Goal: Task Accomplishment & Management: Complete application form

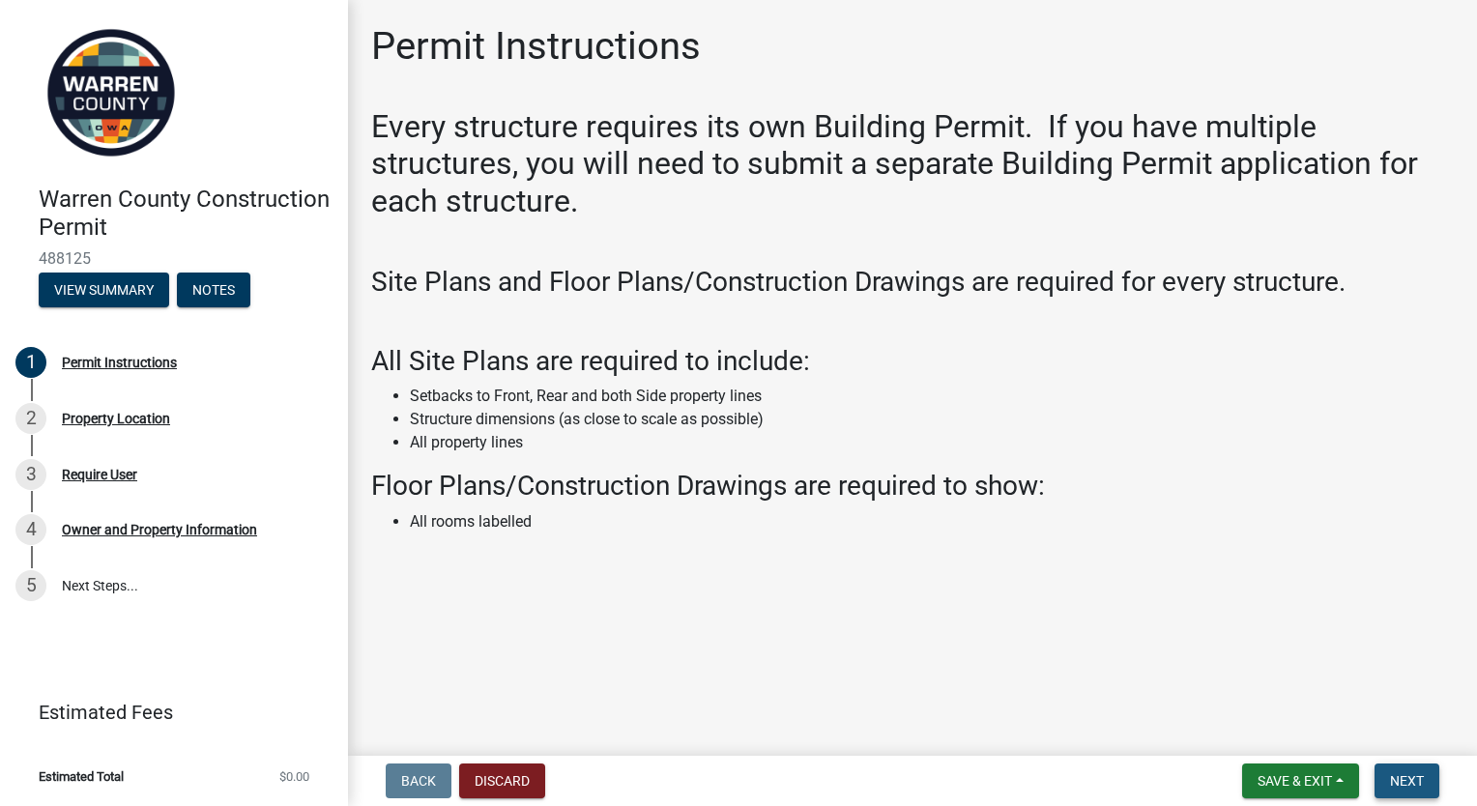
click at [1422, 784] on span "Next" at bounding box center [1407, 780] width 34 height 15
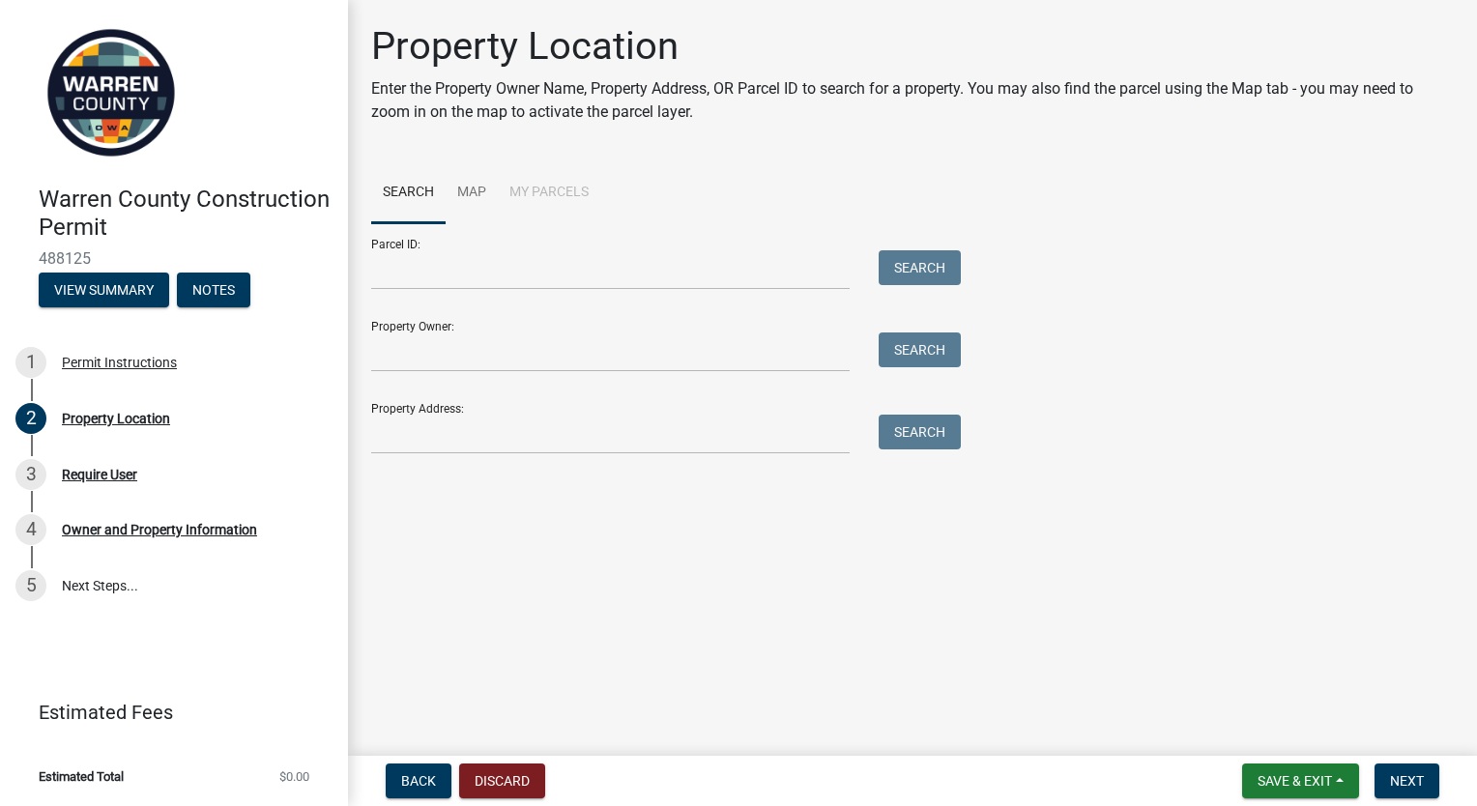
click at [618, 296] on form "Parcel ID: Search Property Owner: Search Property Address: Search" at bounding box center [661, 338] width 580 height 231
click at [614, 275] on input "Parcel ID:" at bounding box center [610, 270] width 478 height 40
click at [599, 351] on input "Property Owner:" at bounding box center [610, 352] width 478 height 40
type input "Brance Simms"
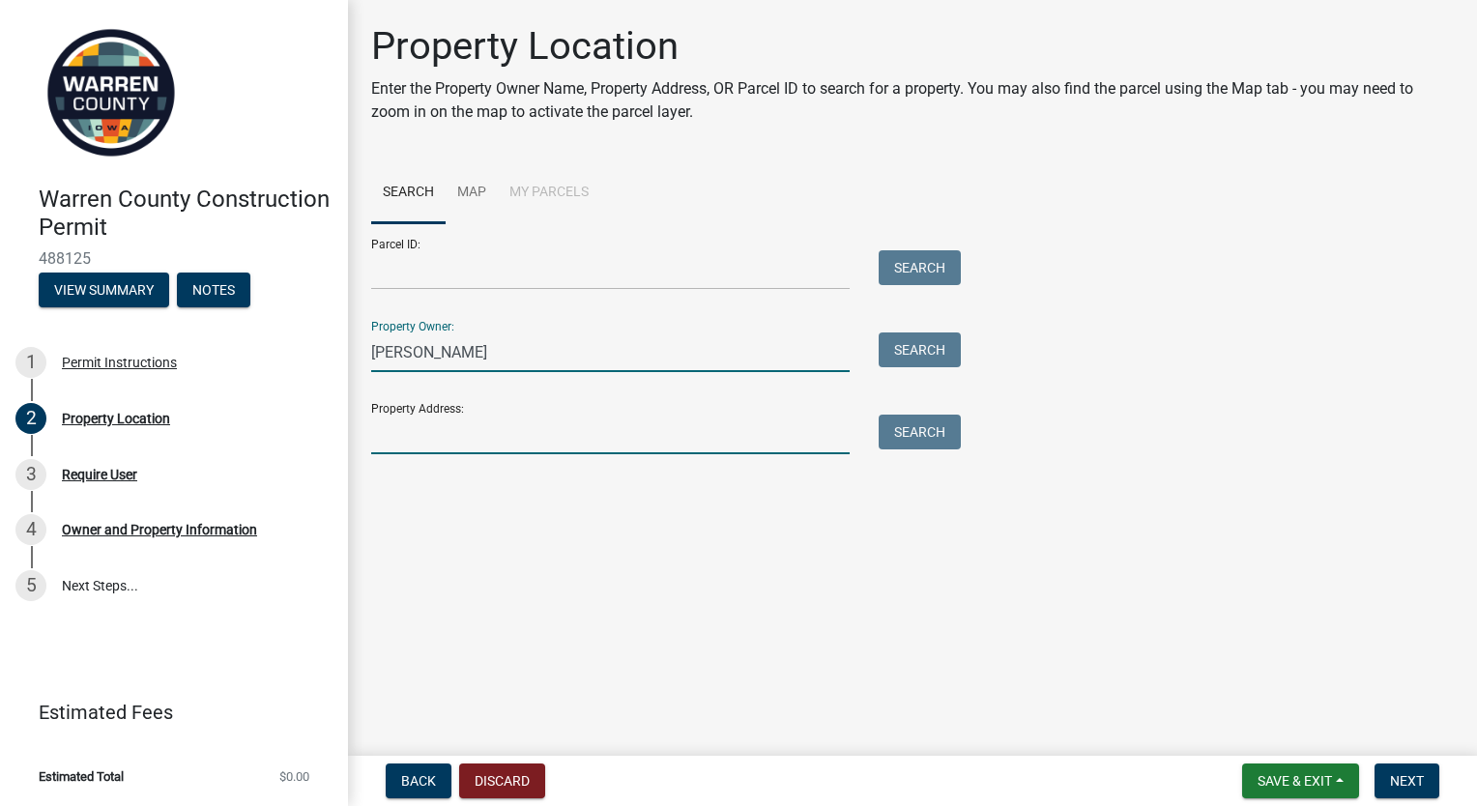
type input "8232 43rd Ave"
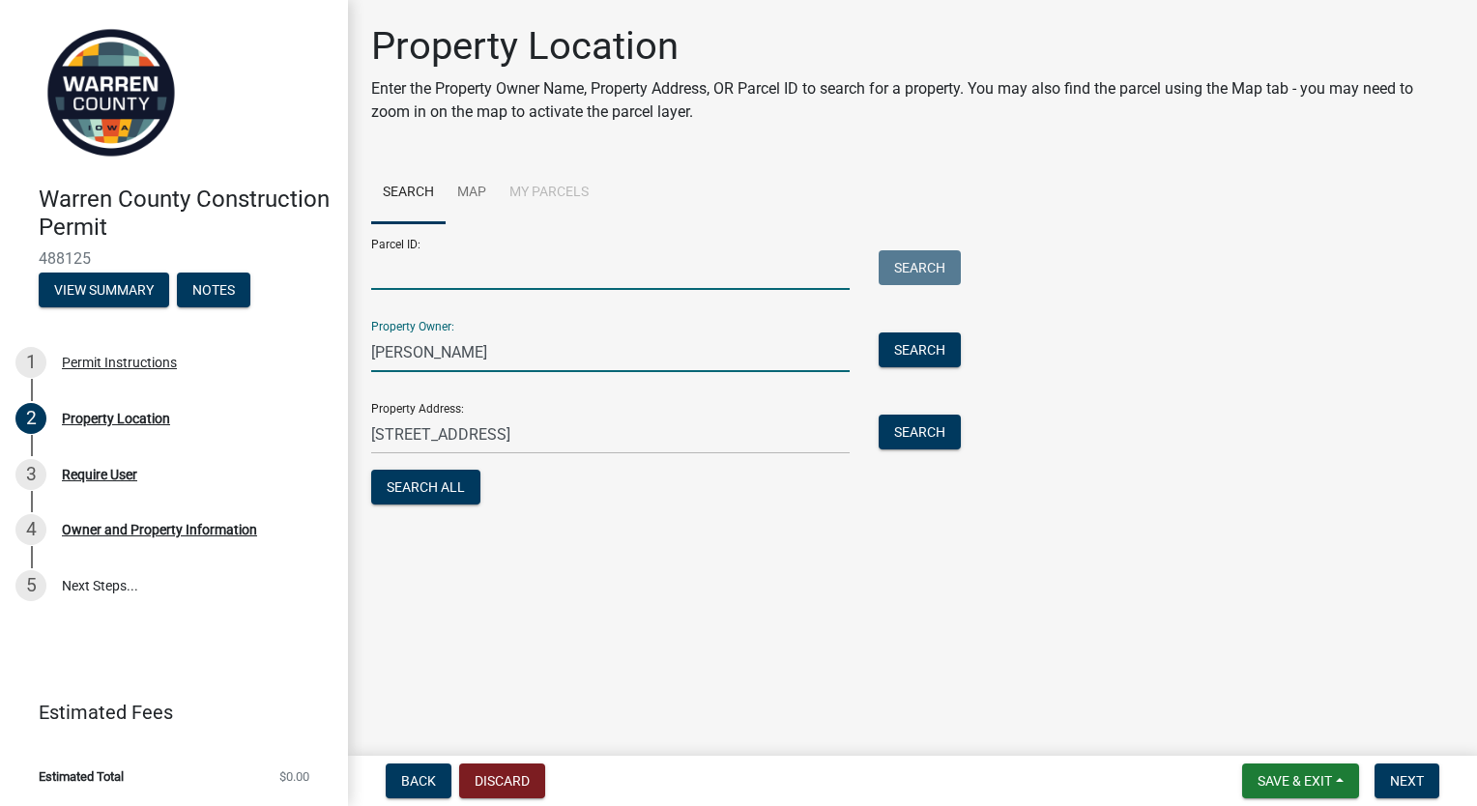
click at [528, 274] on input "Parcel ID:" at bounding box center [610, 270] width 478 height 40
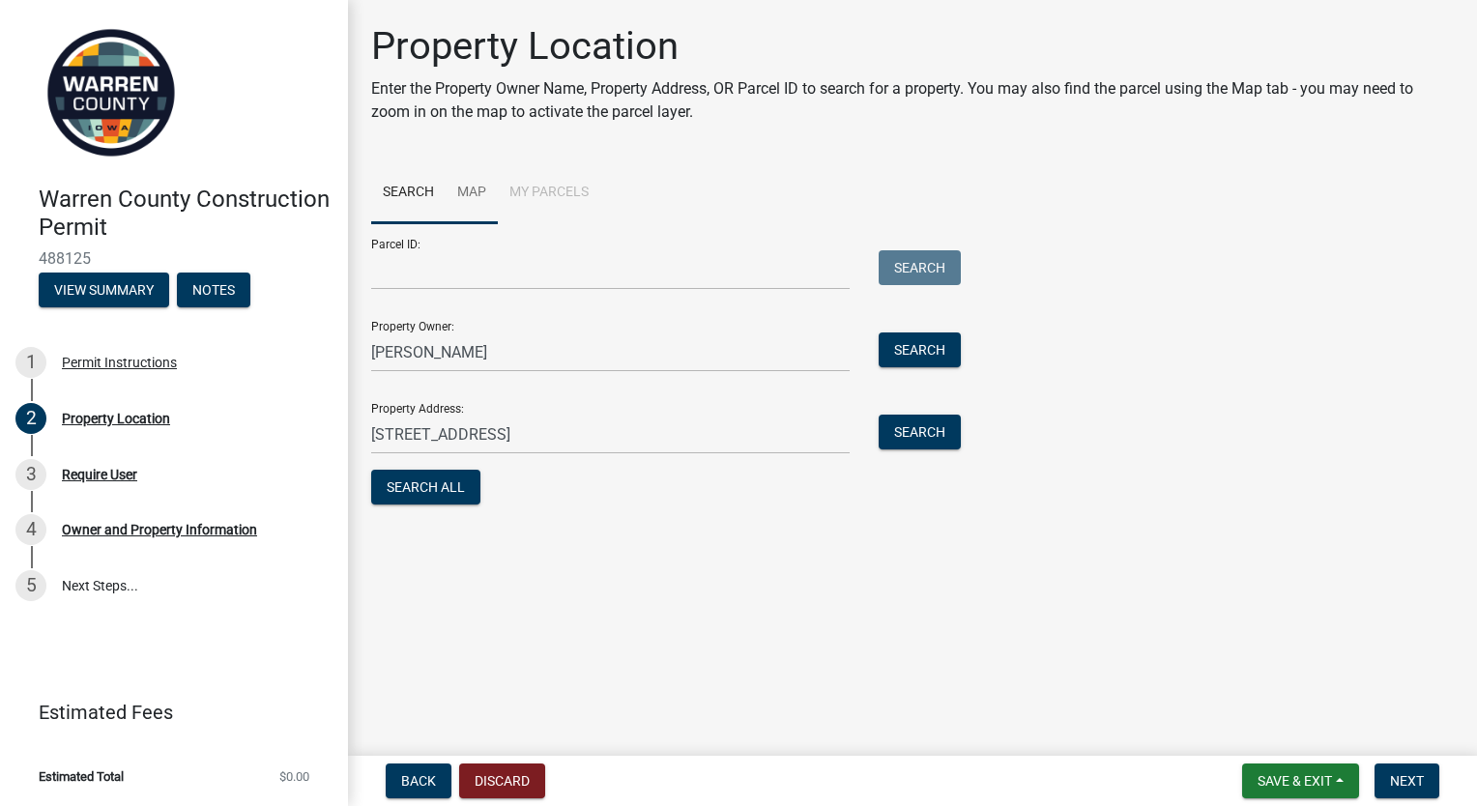
click at [475, 193] on link "Map" at bounding box center [472, 193] width 52 height 62
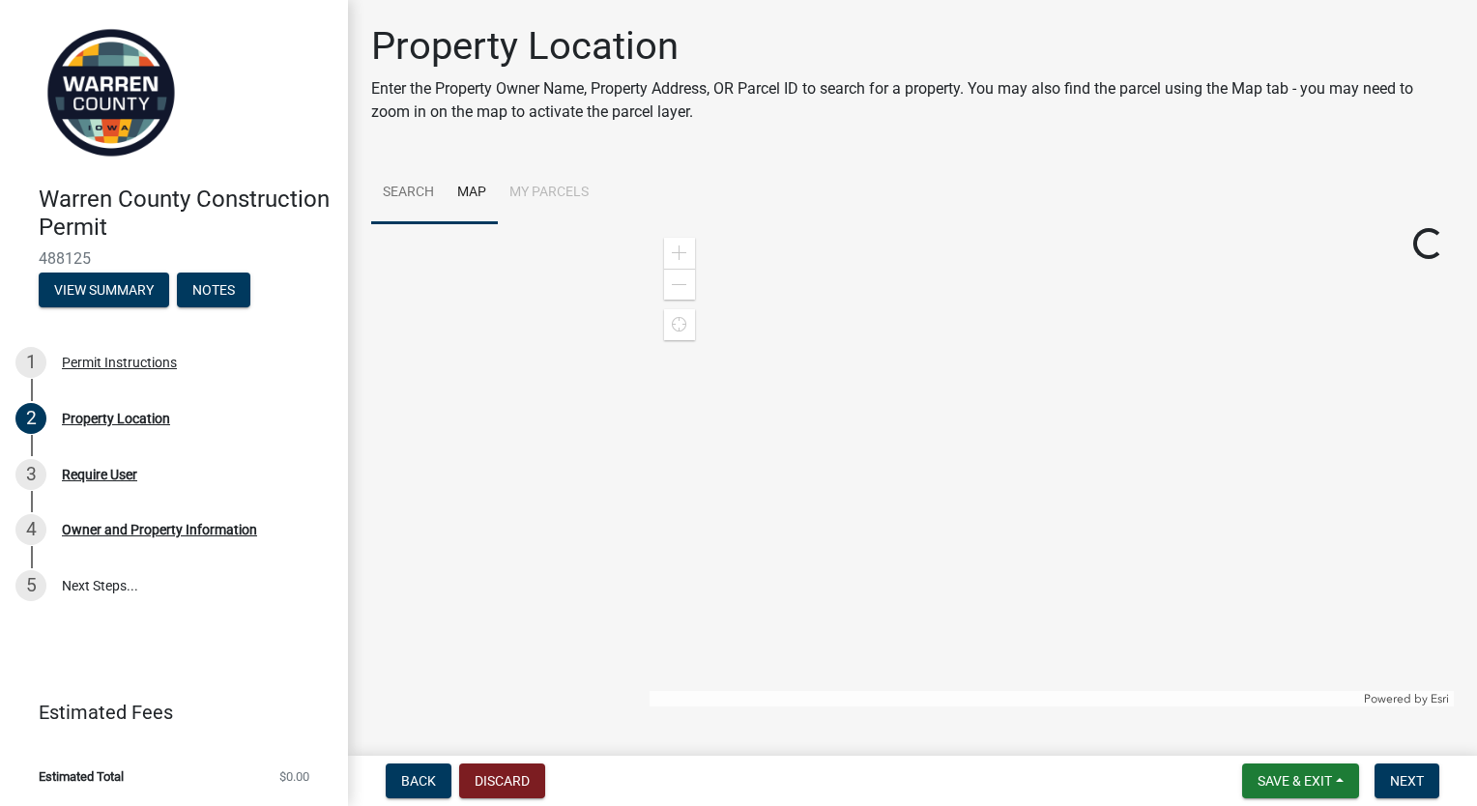
click at [419, 199] on link "Search" at bounding box center [408, 193] width 74 height 62
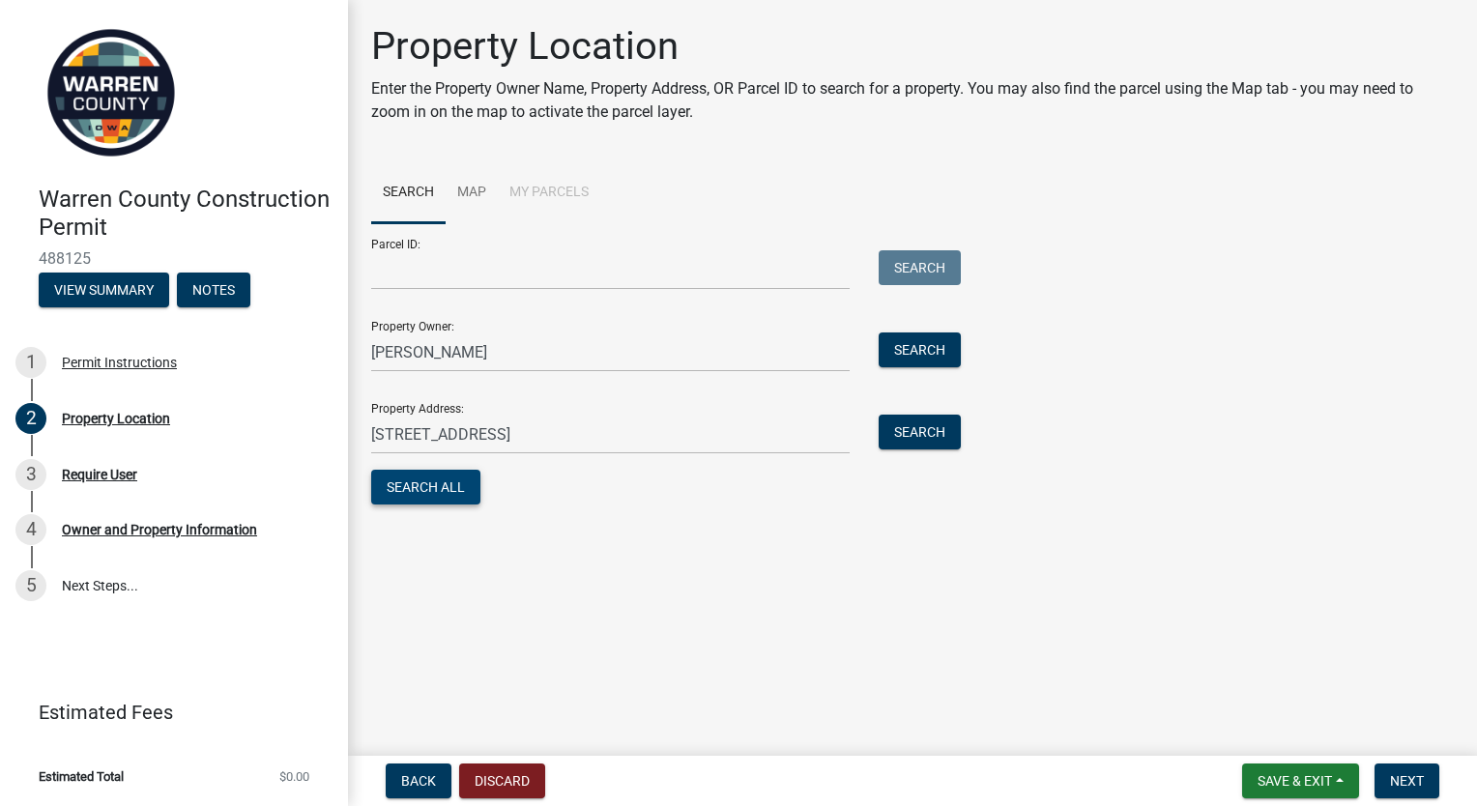
click at [437, 493] on button "Search All" at bounding box center [425, 487] width 109 height 35
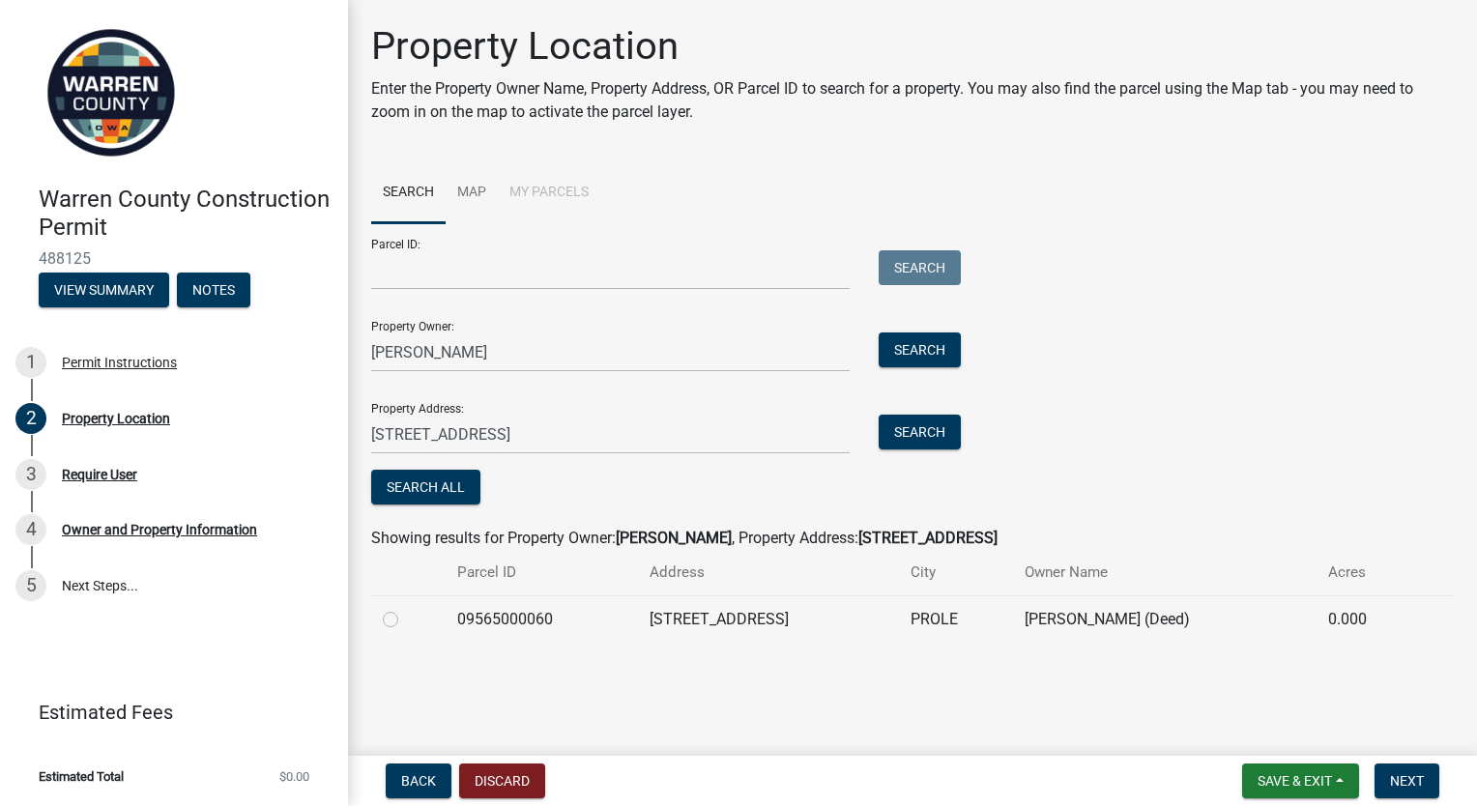
click at [406, 608] on label at bounding box center [406, 608] width 0 height 0
click at [406, 621] on input "radio" at bounding box center [412, 614] width 13 height 13
radio input "true"
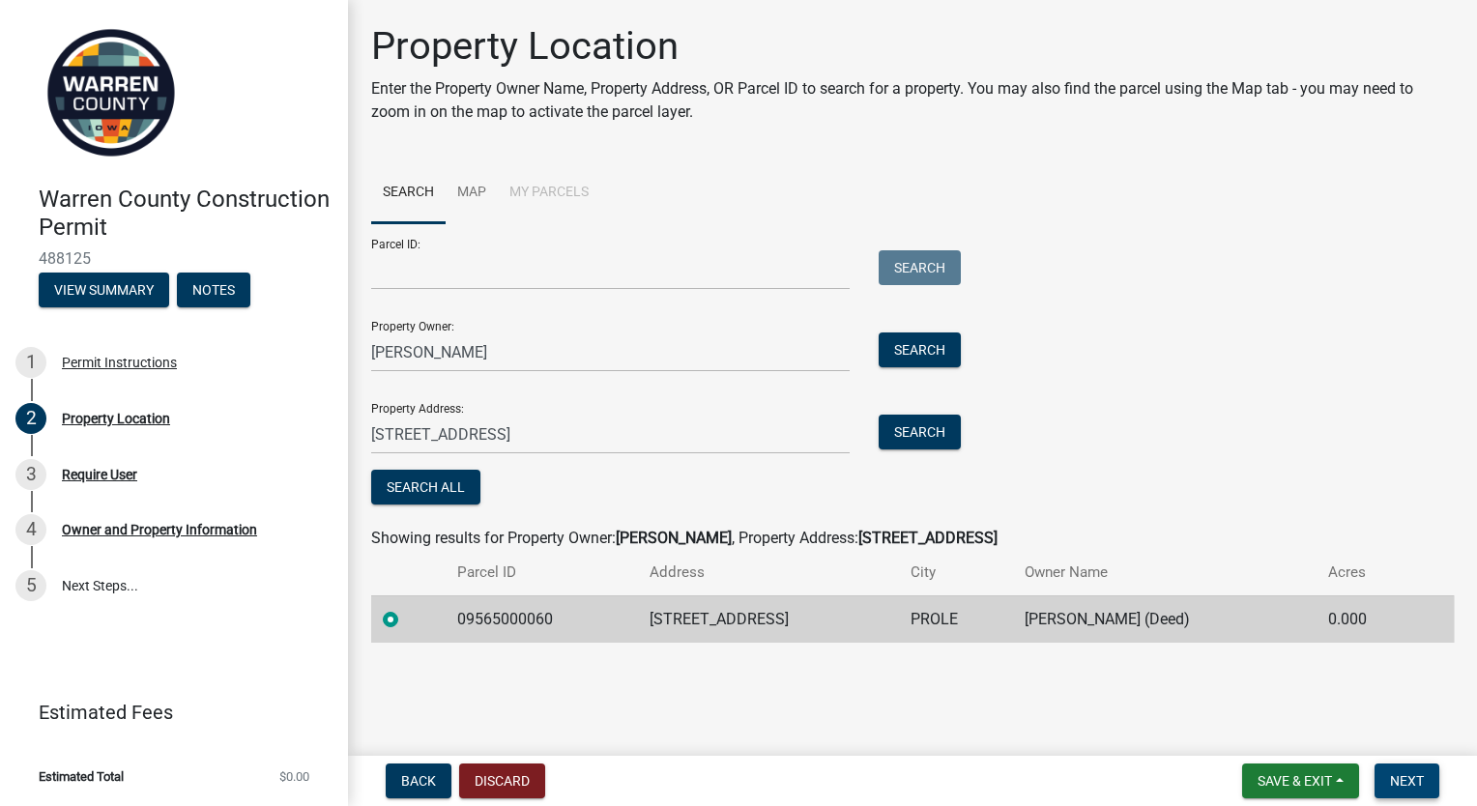
click at [1403, 783] on span "Next" at bounding box center [1407, 780] width 34 height 15
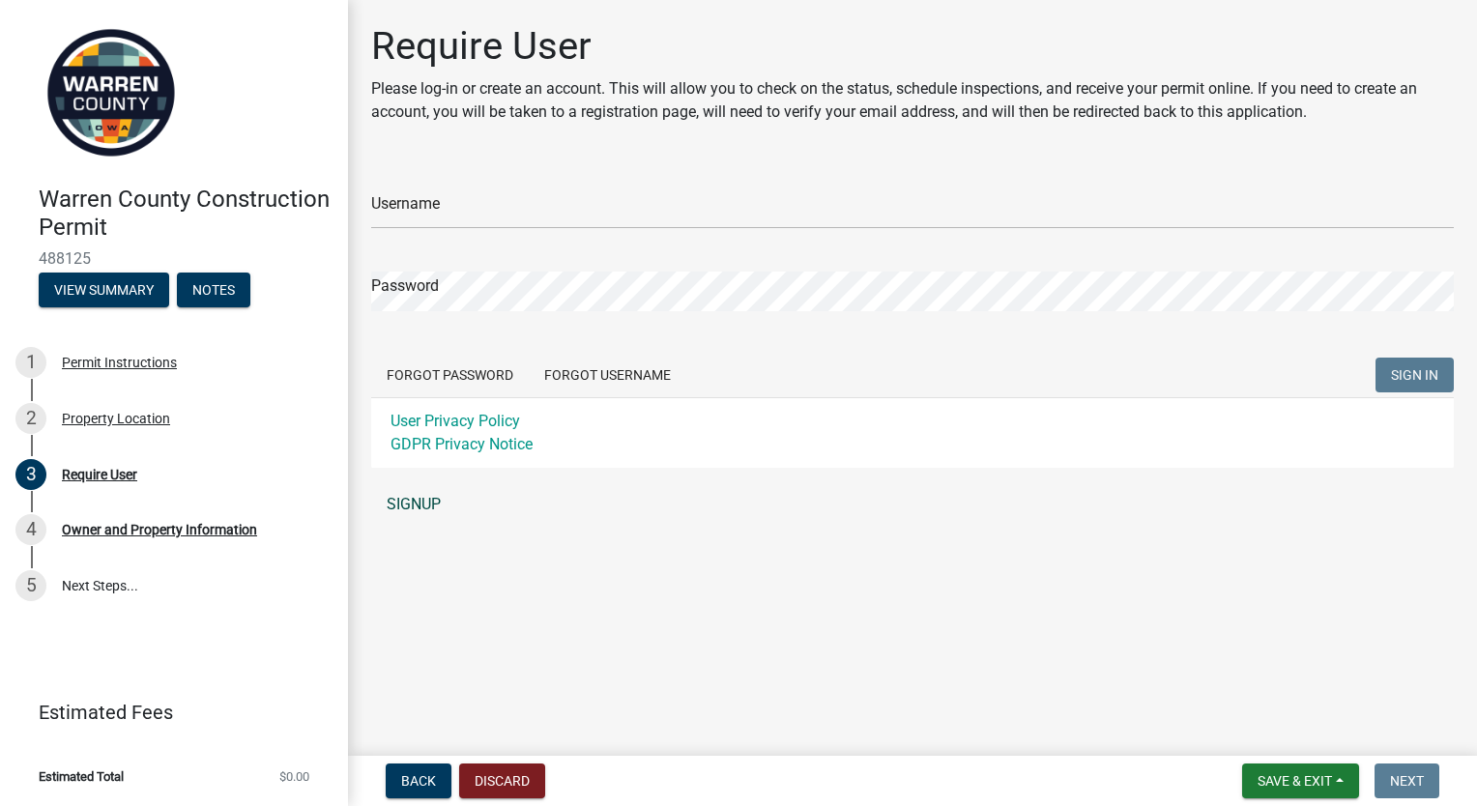
click at [402, 501] on link "SIGNUP" at bounding box center [912, 504] width 1083 height 39
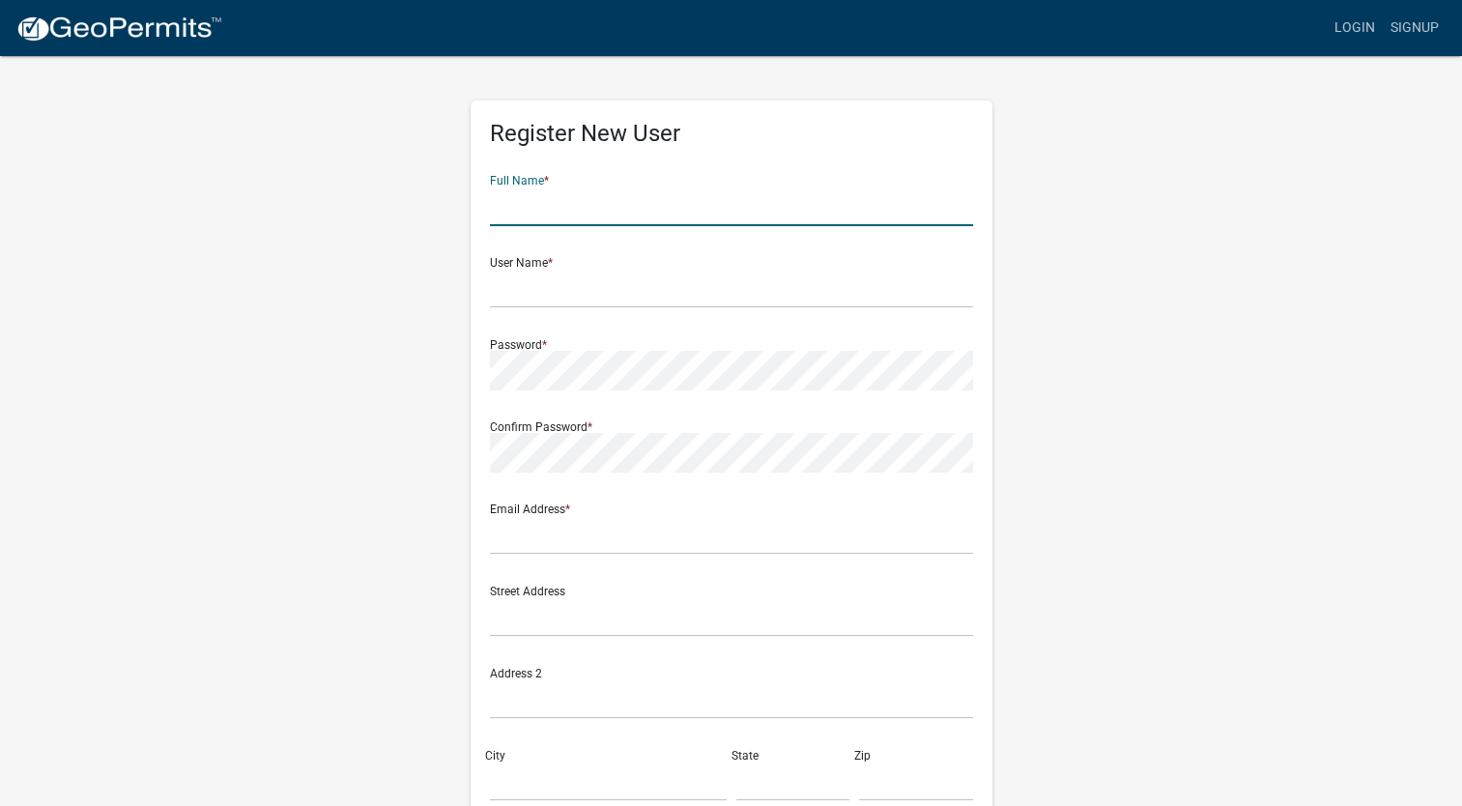
drag, startPoint x: 577, startPoint y: 195, endPoint x: 580, endPoint y: 207, distance: 12.0
click at [577, 197] on input "text" at bounding box center [731, 207] width 483 height 40
click at [615, 209] on input "text" at bounding box center [731, 207] width 483 height 40
type input "Brance Simms"
type input "brance.charles.simms@gmail.com"
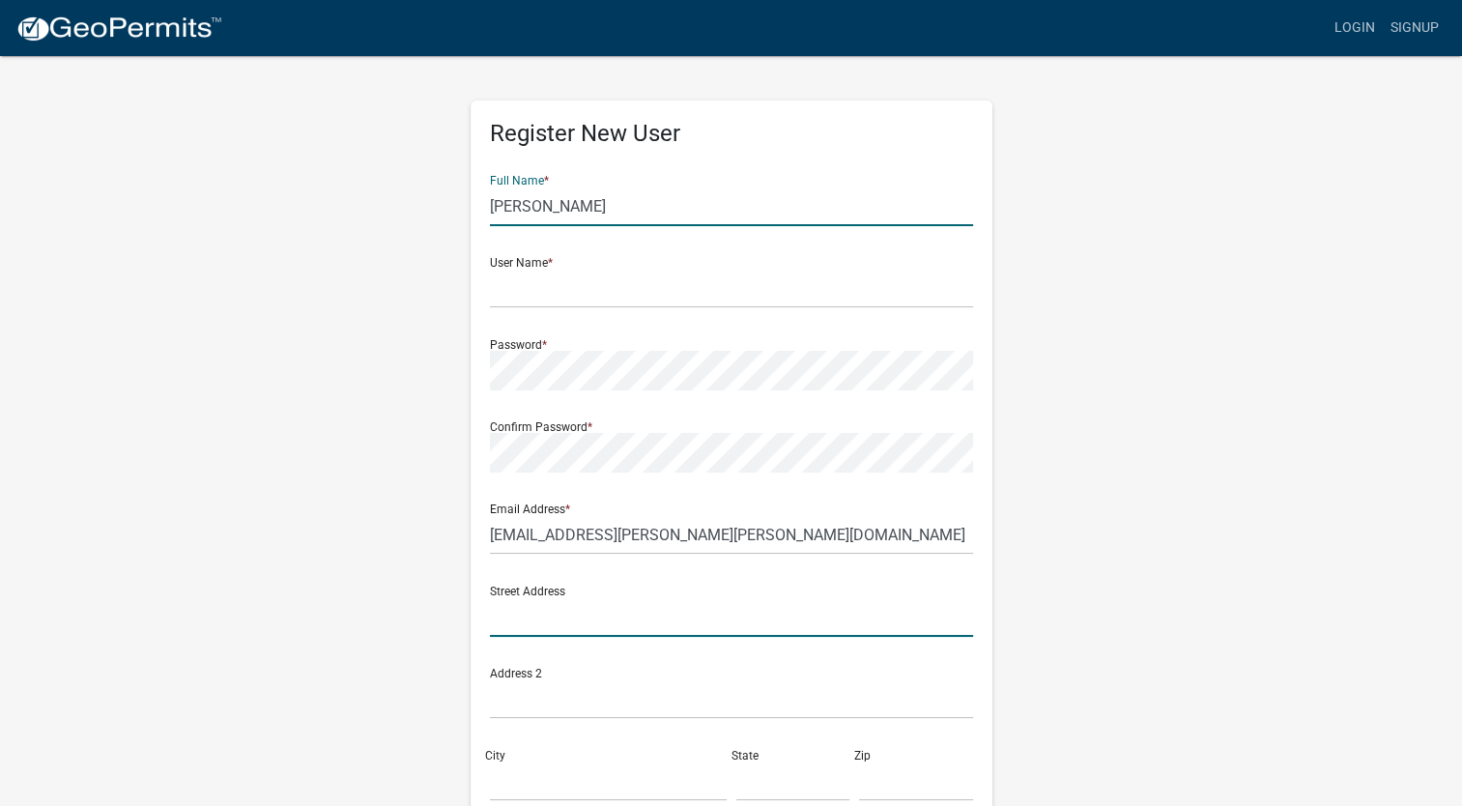
type input "8232 43rd Ave"
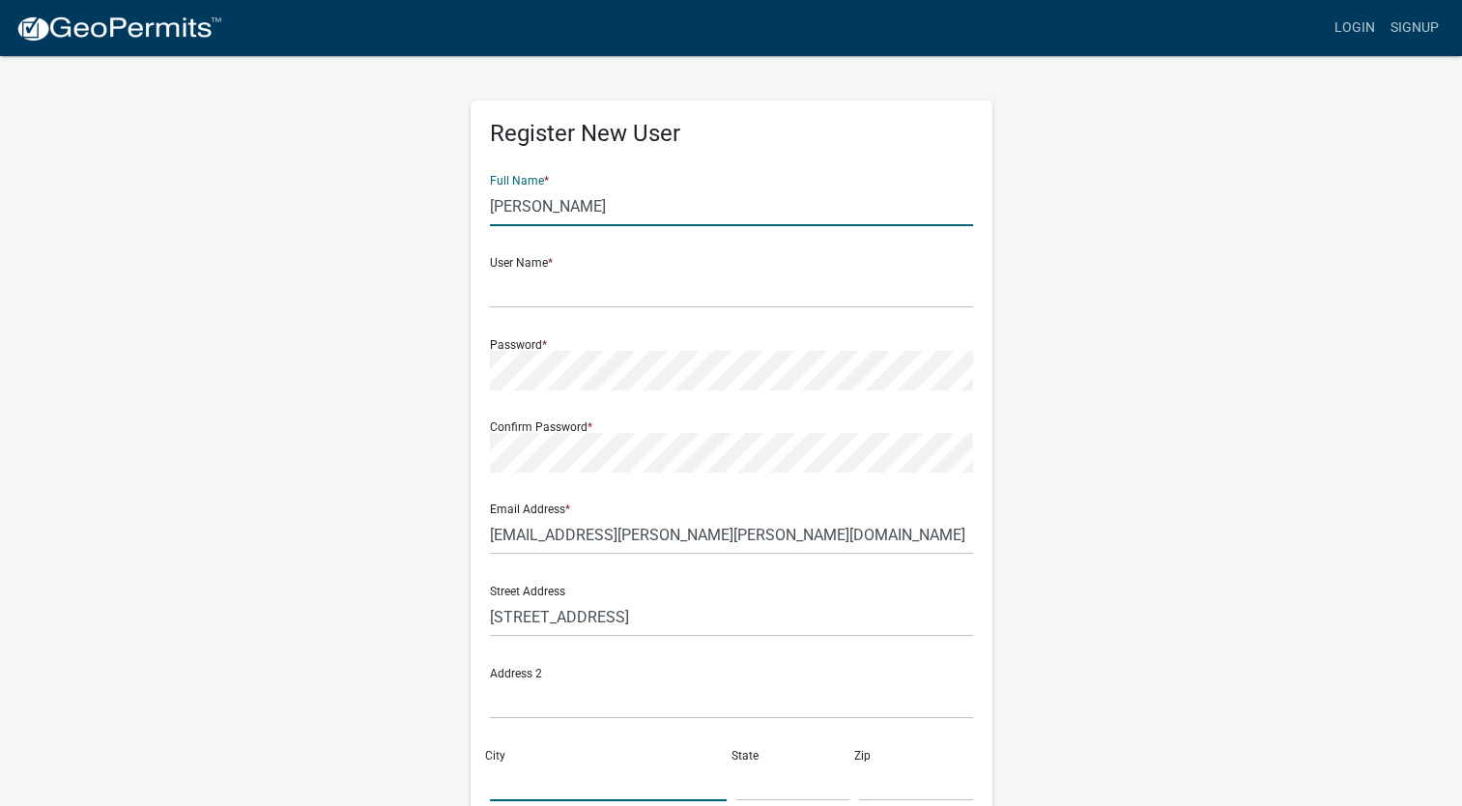
type input "PROLE"
type input "[US_STATE]"
type input "50229"
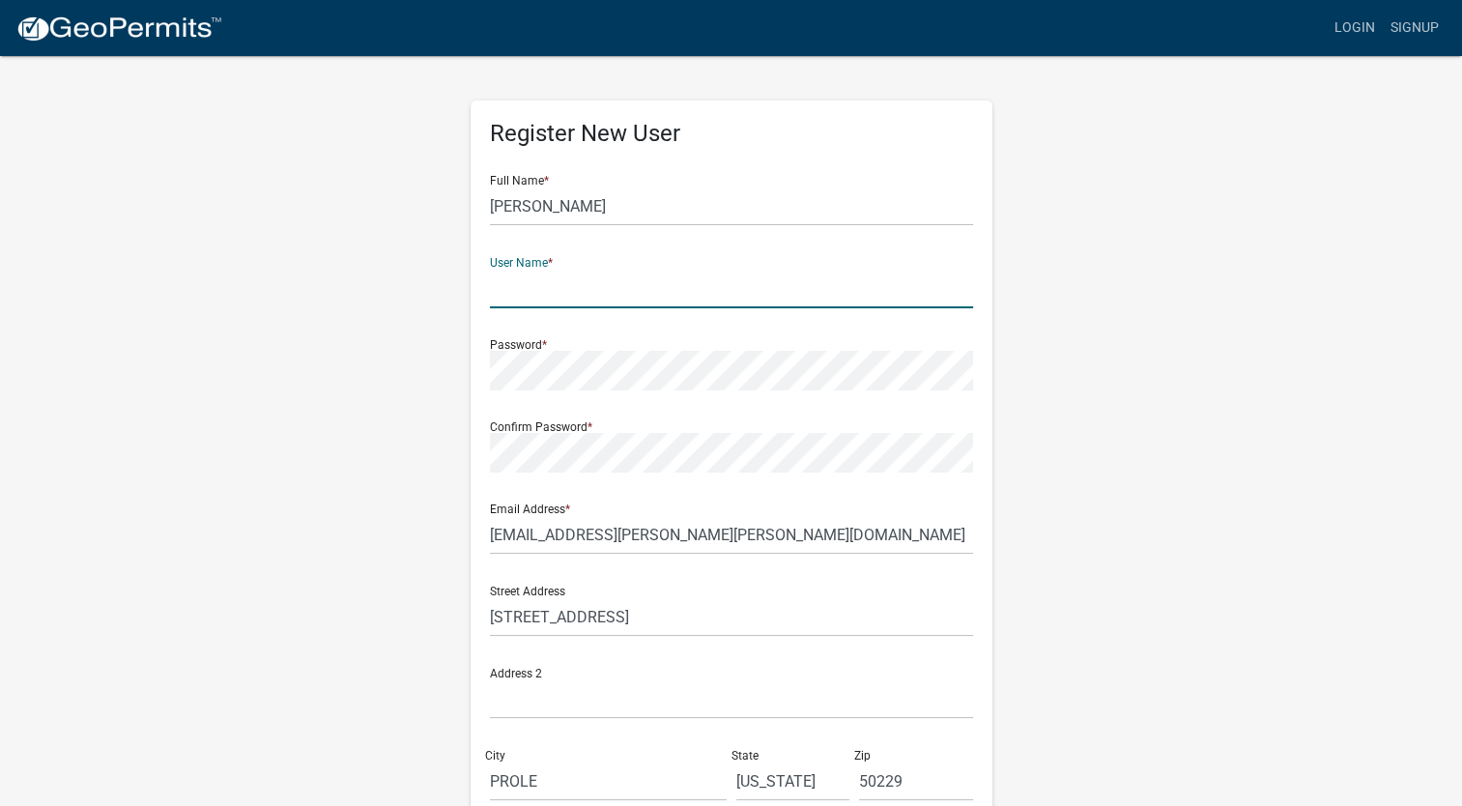
click at [576, 285] on input "text" at bounding box center [731, 289] width 483 height 40
type input "BranceSimms"
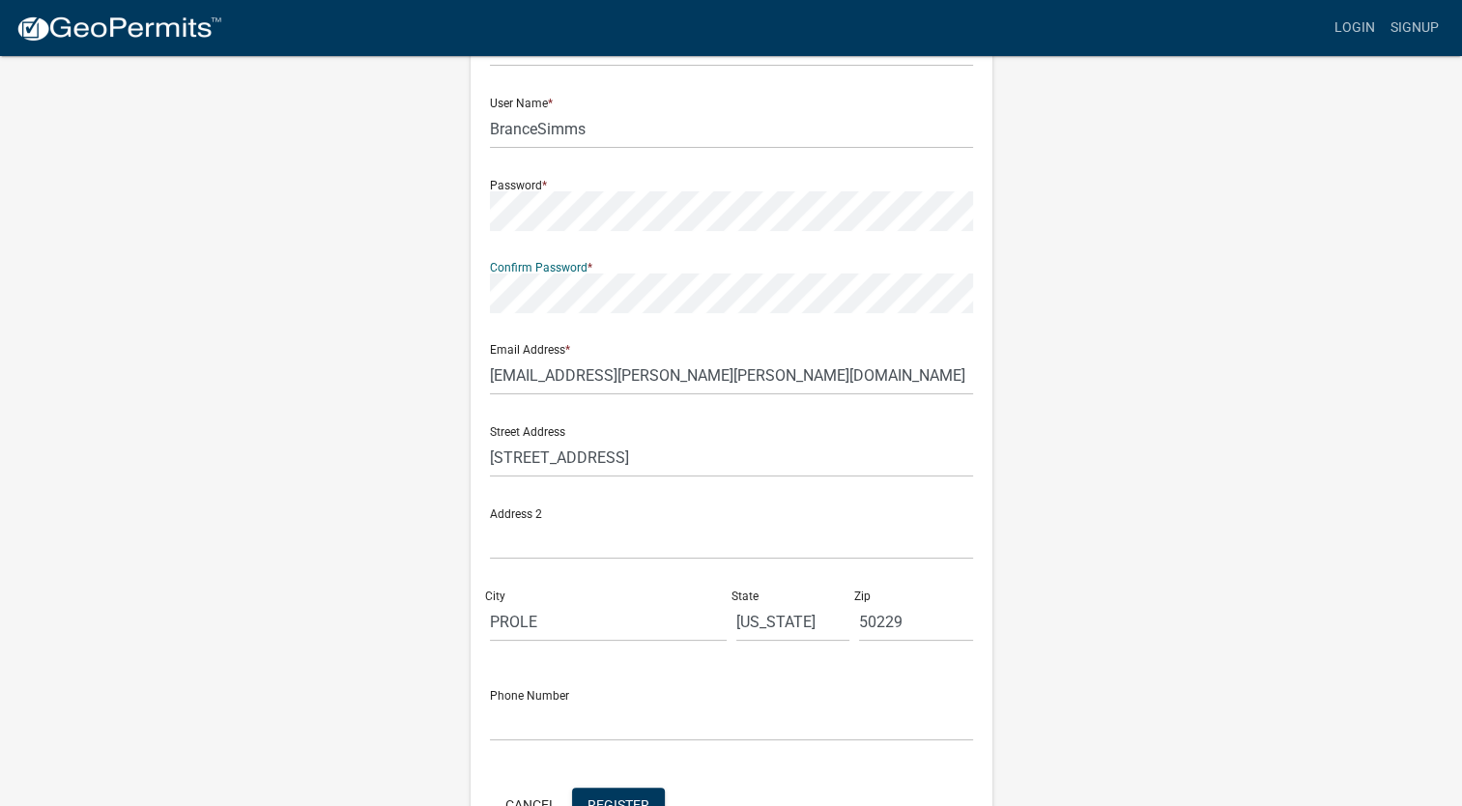
scroll to position [281, 0]
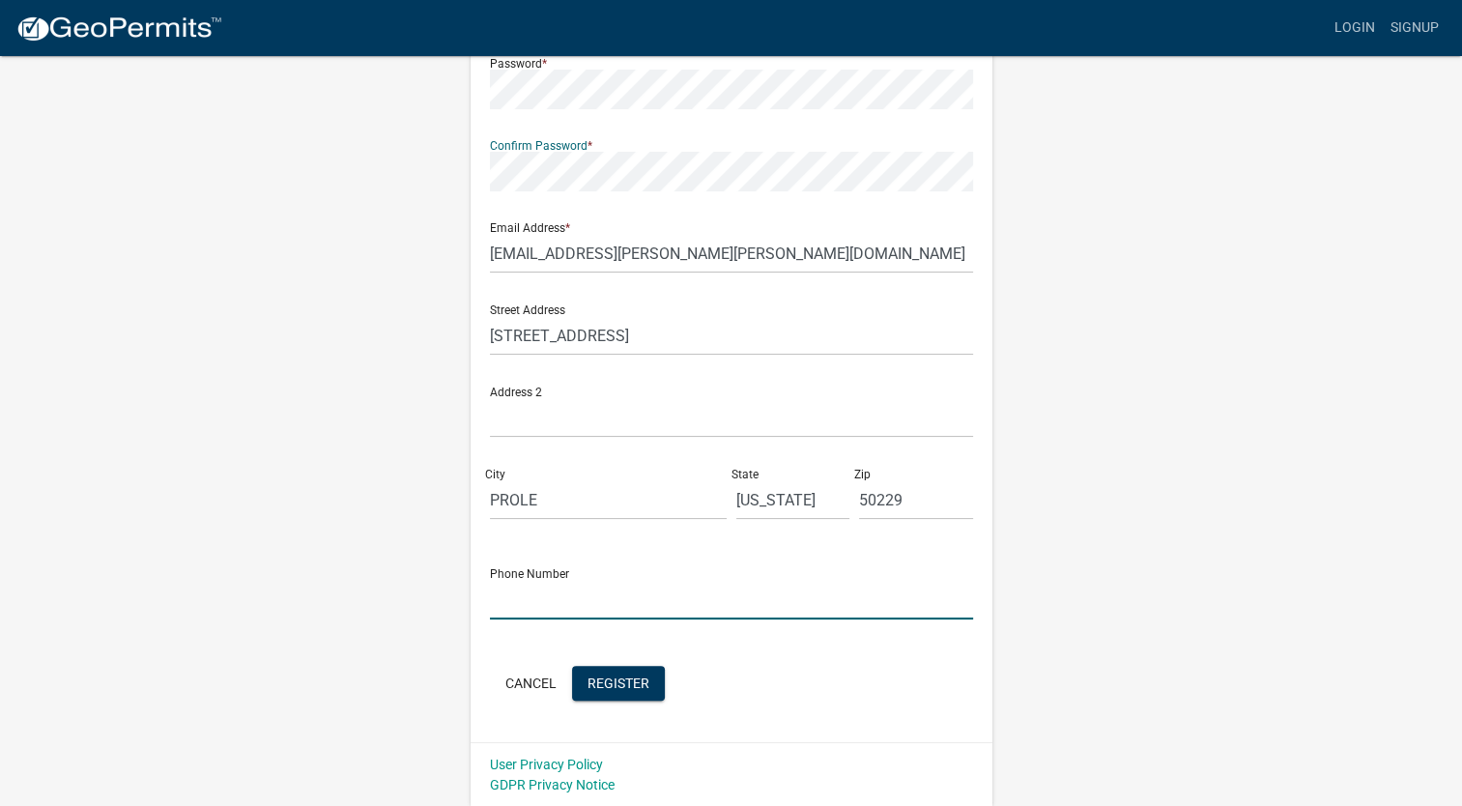
click at [660, 612] on input "text" at bounding box center [731, 600] width 483 height 40
type input "7122026342"
click at [923, 674] on div "Cancel Register" at bounding box center [731, 686] width 483 height 40
click at [620, 684] on span "Register" at bounding box center [619, 682] width 62 height 15
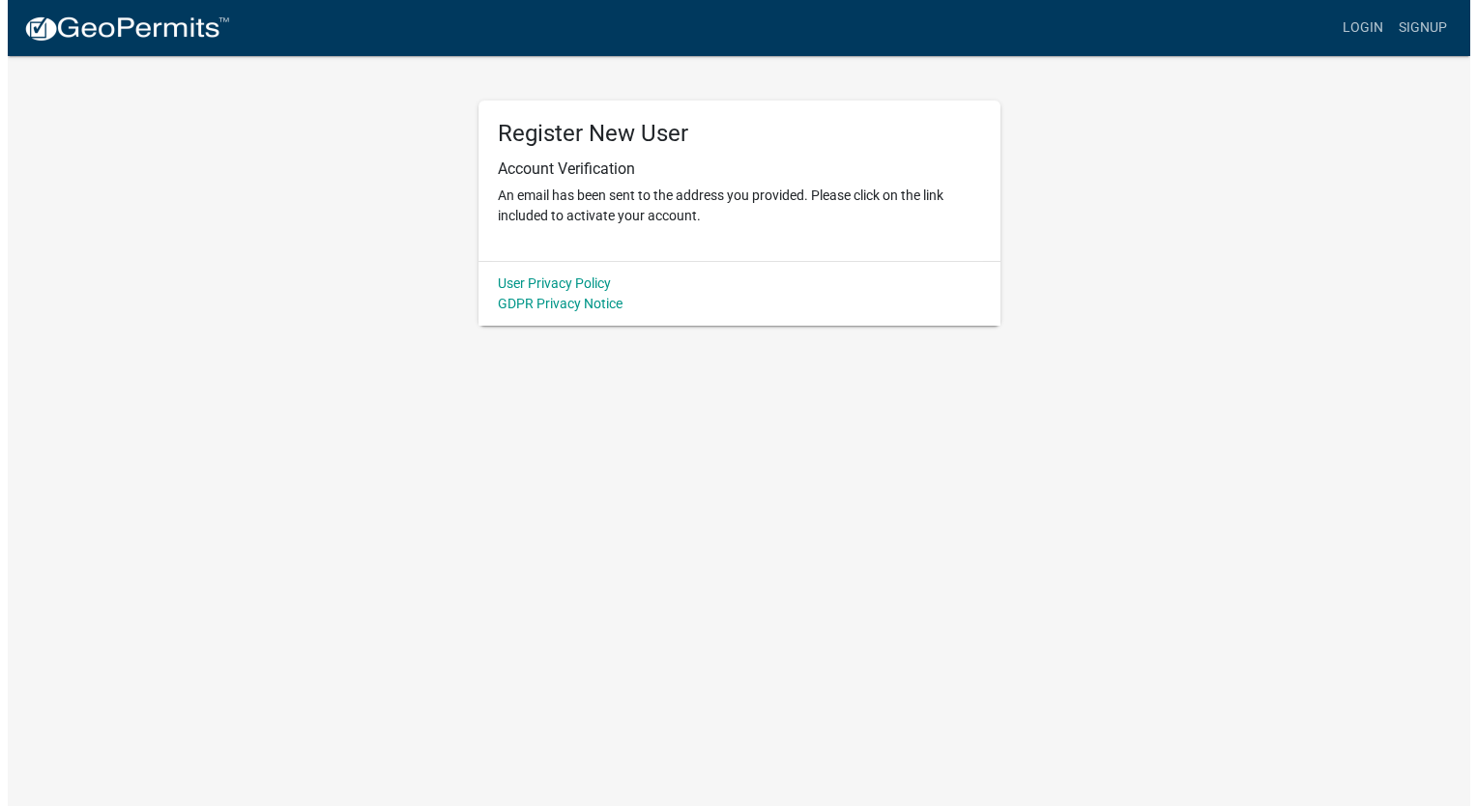
scroll to position [0, 0]
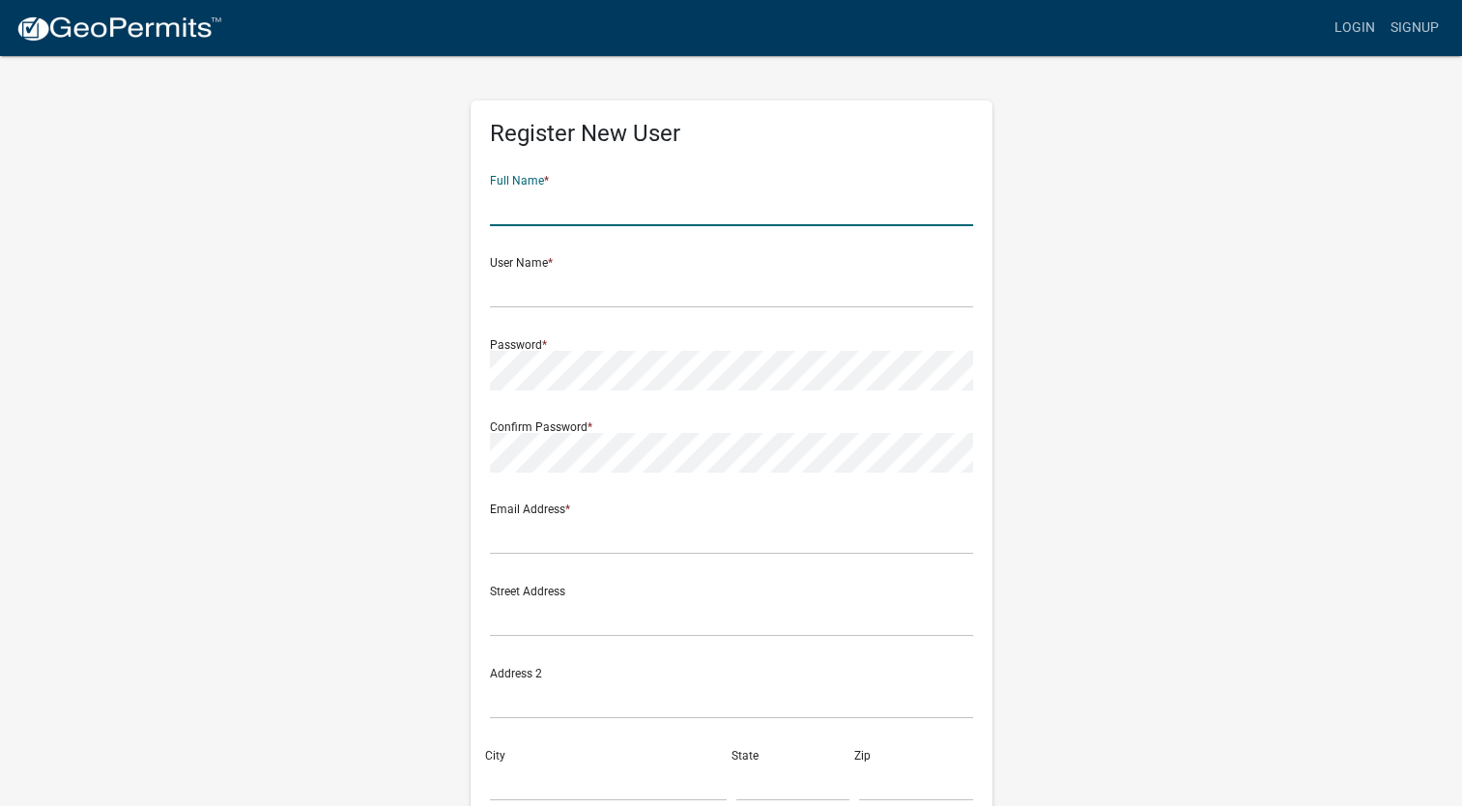
click at [616, 212] on input "text" at bounding box center [731, 207] width 483 height 40
click at [1164, 267] on div "Register New User Full Name * User Name * Password * Confirm Password * Email A…" at bounding box center [732, 571] width 1102 height 1034
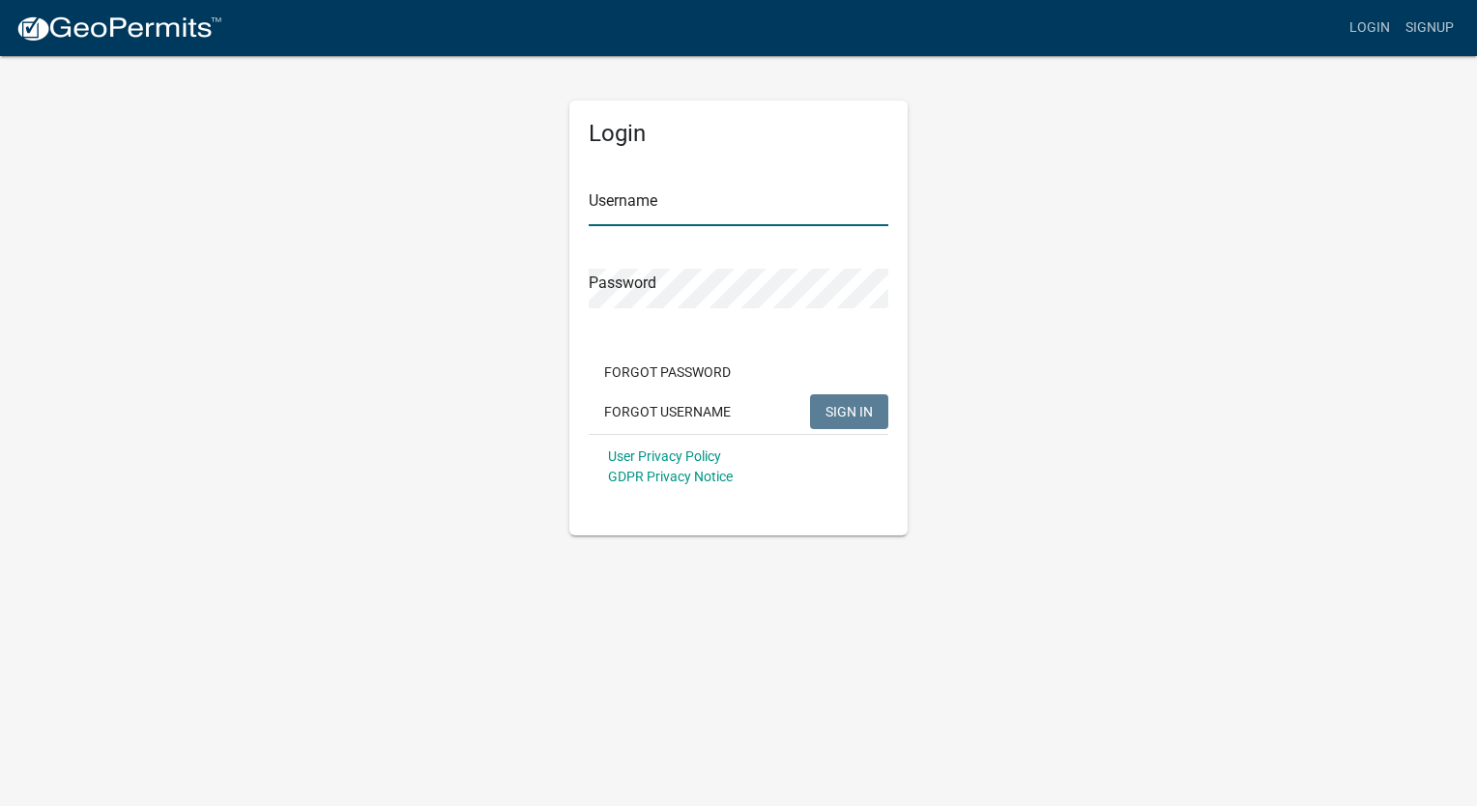
type input "BranceSimms"
click at [862, 410] on span "SIGN IN" at bounding box center [848, 410] width 47 height 15
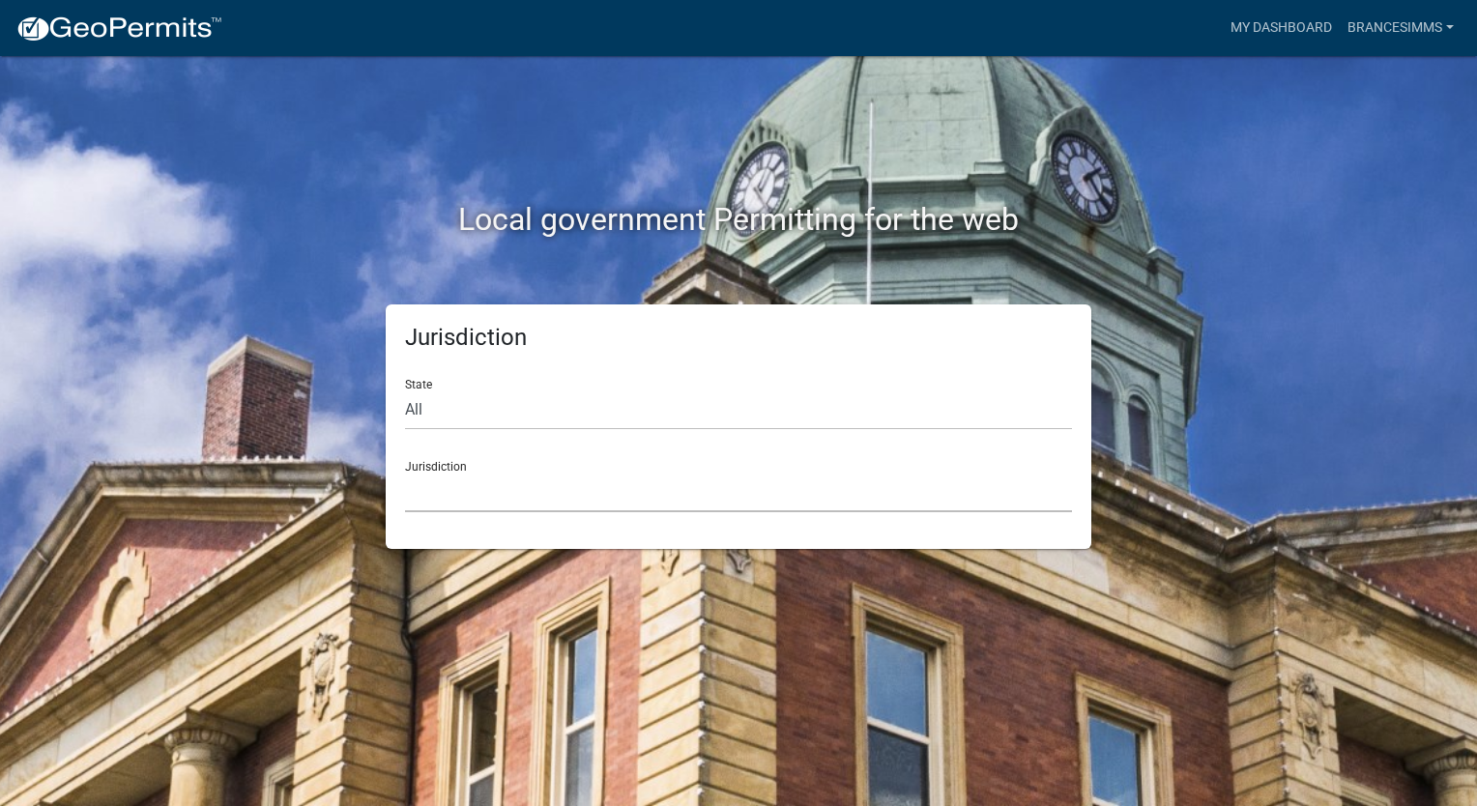
click at [655, 489] on select "Custer County, Colorado Carroll County, Georgia Cook County, Georgia Crawford C…" at bounding box center [738, 493] width 667 height 40
click at [1422, 374] on div "Local government Permitting for the web Jurisdiction State All Colorado Georgia…" at bounding box center [738, 403] width 1477 height 806
click at [618, 499] on select "Custer County, Colorado Carroll County, Georgia Cook County, Georgia Crawford C…" at bounding box center [738, 493] width 667 height 40
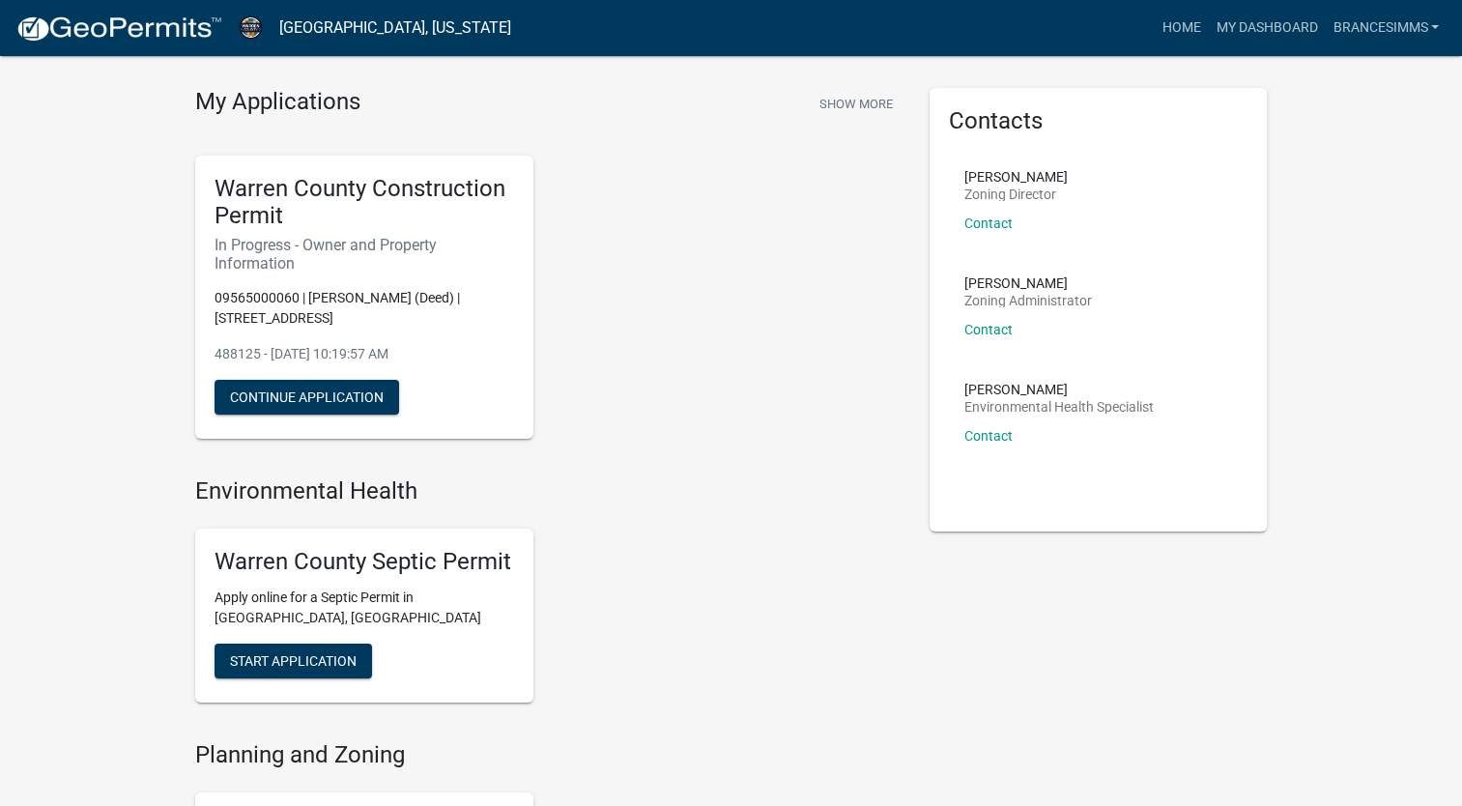
scroll to position [97, 0]
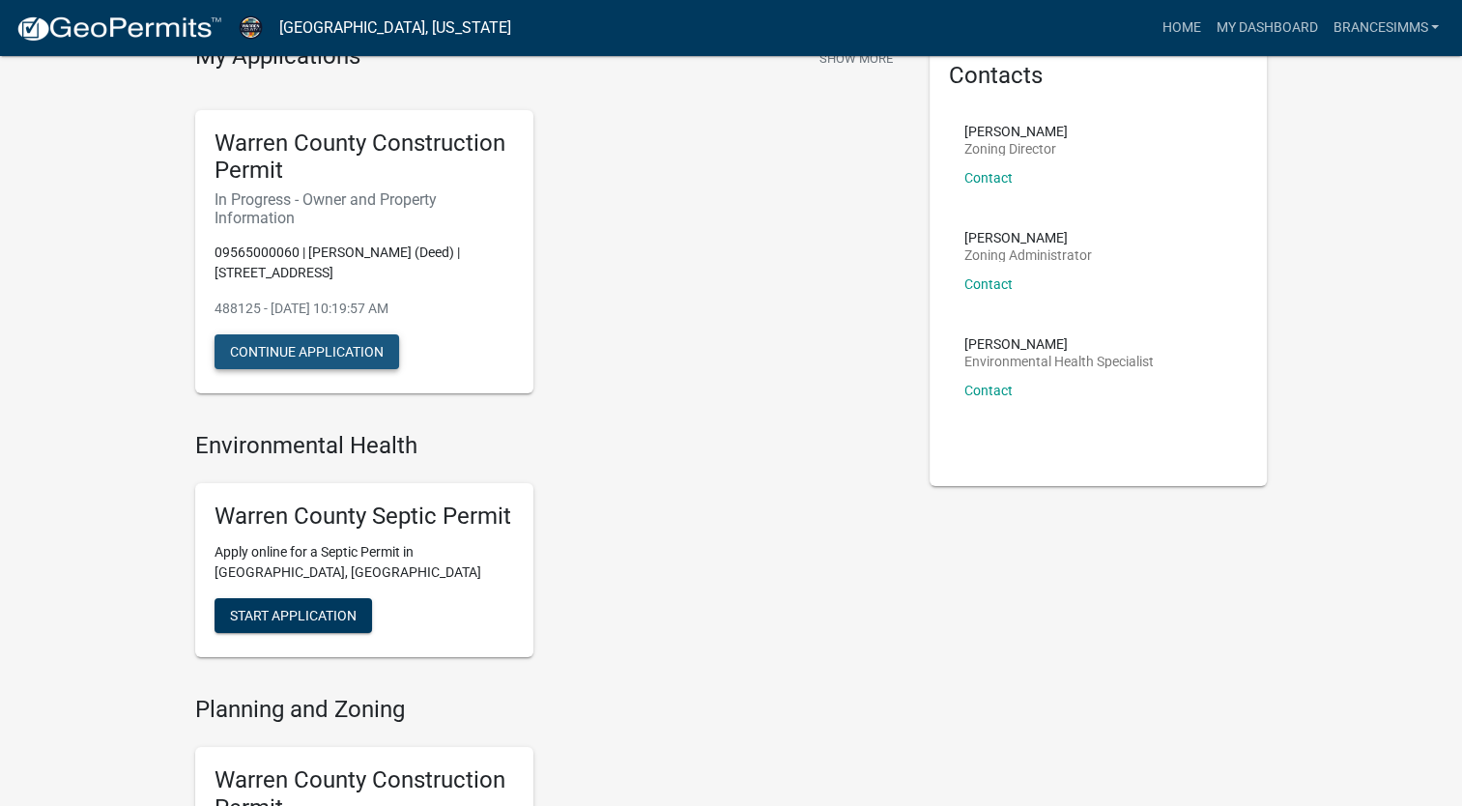
click at [359, 361] on button "Continue Application" at bounding box center [307, 351] width 185 height 35
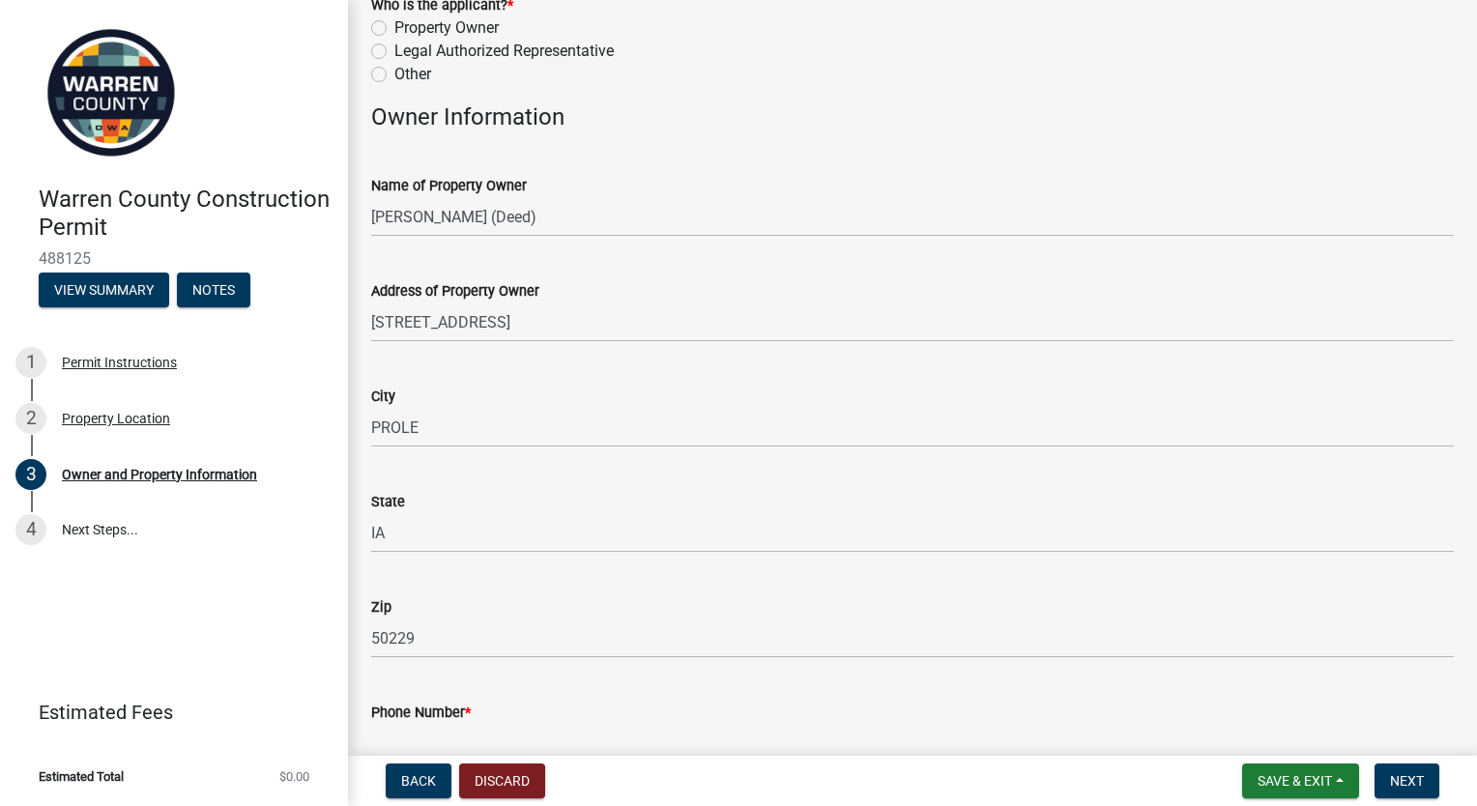
scroll to position [97, 0]
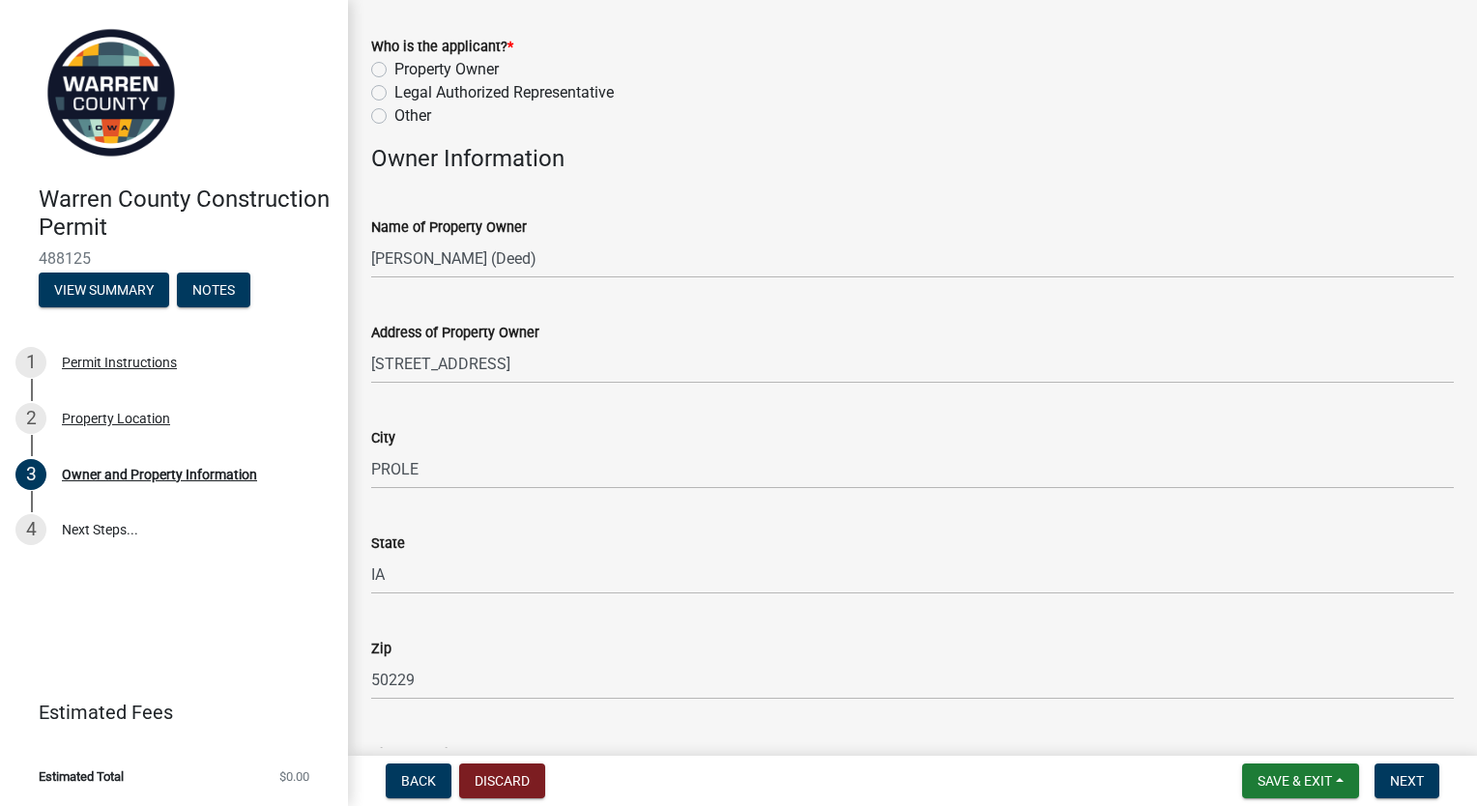
click at [394, 70] on label "Property Owner" at bounding box center [446, 69] width 104 height 23
click at [394, 70] on input "Property Owner" at bounding box center [400, 64] width 13 height 13
radio input "true"
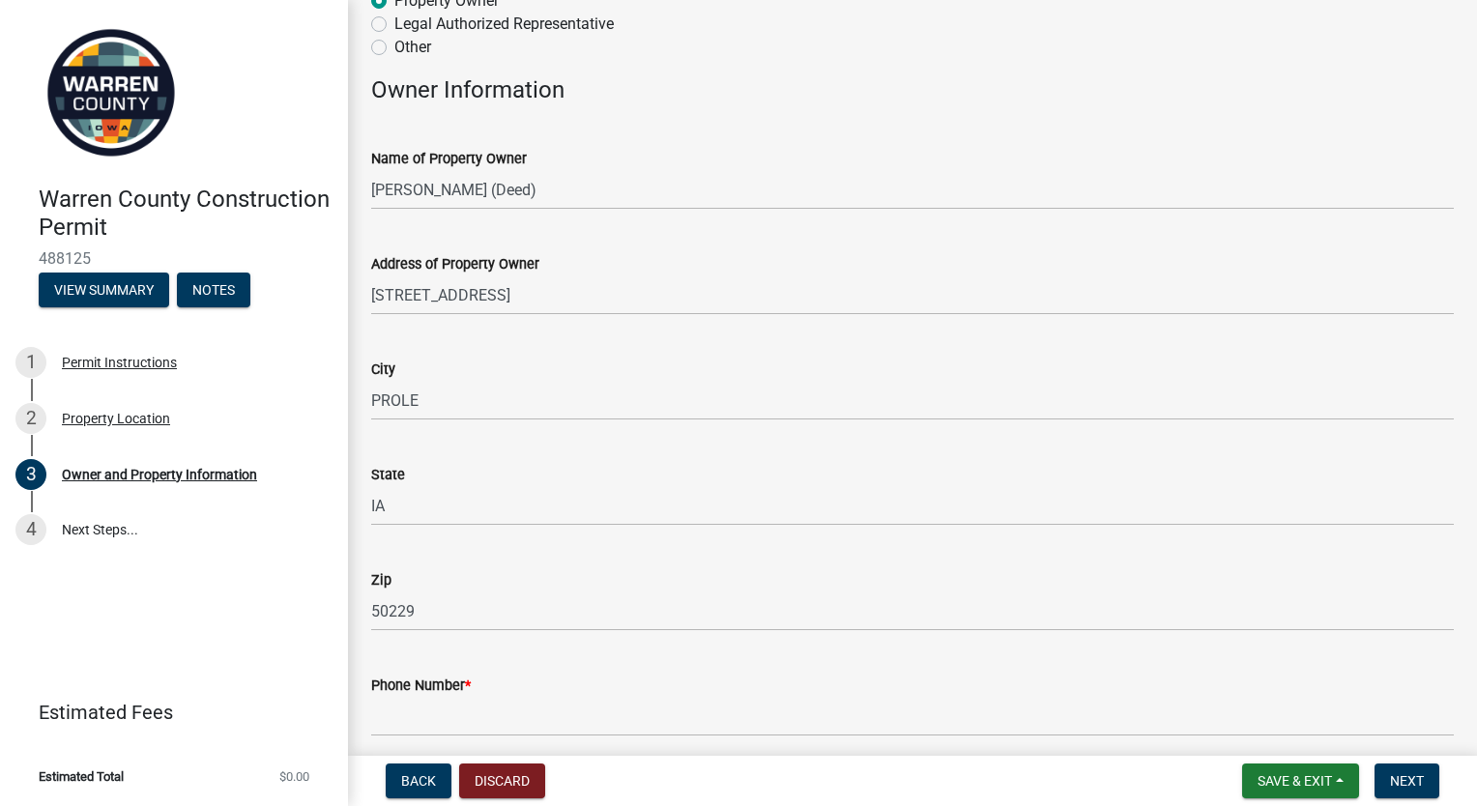
scroll to position [483, 0]
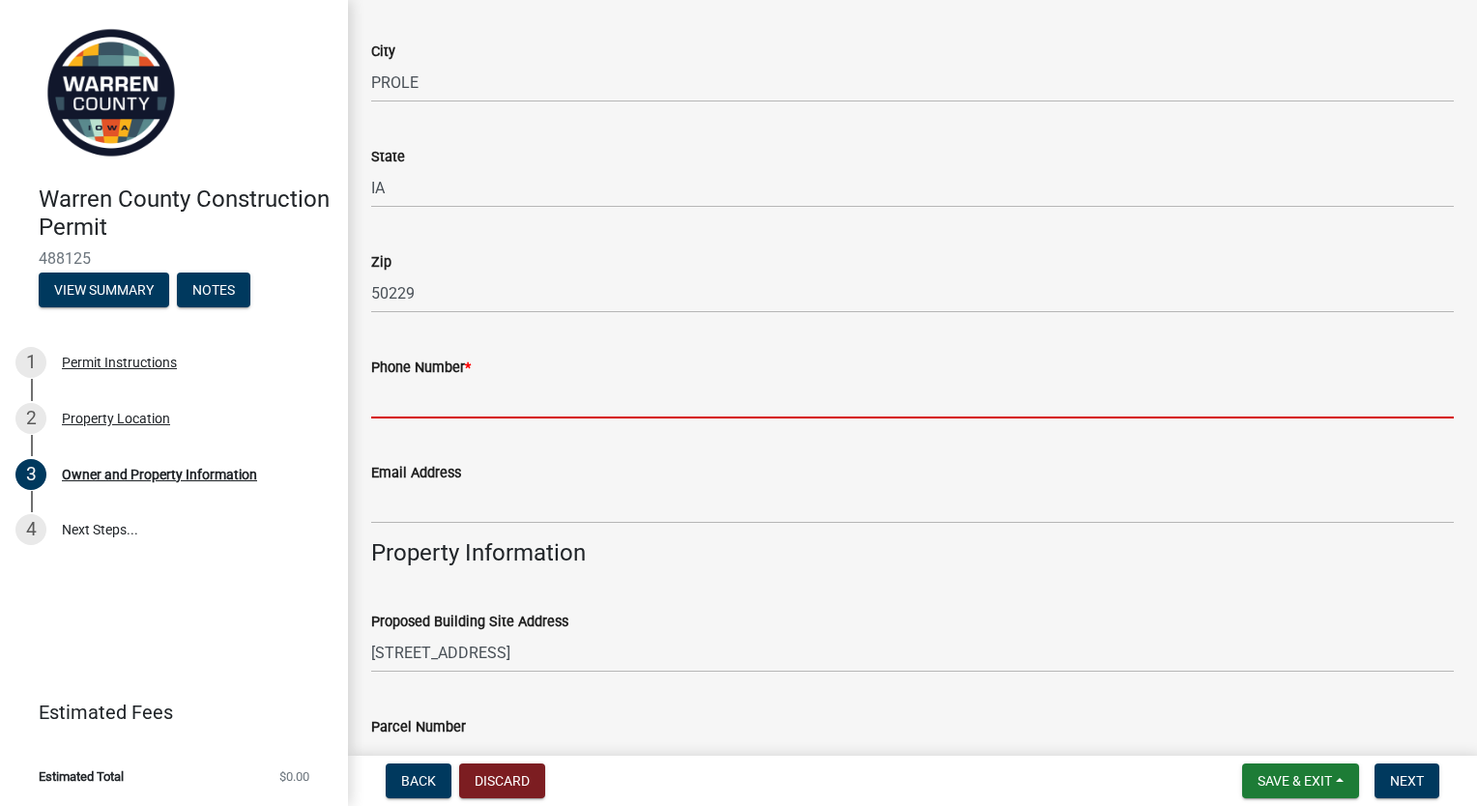
click at [622, 393] on input "Phone Number *" at bounding box center [912, 399] width 1083 height 40
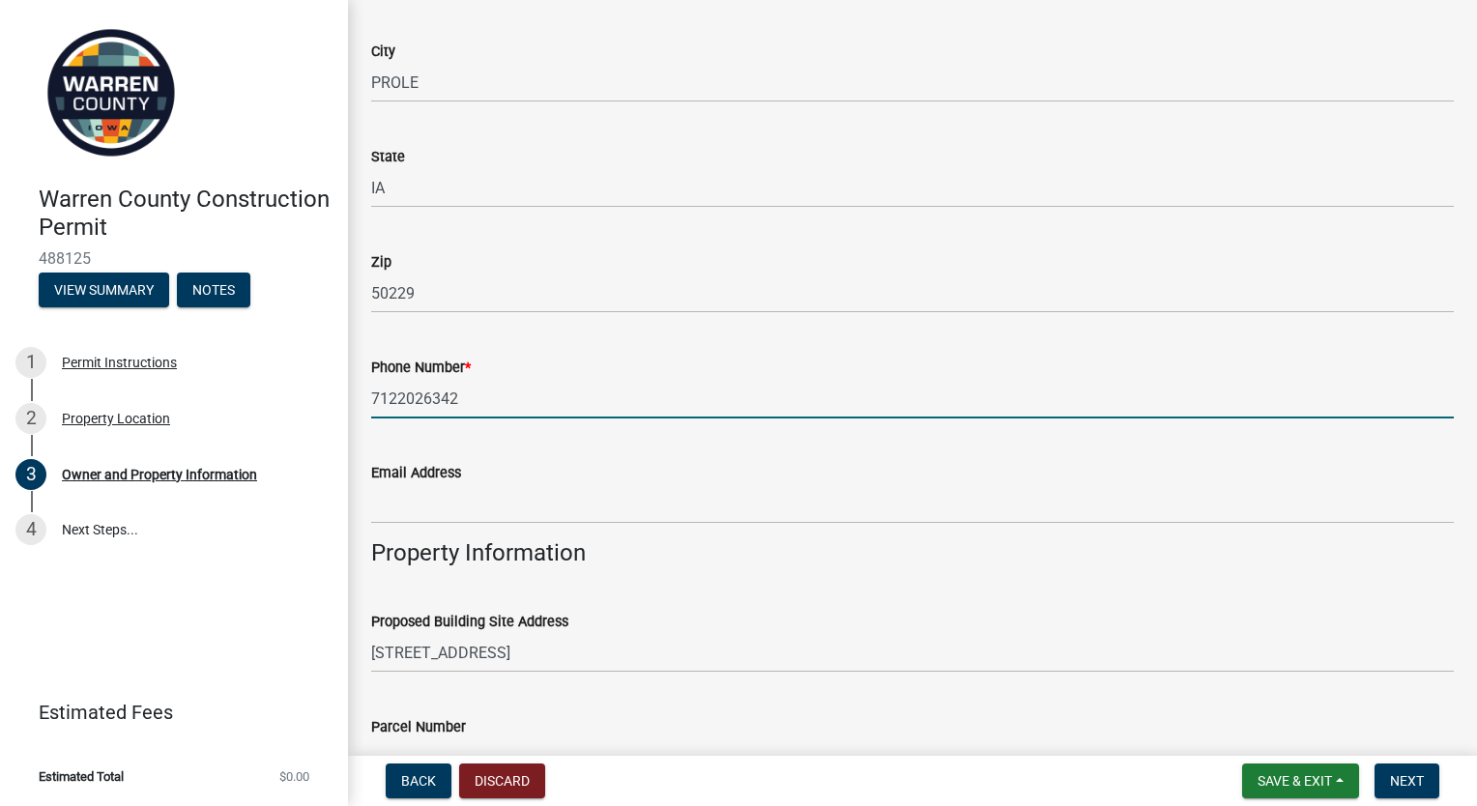
type input "7122026342"
click at [888, 497] on input "Email Address" at bounding box center [912, 504] width 1083 height 40
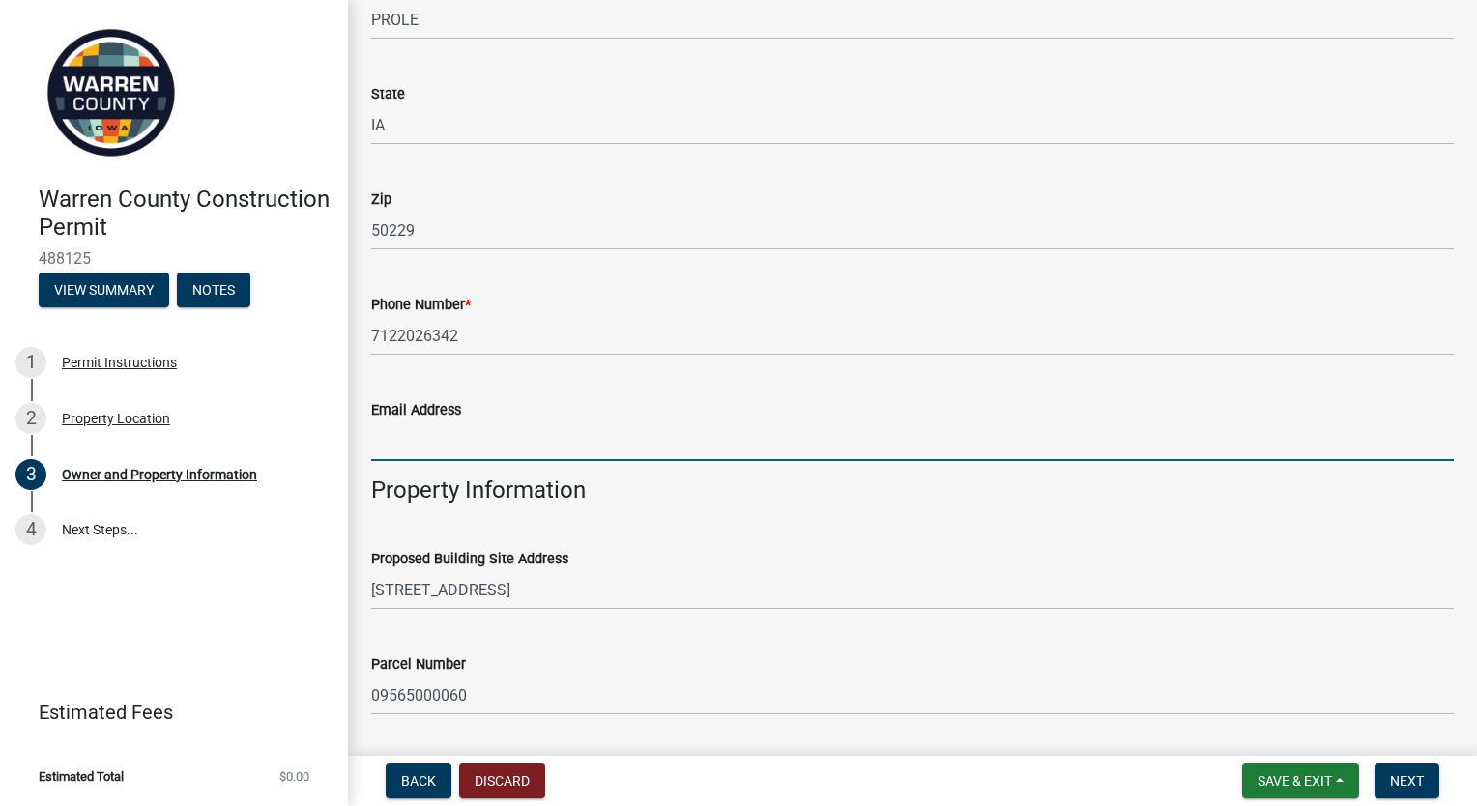
scroll to position [580, 0]
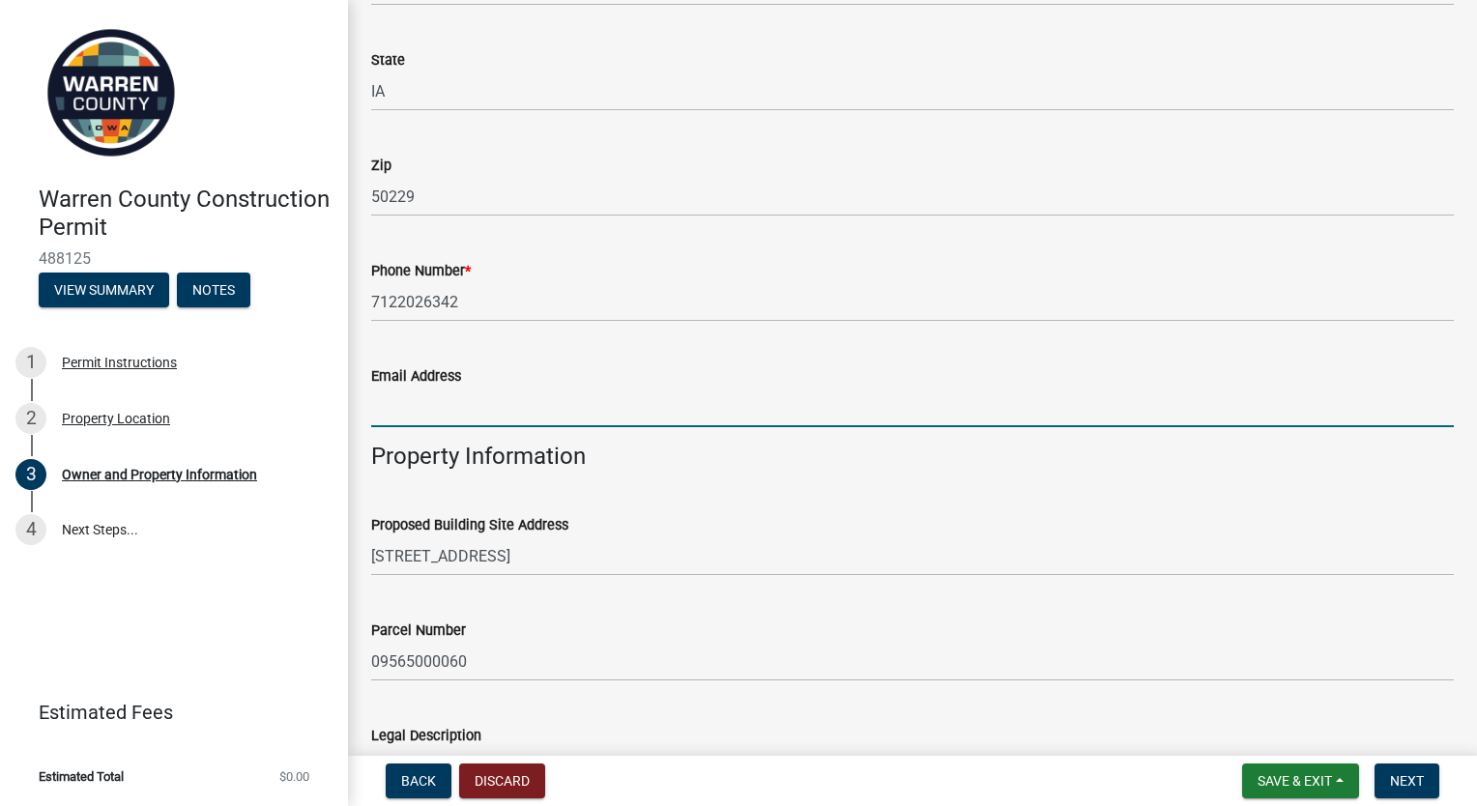
type input "brance.charles.simms@gmail.com"
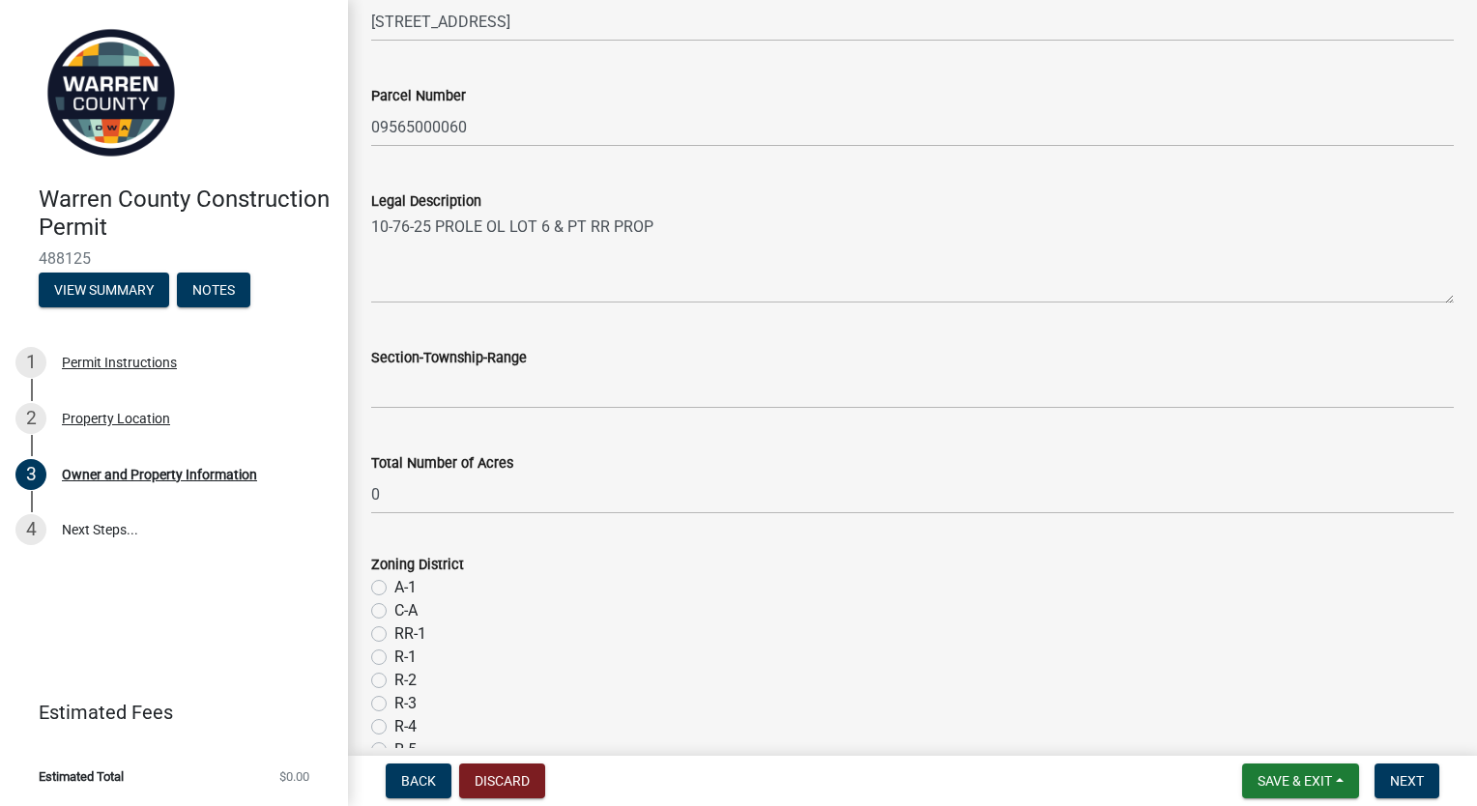
scroll to position [1160, 0]
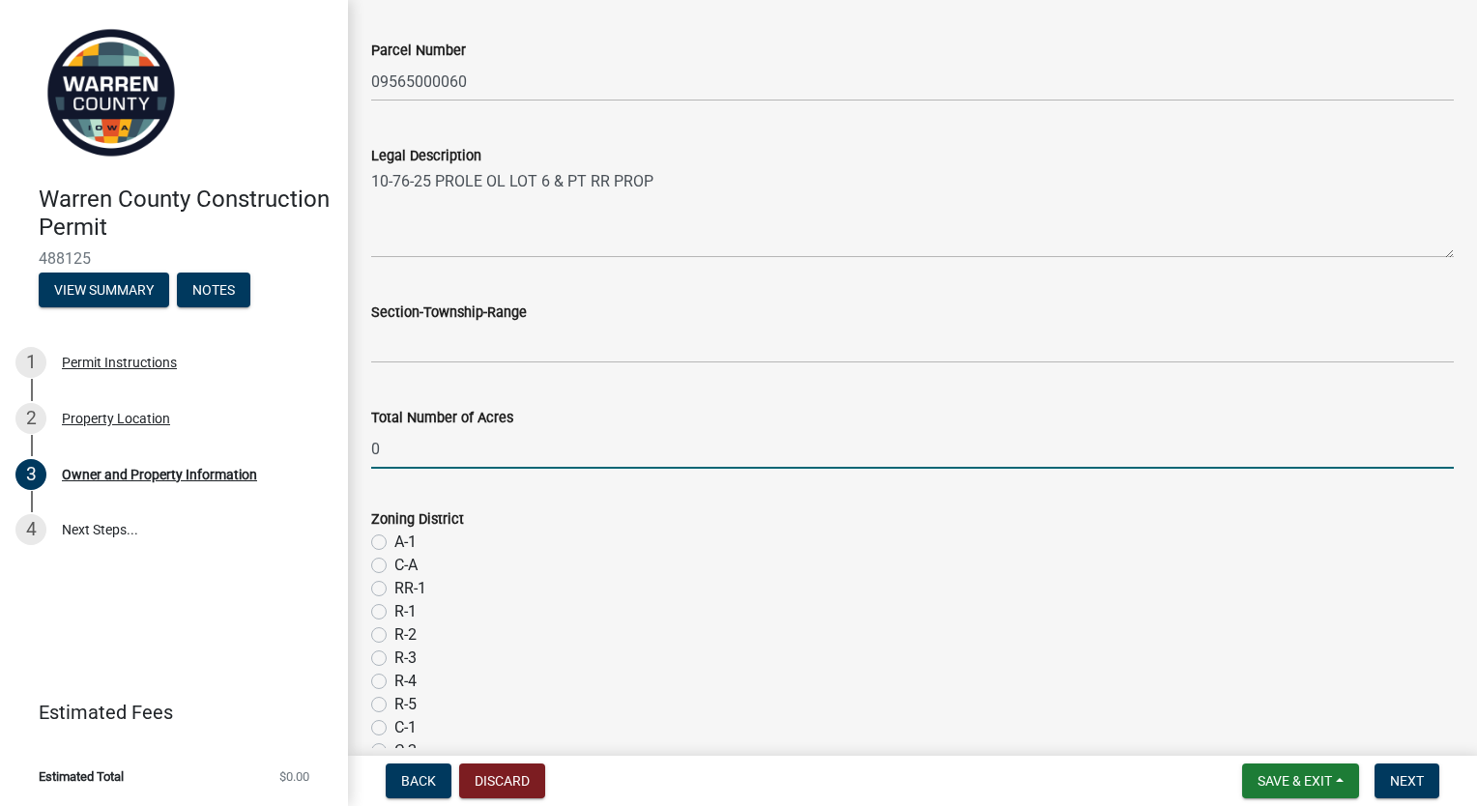
click at [540, 449] on input "0" at bounding box center [912, 449] width 1083 height 40
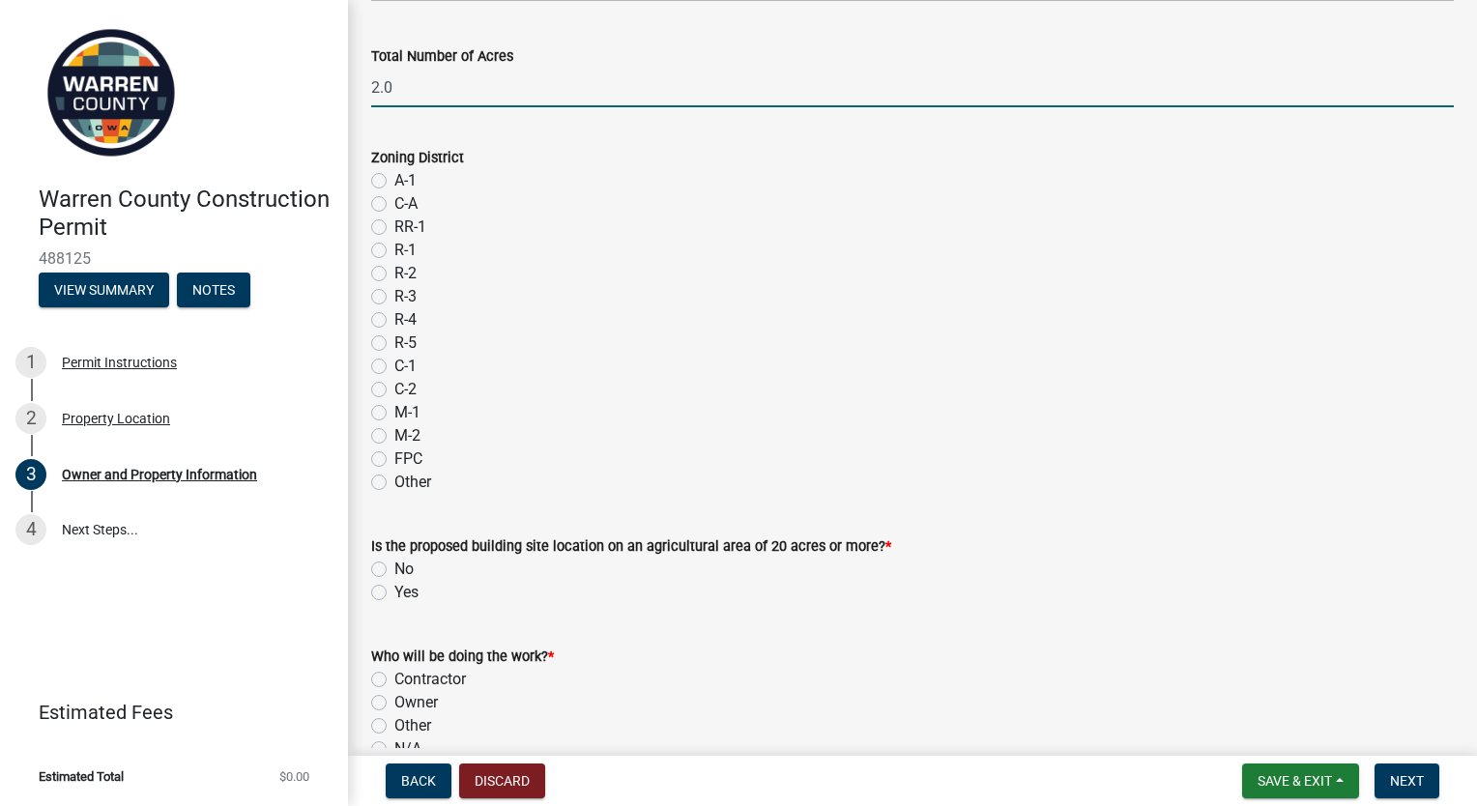
scroll to position [1547, 0]
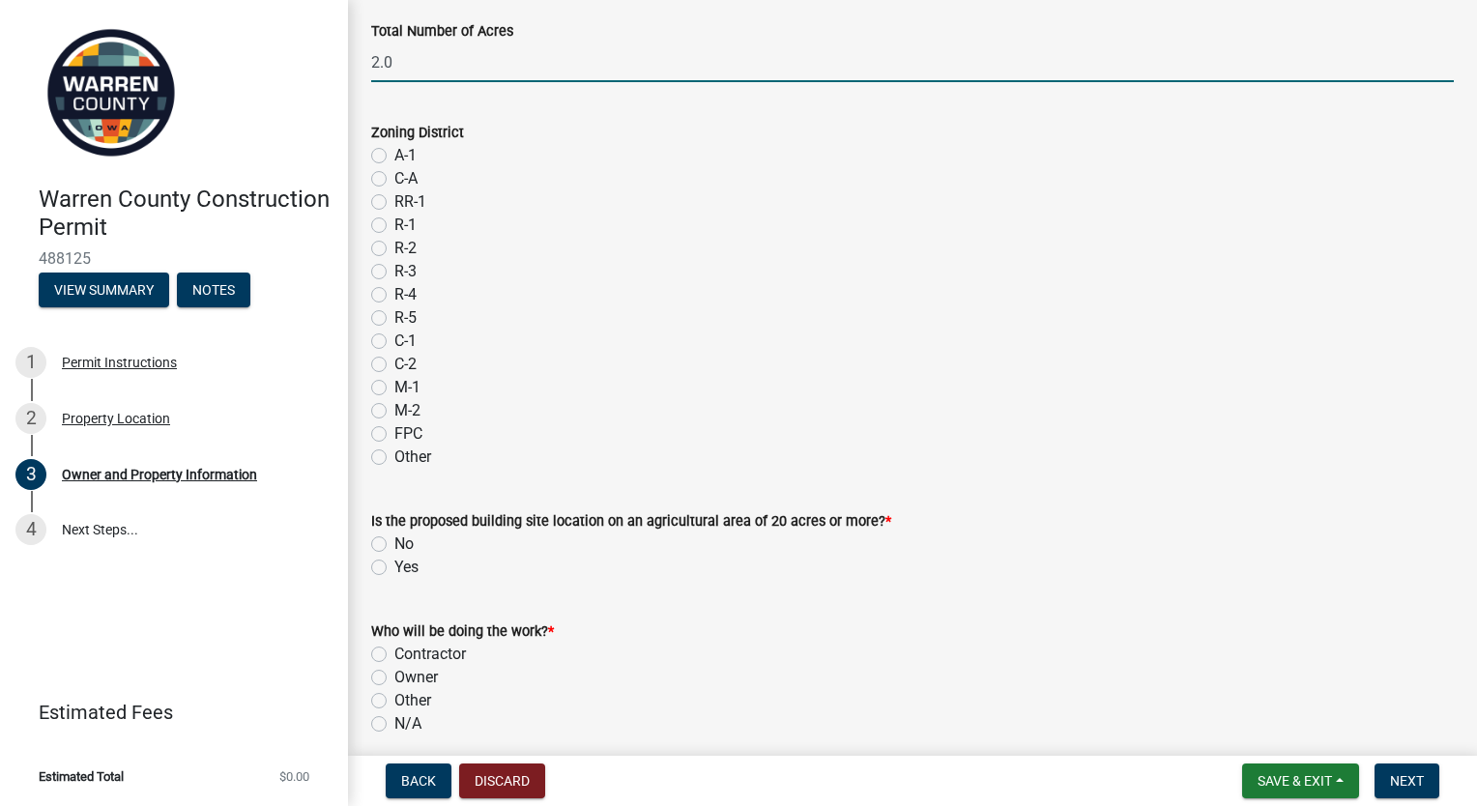
type input "2.0"
click at [394, 545] on label "No" at bounding box center [403, 544] width 19 height 23
click at [394, 545] on input "No" at bounding box center [400, 539] width 13 height 13
radio input "true"
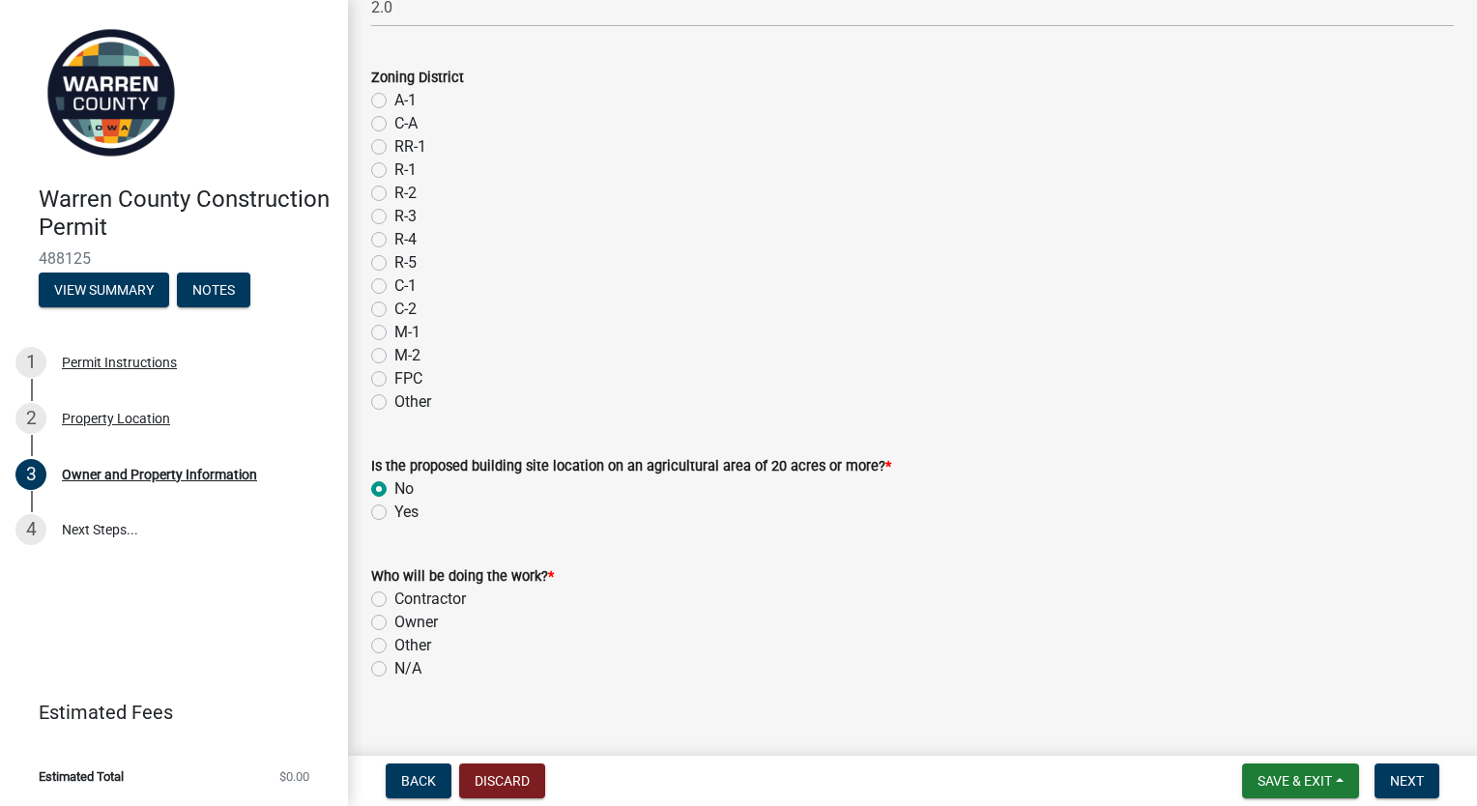
scroll to position [1626, 0]
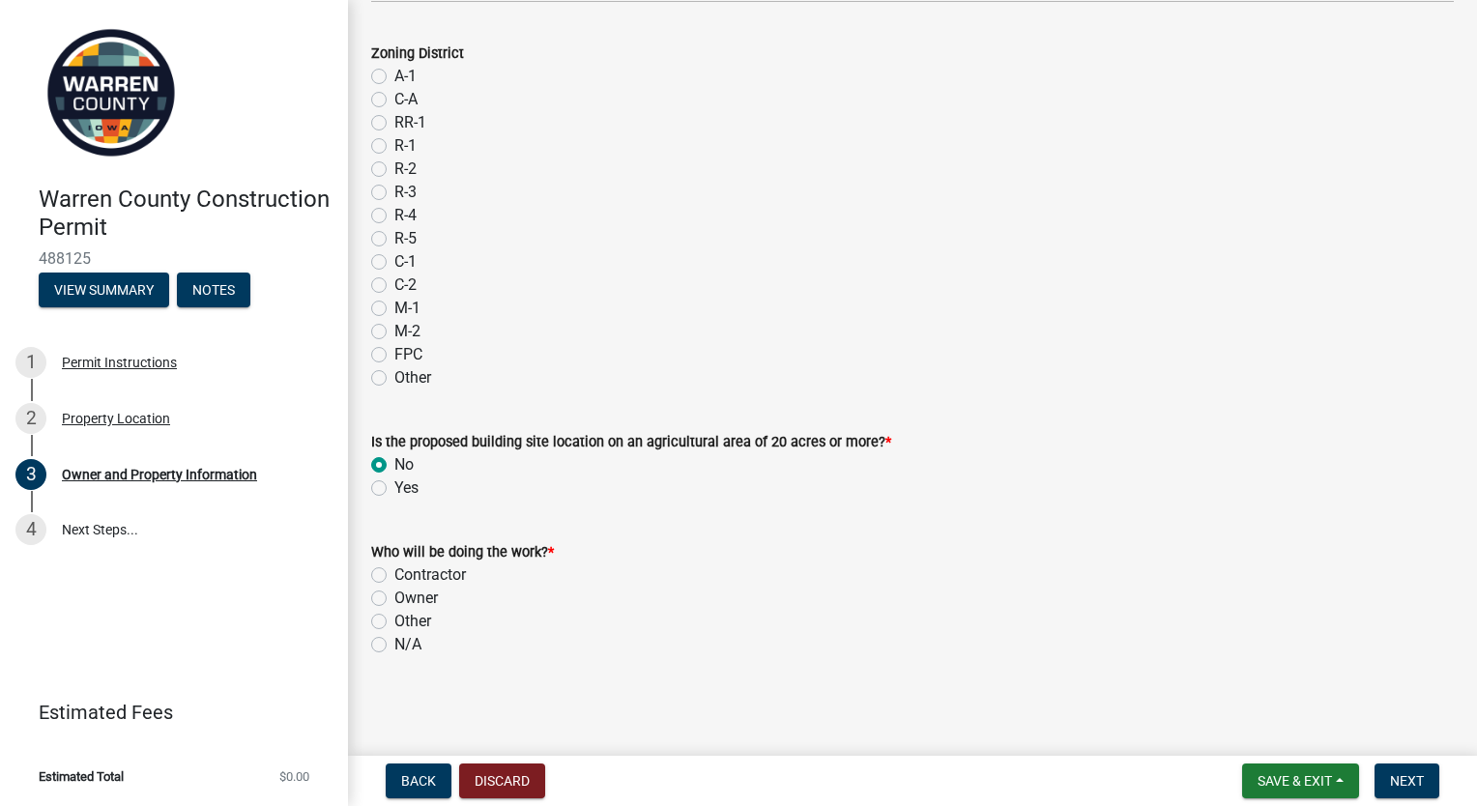
click at [394, 593] on label "Owner" at bounding box center [415, 598] width 43 height 23
click at [394, 593] on input "Owner" at bounding box center [400, 593] width 13 height 13
radio input "true"
click at [1407, 775] on span "Next" at bounding box center [1407, 780] width 34 height 15
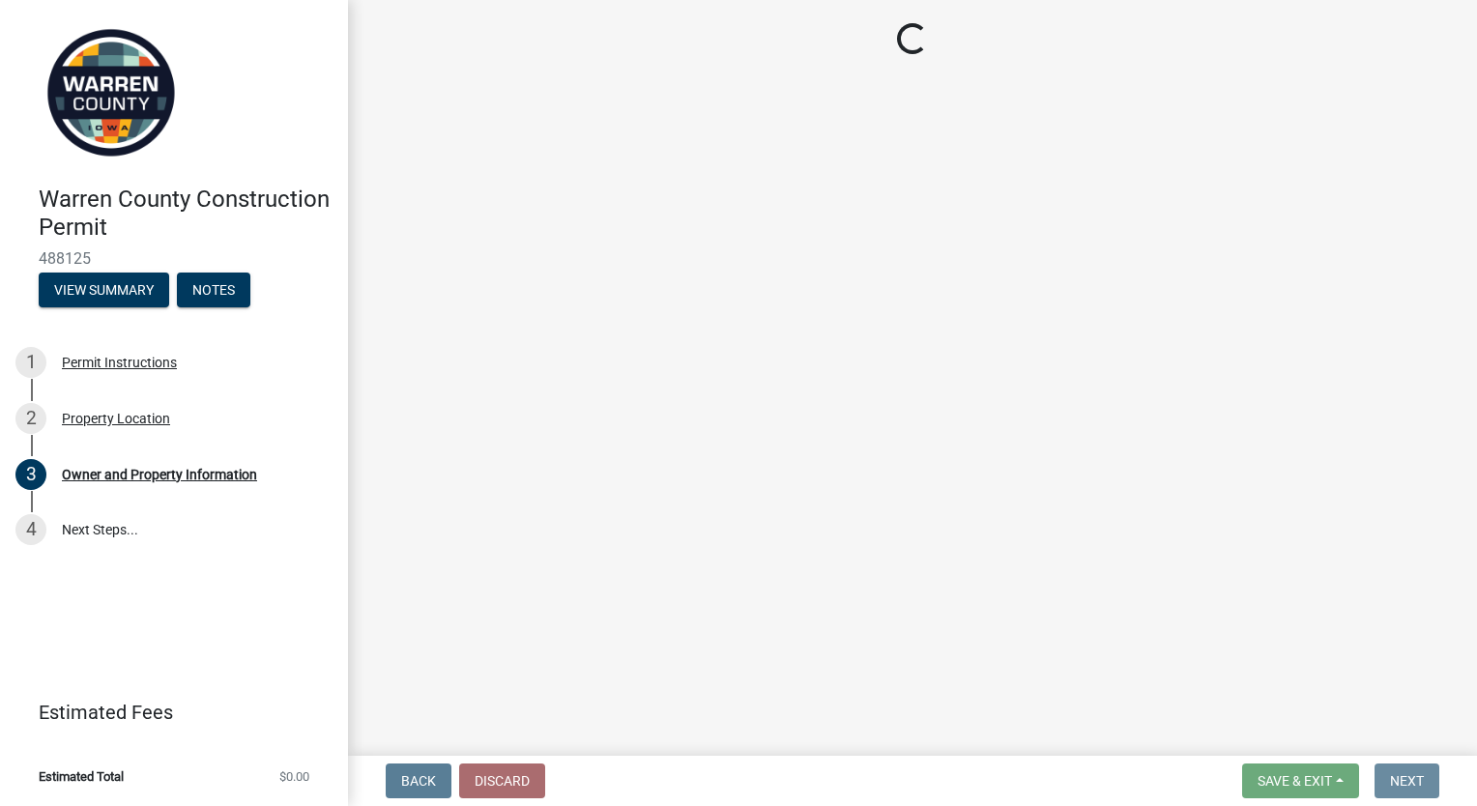
scroll to position [0, 0]
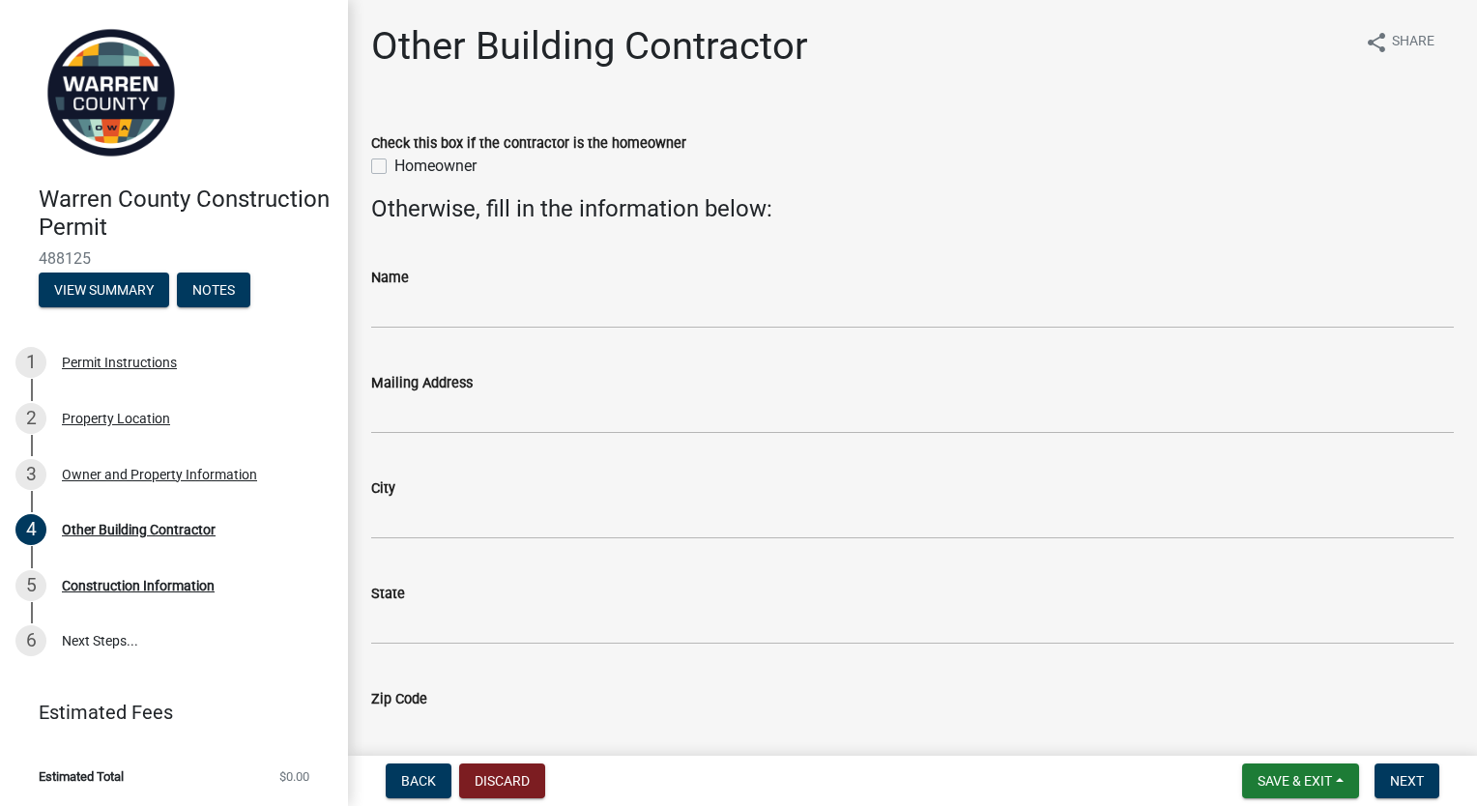
click at [394, 167] on label "Homeowner" at bounding box center [435, 166] width 82 height 23
click at [394, 167] on input "Homeowner" at bounding box center [400, 161] width 13 height 13
checkbox input "true"
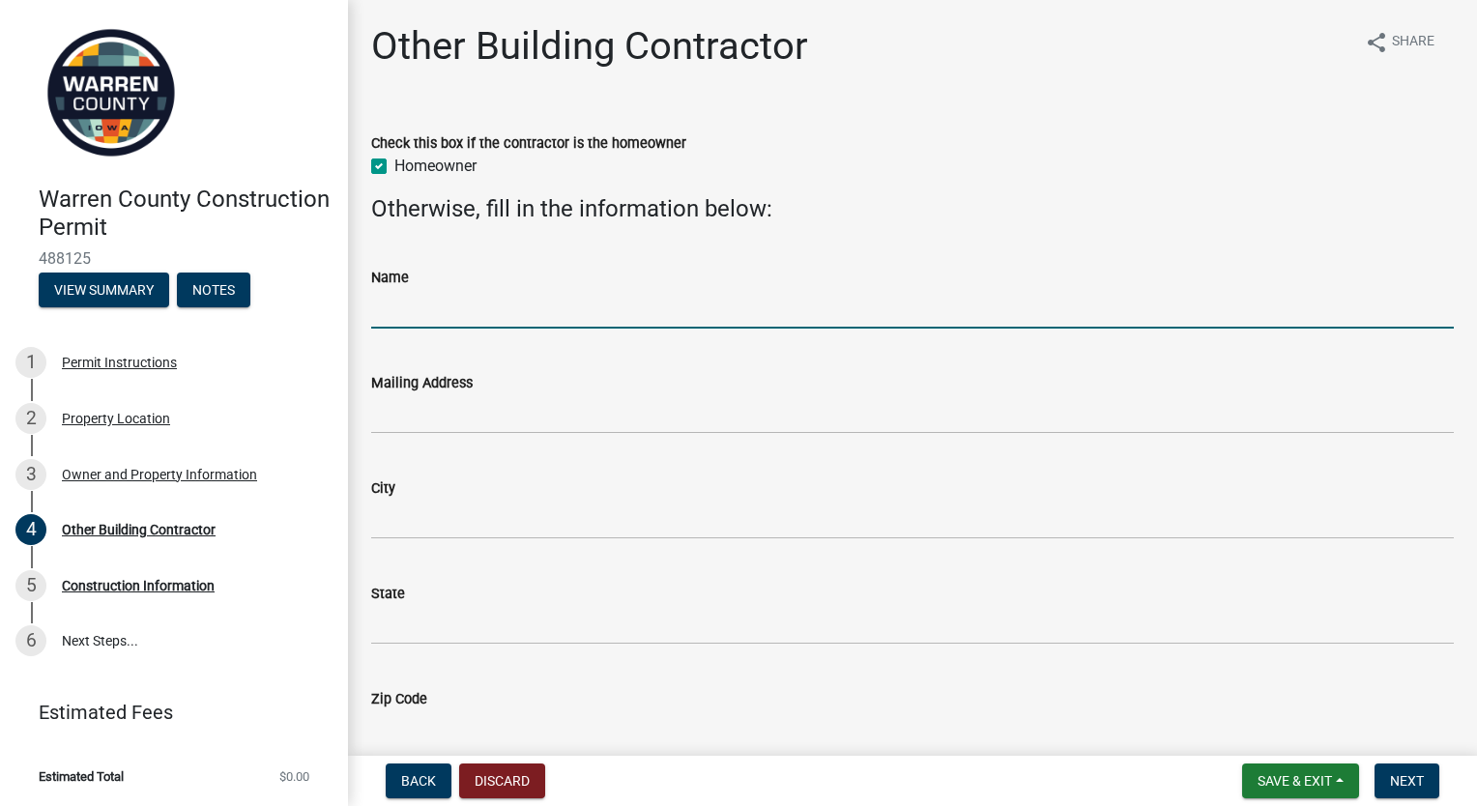
click at [456, 297] on input "Name" at bounding box center [912, 309] width 1083 height 40
type input "Brance Simms"
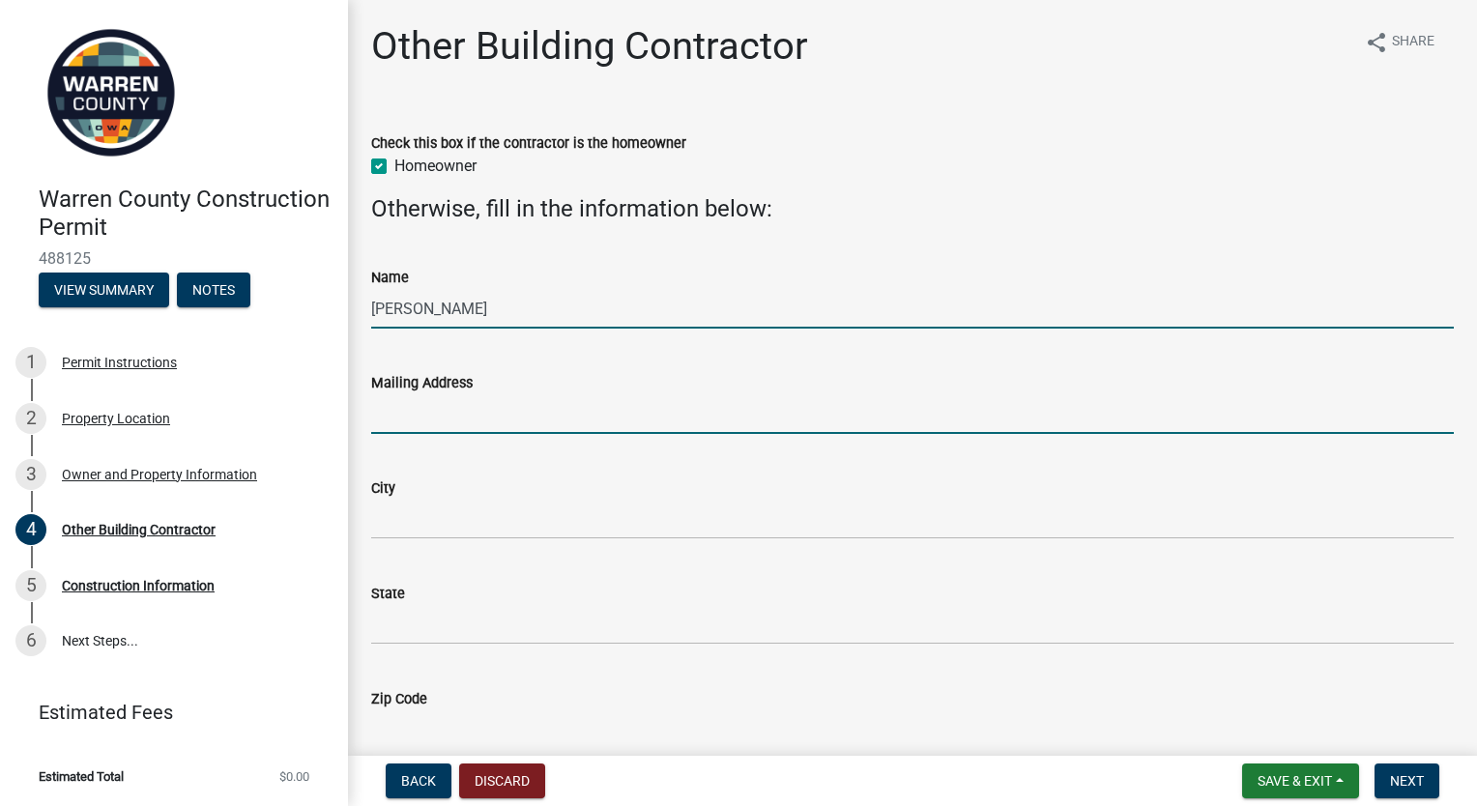
type input "brance.charles.simms@gmail.com"
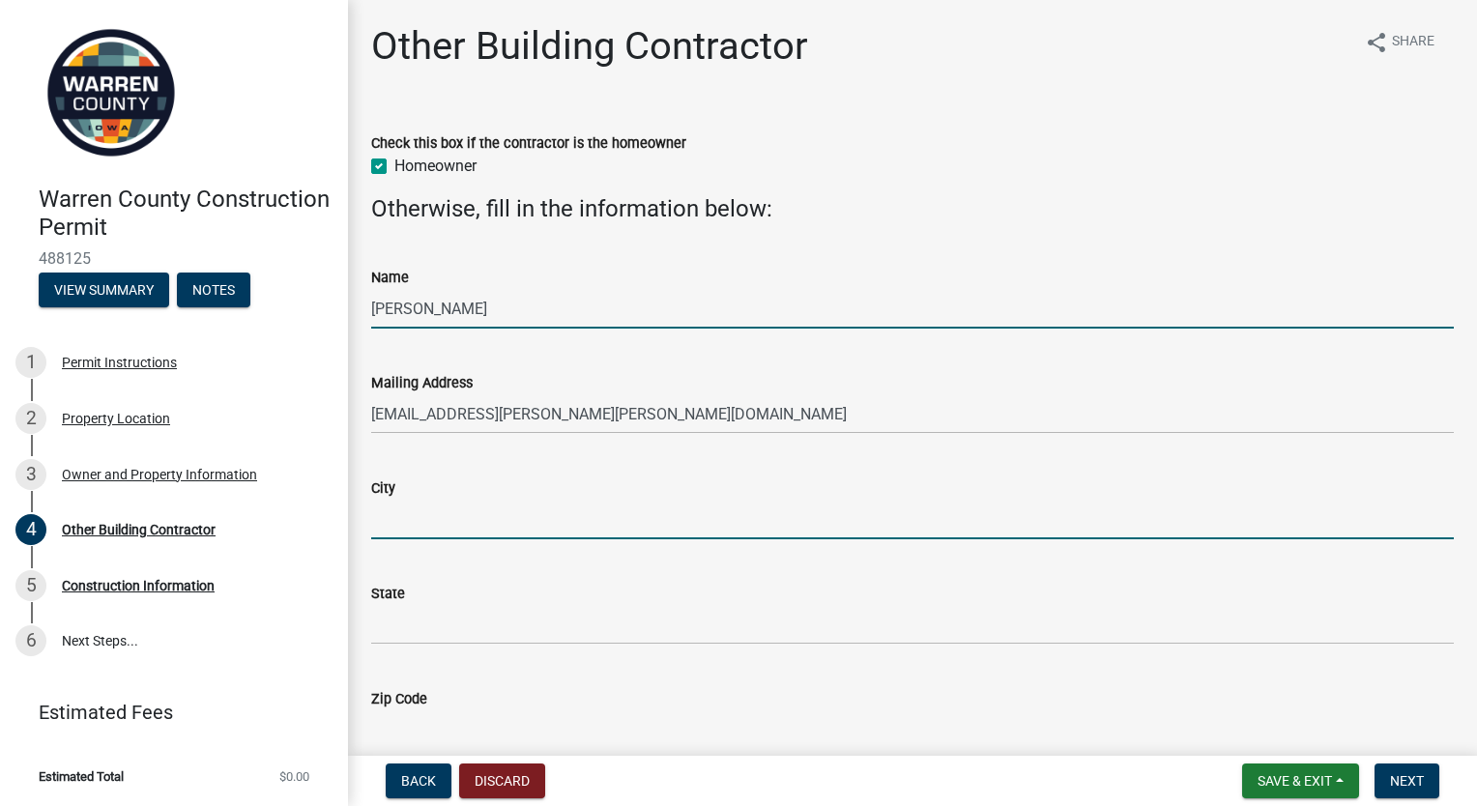
type input "PROLE"
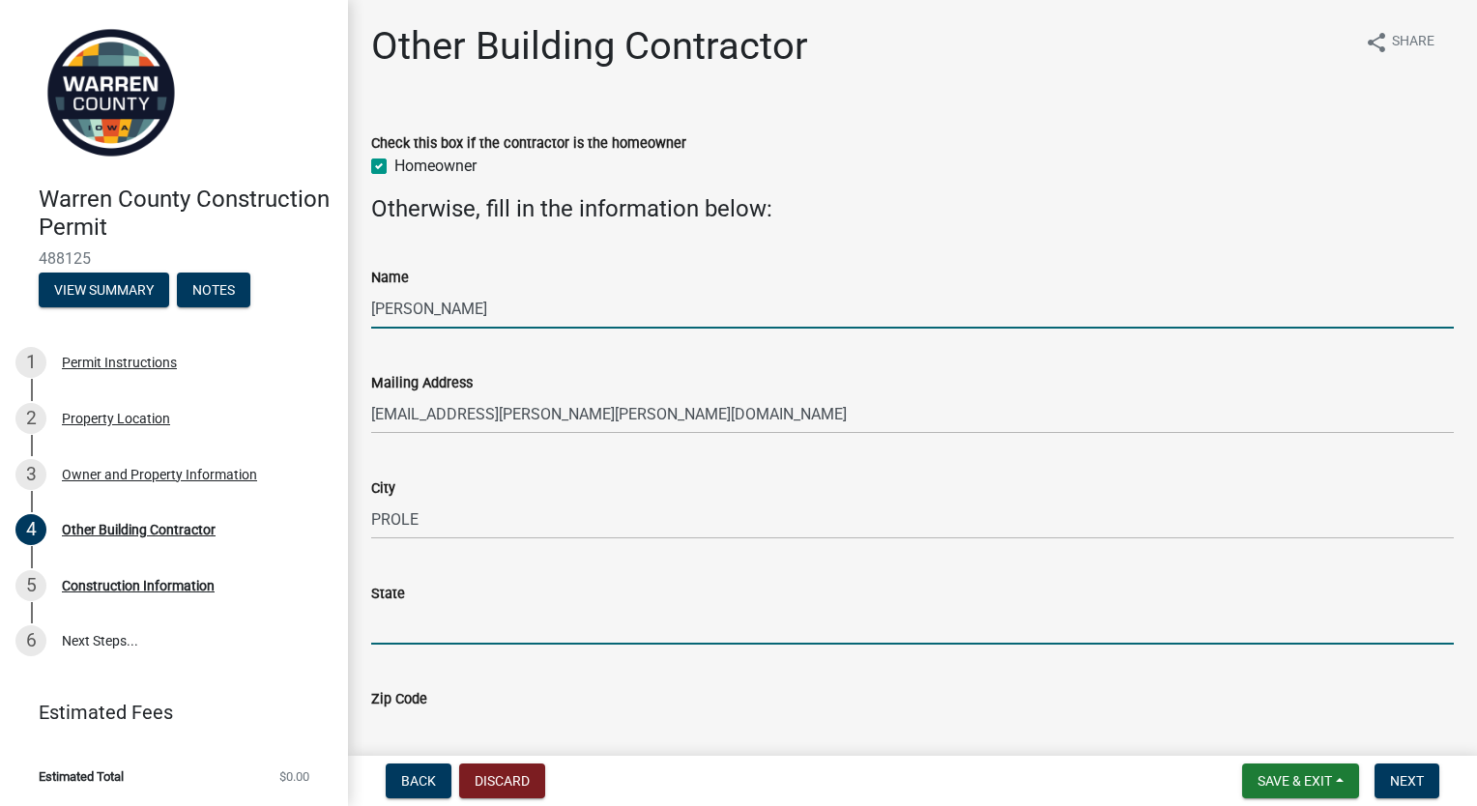
type input "[US_STATE]"
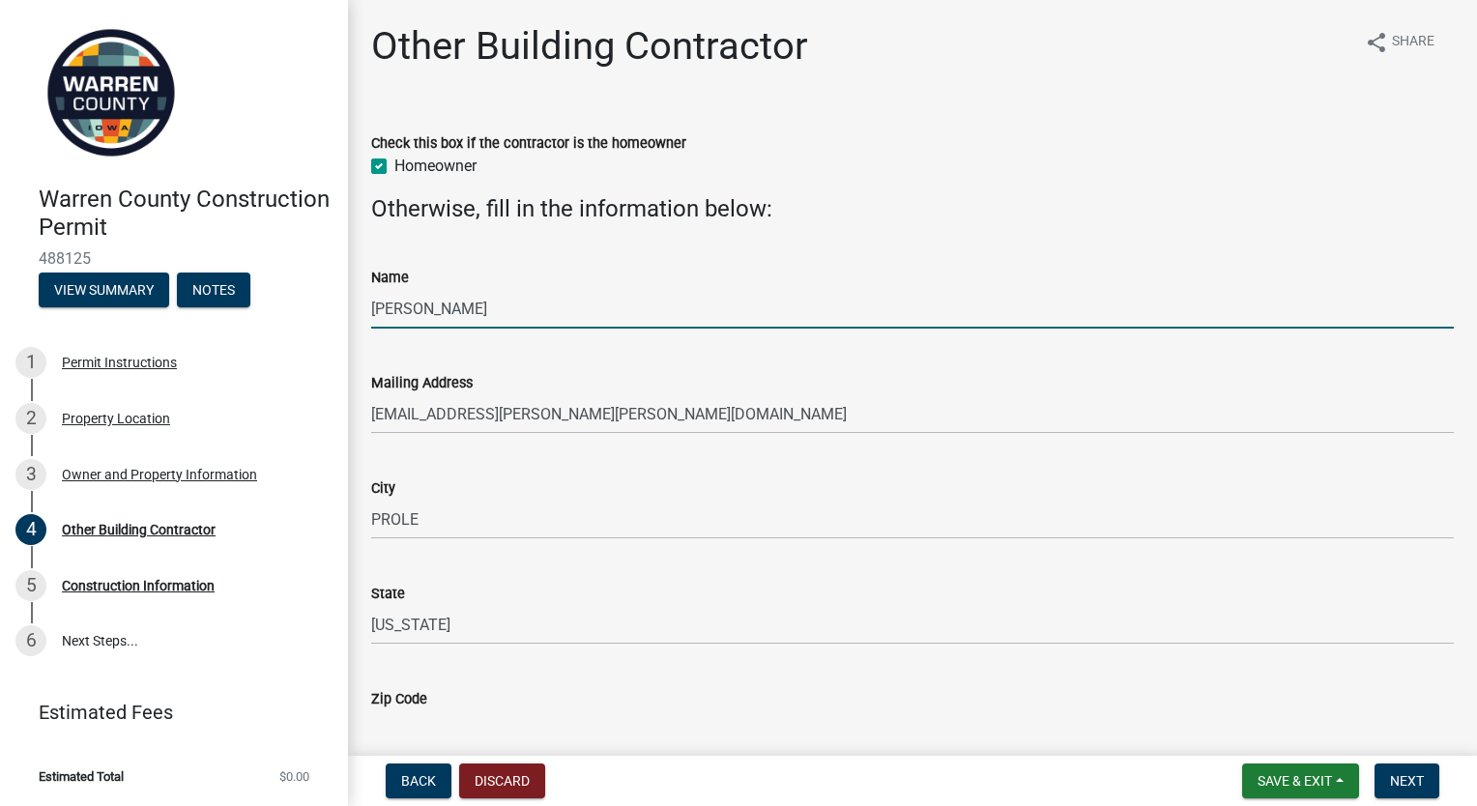
type input "50229"
type input "7122026342"
type input "brance.charles.simms@gmail.com"
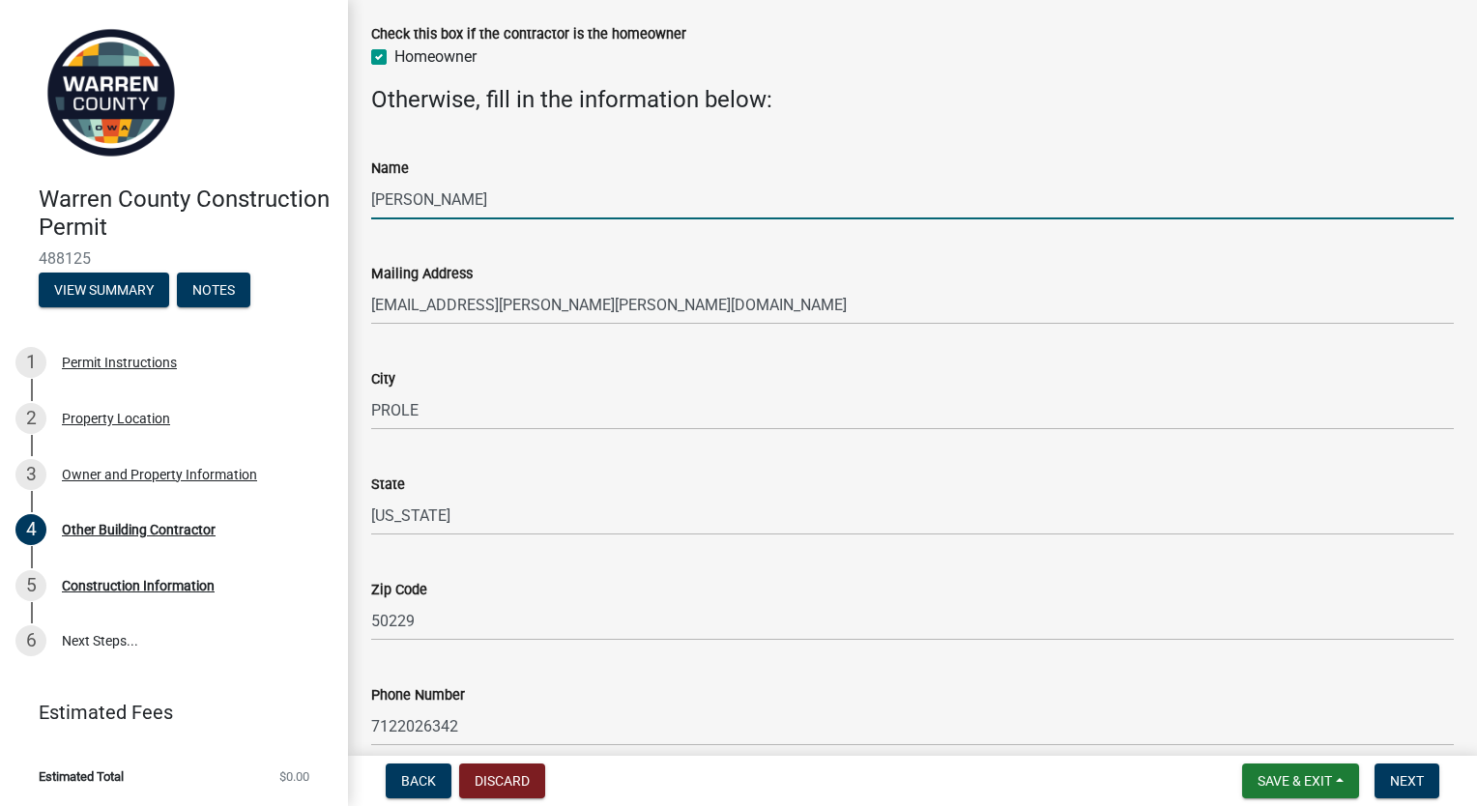
scroll to position [303, 0]
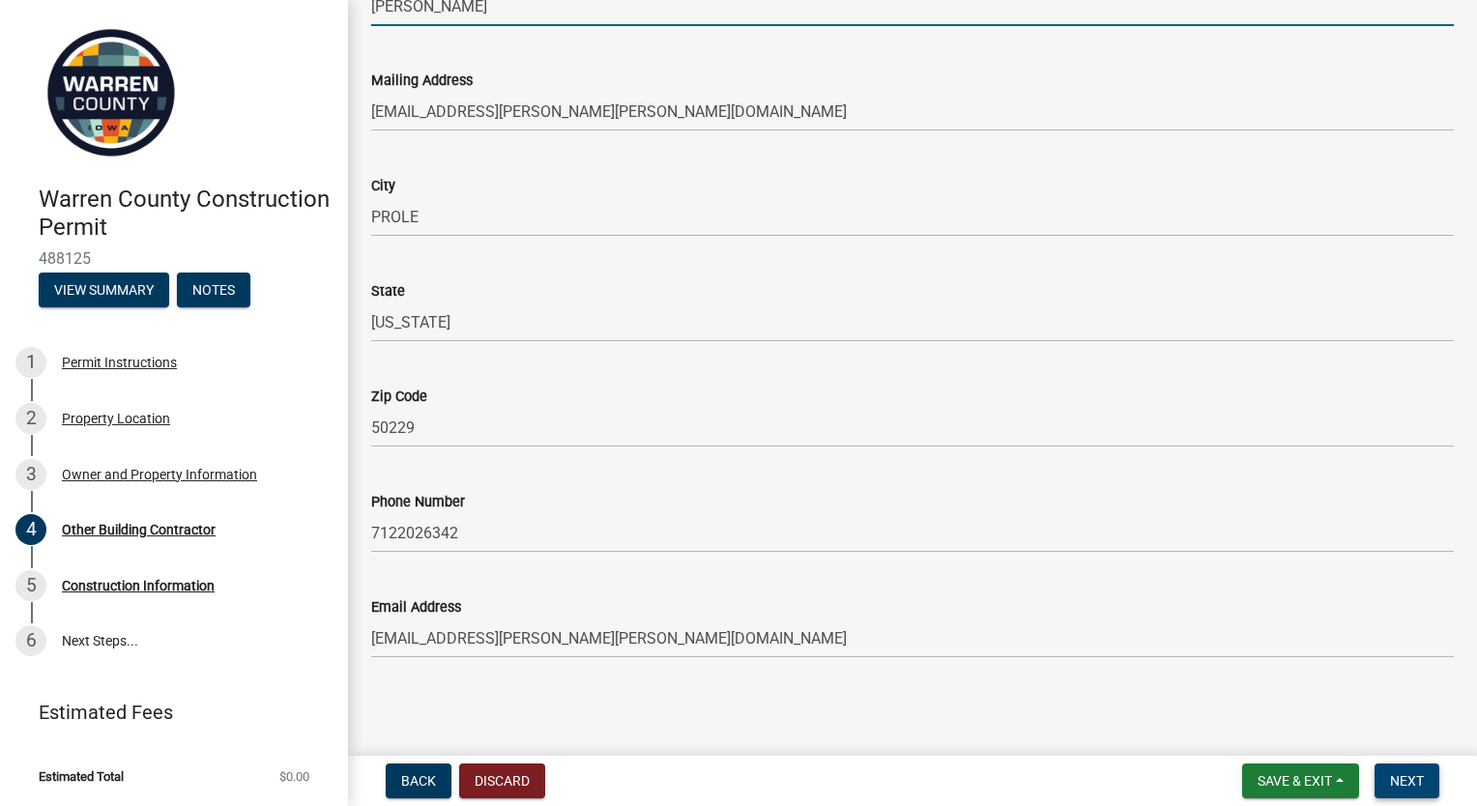
click at [1395, 787] on span "Next" at bounding box center [1407, 780] width 34 height 15
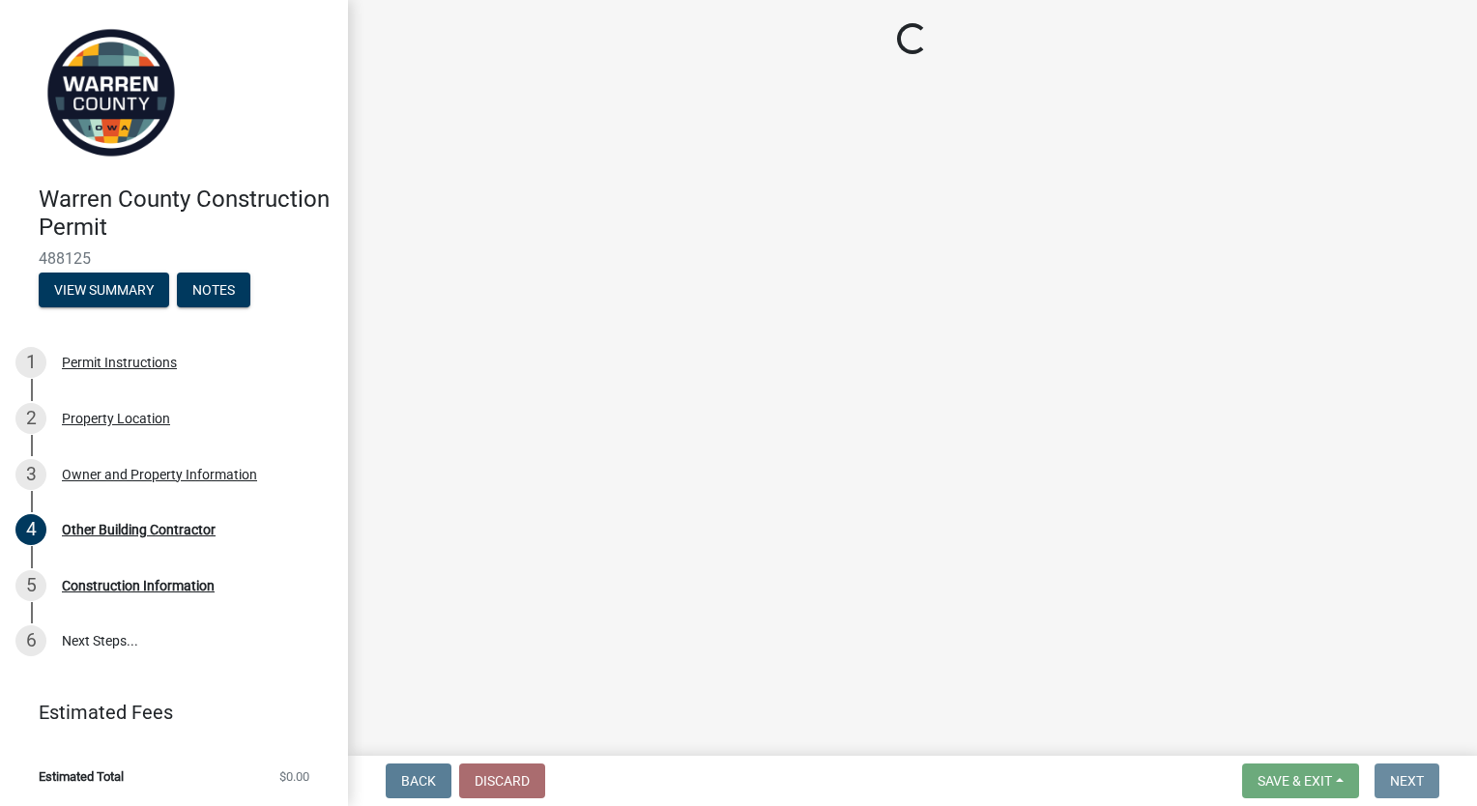
scroll to position [0, 0]
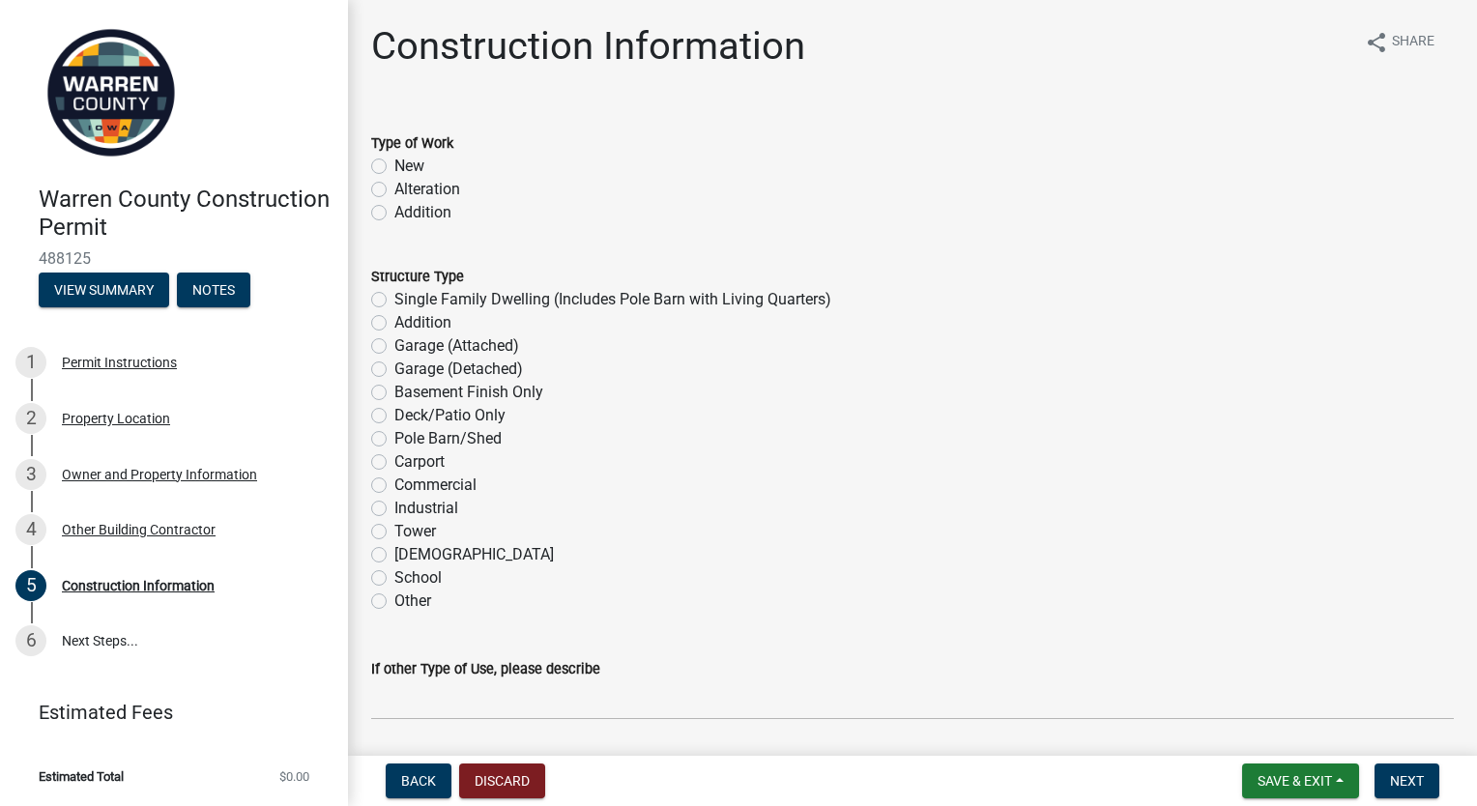
click at [394, 212] on label "Addition" at bounding box center [422, 212] width 57 height 23
click at [394, 212] on input "Addition" at bounding box center [400, 207] width 13 height 13
radio input "true"
click at [394, 319] on label "Addition" at bounding box center [422, 322] width 57 height 23
click at [394, 319] on input "Addition" at bounding box center [400, 317] width 13 height 13
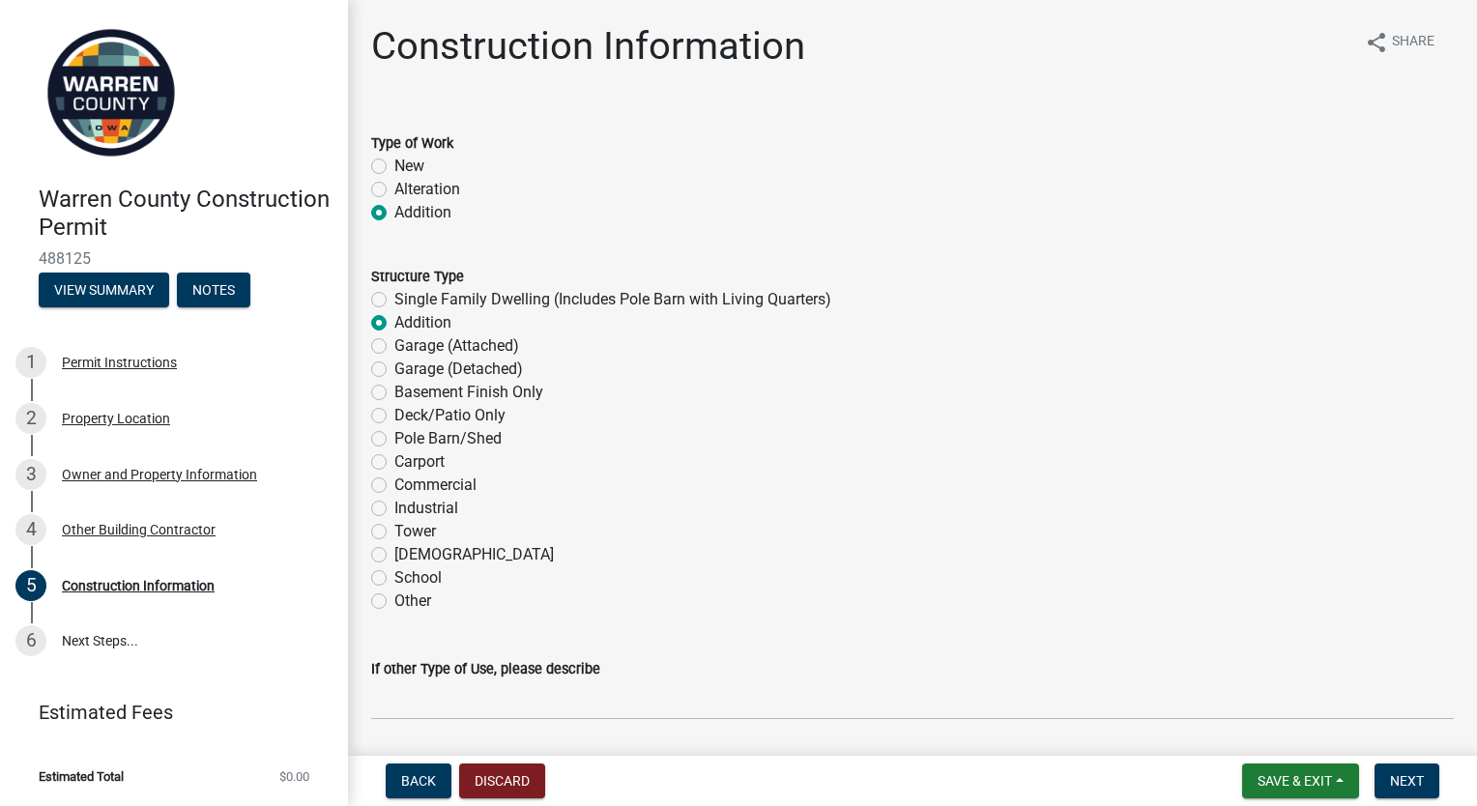
radio input "true"
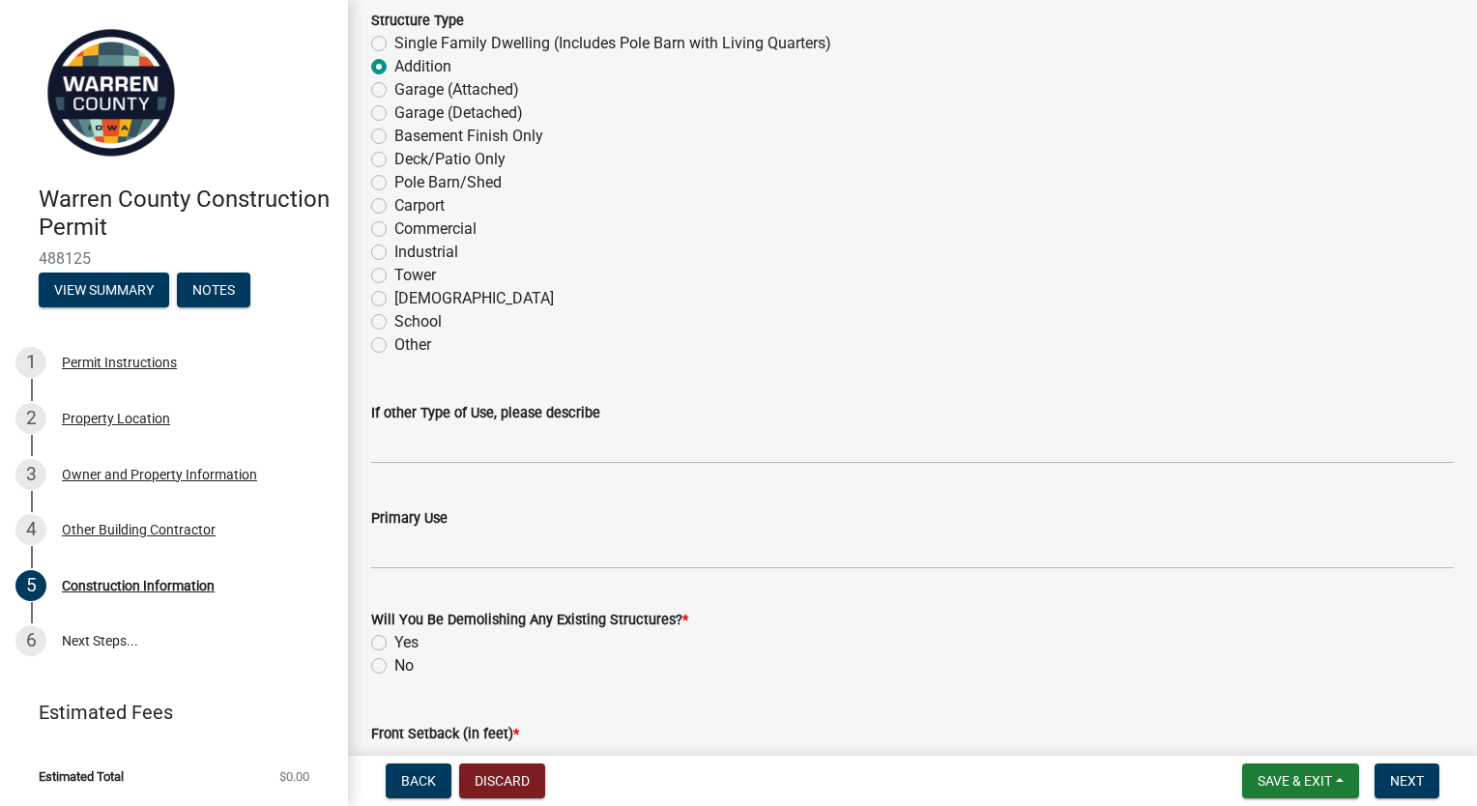
scroll to position [290, 0]
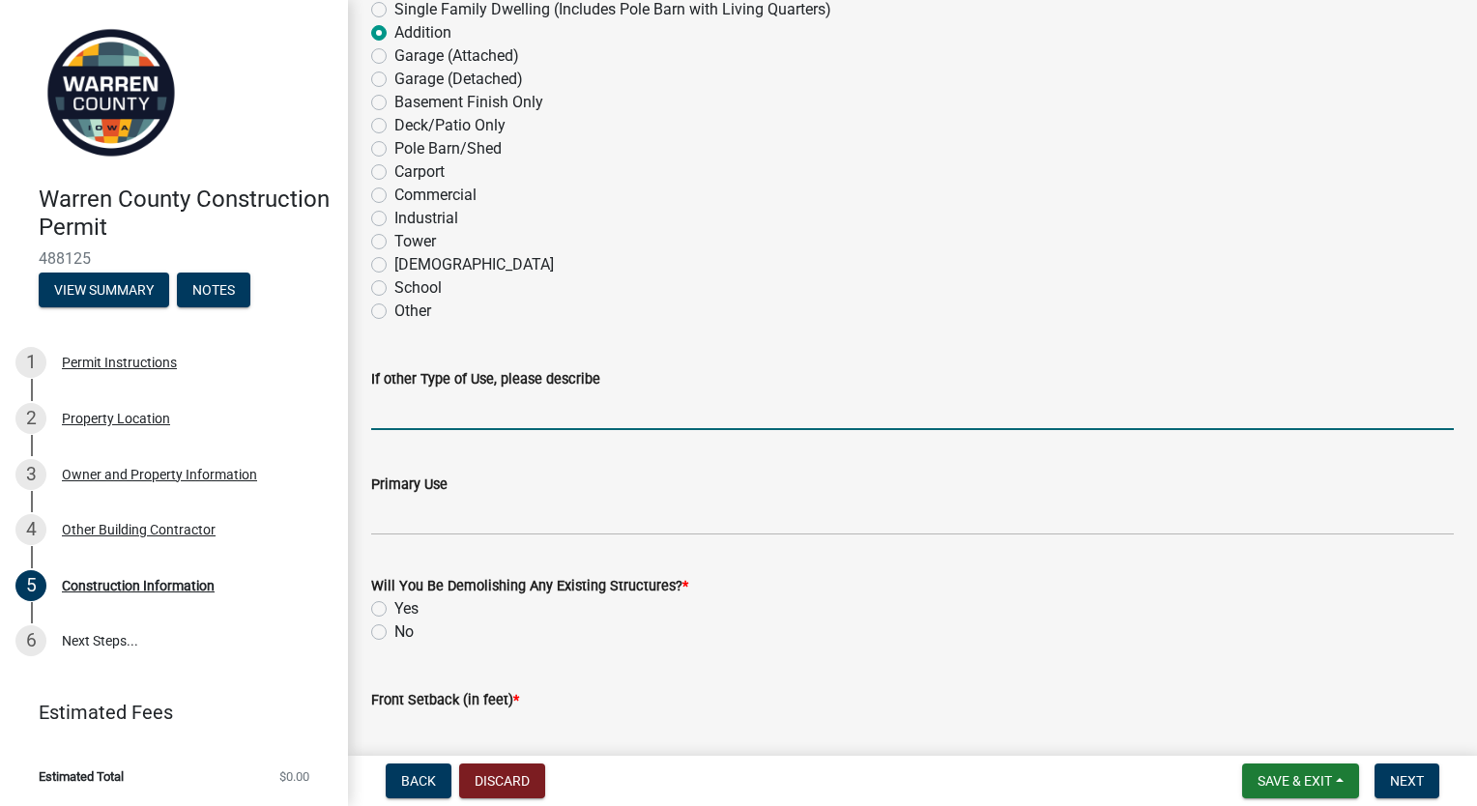
click at [545, 418] on input "If other Type of Use, please describe" at bounding box center [912, 410] width 1083 height 40
type input "Attach to Garage for entry way."
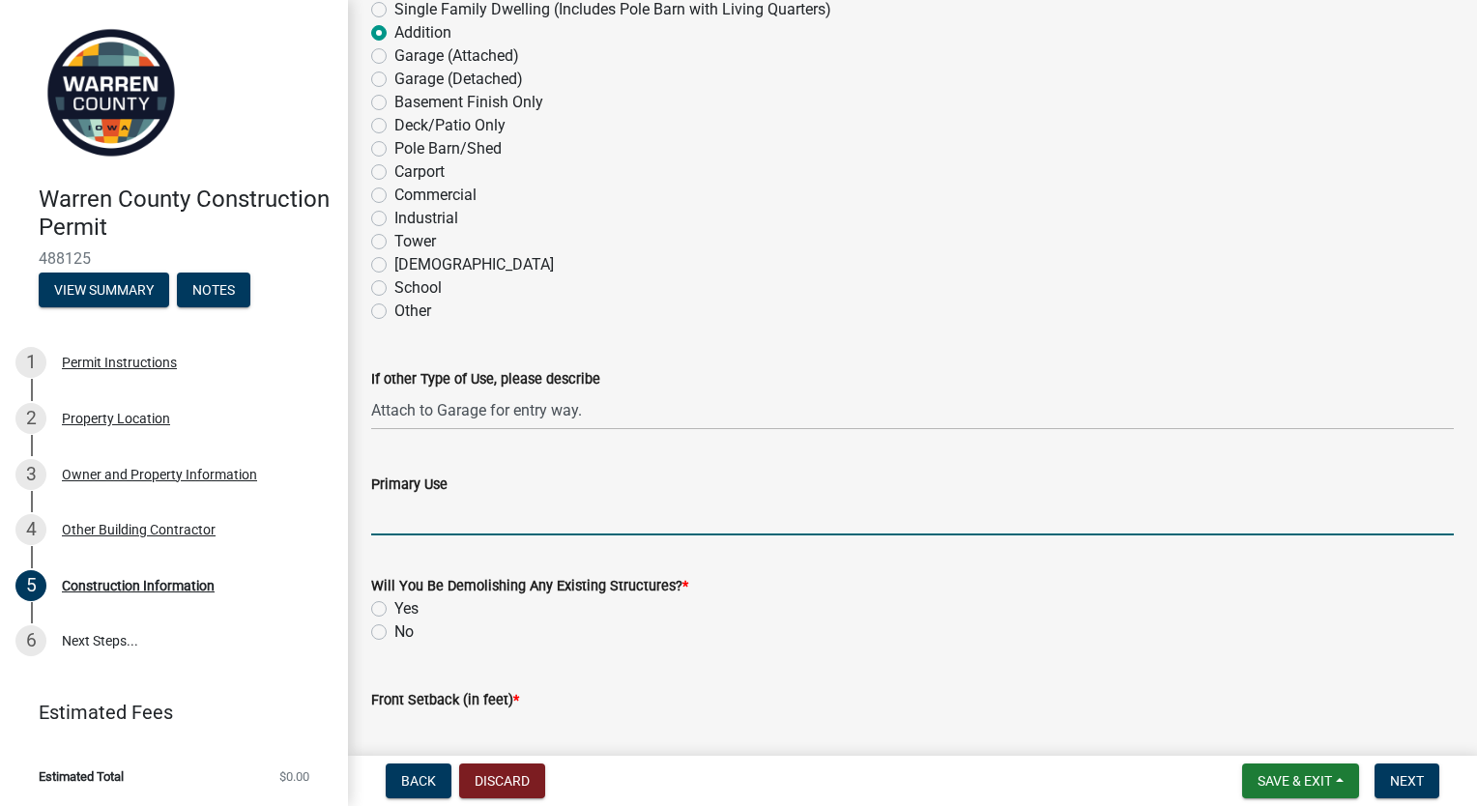
click at [619, 525] on input "Primary Use" at bounding box center [912, 516] width 1083 height 40
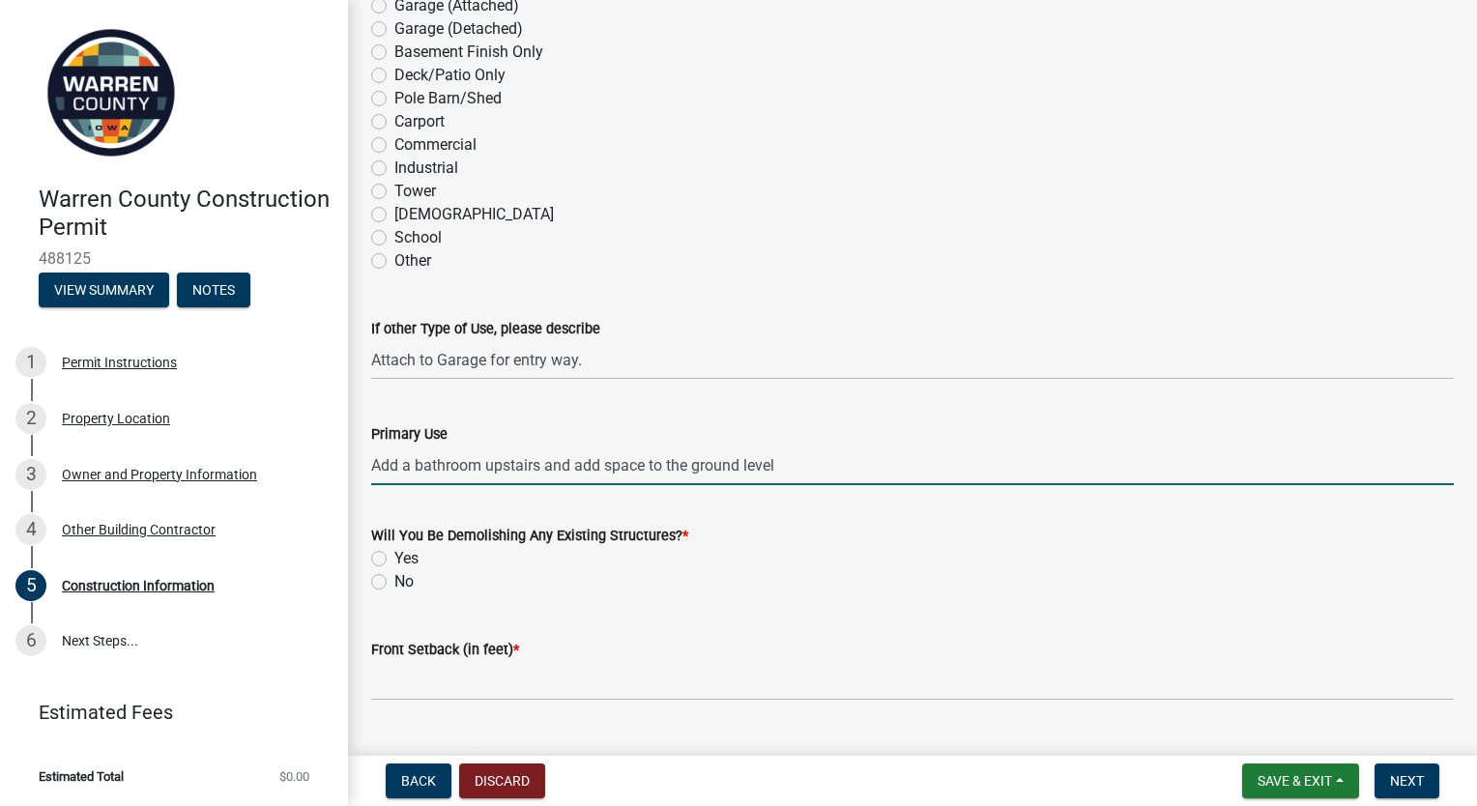
scroll to position [387, 0]
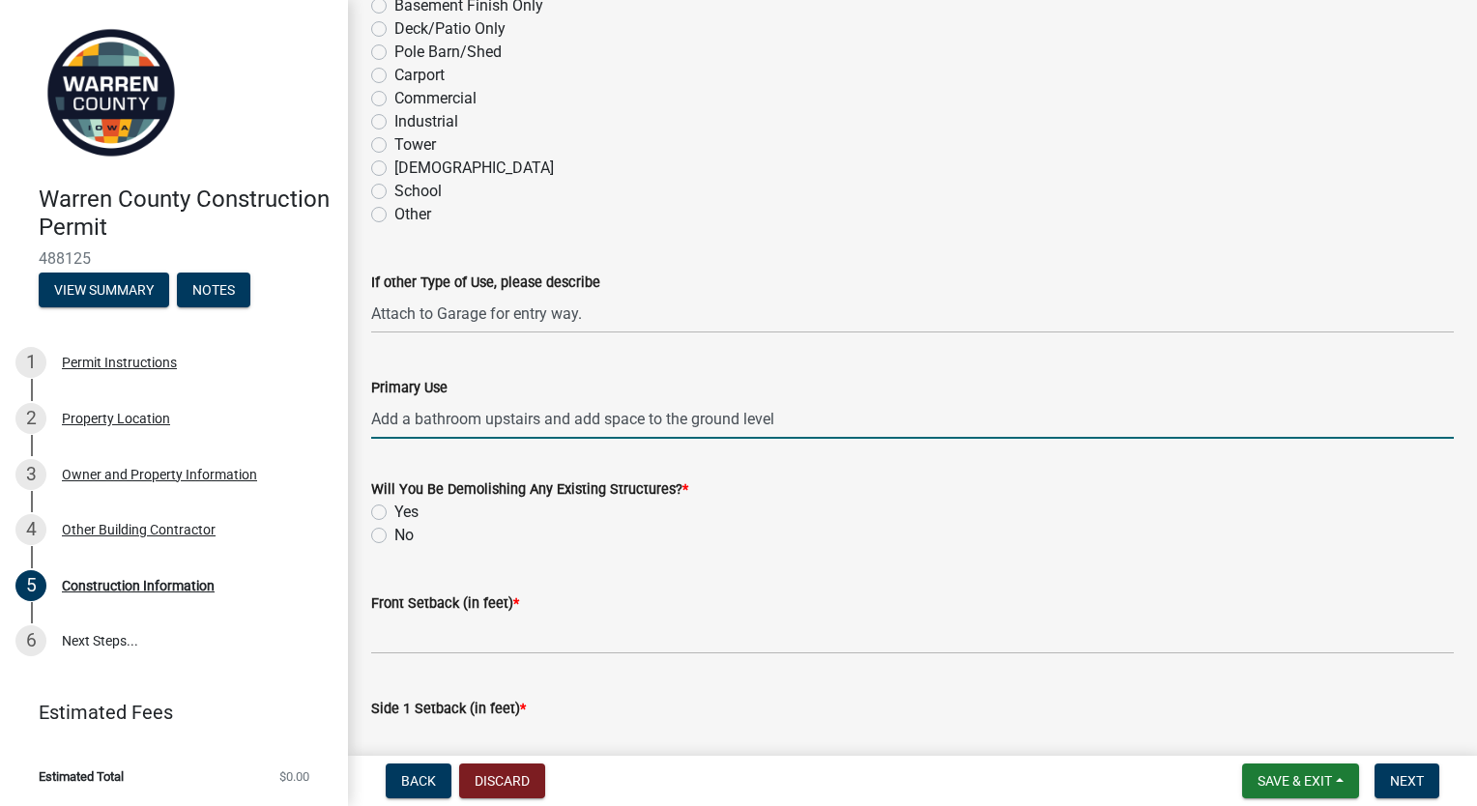
type input "Add a bathroom upstairs and add space to the ground level"
click at [394, 535] on label "No" at bounding box center [403, 535] width 19 height 23
click at [394, 535] on input "No" at bounding box center [400, 530] width 13 height 13
radio input "true"
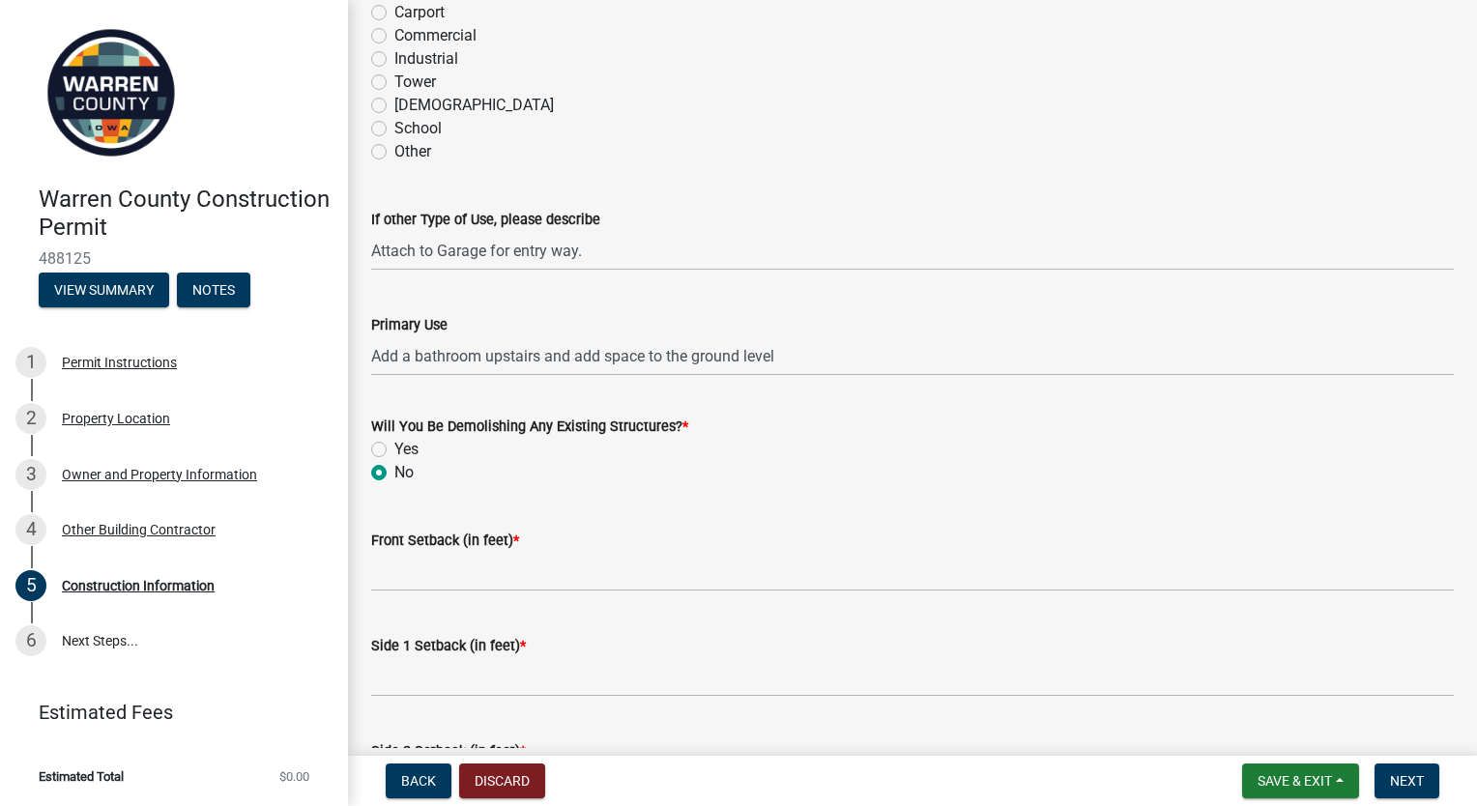
scroll to position [483, 0]
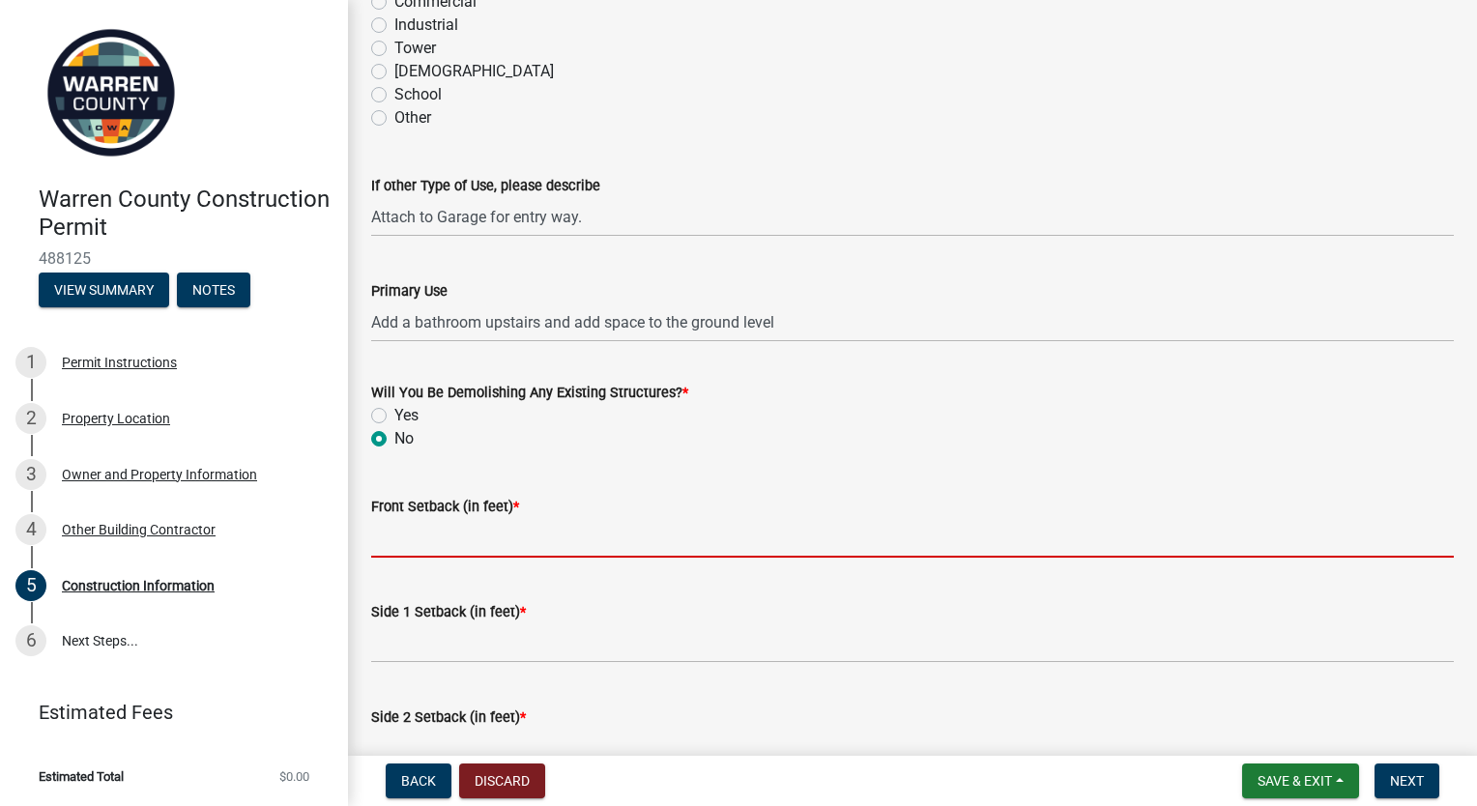
click at [609, 539] on input "Front Setback (in feet) *" at bounding box center [912, 538] width 1083 height 40
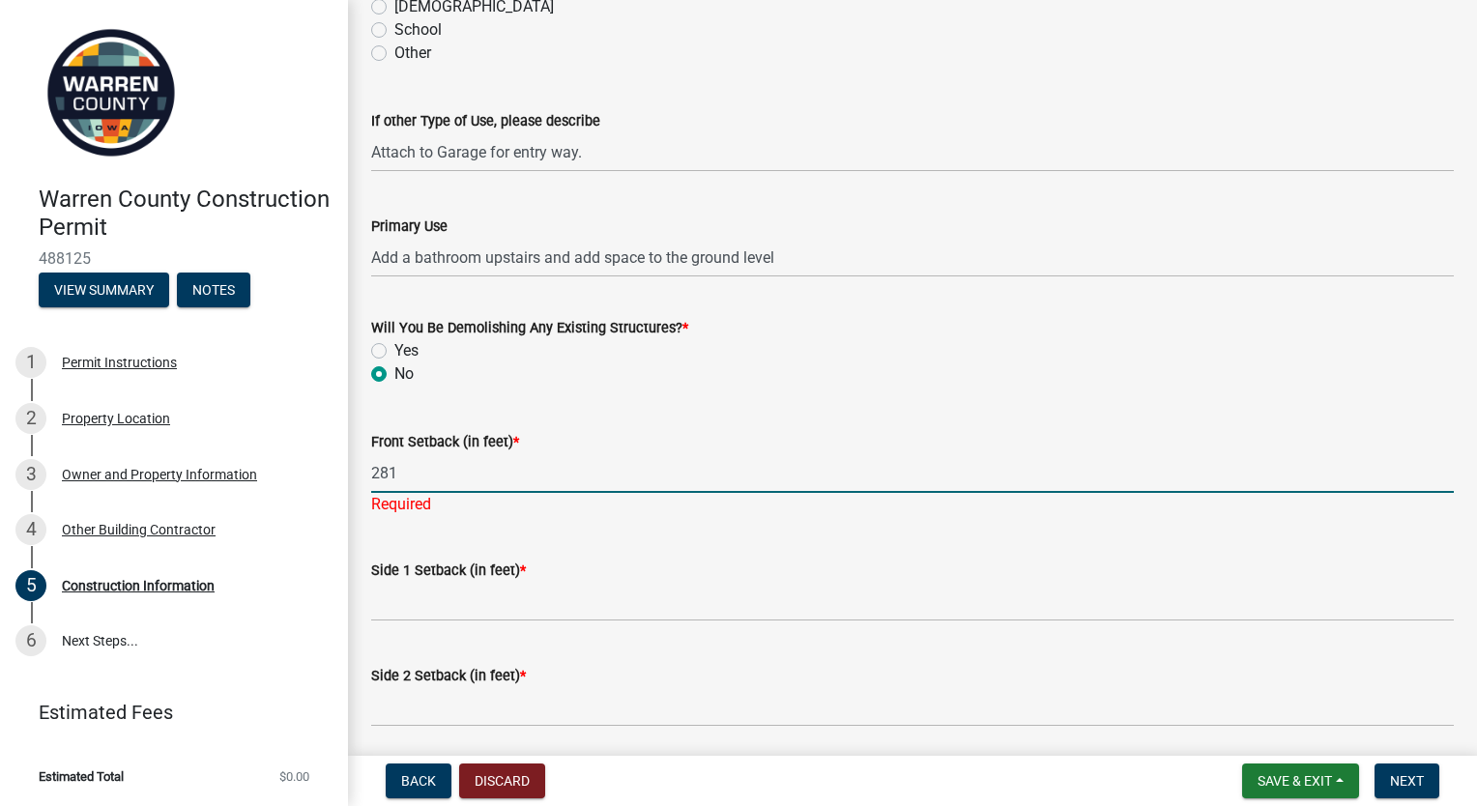
scroll to position [580, 0]
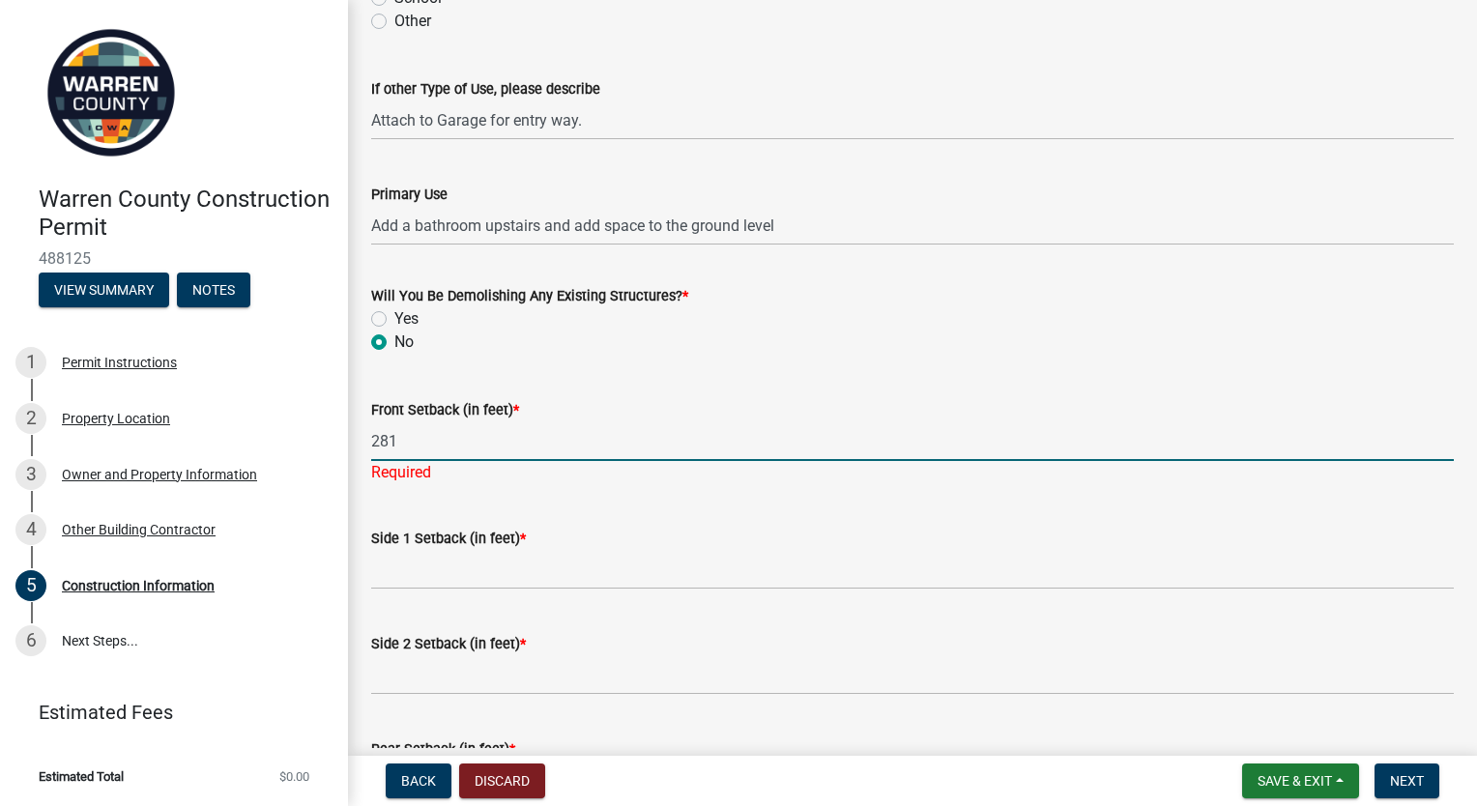
type input "281"
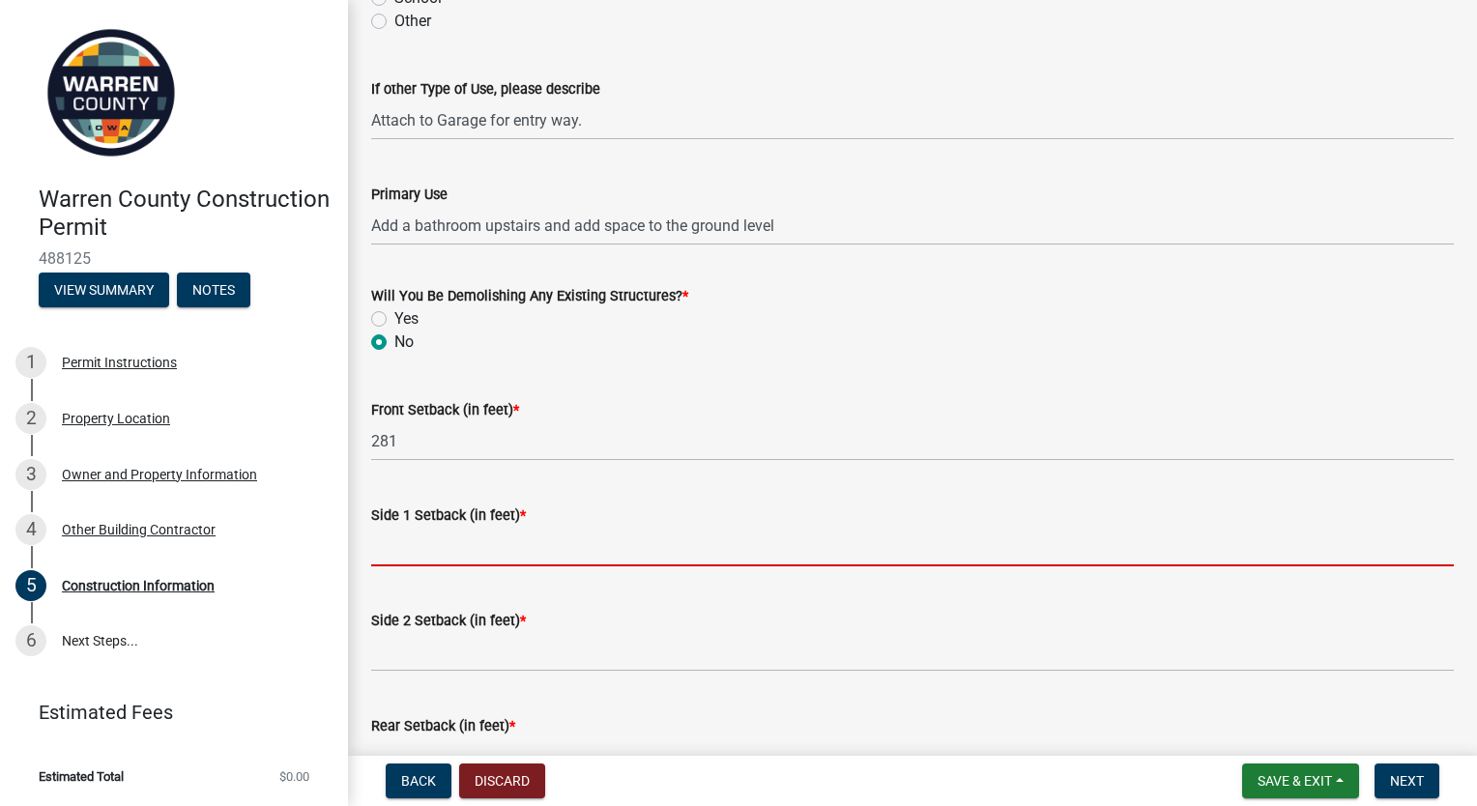
click at [566, 576] on wm-data-entity-input "Side 1 Setback (in feet) *" at bounding box center [912, 529] width 1083 height 105
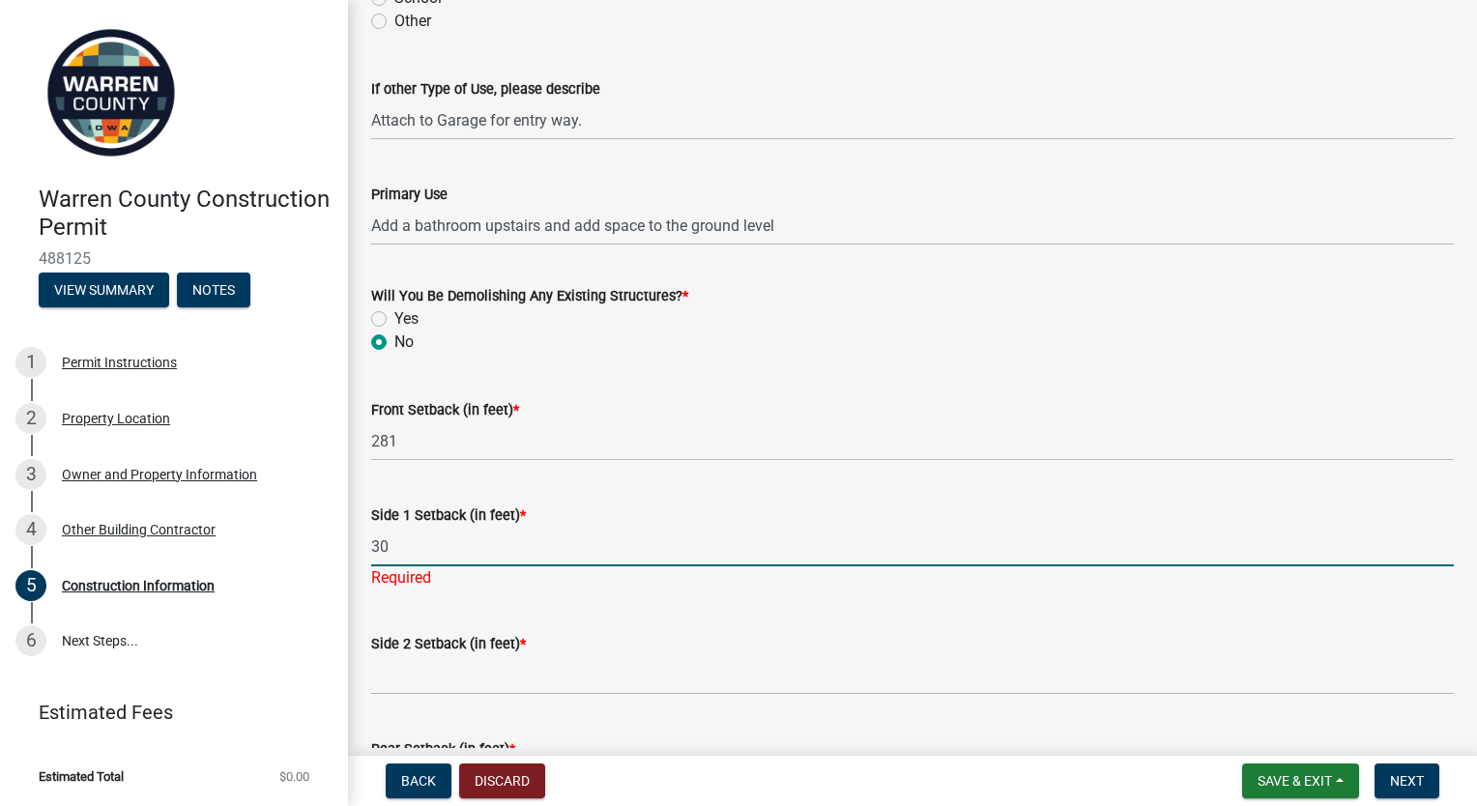
type input "30"
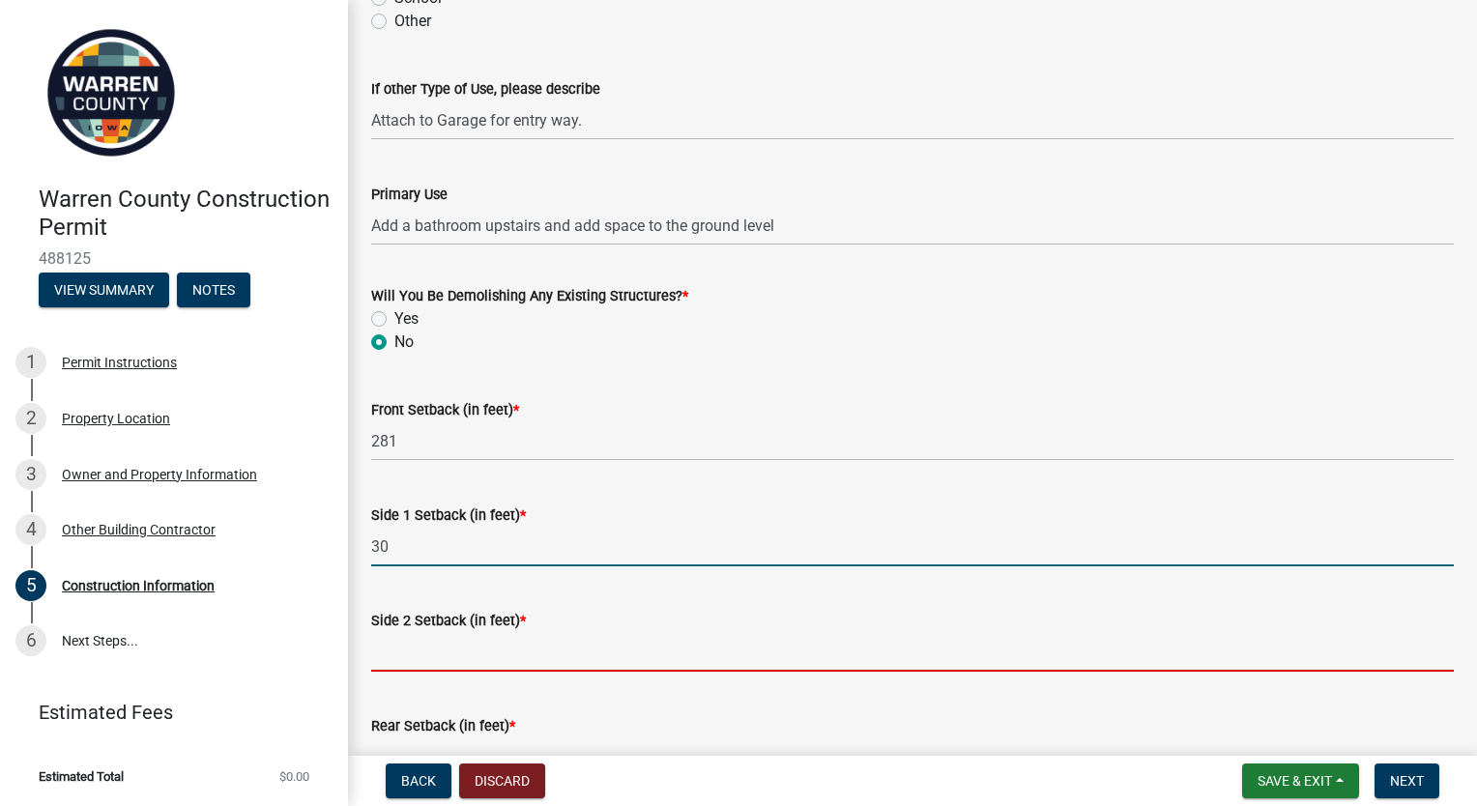
click at [463, 635] on input "Side 2 Setback (in feet) *" at bounding box center [912, 652] width 1083 height 40
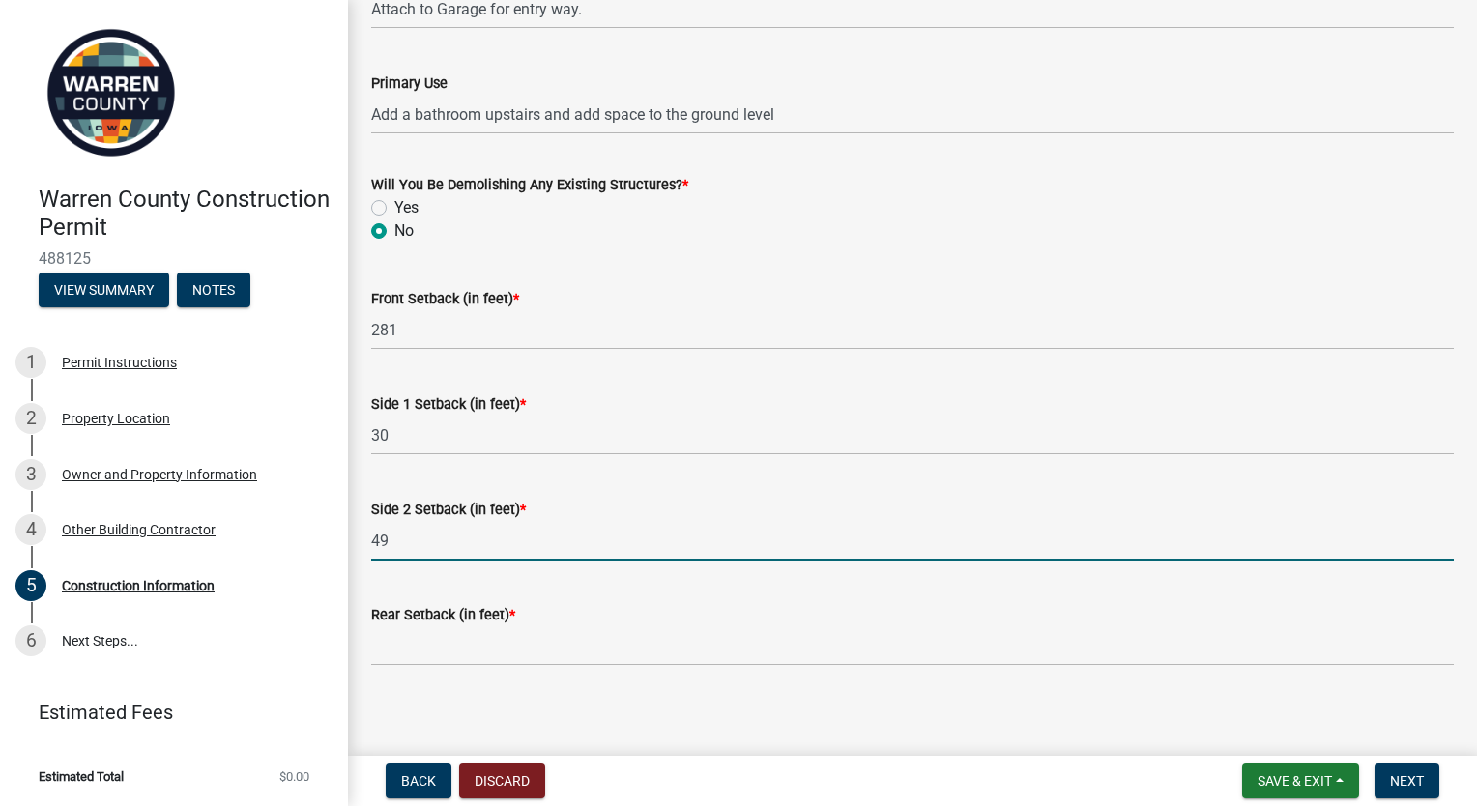
scroll to position [700, 0]
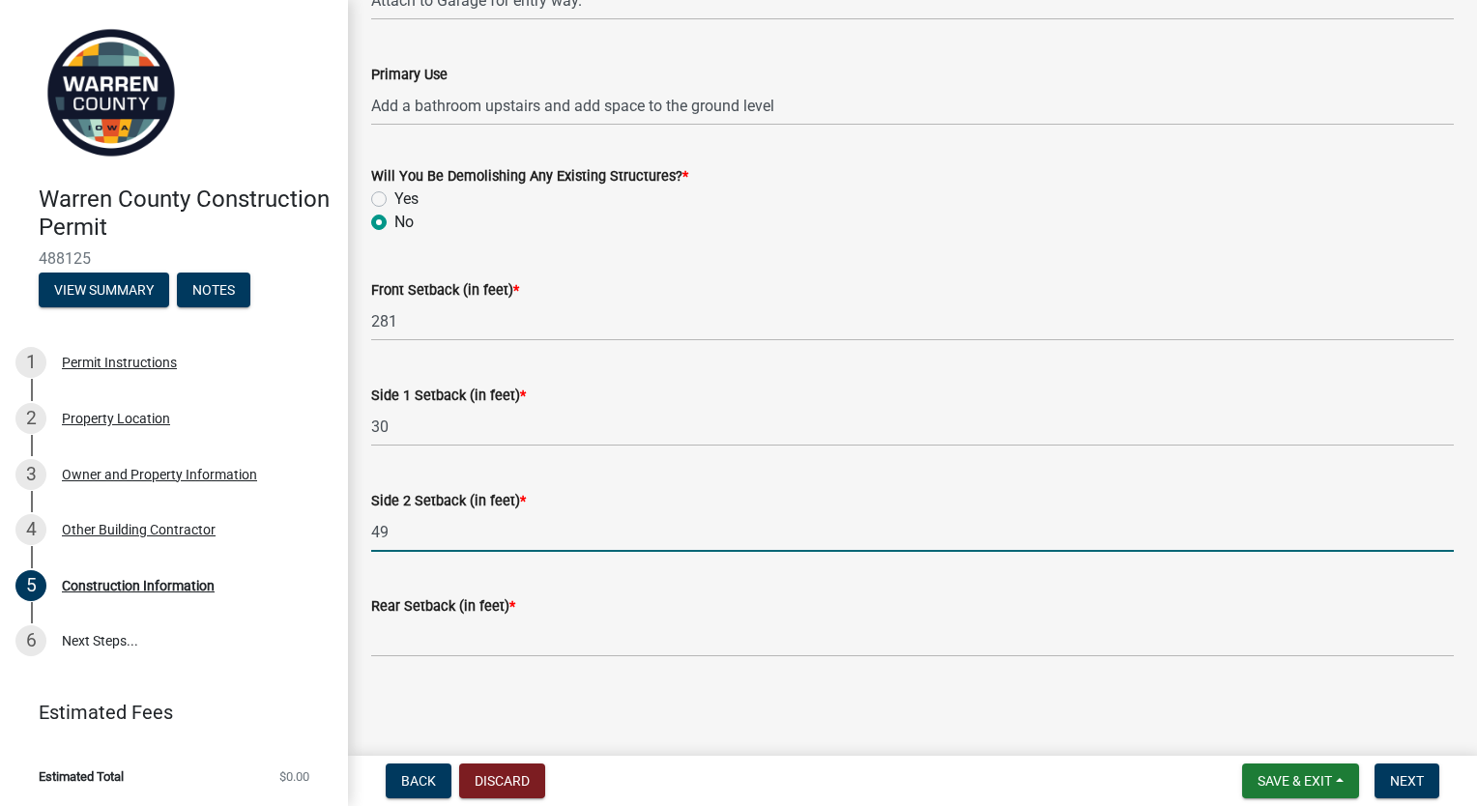
type input "49"
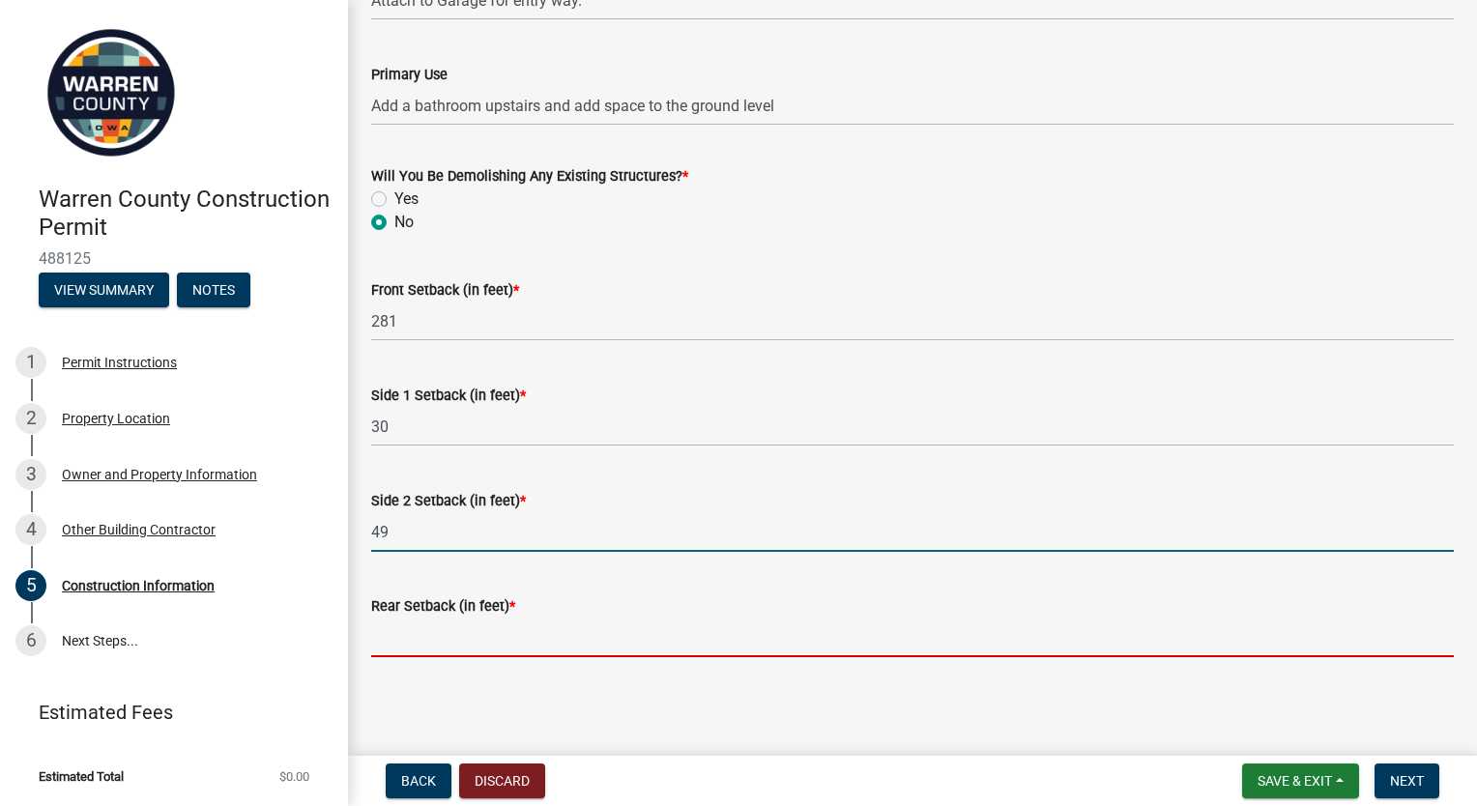
click at [563, 641] on input "Rear Setback (in feet) *" at bounding box center [912, 638] width 1083 height 40
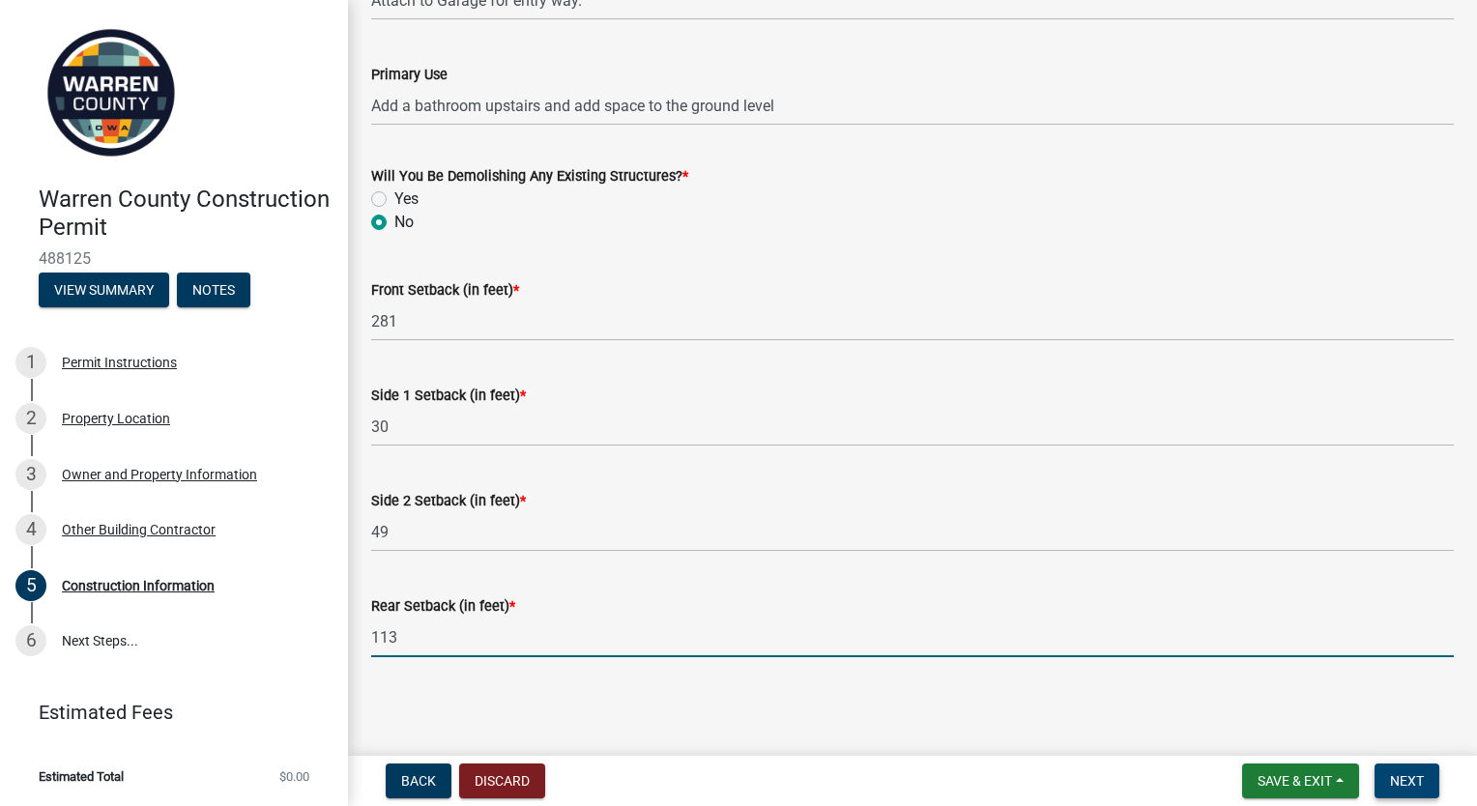
type input "113"
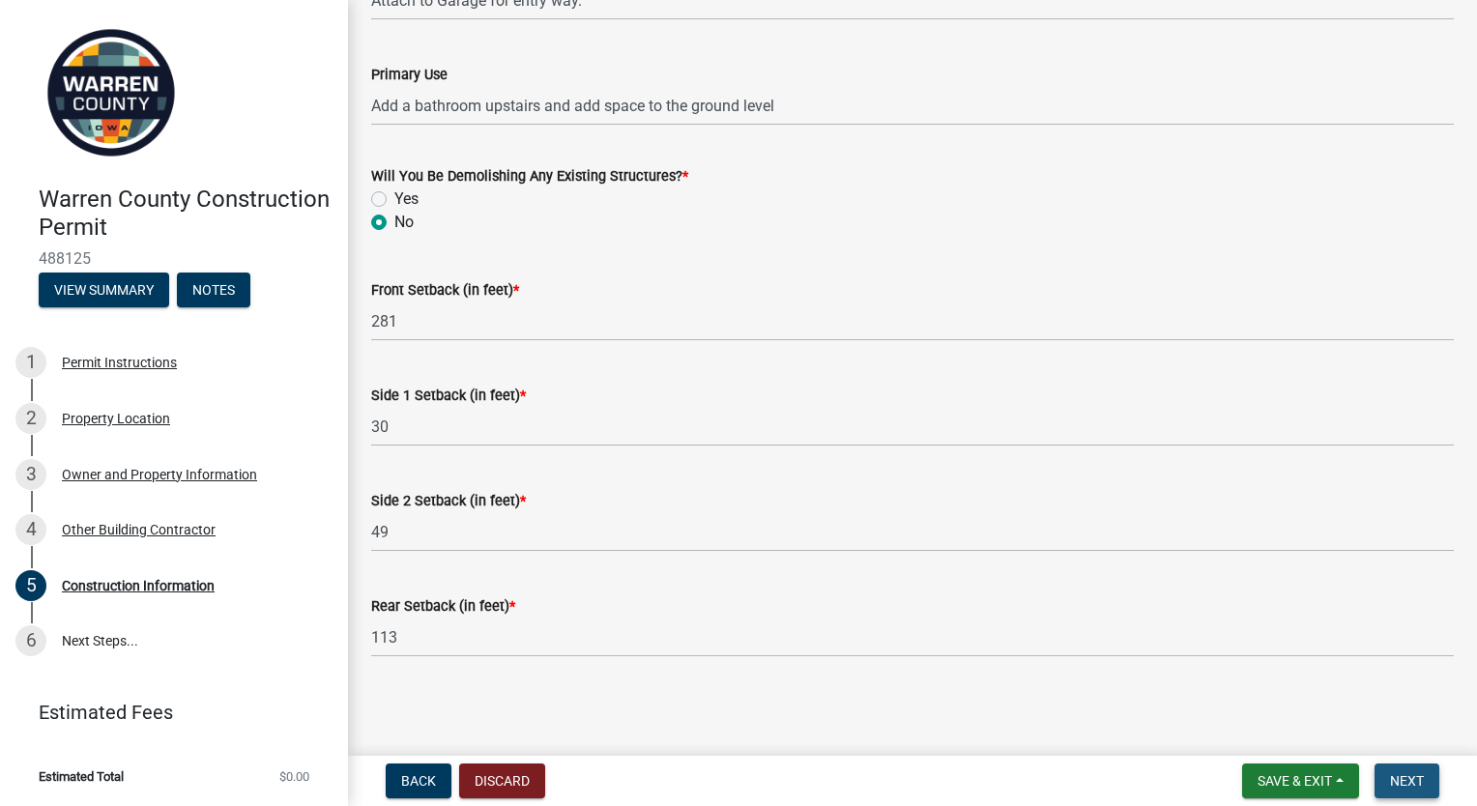
click at [1403, 779] on span "Next" at bounding box center [1407, 780] width 34 height 15
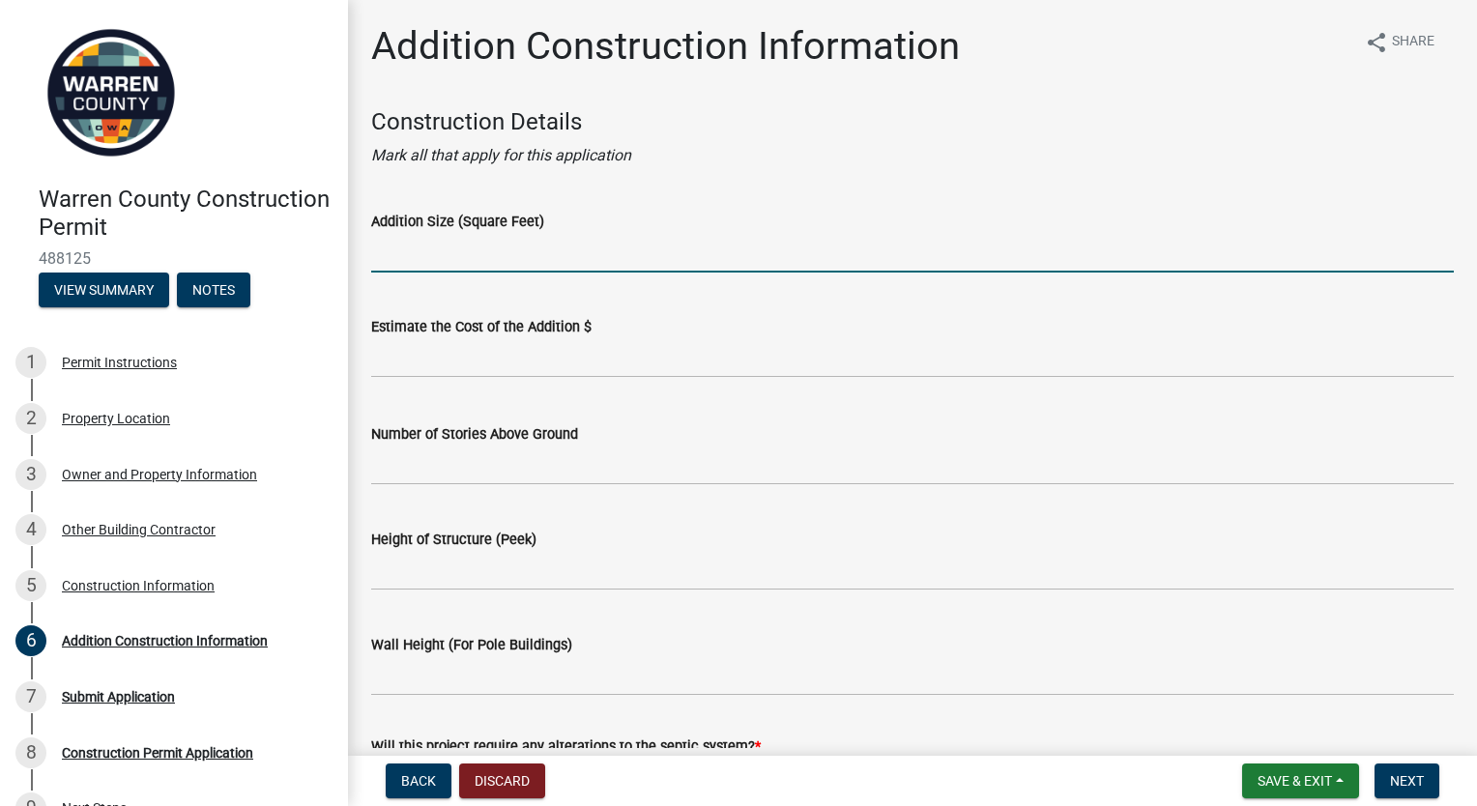
click at [586, 250] on input "Addition Size (Square Feet)" at bounding box center [912, 253] width 1083 height 40
click at [500, 261] on input "Addition Size (Square Feet)" at bounding box center [912, 253] width 1083 height 40
type input "714"
click at [504, 358] on input "text" at bounding box center [912, 358] width 1083 height 40
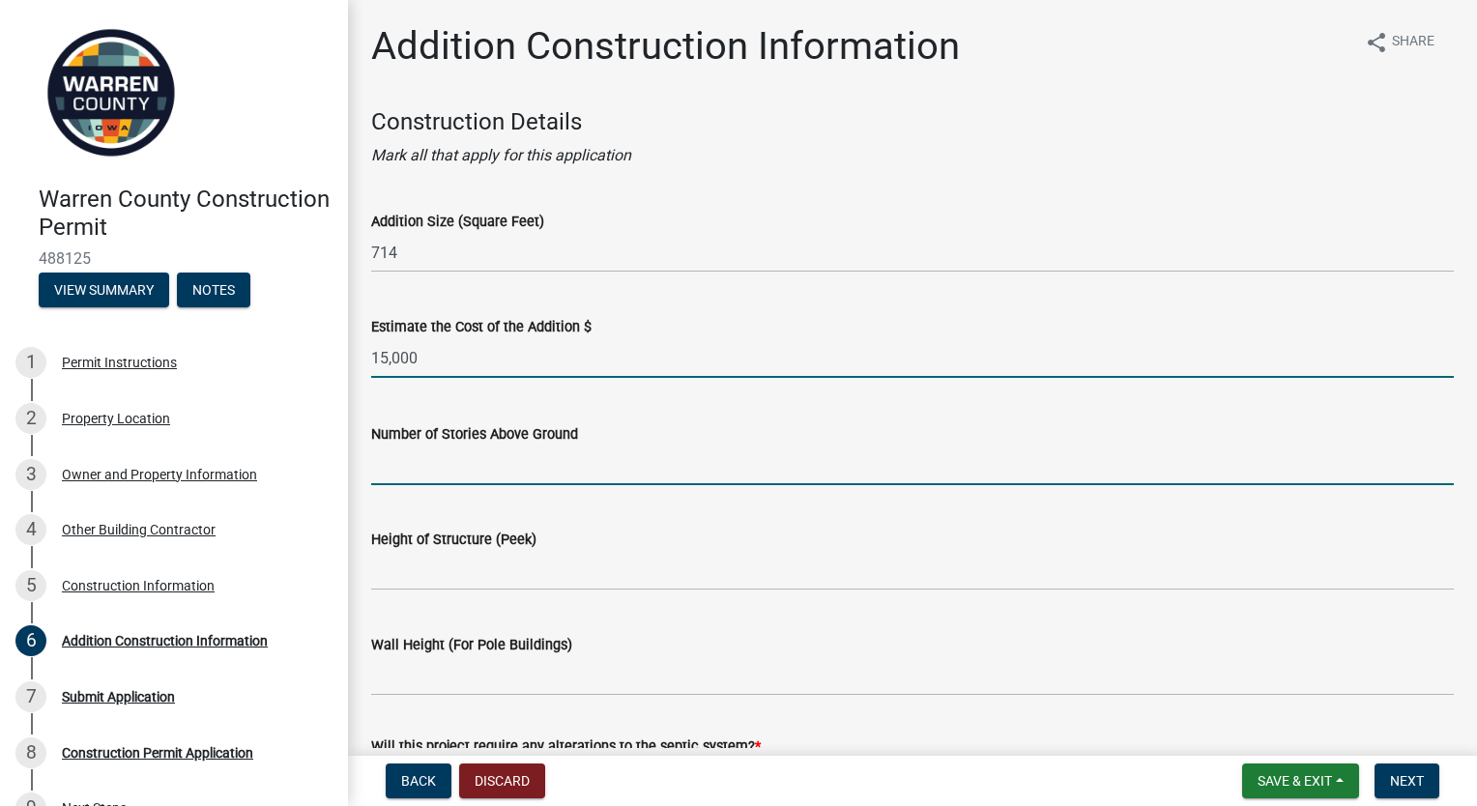
type input "15000"
click at [546, 461] on input "Number of Stories Above Ground" at bounding box center [912, 466] width 1083 height 40
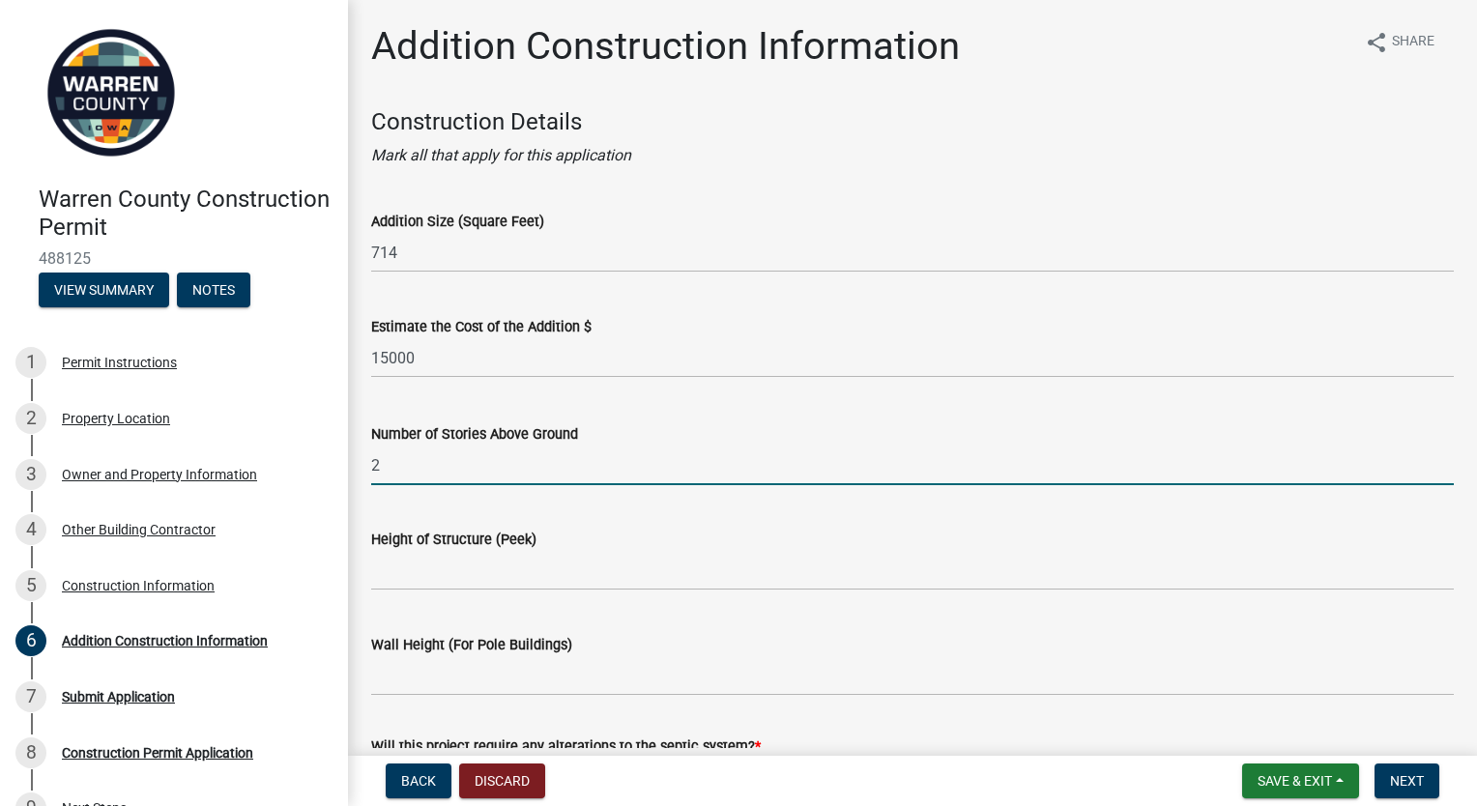
type input "2"
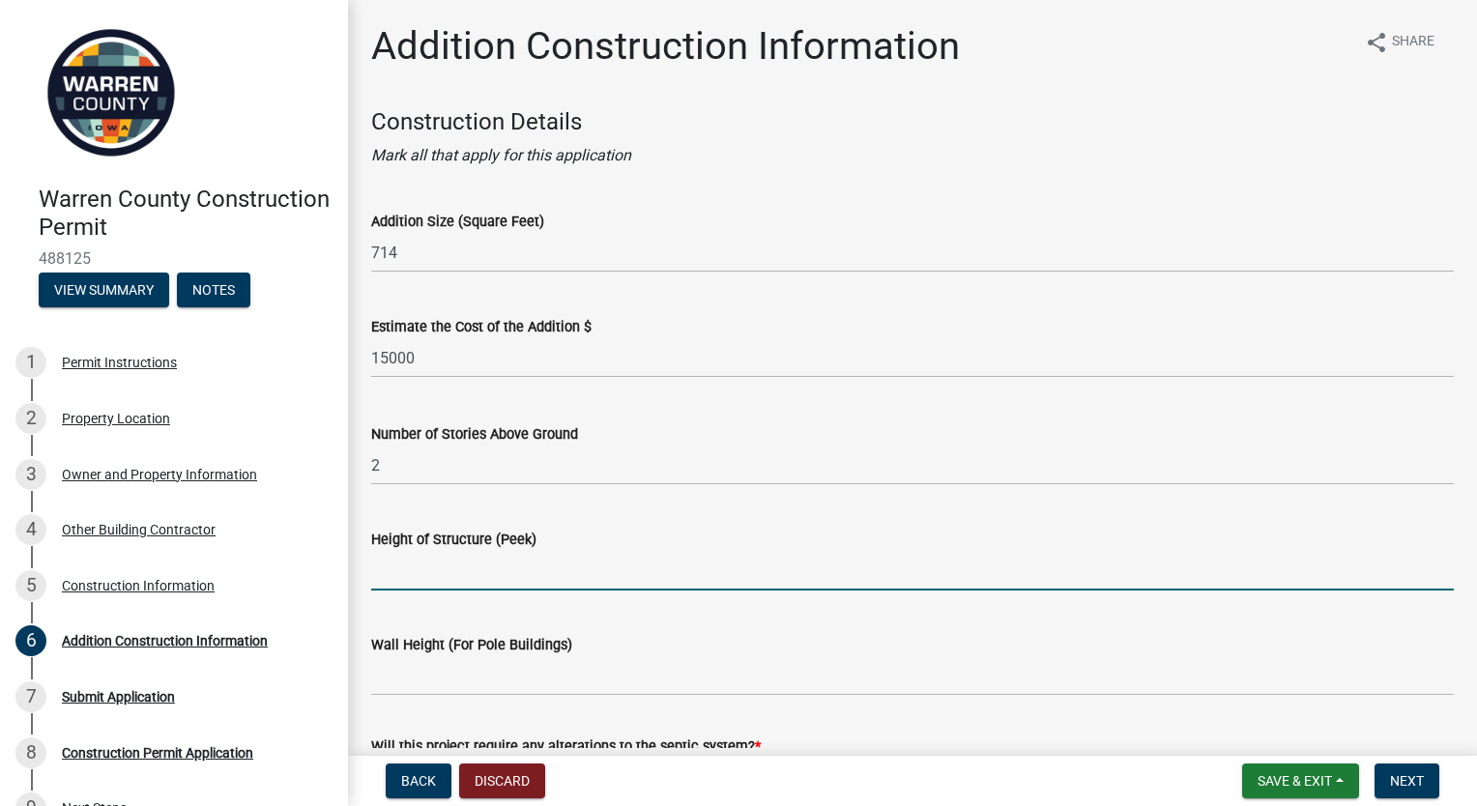
click at [507, 574] on input "Height of Structure (Peek)" at bounding box center [912, 571] width 1083 height 40
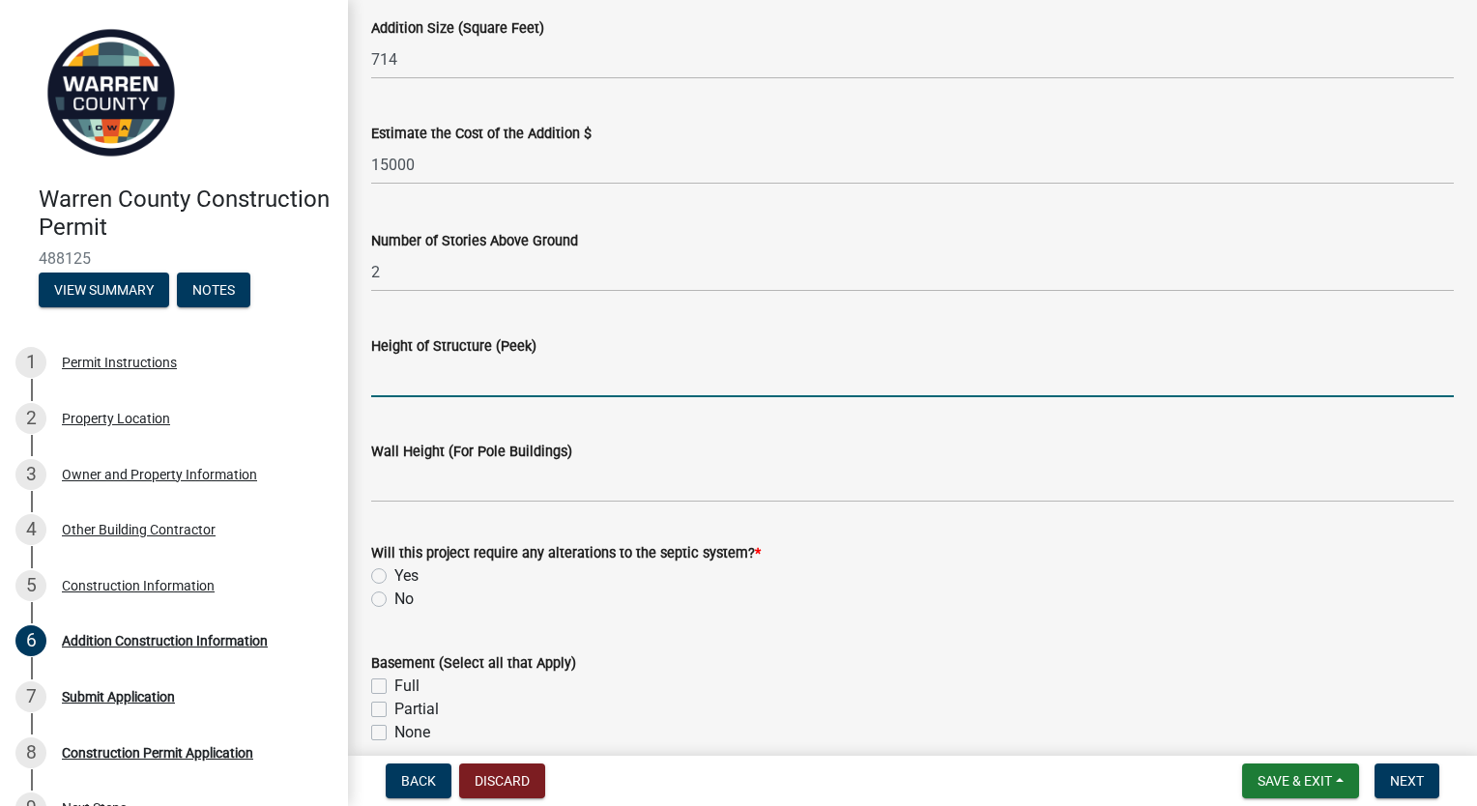
scroll to position [97, 0]
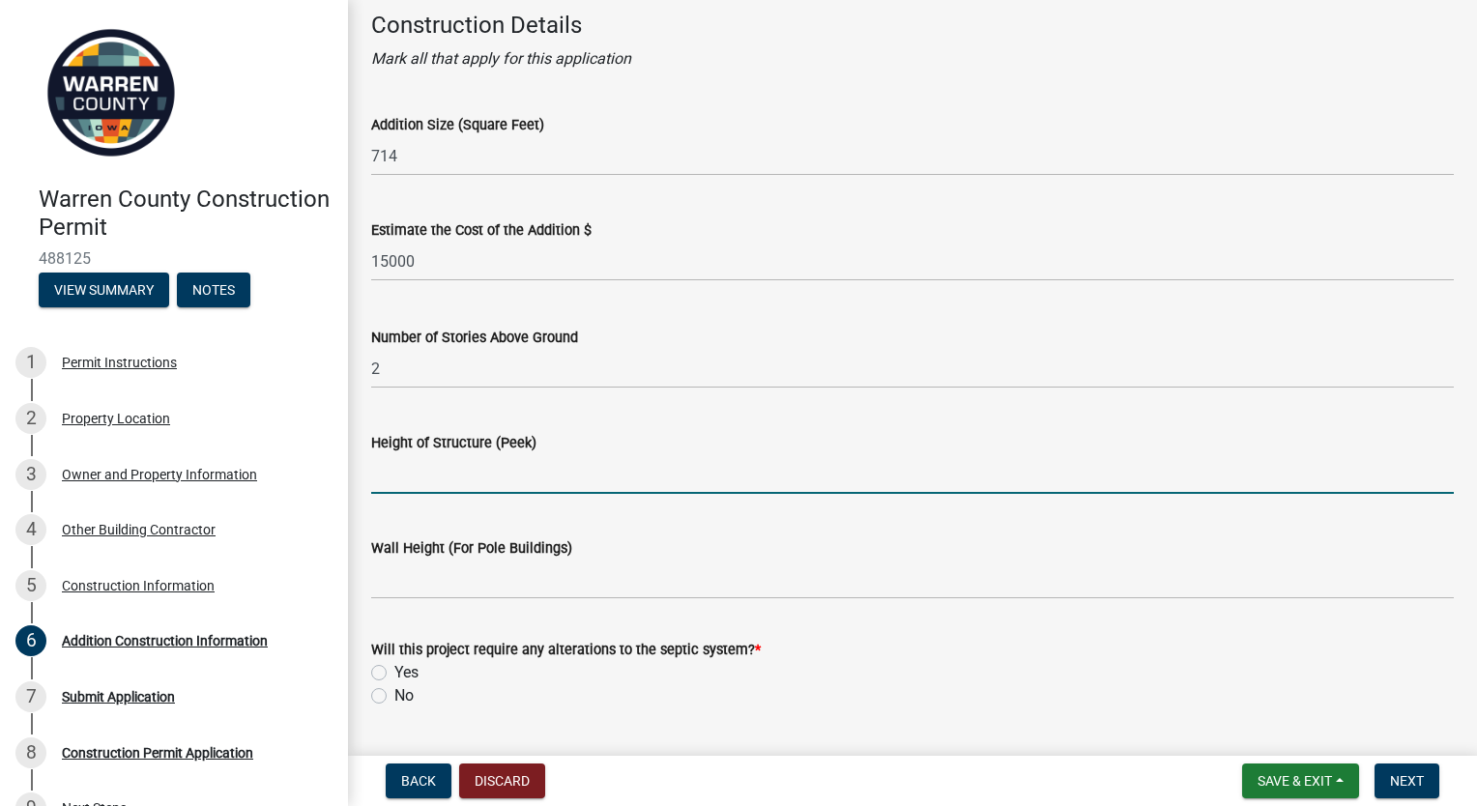
click at [565, 467] on input "Height of Structure (Peek)" at bounding box center [912, 474] width 1083 height 40
click at [588, 589] on input "Wall Height (For Pole Buildings)" at bounding box center [912, 580] width 1083 height 40
click at [556, 484] on input "25" at bounding box center [912, 474] width 1083 height 40
type input "2"
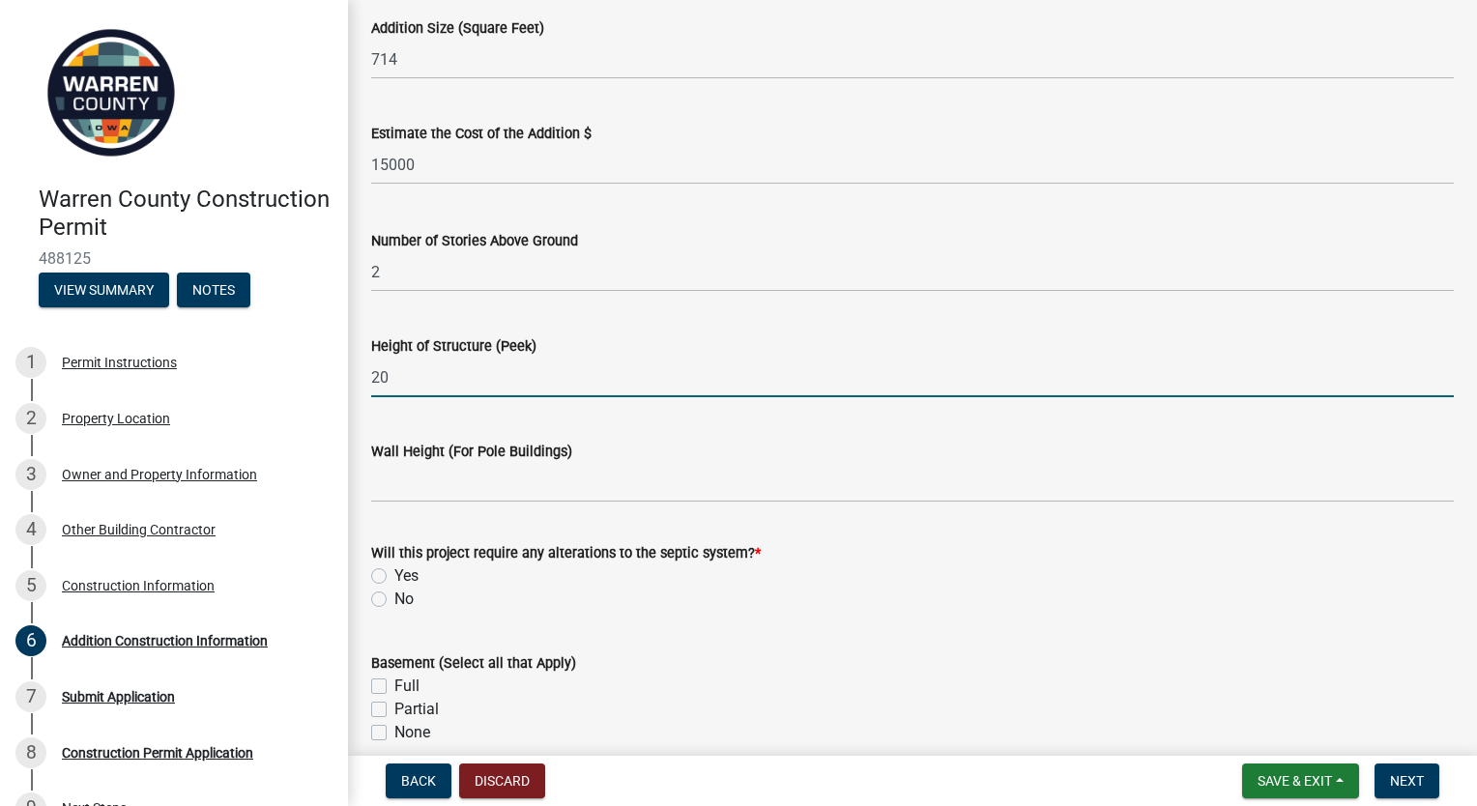
type input "20"
click at [394, 603] on label "No" at bounding box center [403, 599] width 19 height 23
click at [394, 600] on input "No" at bounding box center [400, 594] width 13 height 13
radio input "true"
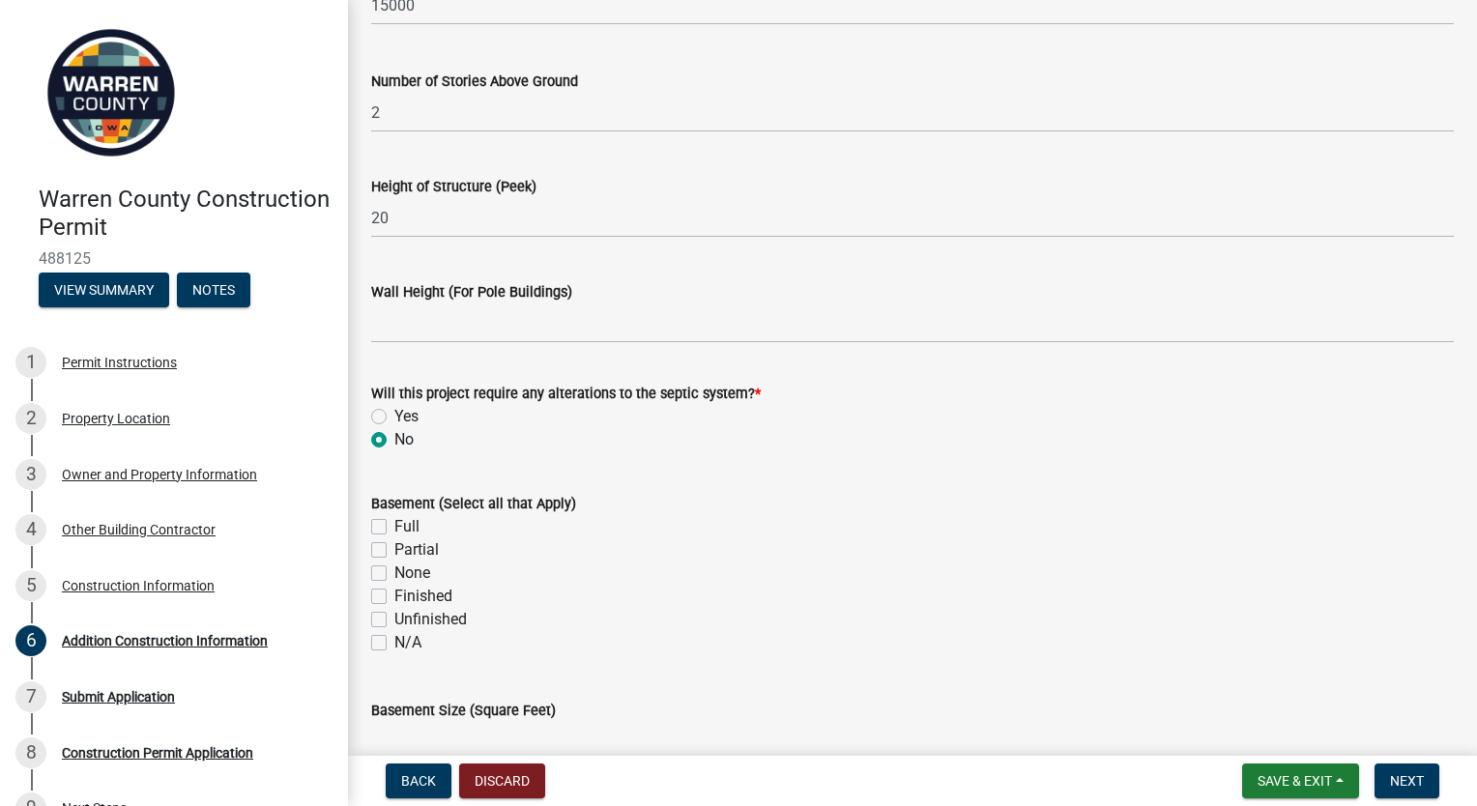
scroll to position [387, 0]
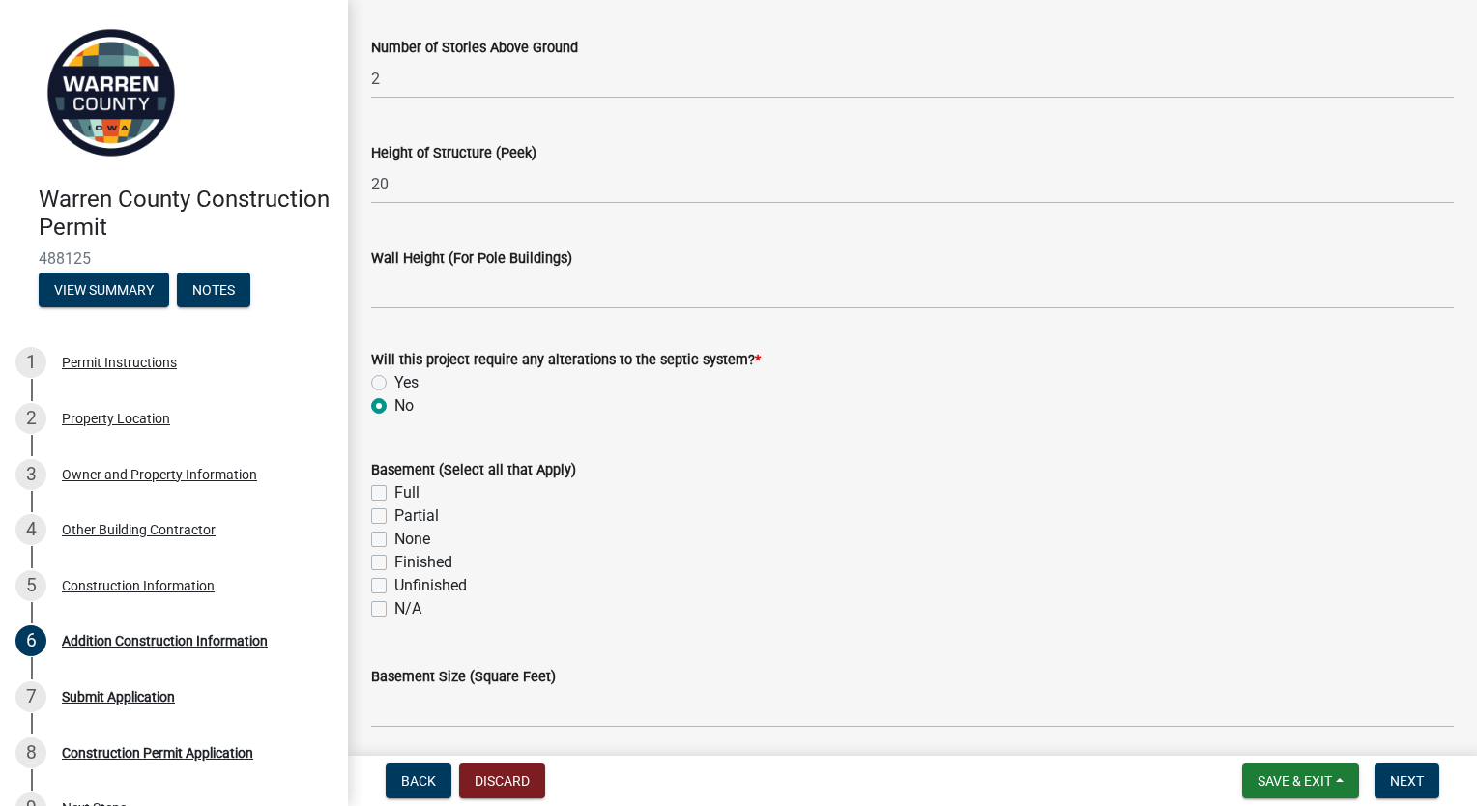
click at [394, 537] on label "None" at bounding box center [412, 539] width 36 height 23
click at [394, 537] on input "None" at bounding box center [400, 534] width 13 height 13
checkbox input "true"
checkbox input "false"
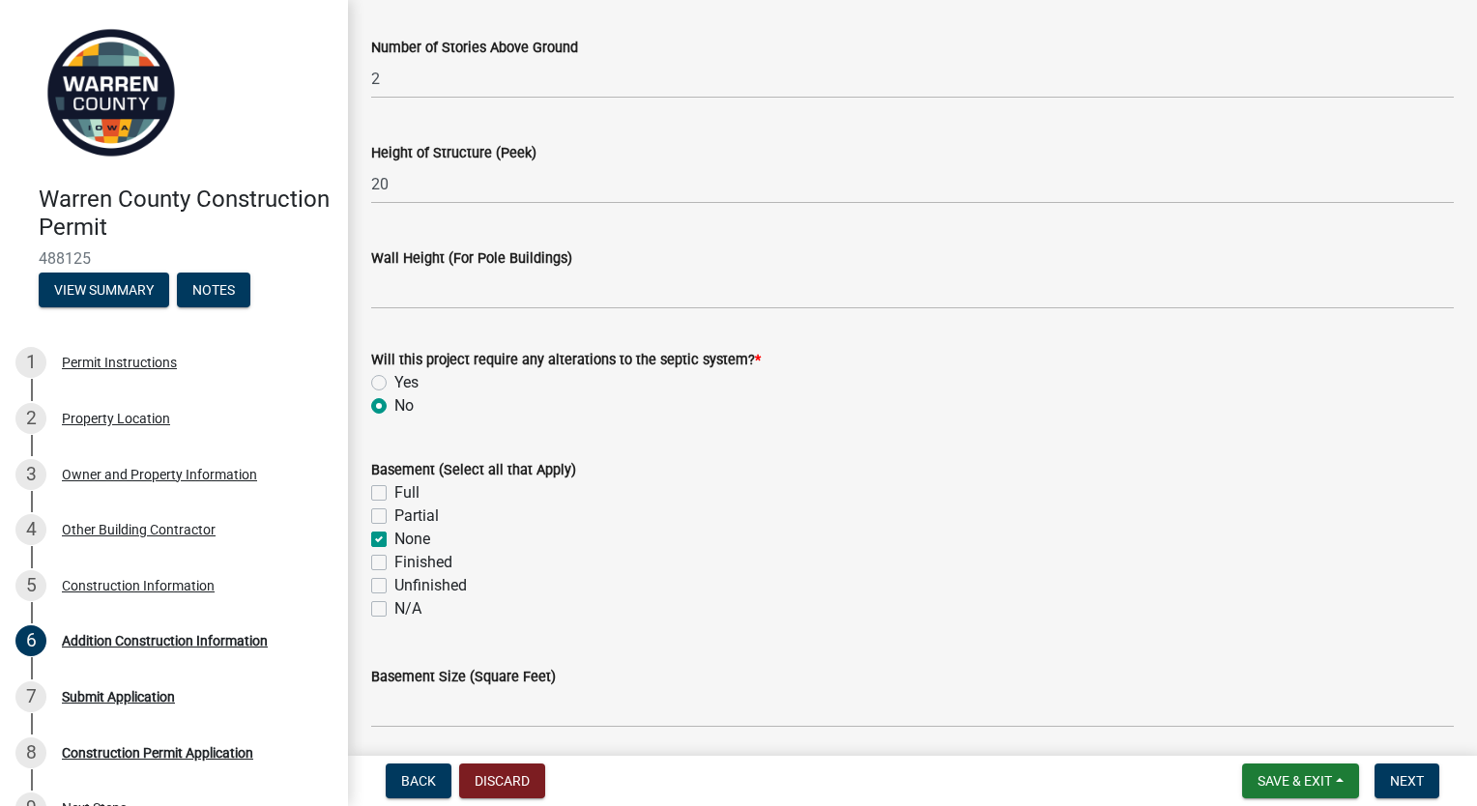
checkbox input "true"
checkbox input "false"
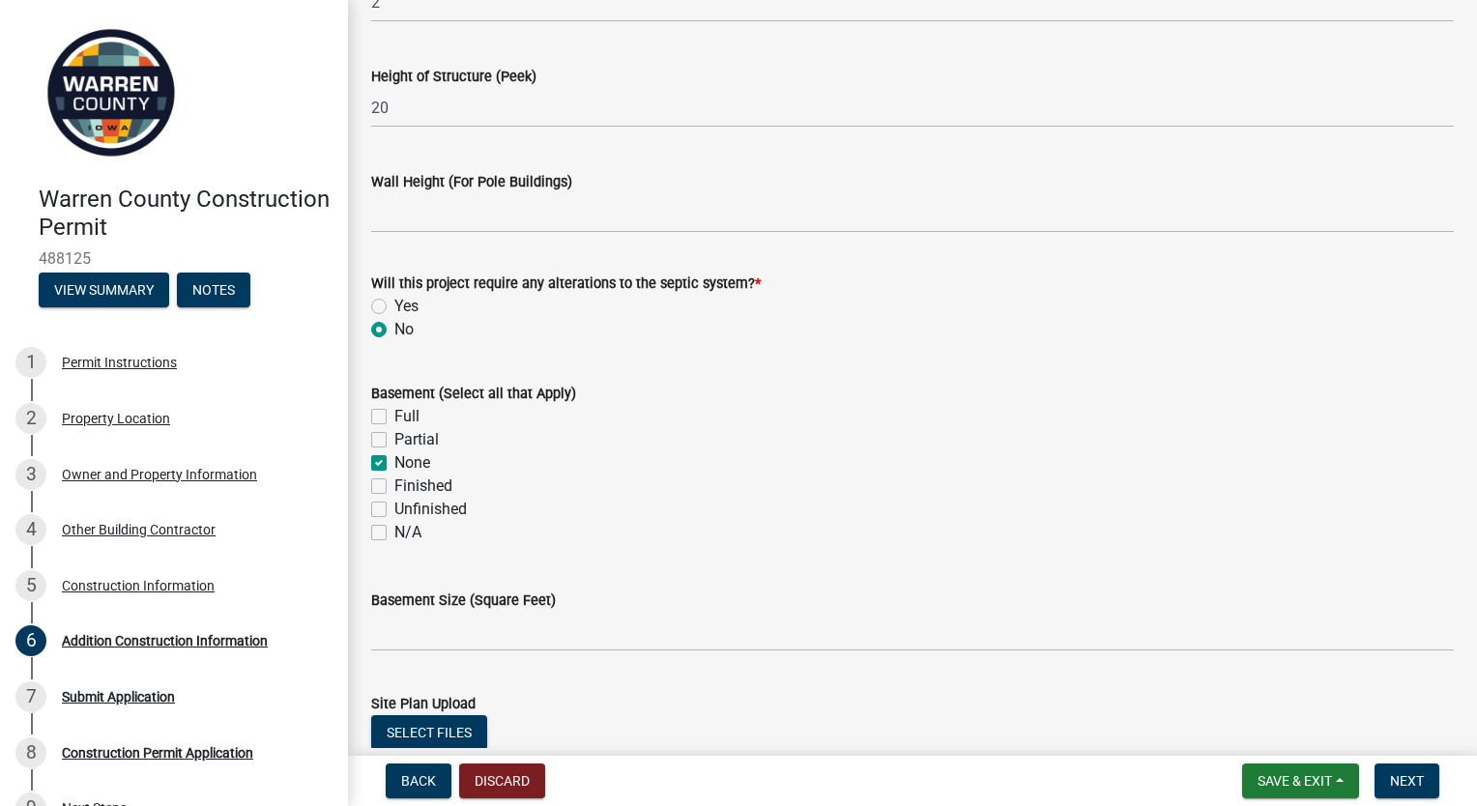
scroll to position [580, 0]
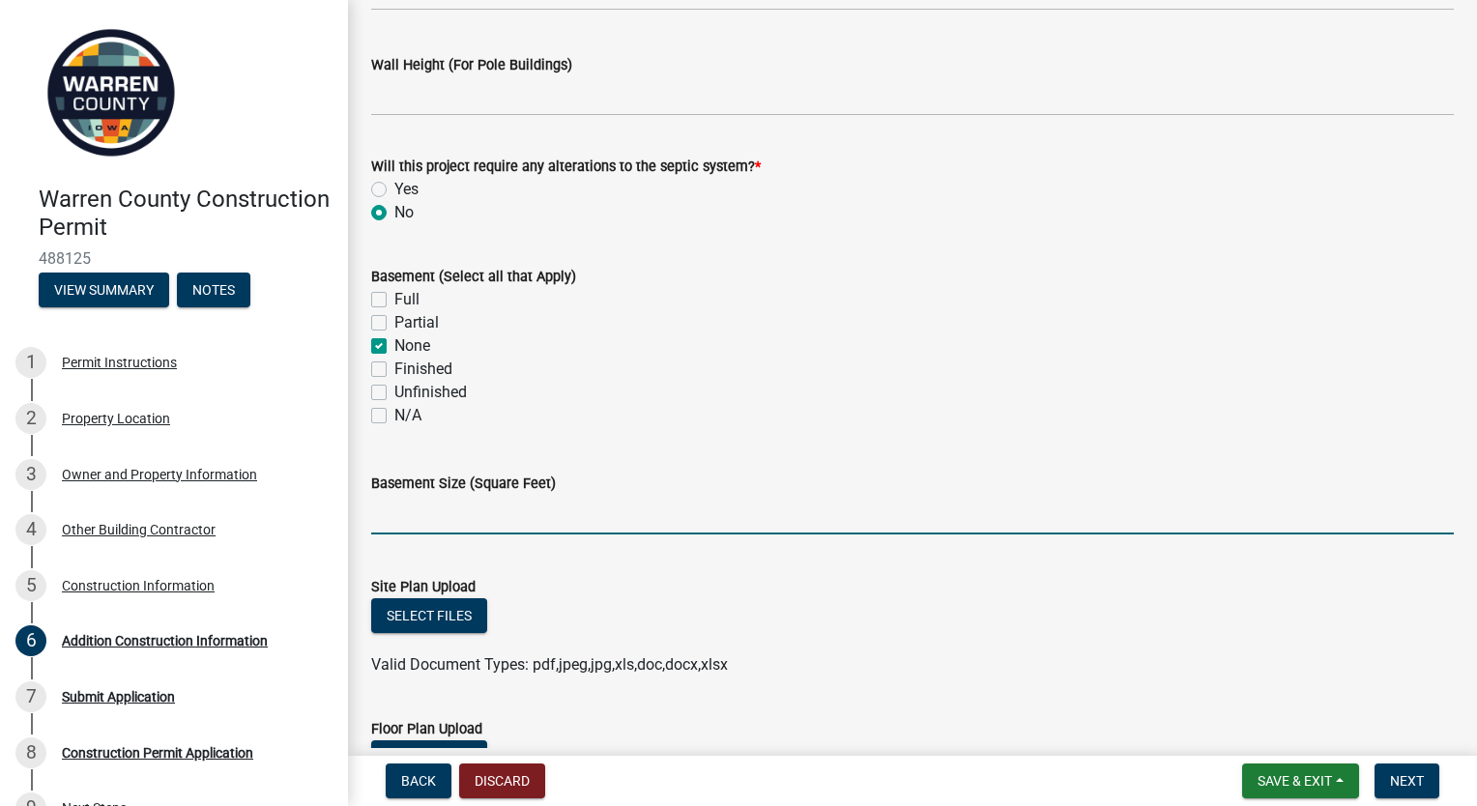
click at [644, 518] on input "text" at bounding box center [912, 515] width 1083 height 40
type input "0"
click at [833, 412] on div "N/A" at bounding box center [912, 415] width 1083 height 23
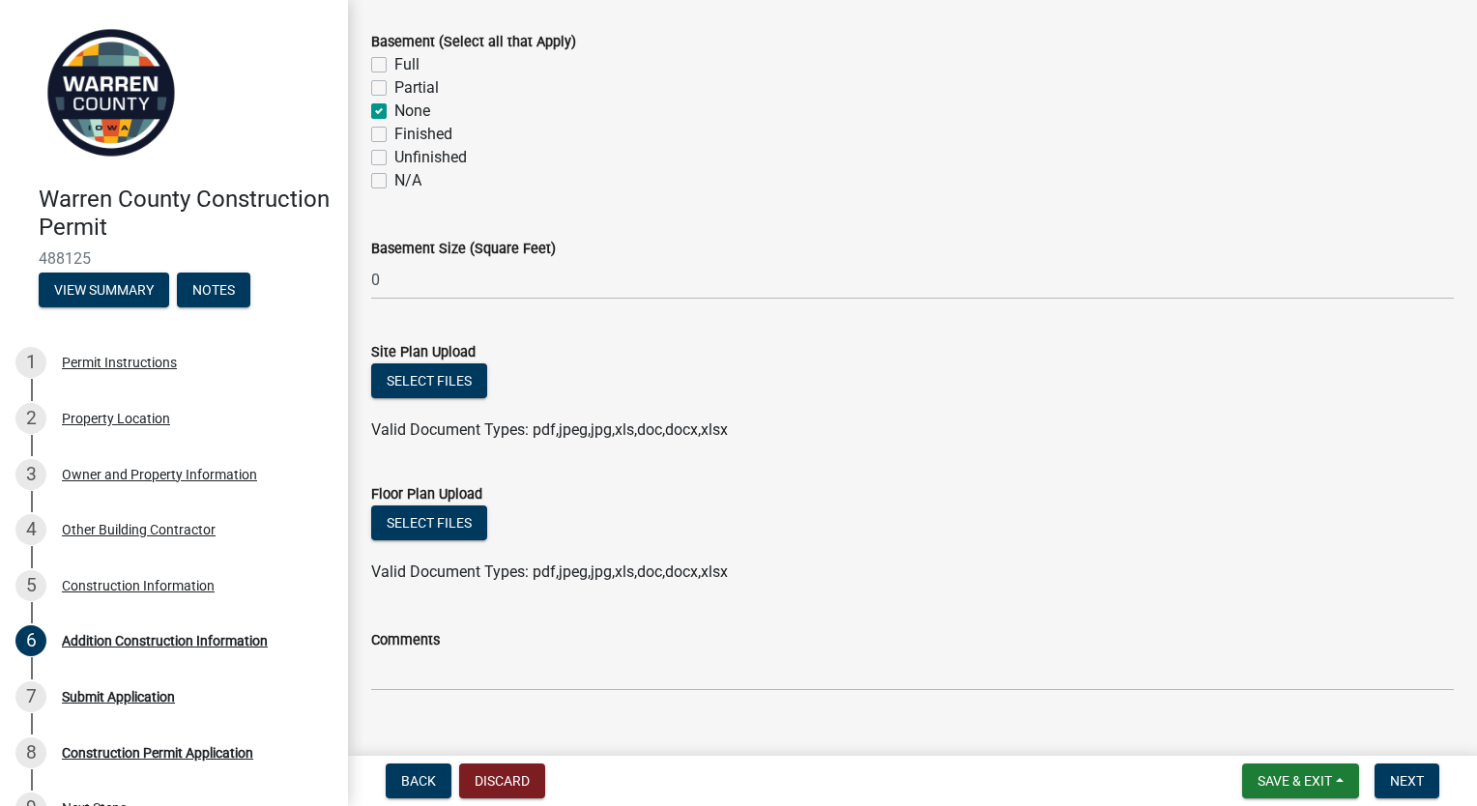
scroll to position [848, 0]
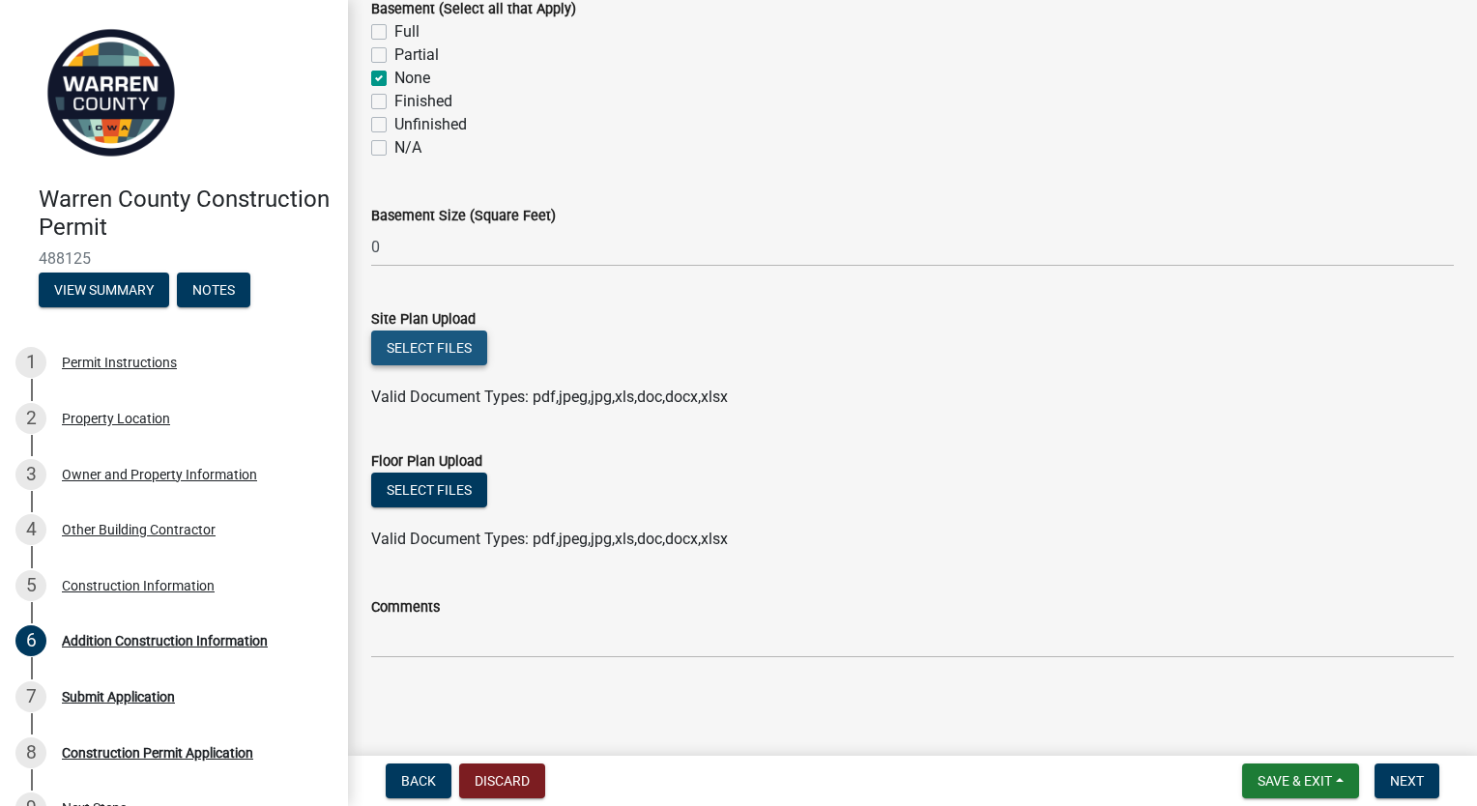
click at [446, 342] on button "Select files" at bounding box center [429, 348] width 116 height 35
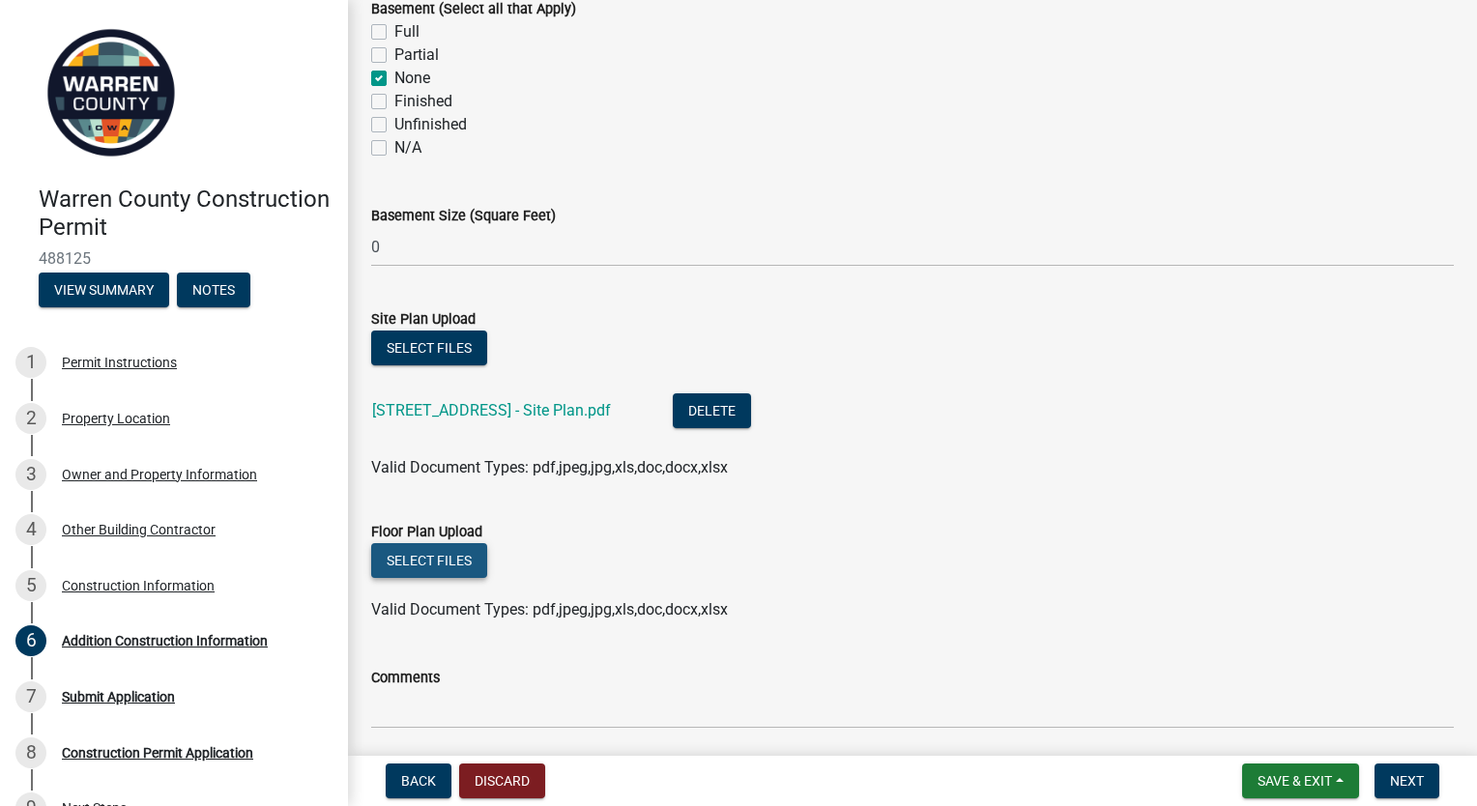
click at [459, 556] on button "Select files" at bounding box center [429, 560] width 116 height 35
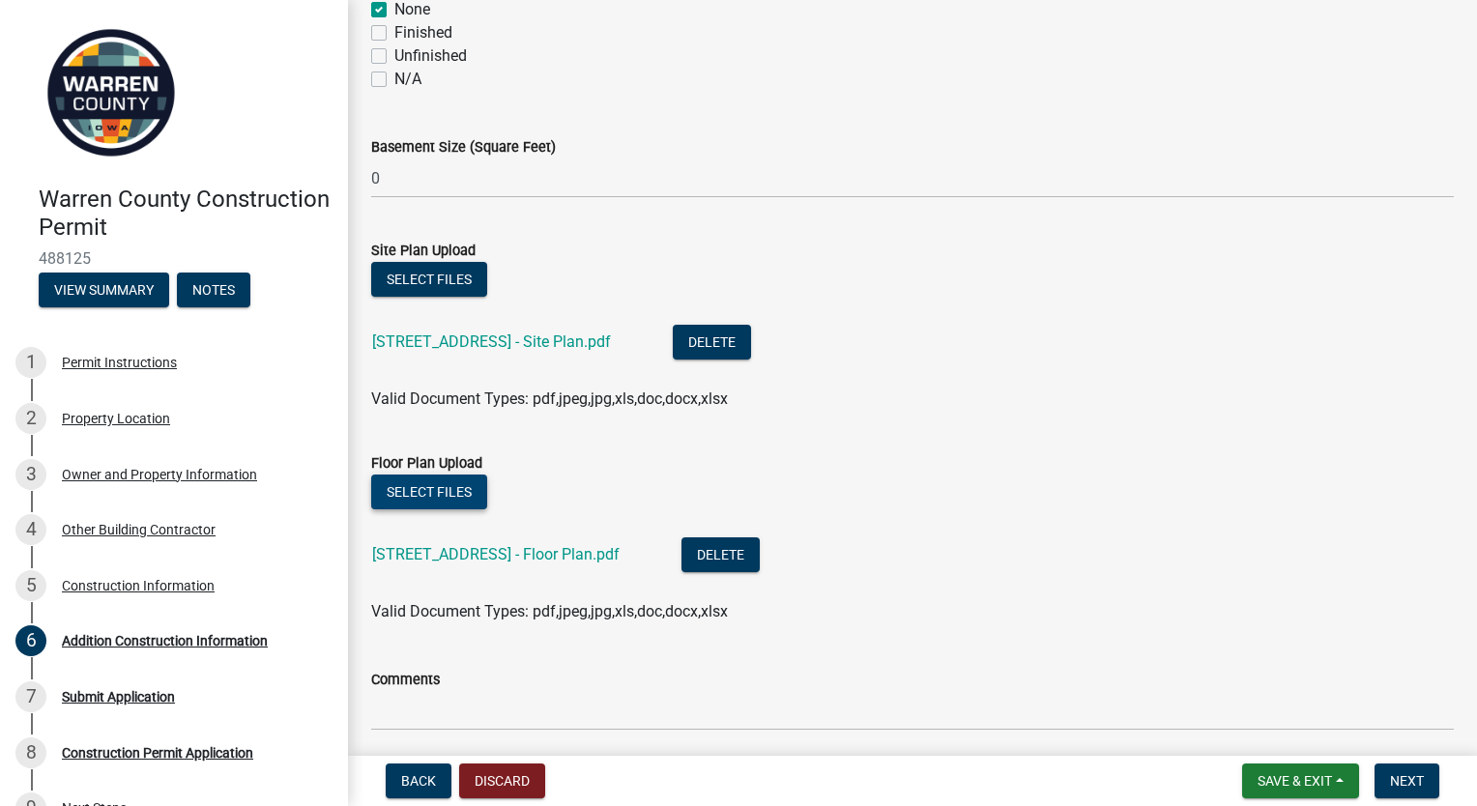
scroll to position [989, 0]
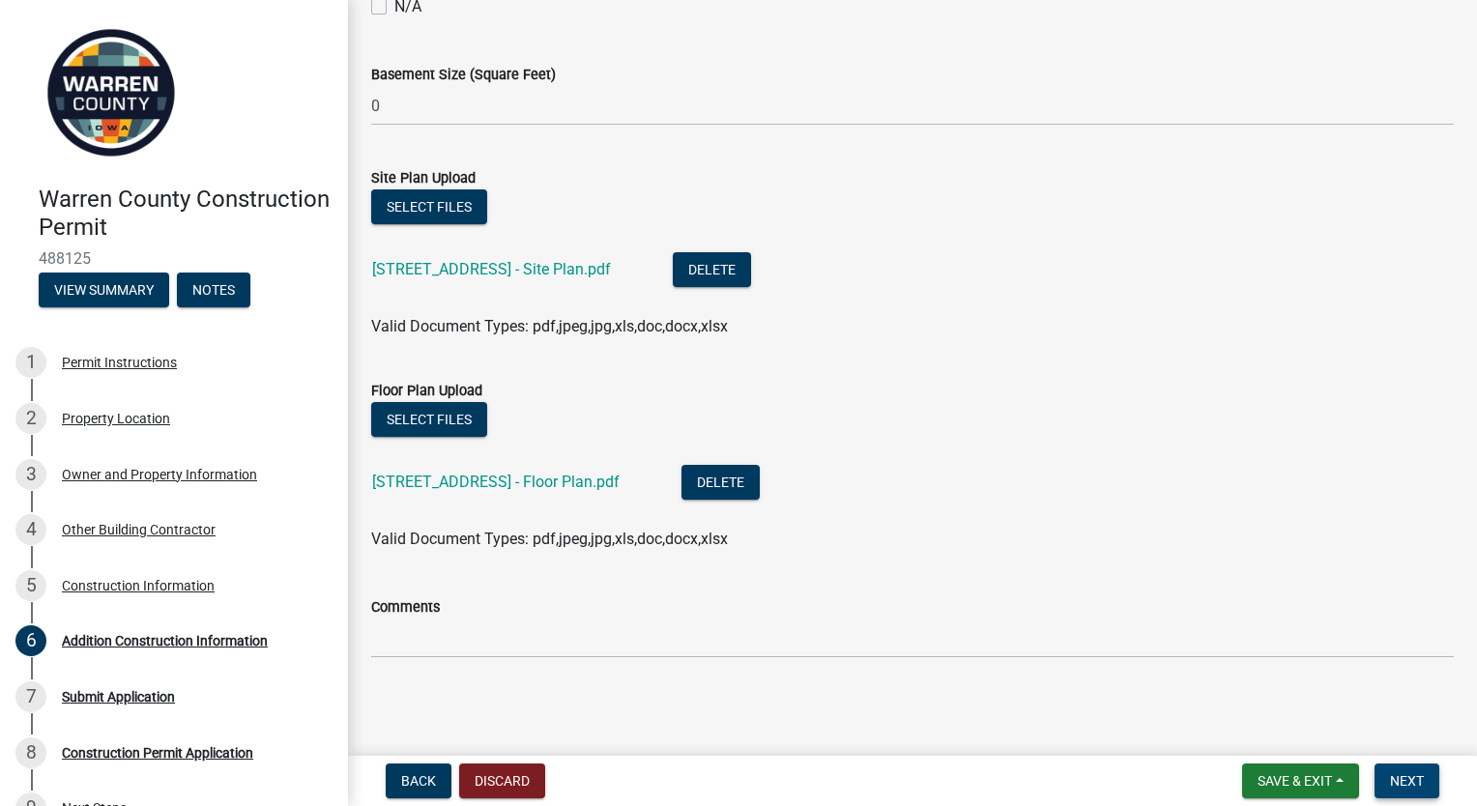
click at [1424, 787] on button "Next" at bounding box center [1406, 781] width 65 height 35
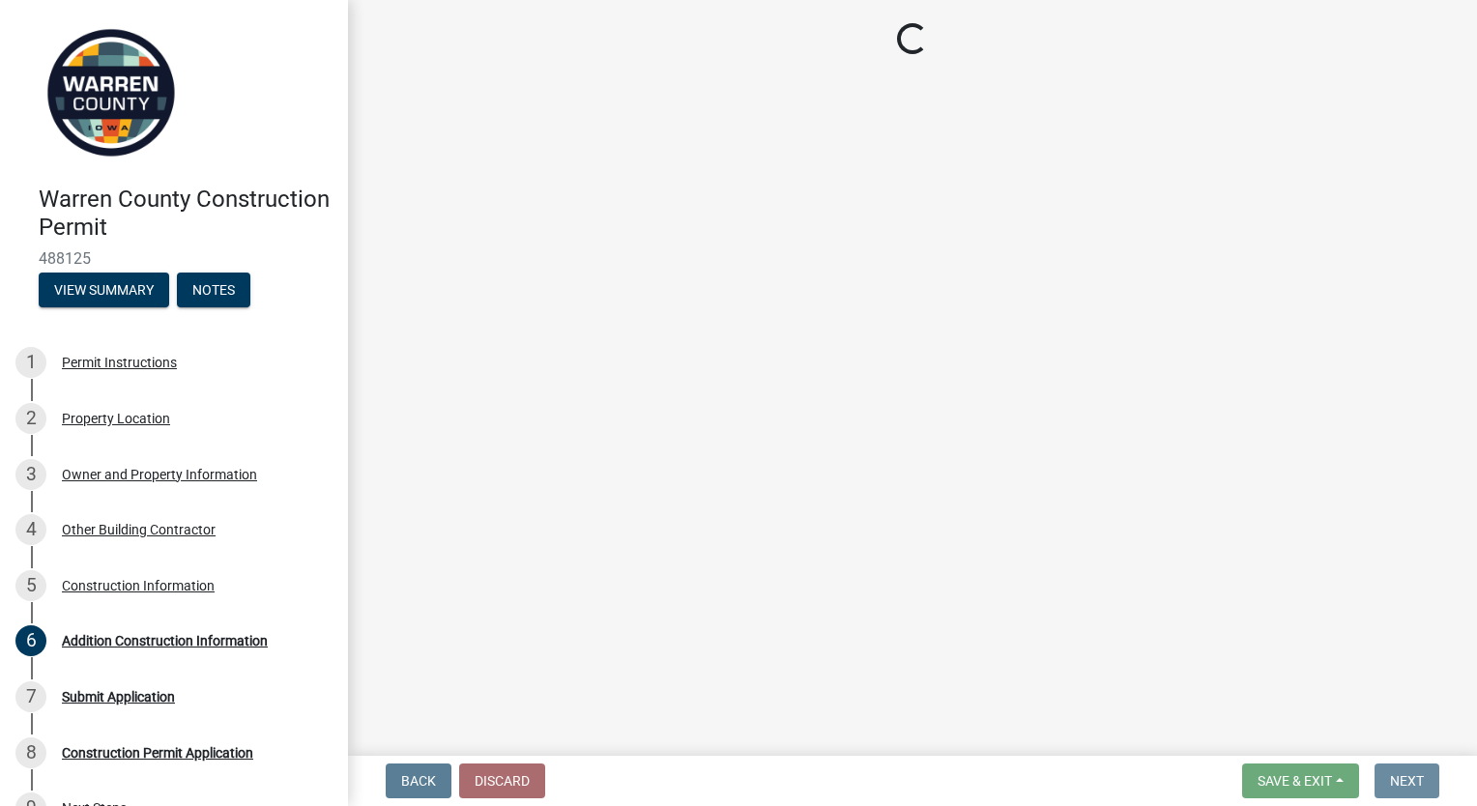
scroll to position [0, 0]
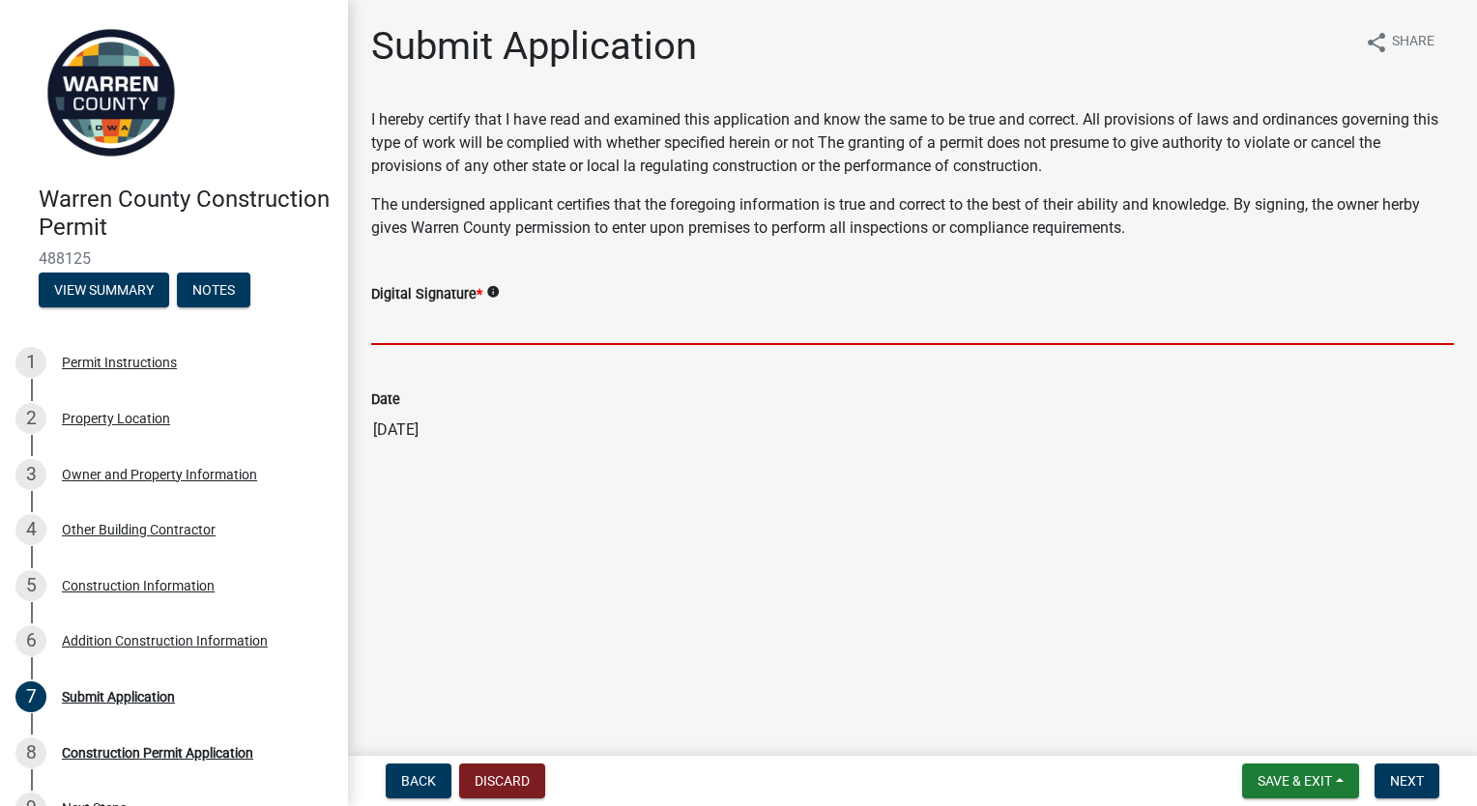
click at [493, 329] on input "Digital Signature *" at bounding box center [912, 325] width 1083 height 40
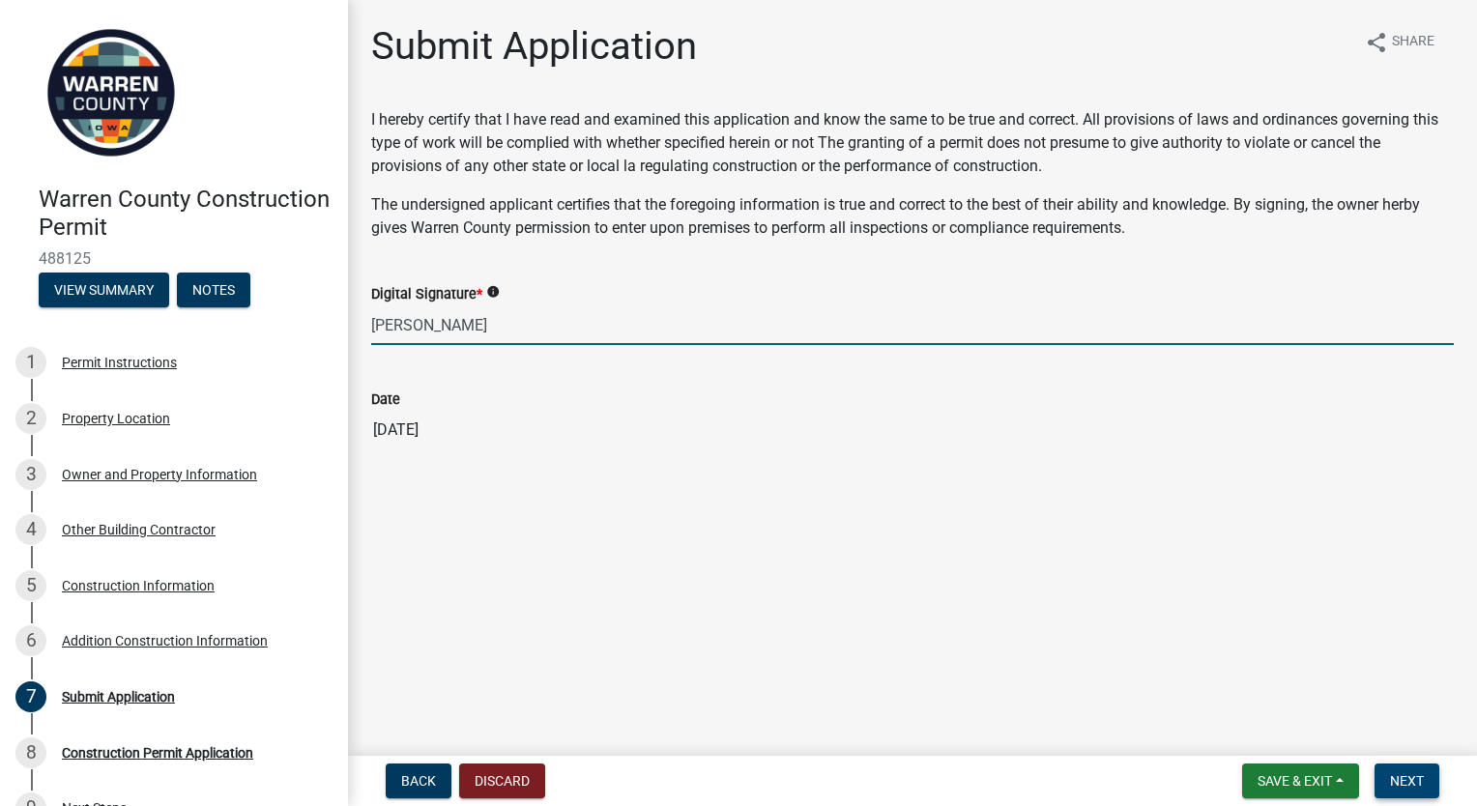
type input "Brance Simms"
click at [1407, 779] on span "Next" at bounding box center [1407, 780] width 34 height 15
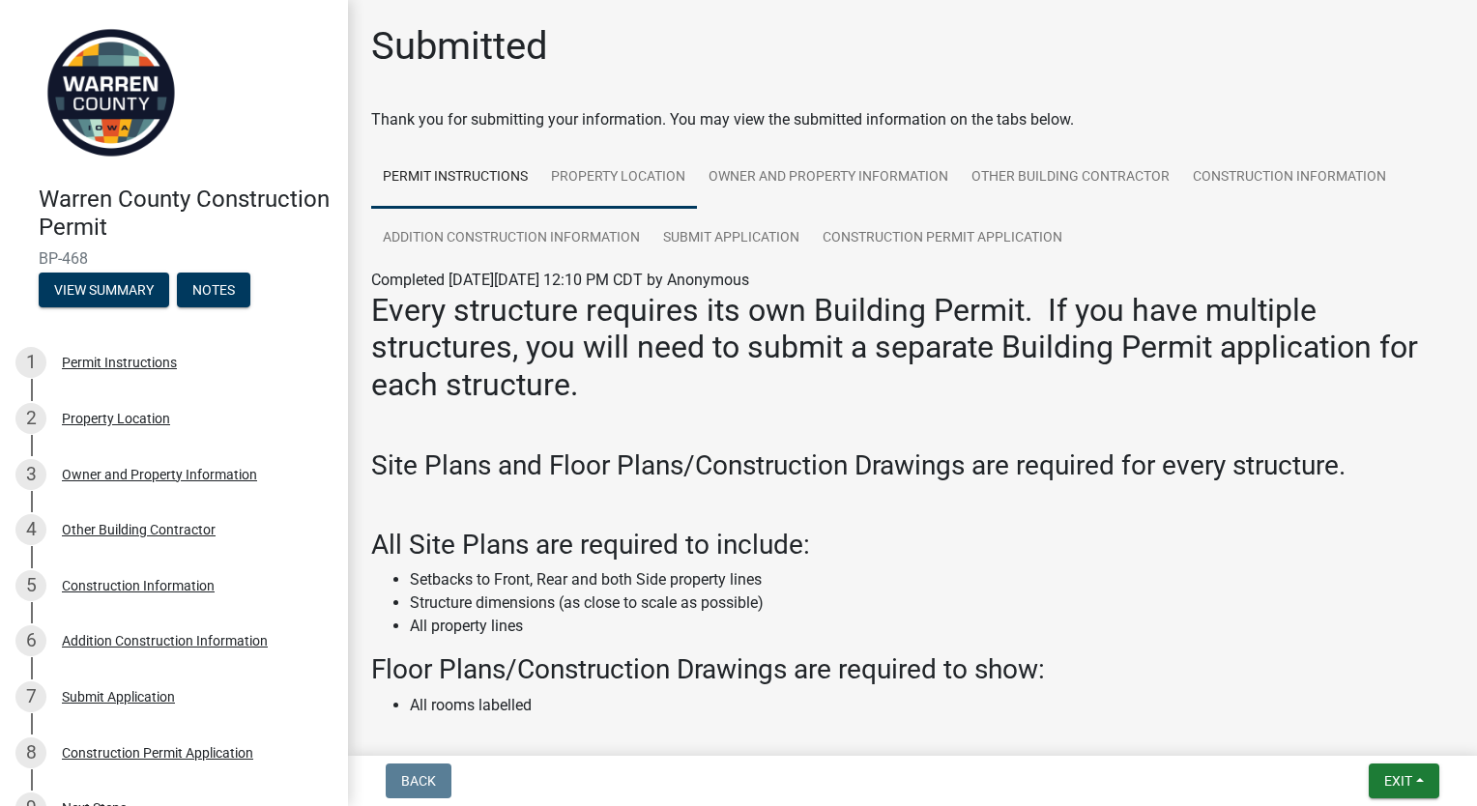
click at [670, 175] on link "Property Location" at bounding box center [618, 178] width 158 height 62
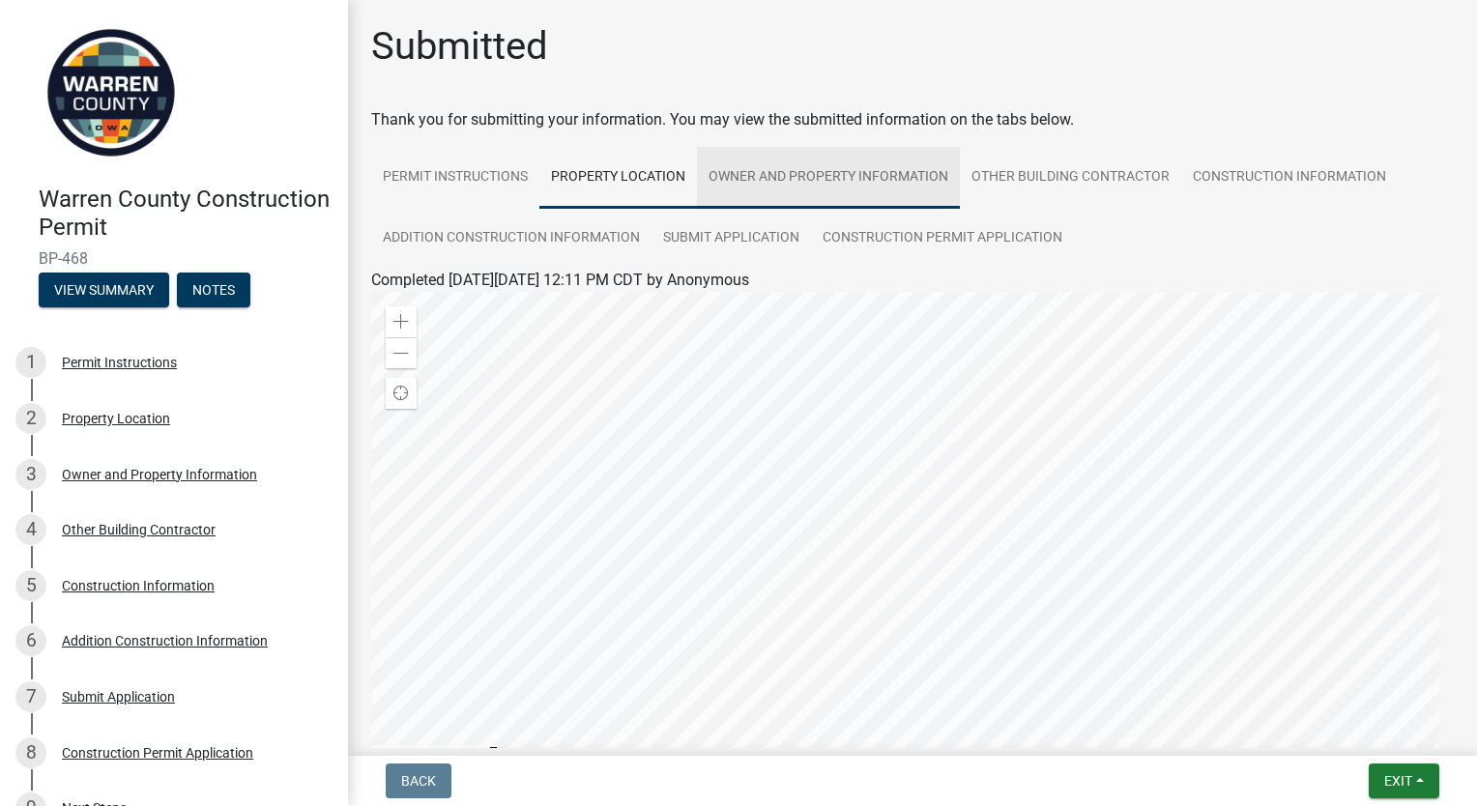
click at [851, 180] on link "Owner and Property Information" at bounding box center [828, 178] width 263 height 62
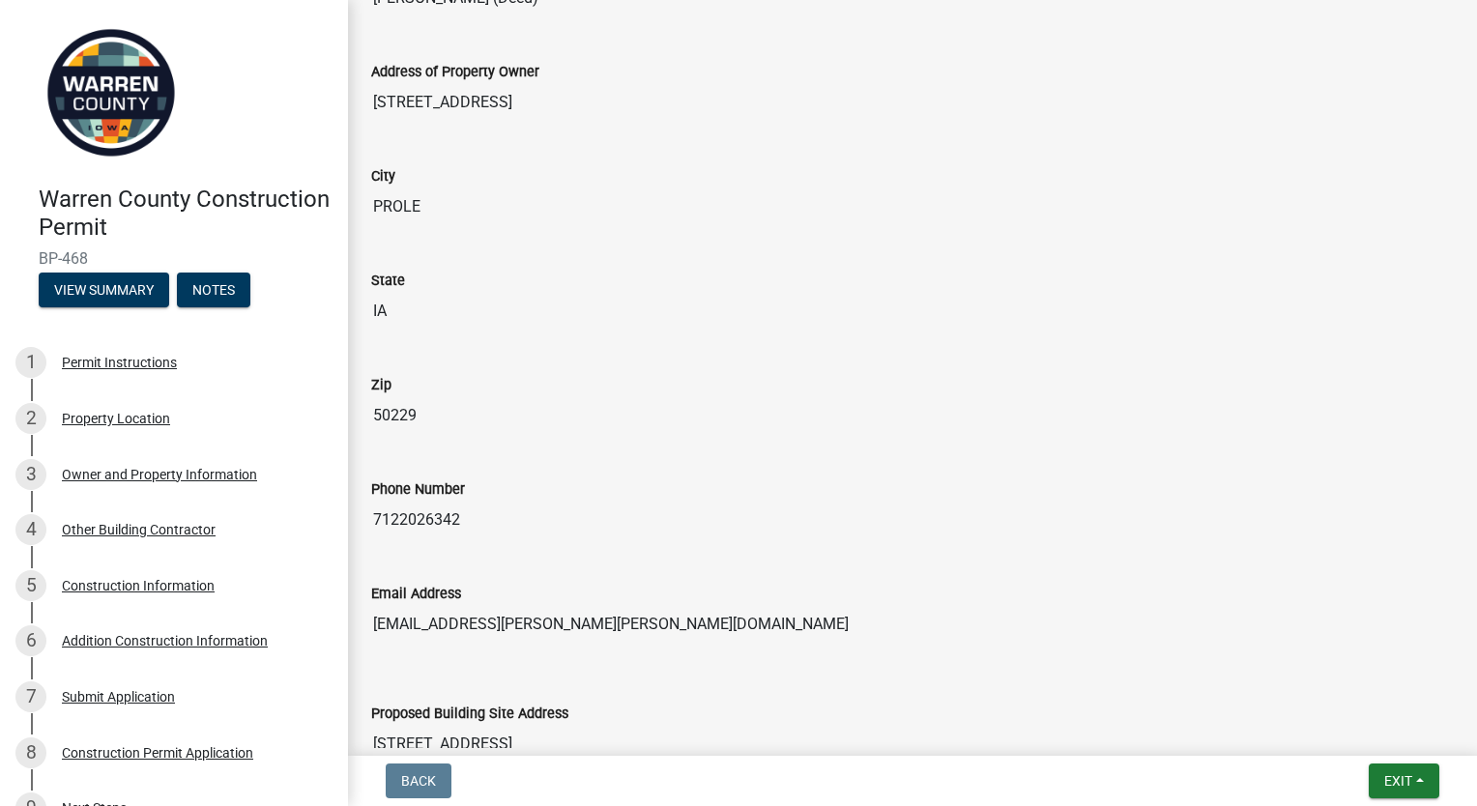
scroll to position [97, 0]
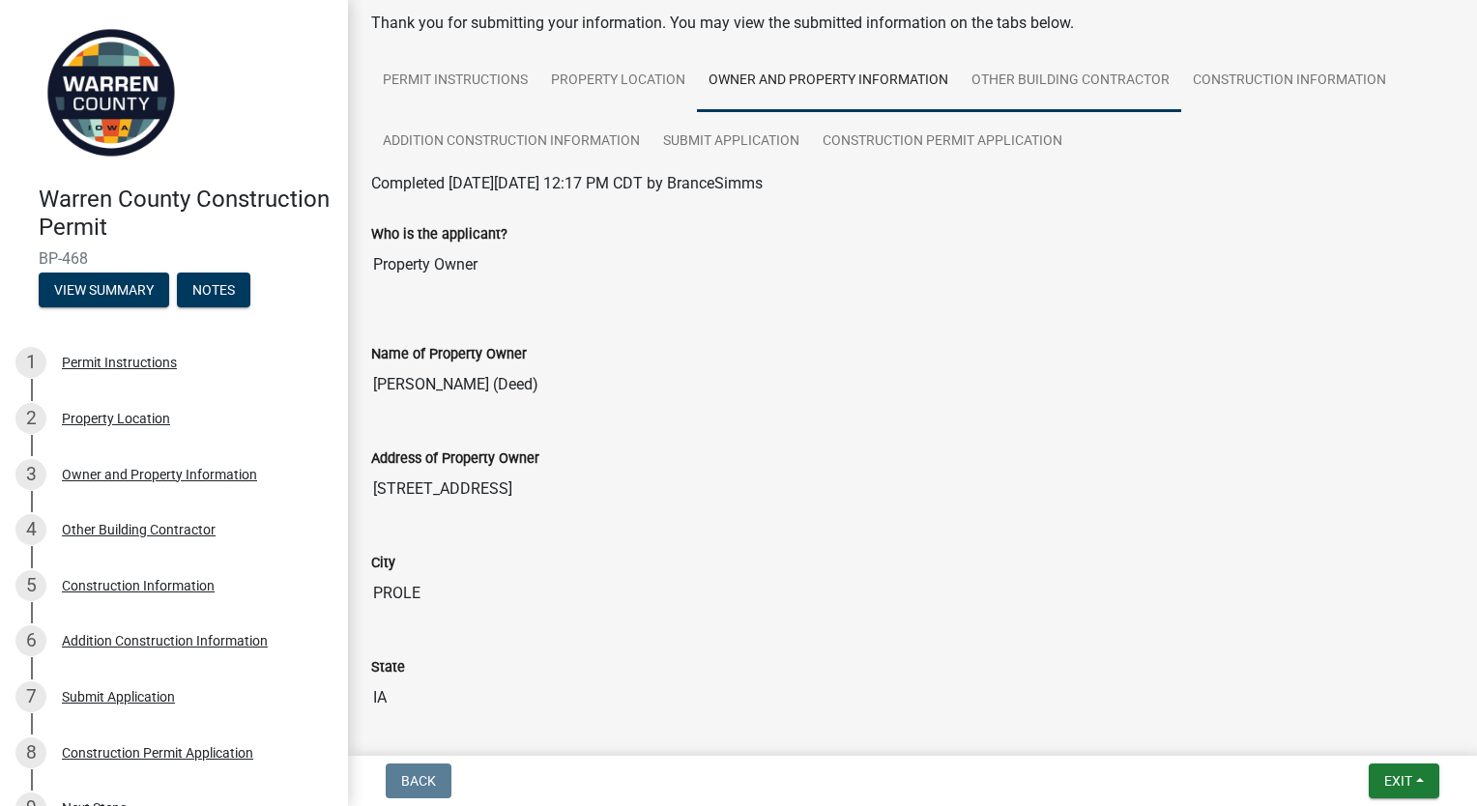
click at [1047, 84] on link "Other Building Contractor" at bounding box center [1070, 81] width 221 height 62
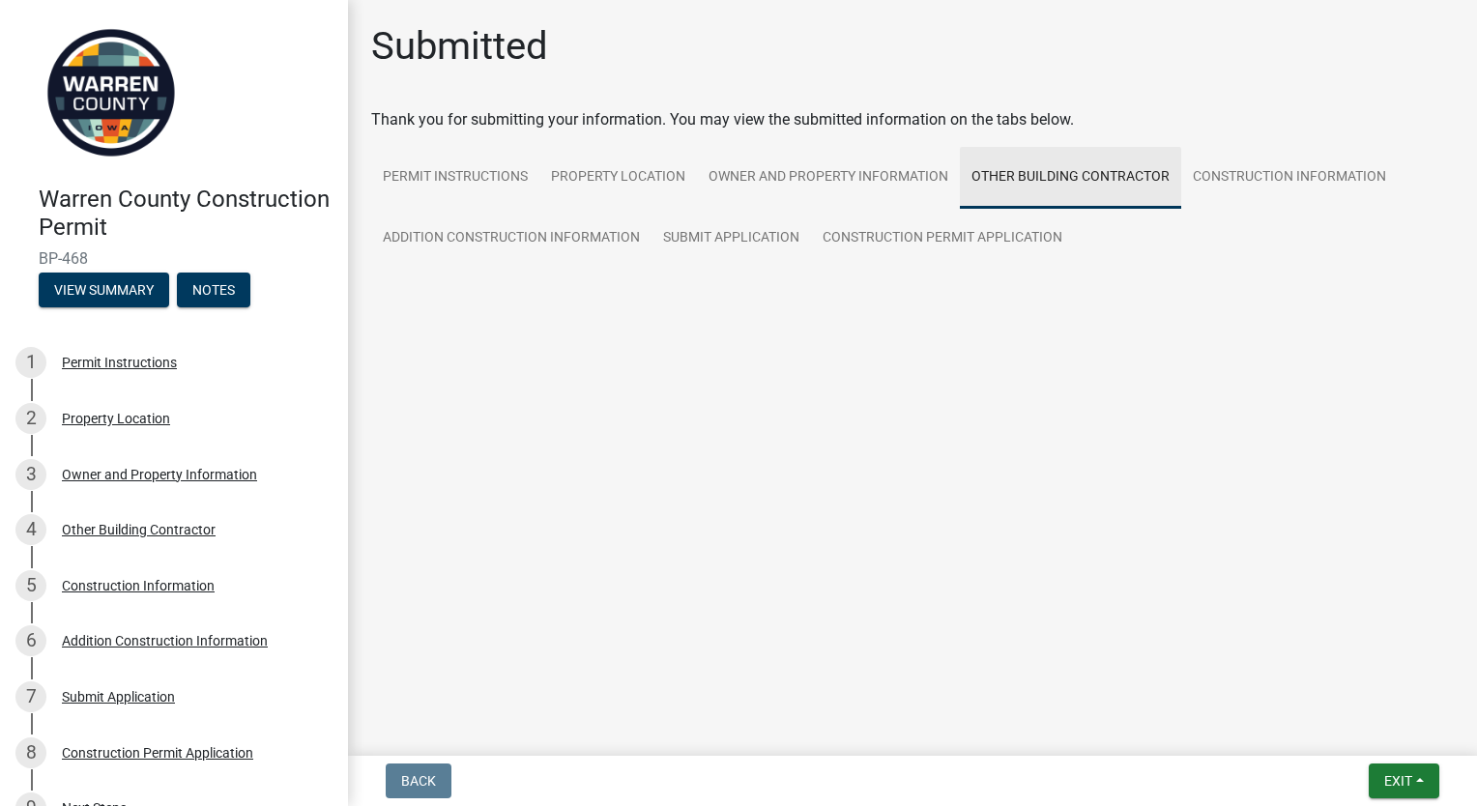
scroll to position [0, 0]
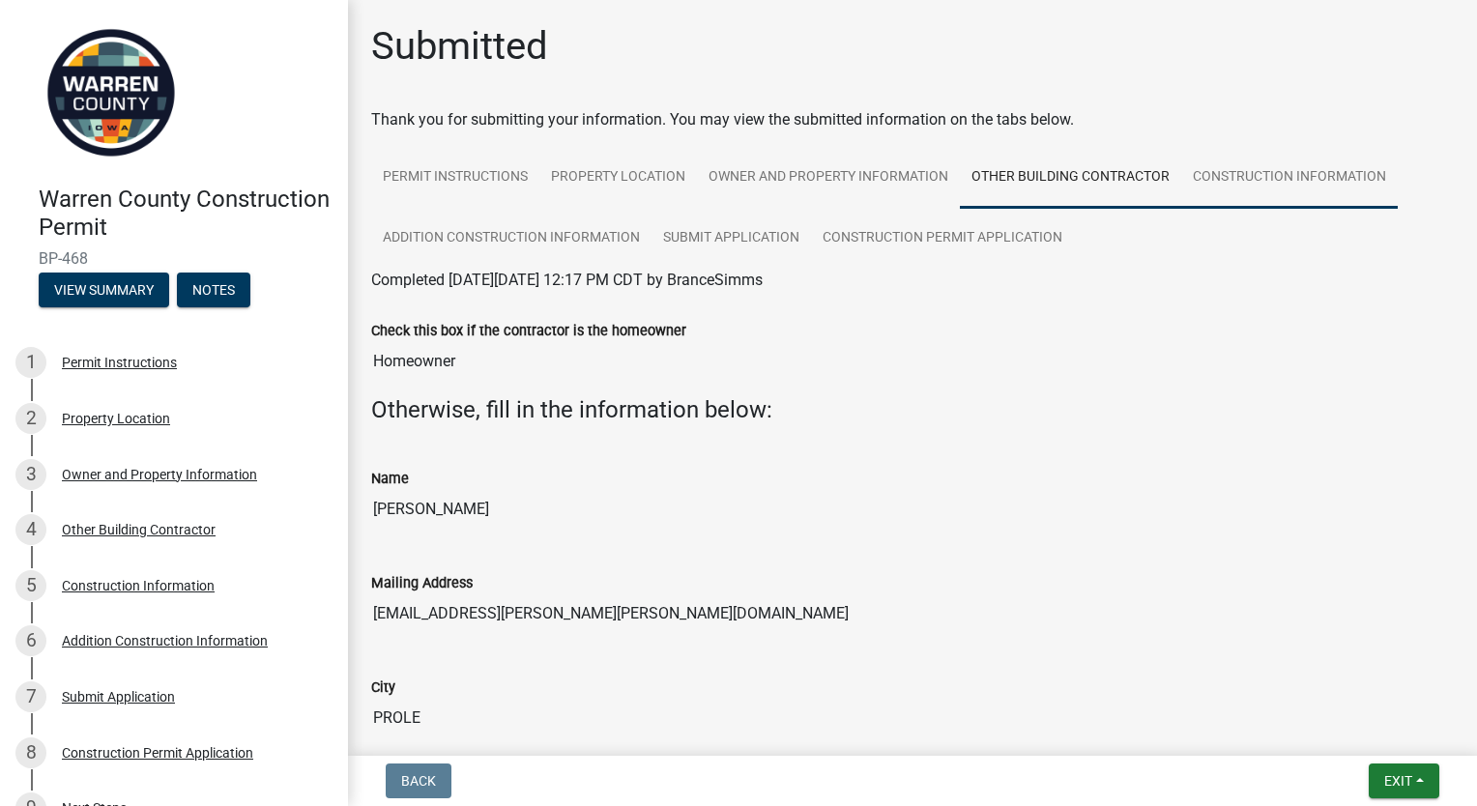
click at [1249, 177] on link "Construction Information" at bounding box center [1289, 178] width 217 height 62
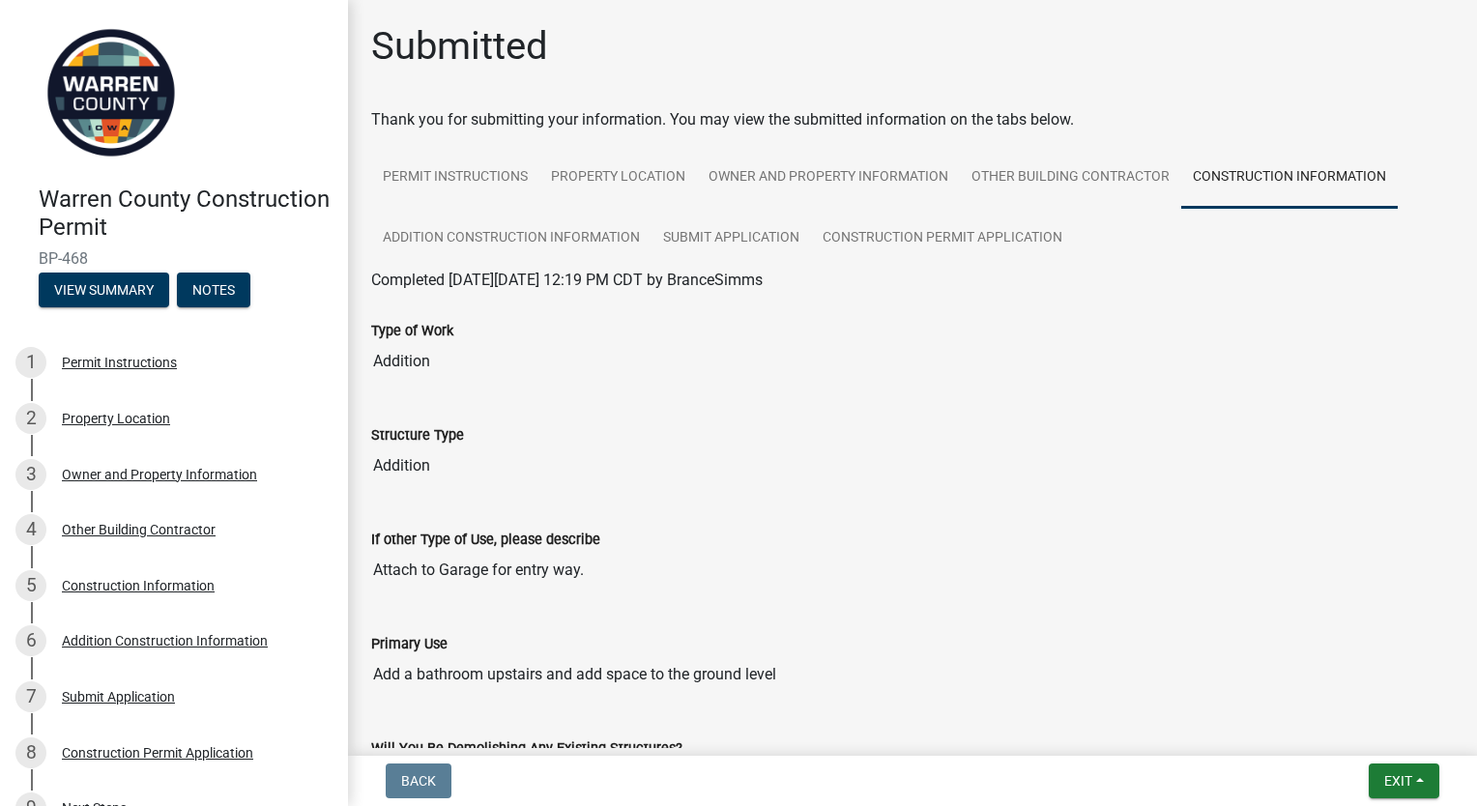
scroll to position [97, 0]
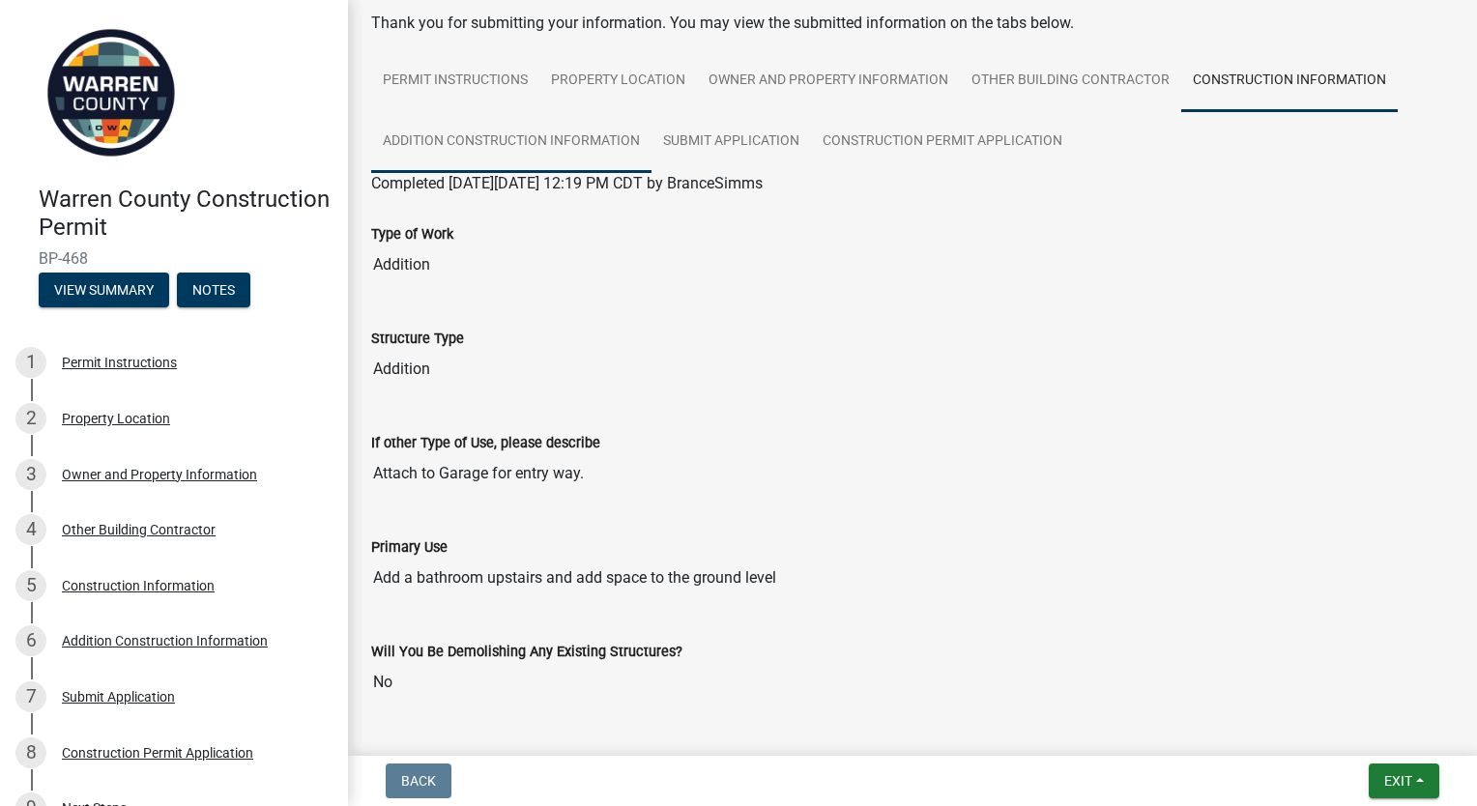
click at [464, 144] on link "Addition Construction Information" at bounding box center [511, 142] width 280 height 62
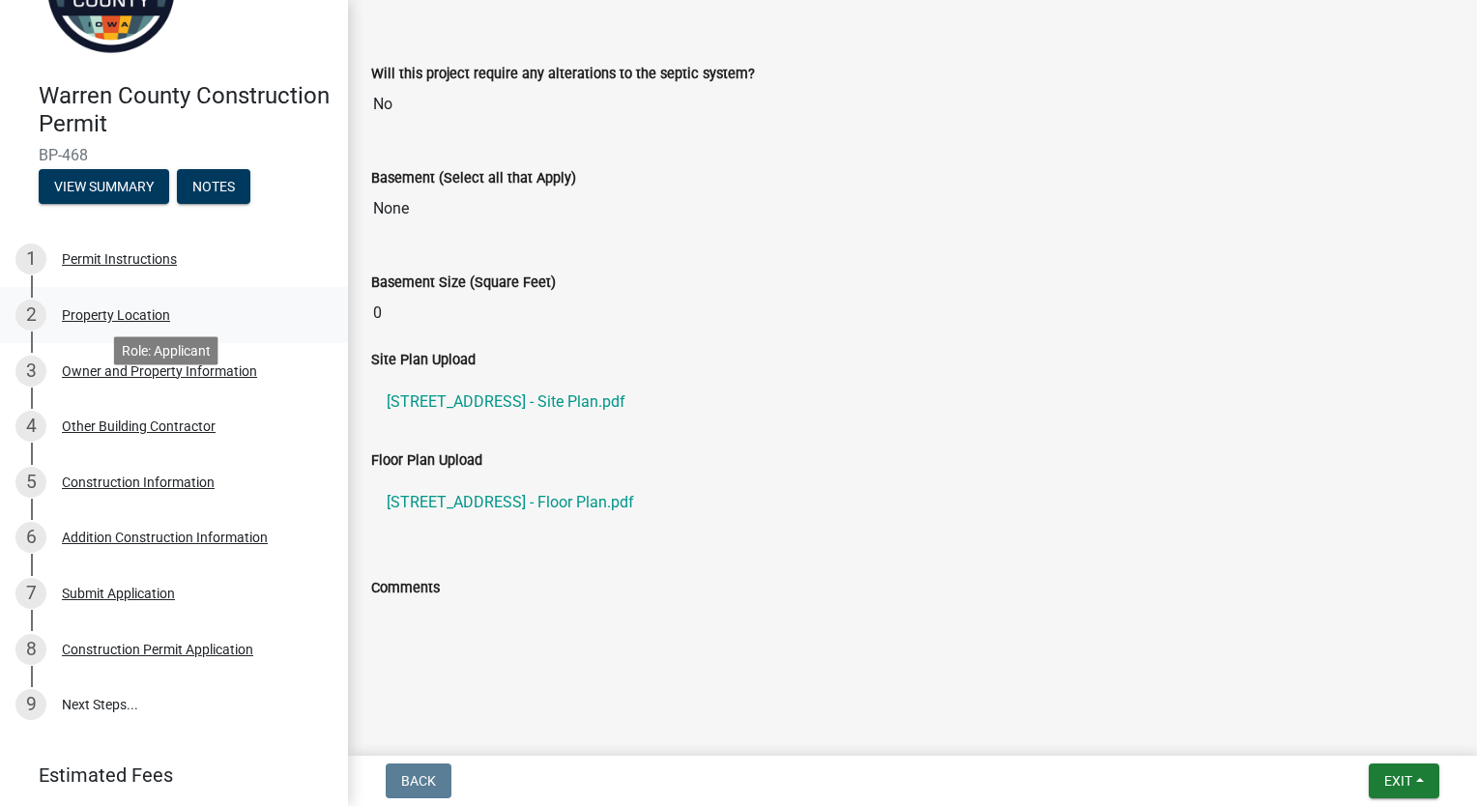
scroll to position [70, 0]
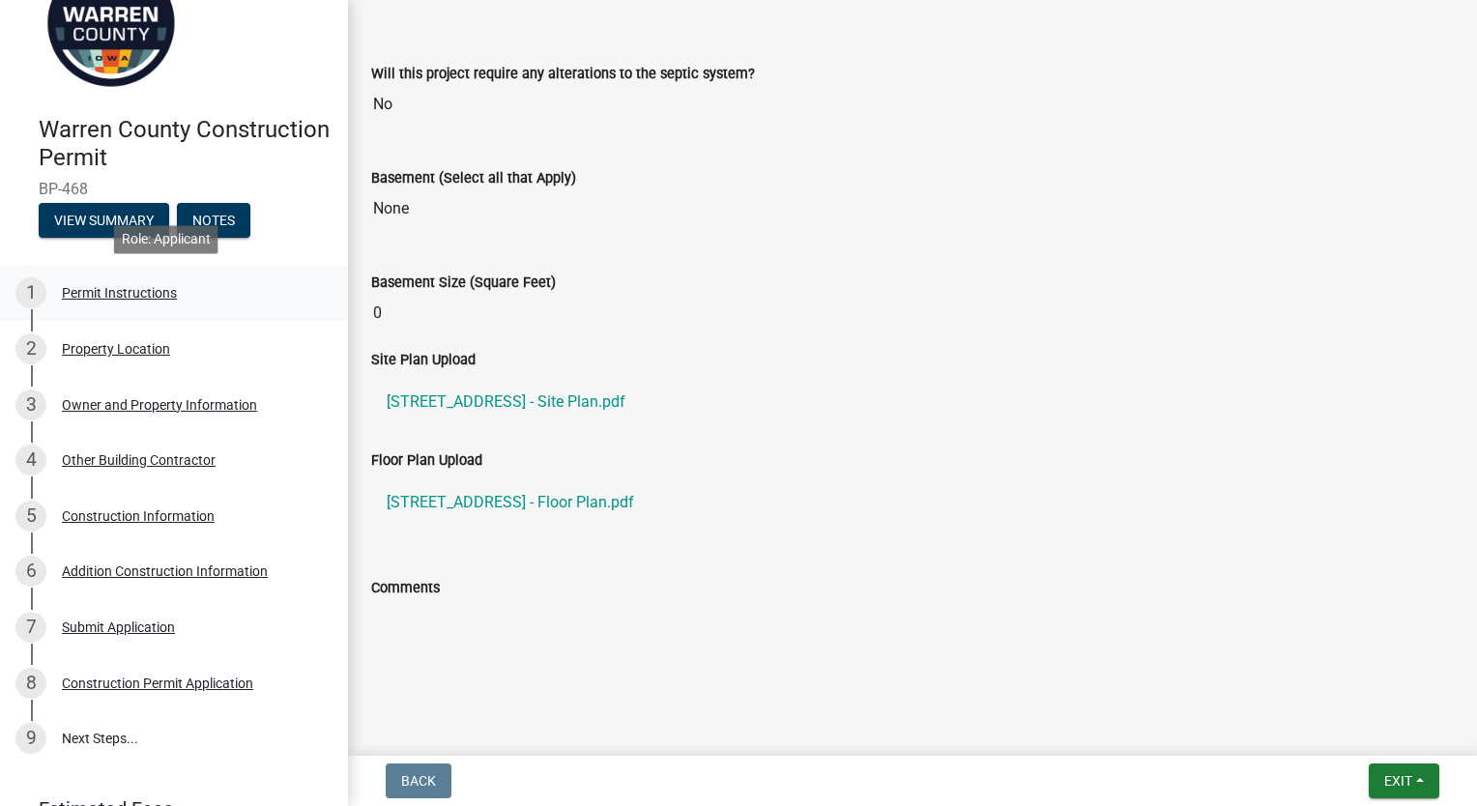
click at [177, 300] on div "1 Permit Instructions" at bounding box center [166, 292] width 302 height 31
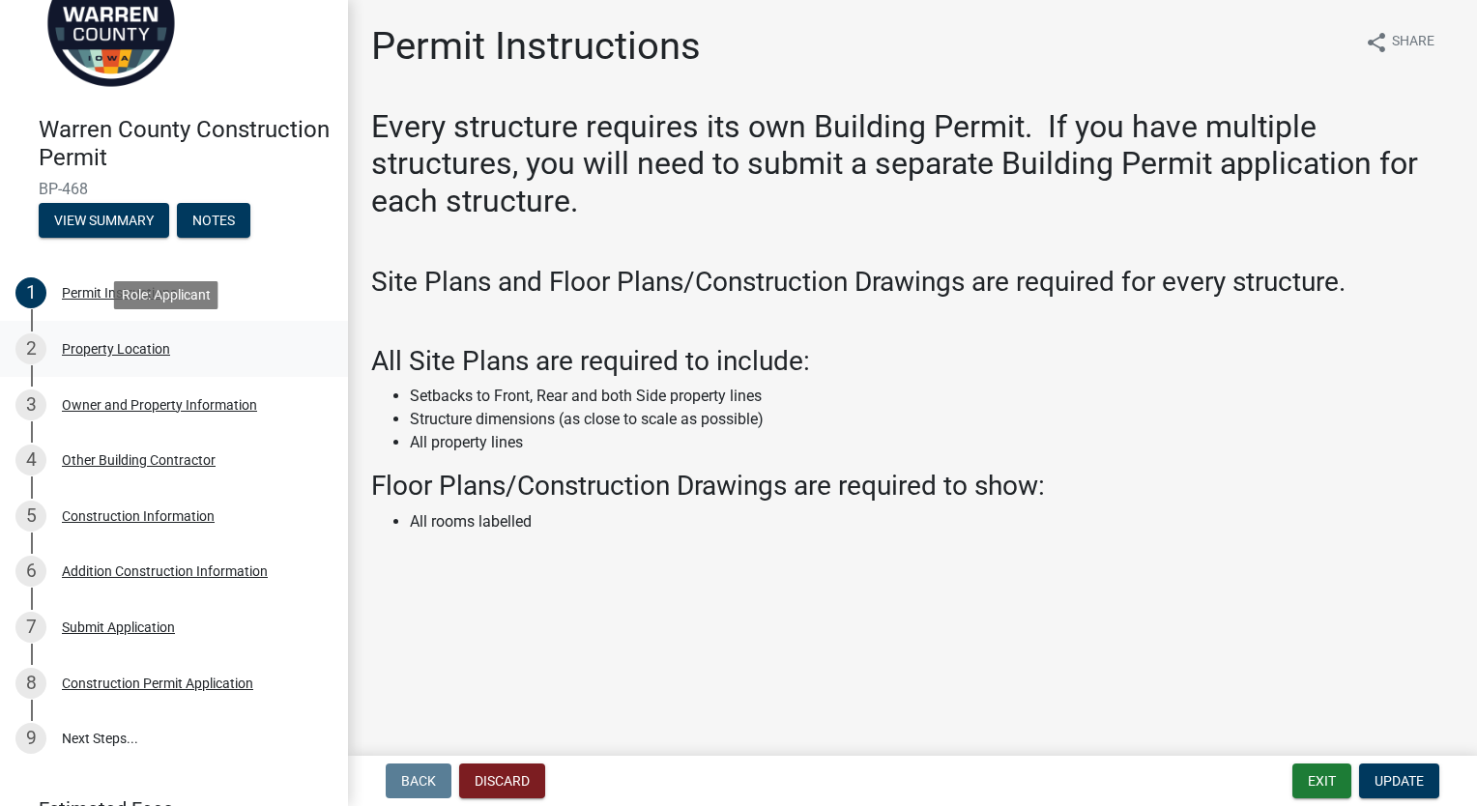
click at [162, 361] on div "2 Property Location" at bounding box center [166, 348] width 302 height 31
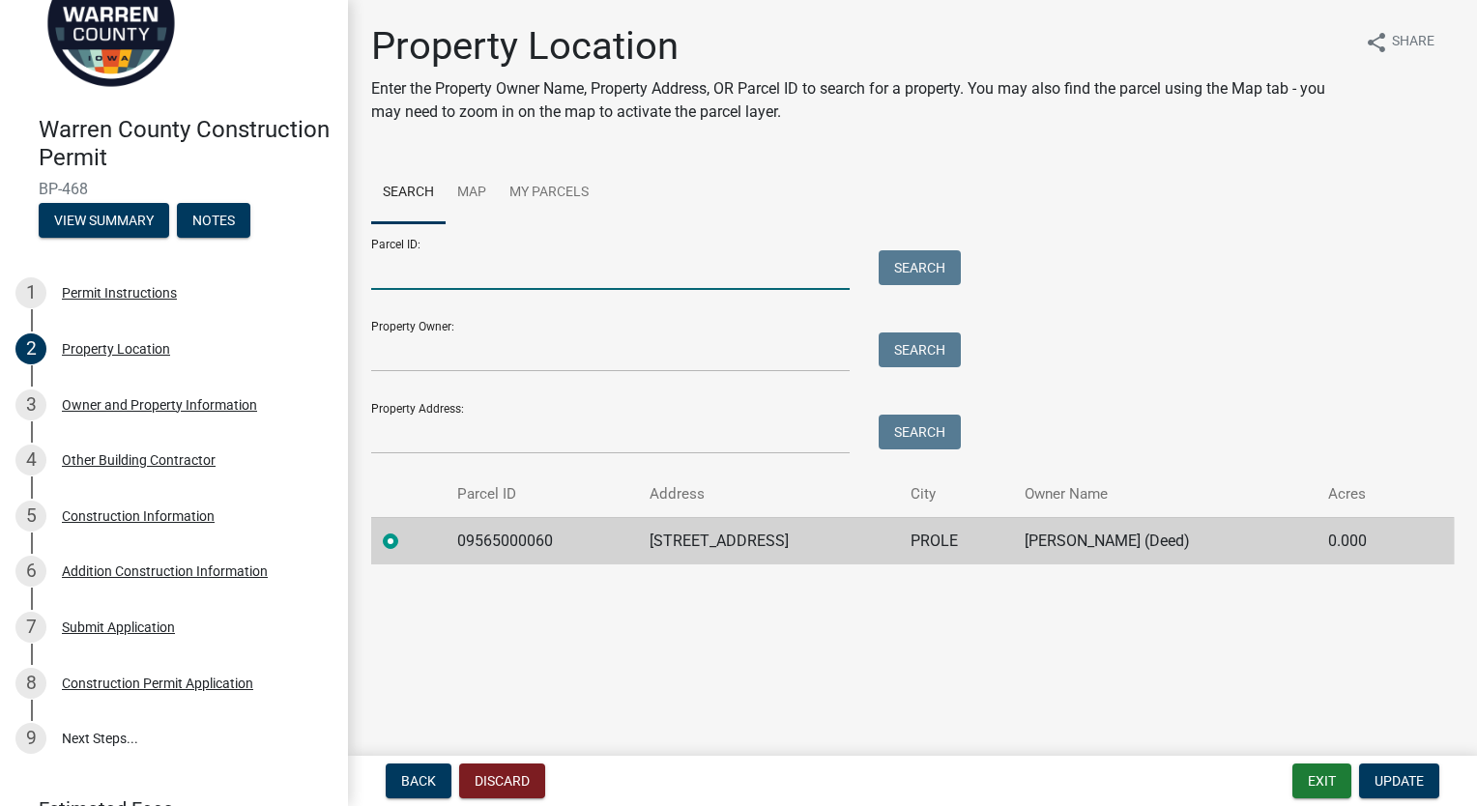
click at [457, 270] on input "Parcel ID:" at bounding box center [610, 270] width 478 height 40
click at [438, 354] on input "Property Owner:" at bounding box center [610, 352] width 478 height 40
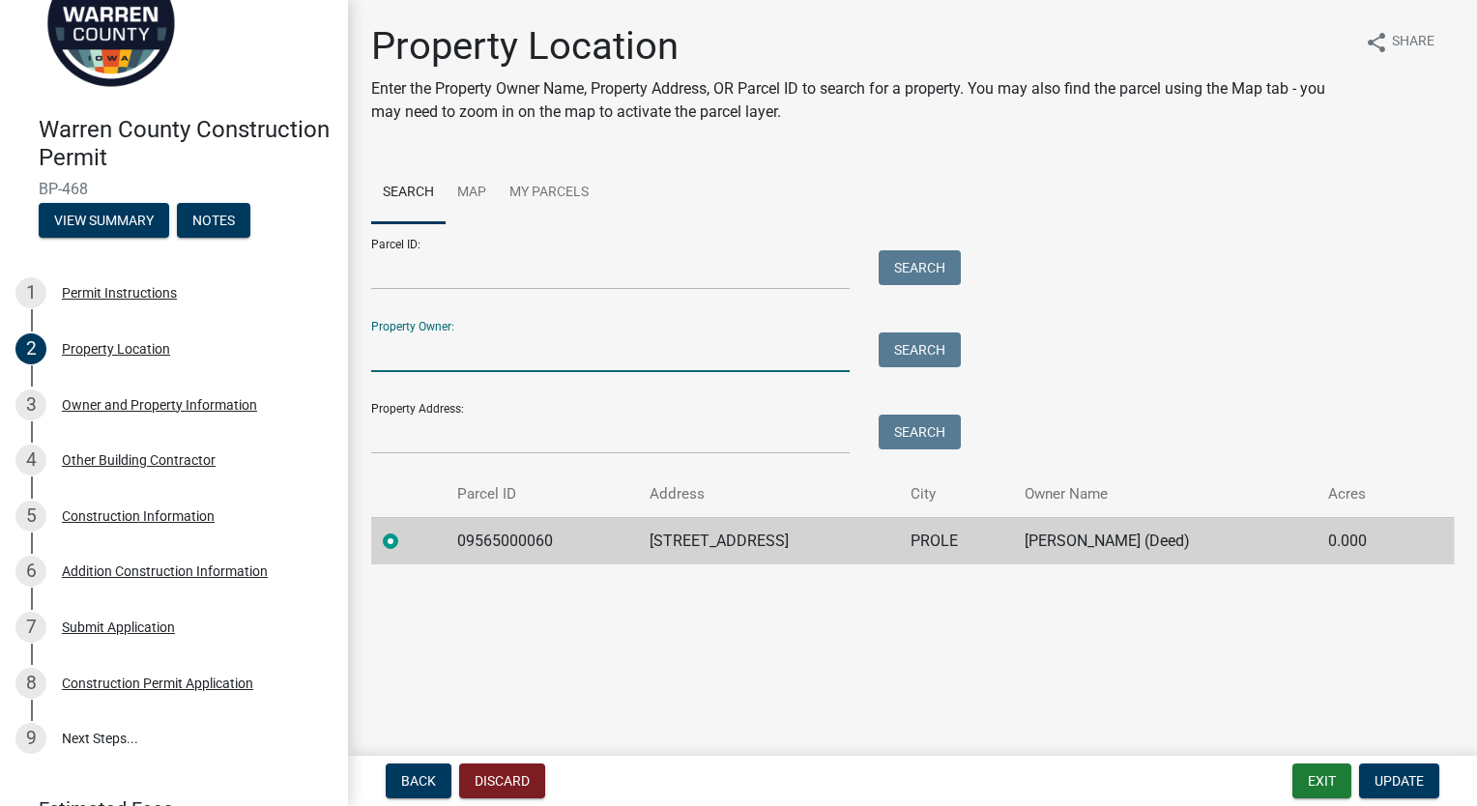
type input "Brance Simms"
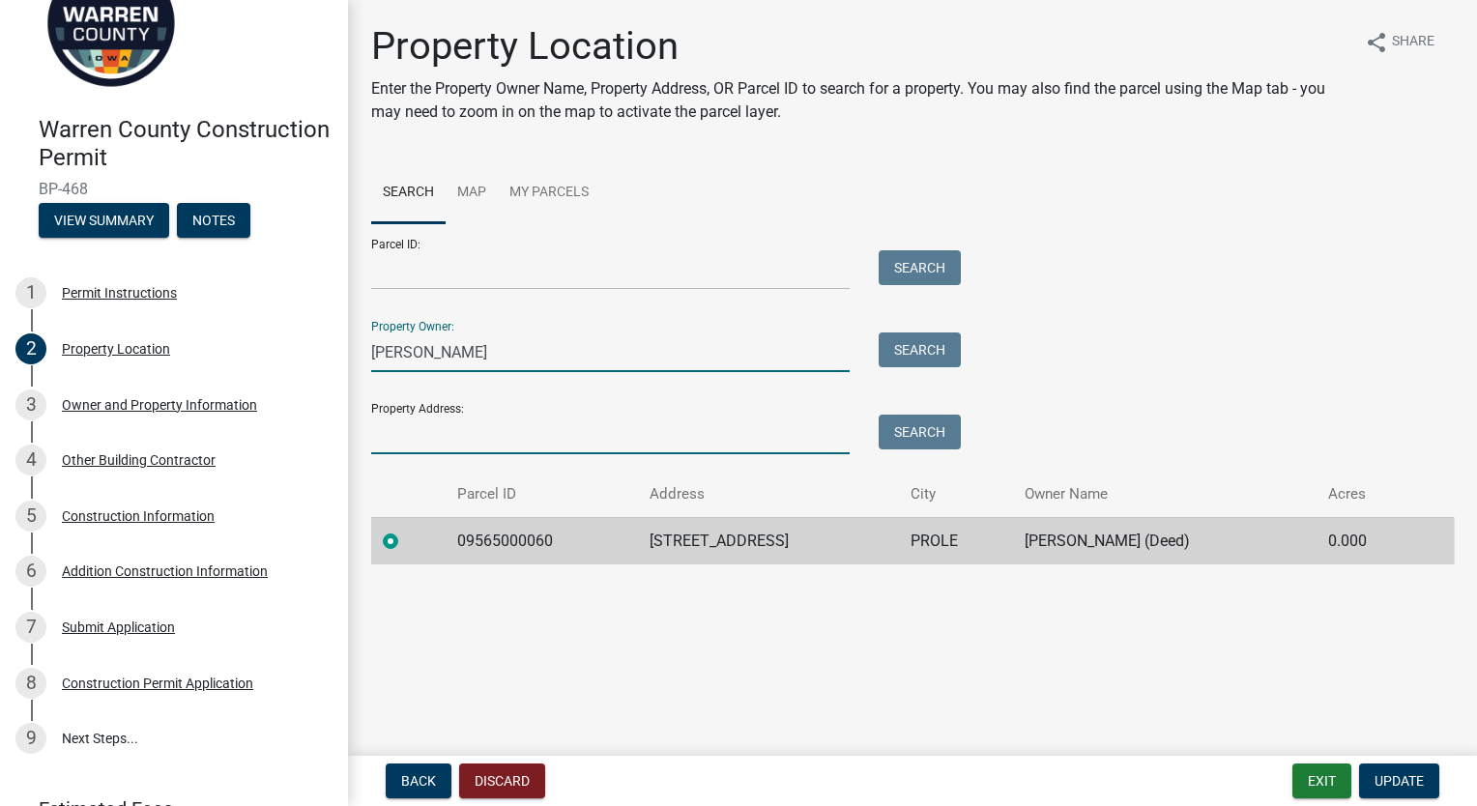
type input "8232 43rd Ave"
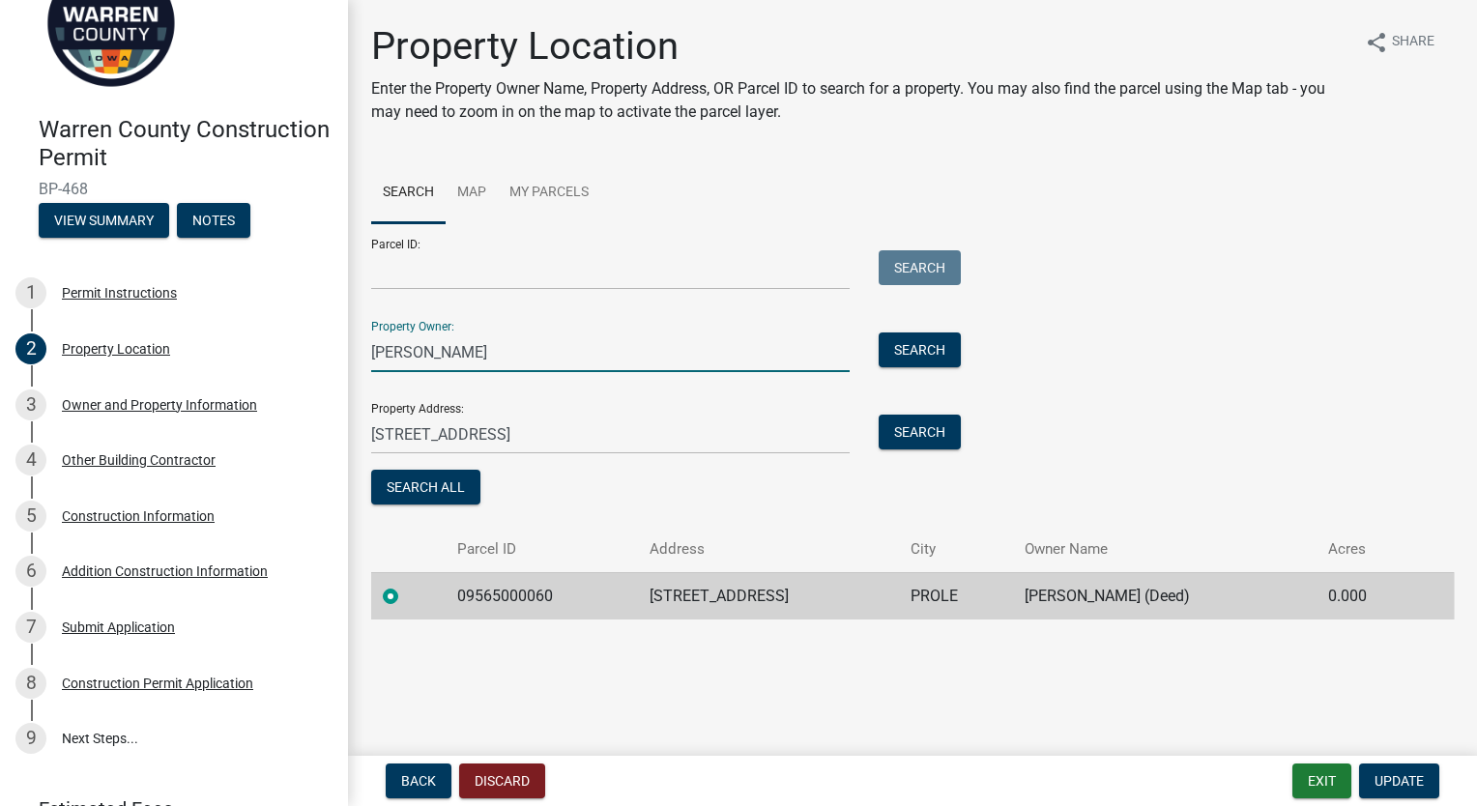
click at [504, 593] on td "09565000060" at bounding box center [541, 595] width 191 height 47
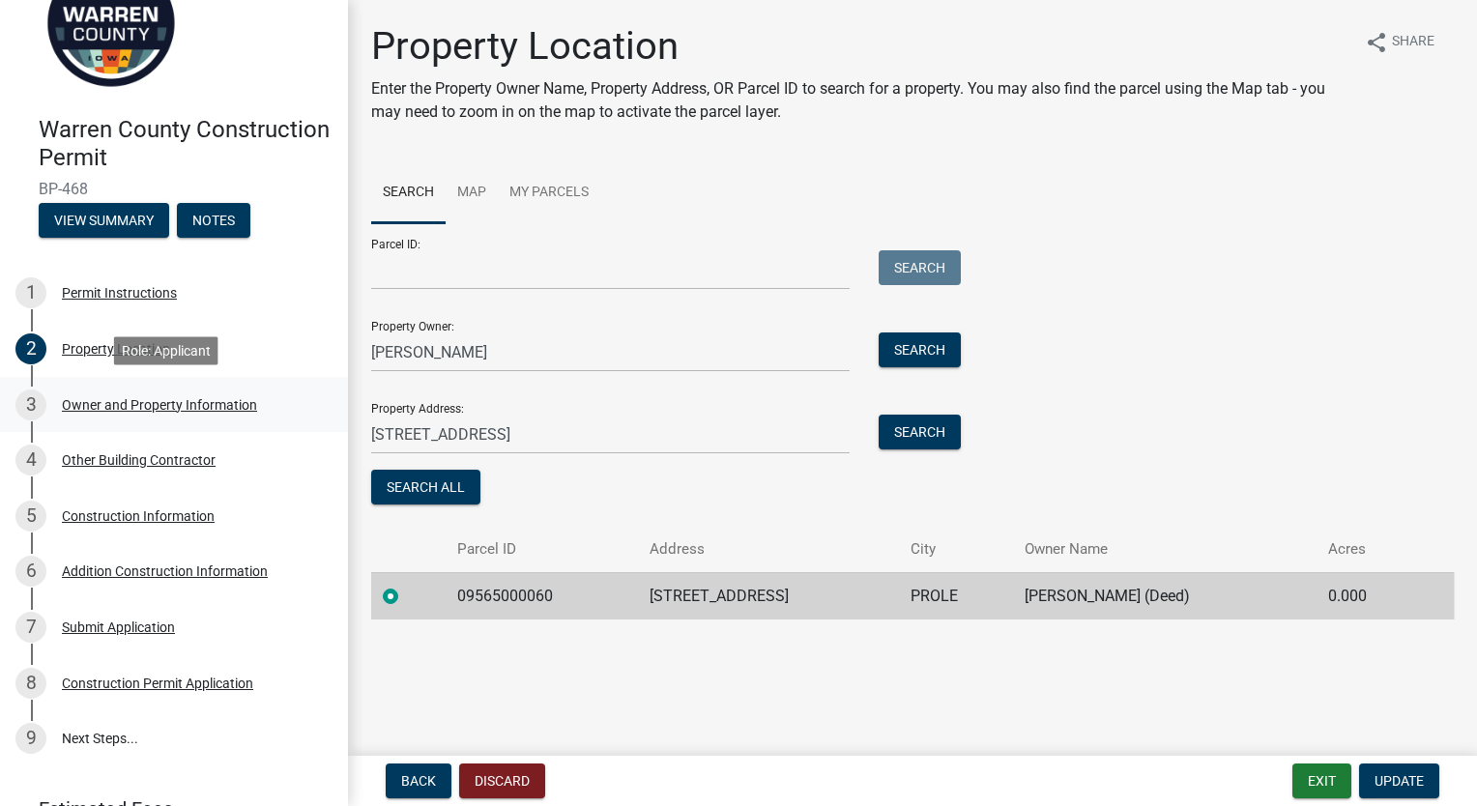
click at [139, 412] on div "3 Owner and Property Information" at bounding box center [166, 405] width 302 height 31
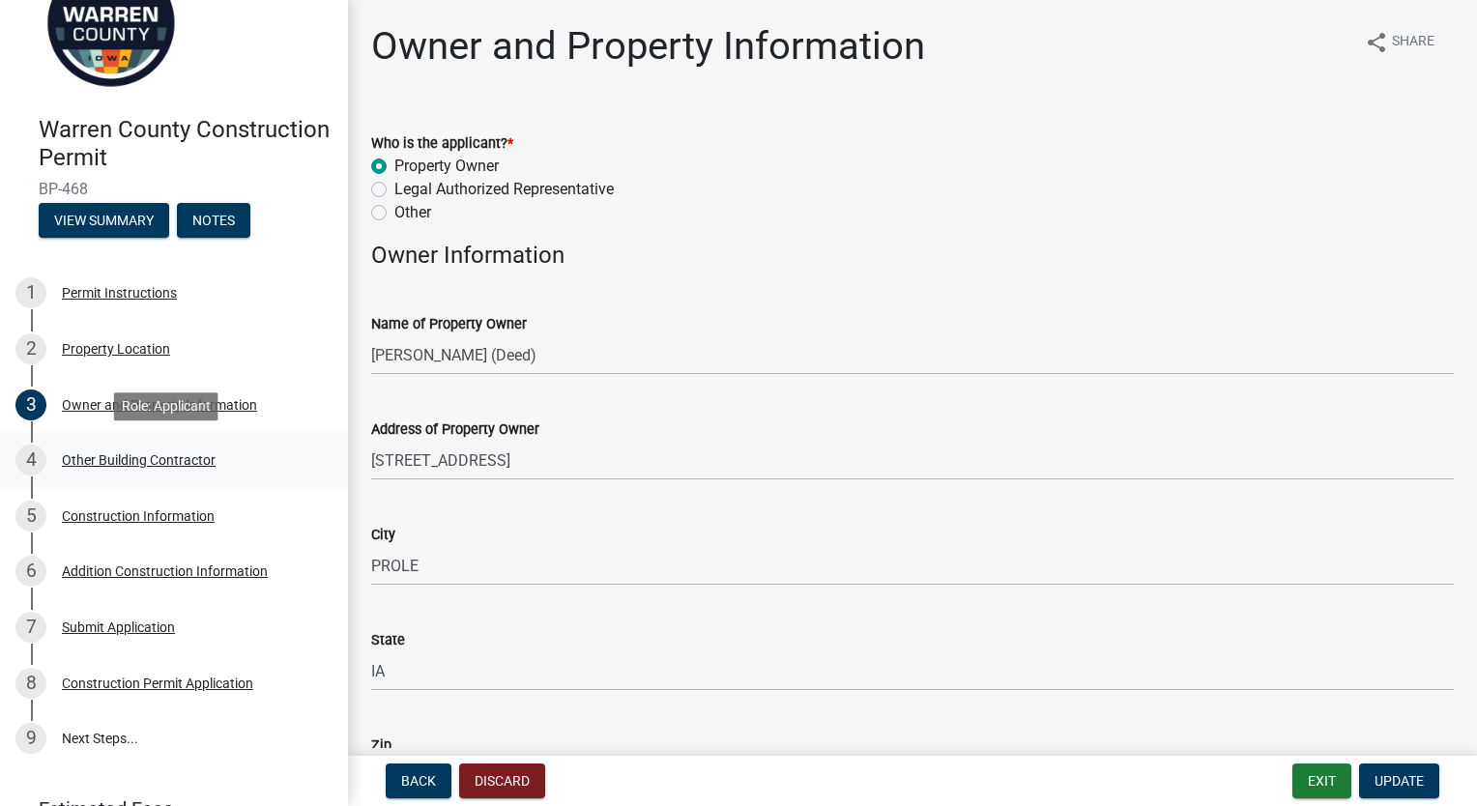
click at [110, 470] on div "4 Other Building Contractor" at bounding box center [166, 460] width 302 height 31
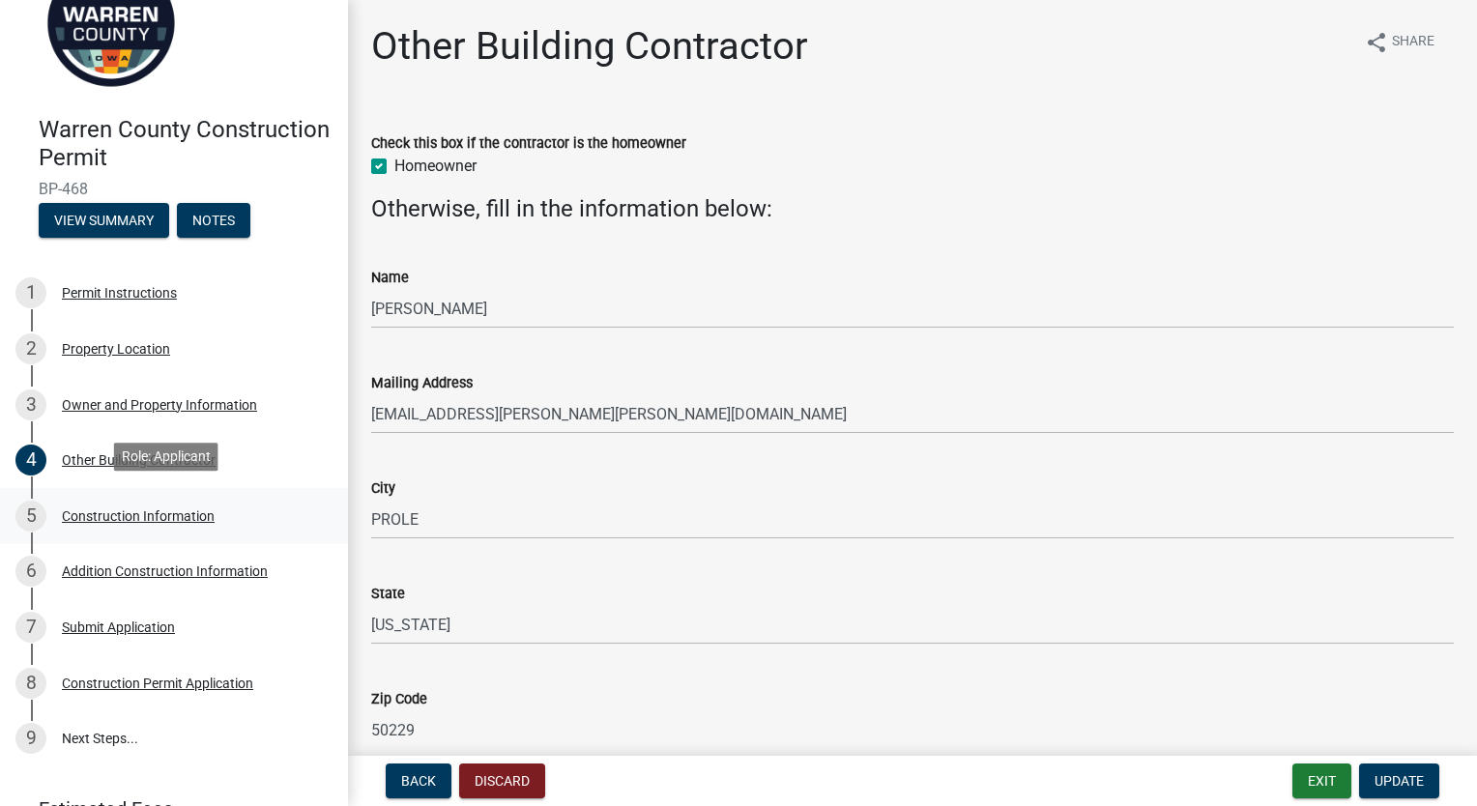
scroll to position [166, 0]
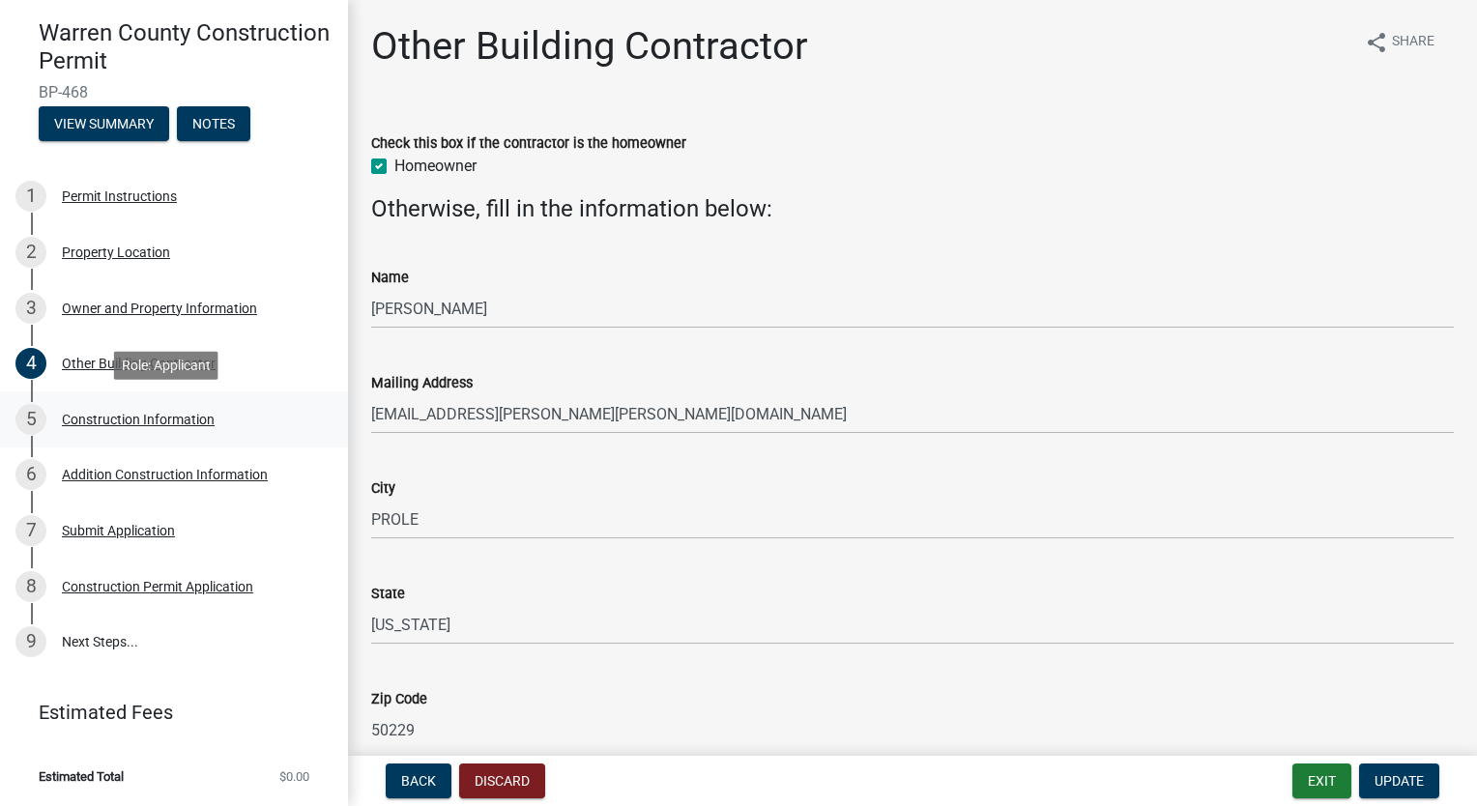
click at [127, 439] on link "5 Construction Information" at bounding box center [174, 419] width 348 height 56
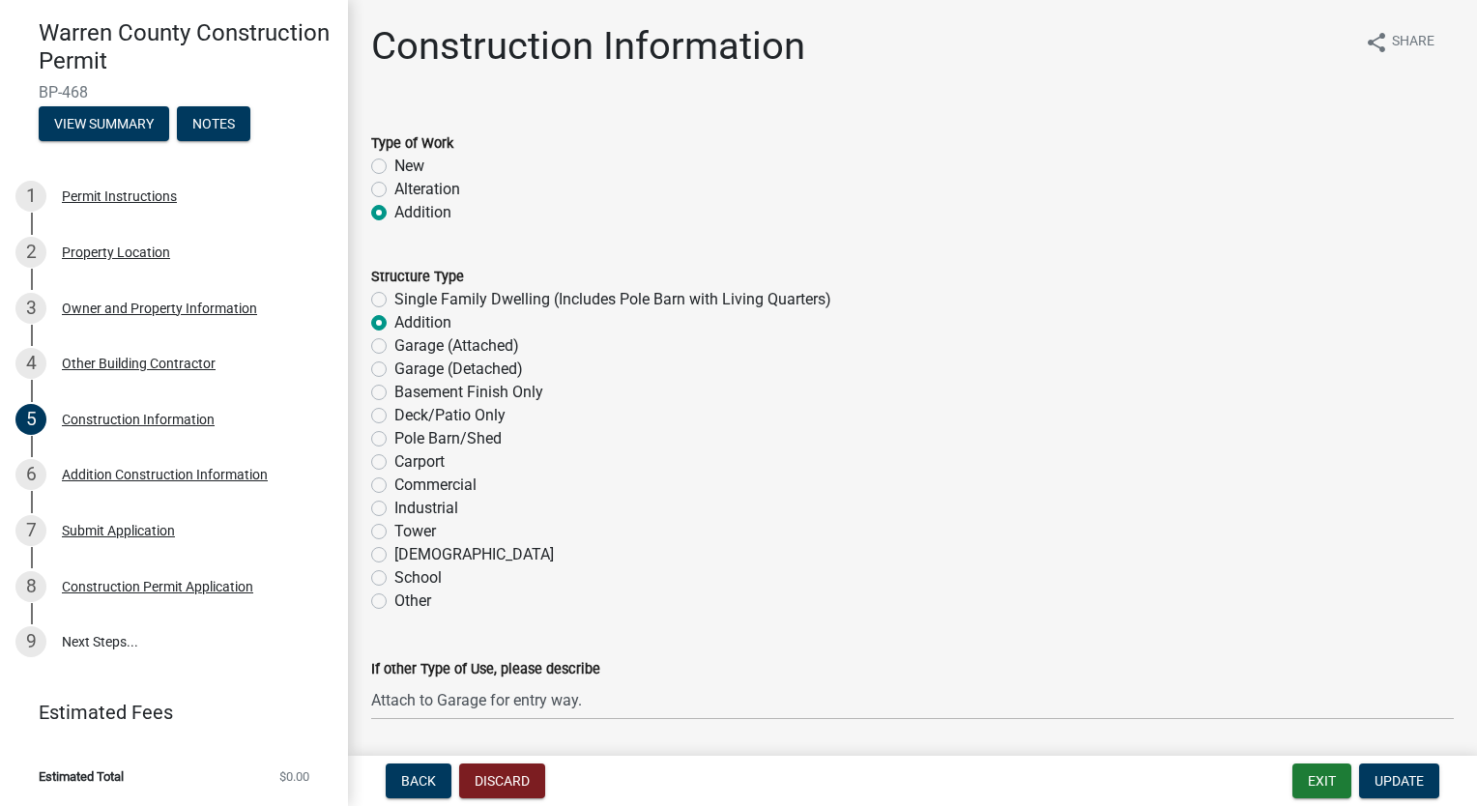
scroll to position [97, 0]
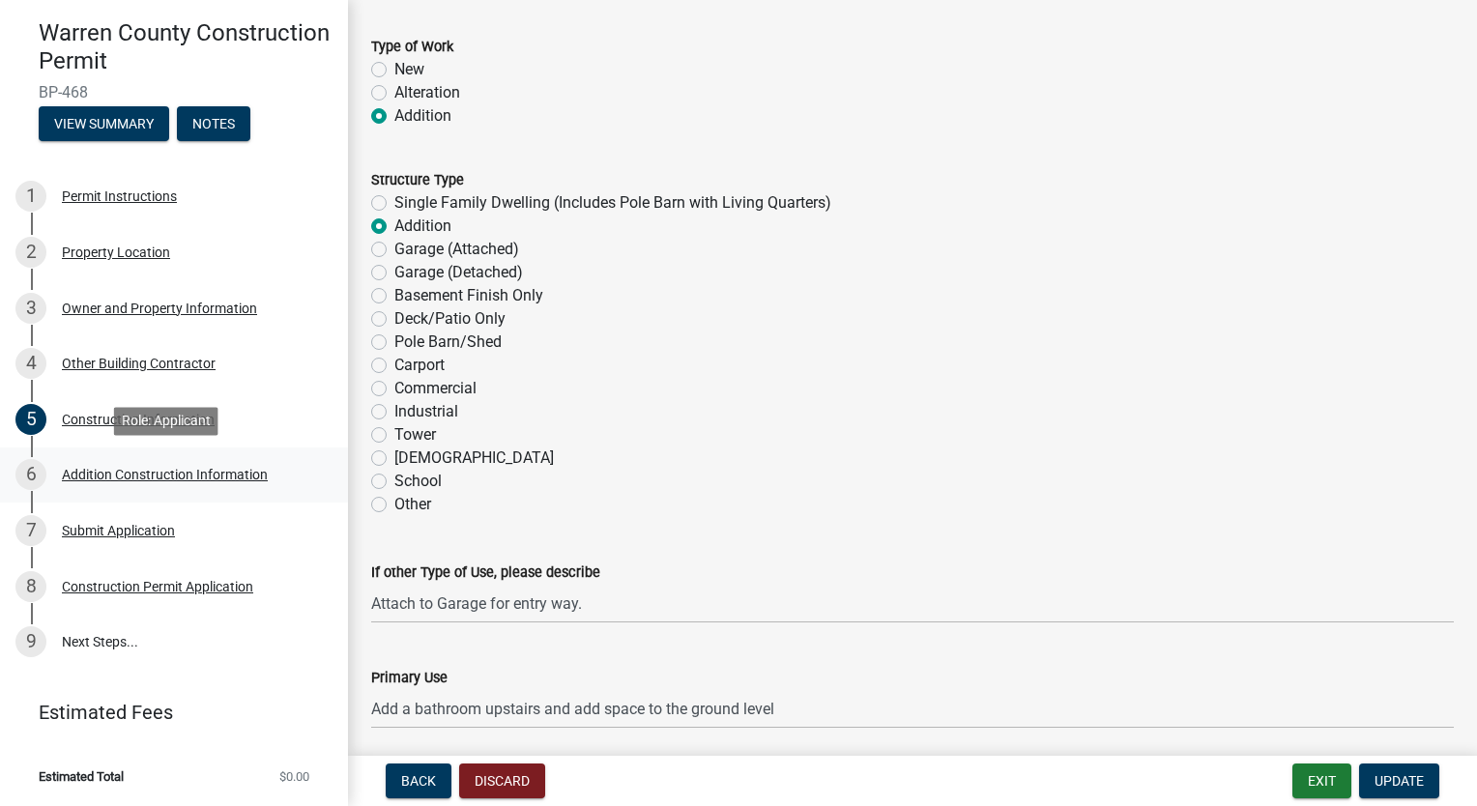
click at [195, 465] on div "6 Addition Construction Information" at bounding box center [166, 474] width 302 height 31
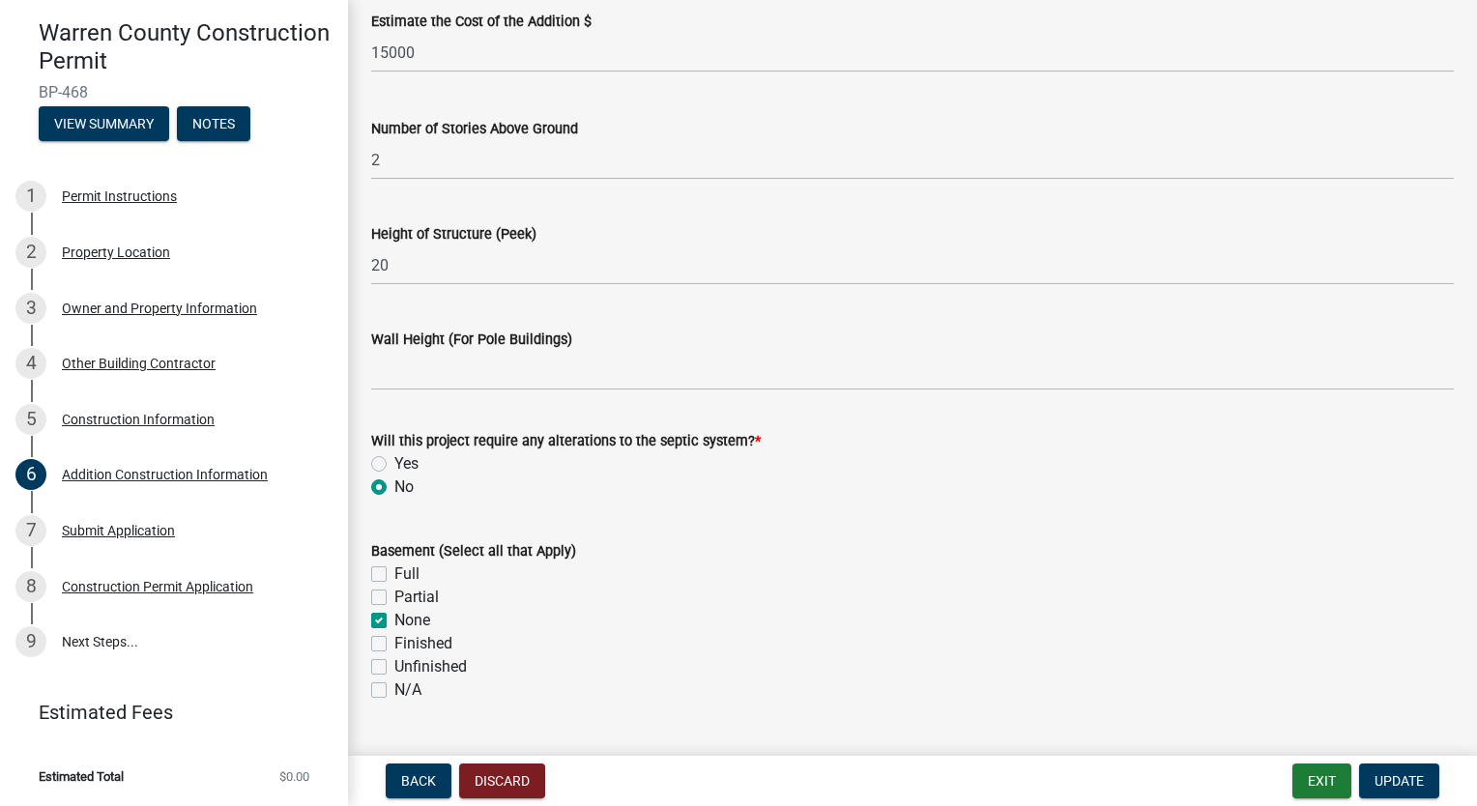
scroll to position [387, 0]
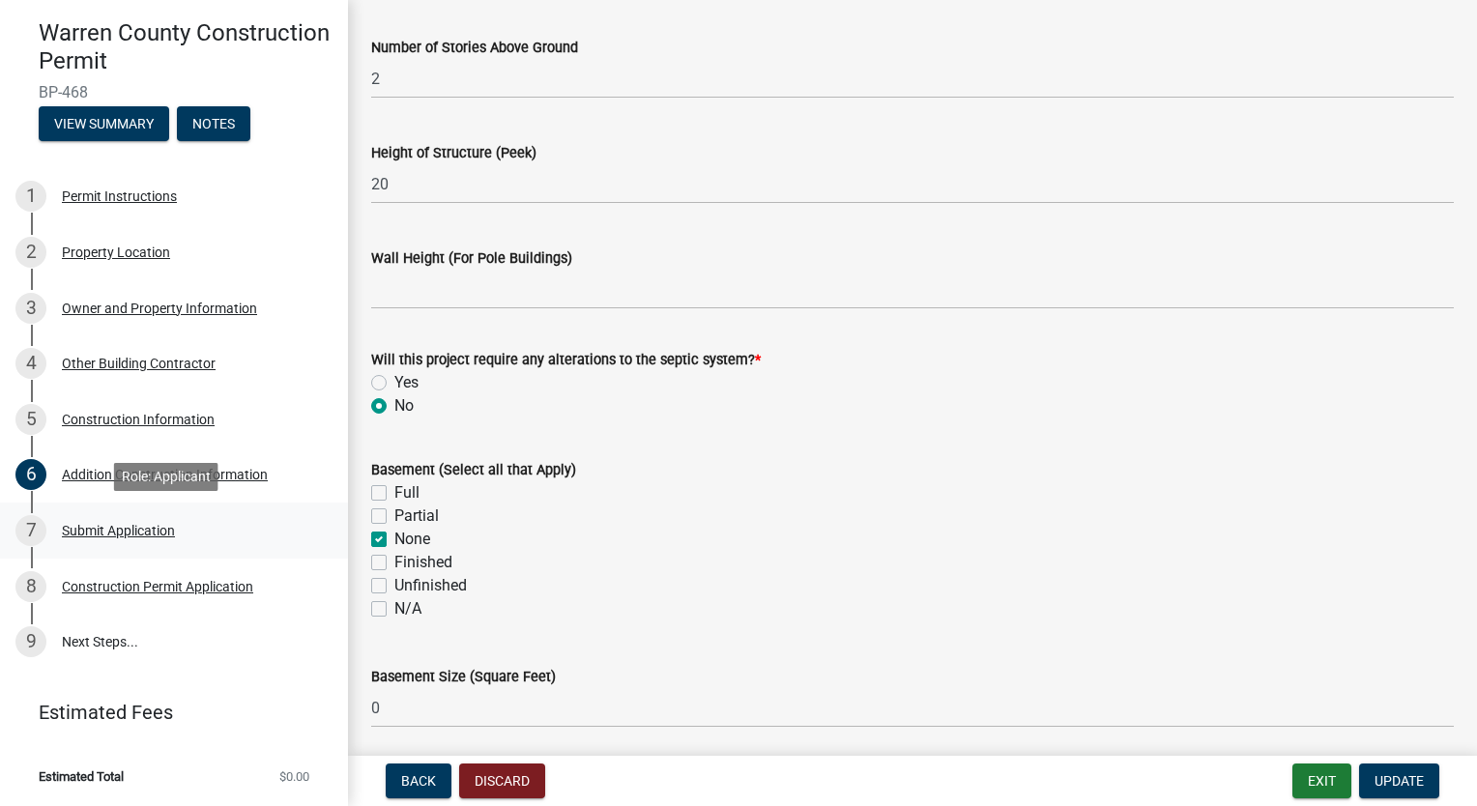
click at [165, 532] on div "Submit Application" at bounding box center [118, 531] width 113 height 14
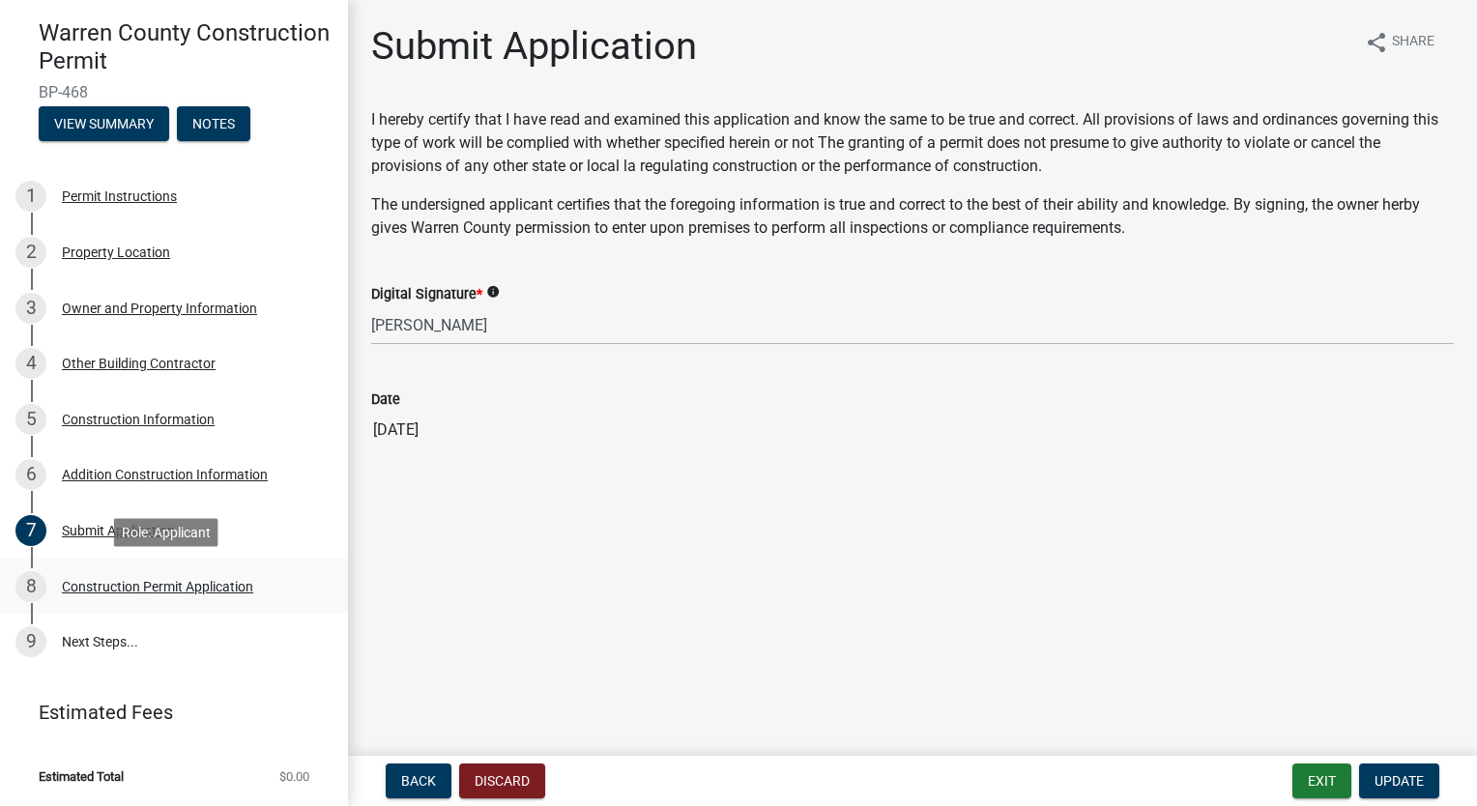
click at [180, 594] on div "8 Construction Permit Application" at bounding box center [166, 586] width 302 height 31
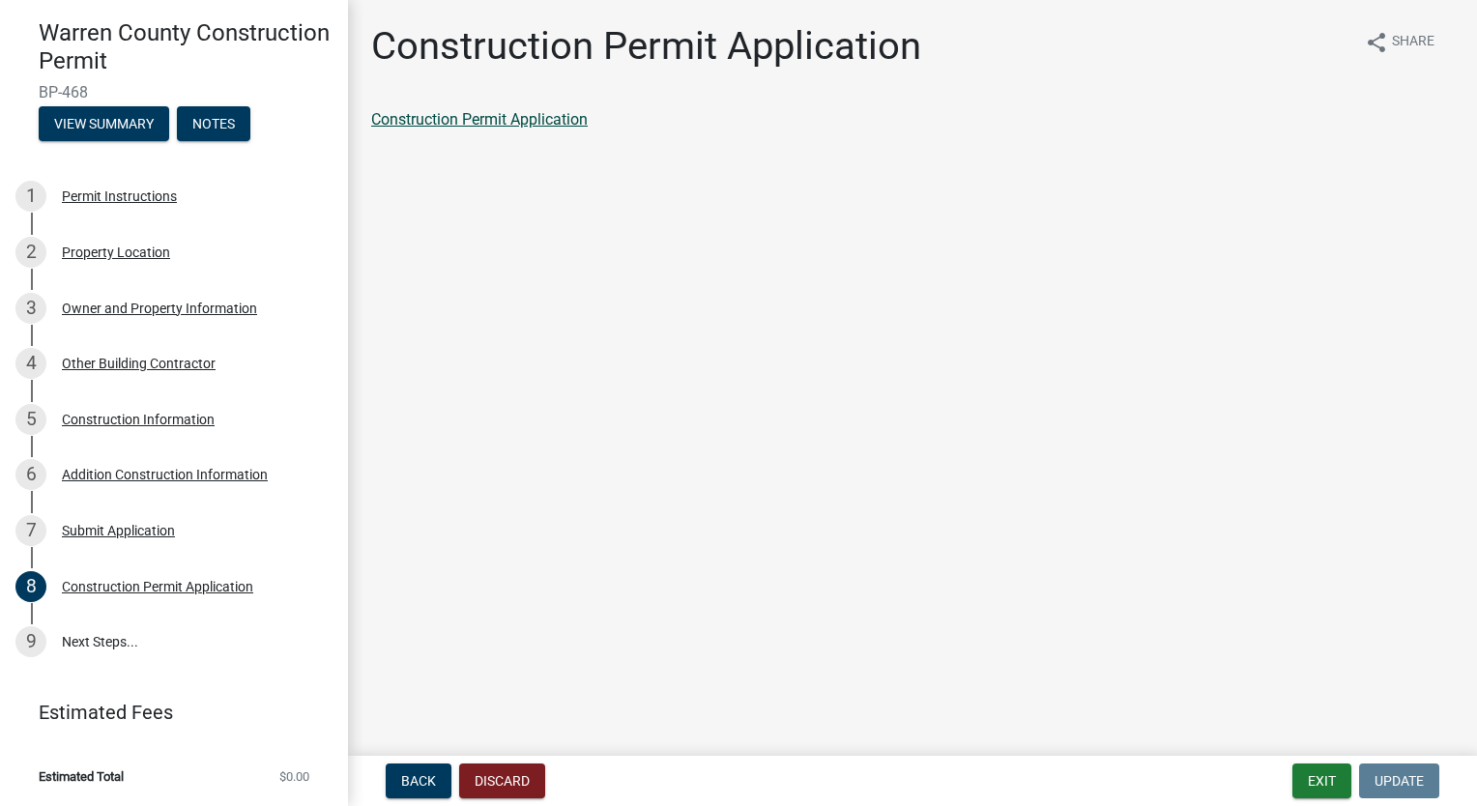
click at [506, 125] on link "Construction Permit Application" at bounding box center [479, 119] width 217 height 18
click at [96, 635] on link "9 Next Steps..." at bounding box center [174, 642] width 348 height 56
click at [122, 651] on link "9 Next Steps..." at bounding box center [174, 642] width 348 height 56
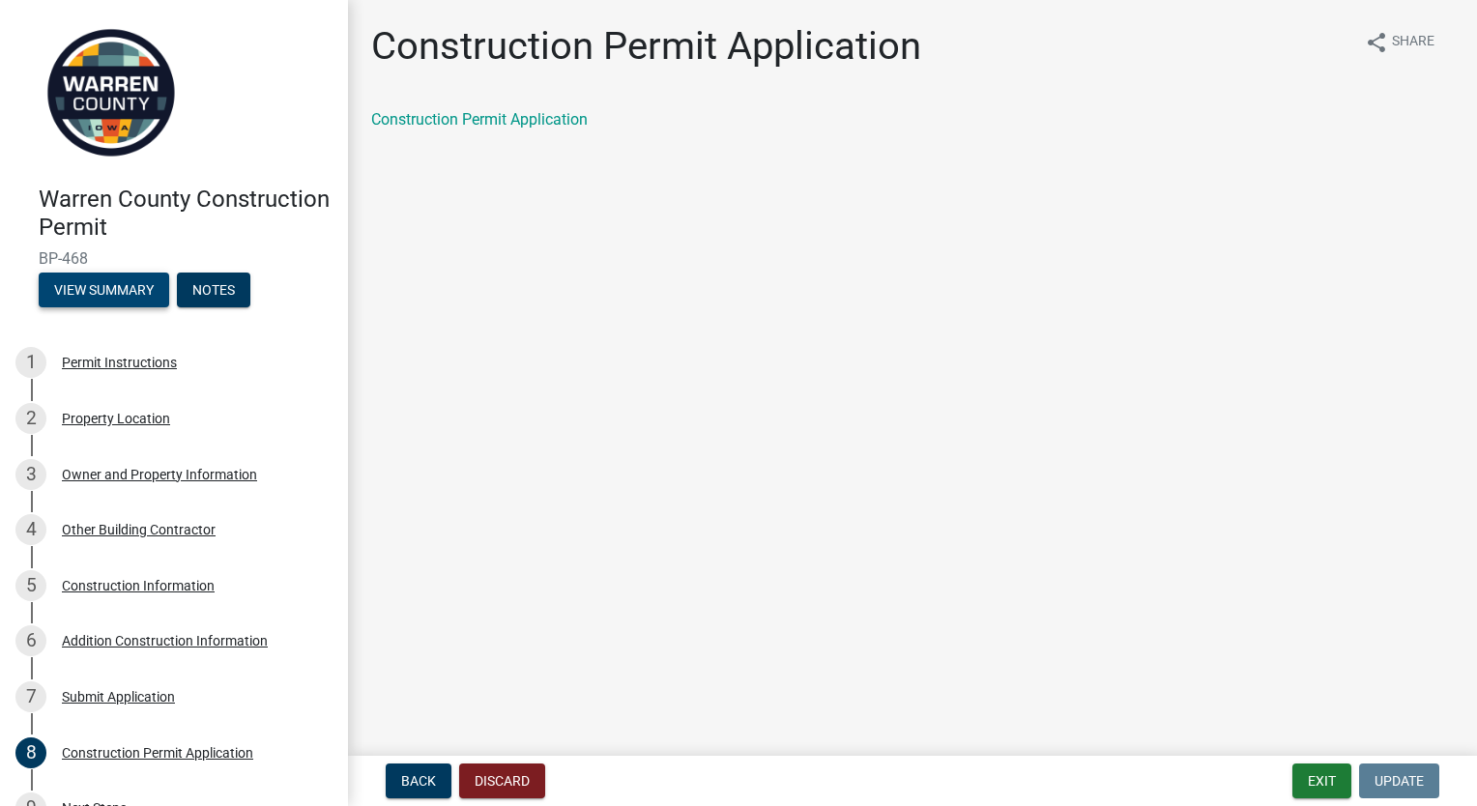
click at [120, 298] on button "View Summary" at bounding box center [104, 290] width 130 height 35
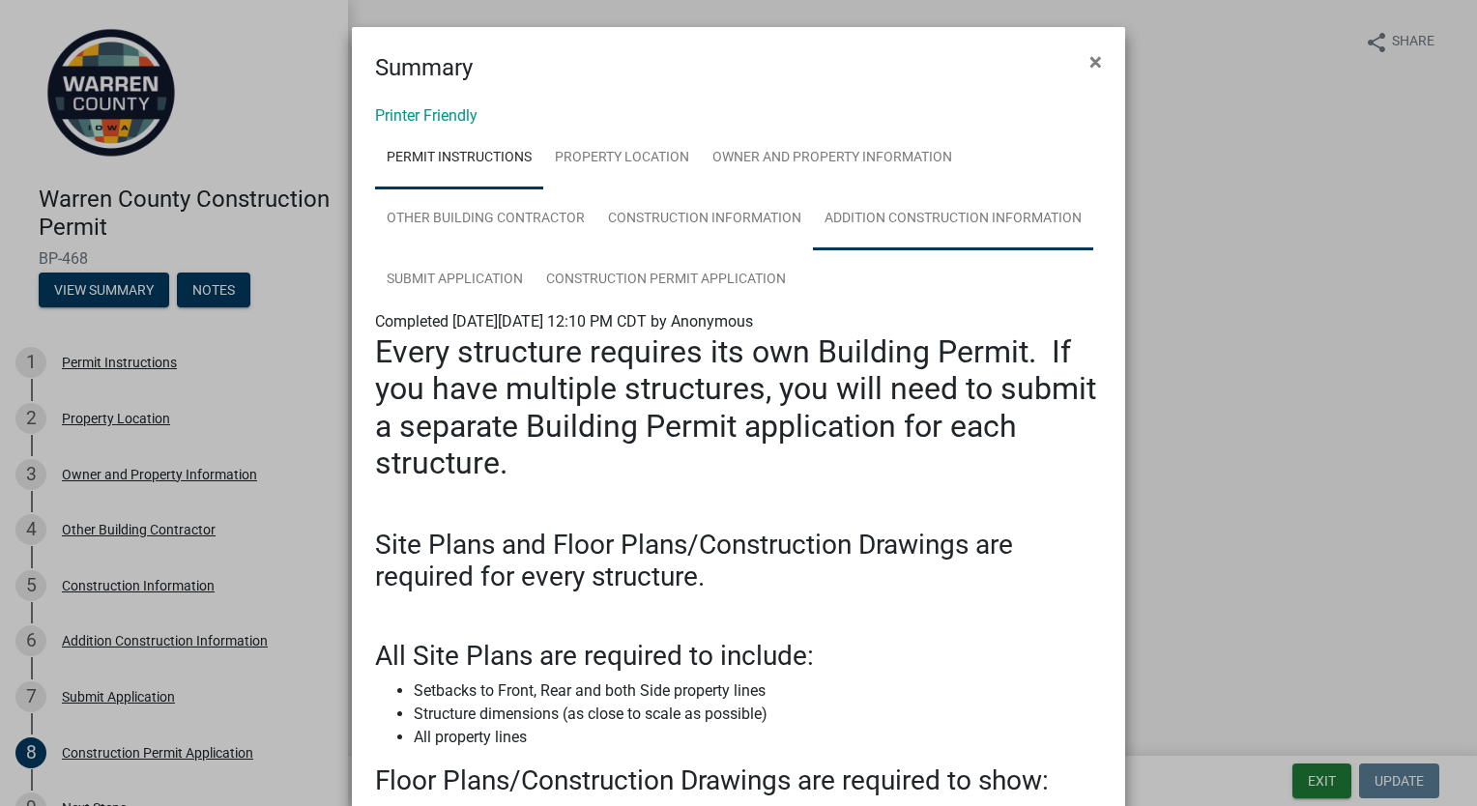
click at [889, 216] on link "Addition Construction Information" at bounding box center [953, 219] width 280 height 62
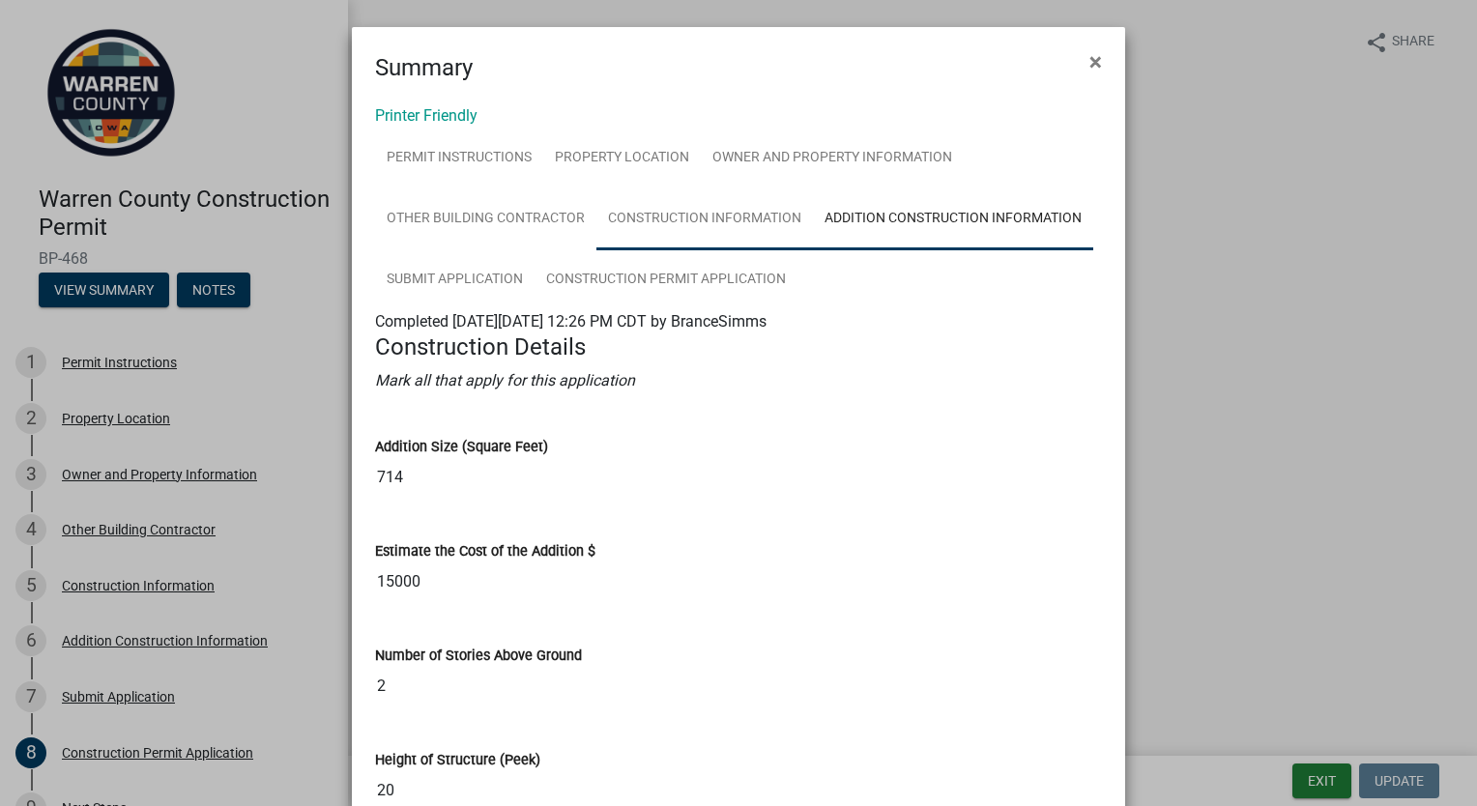
click at [727, 231] on link "Construction Information" at bounding box center [704, 219] width 217 height 62
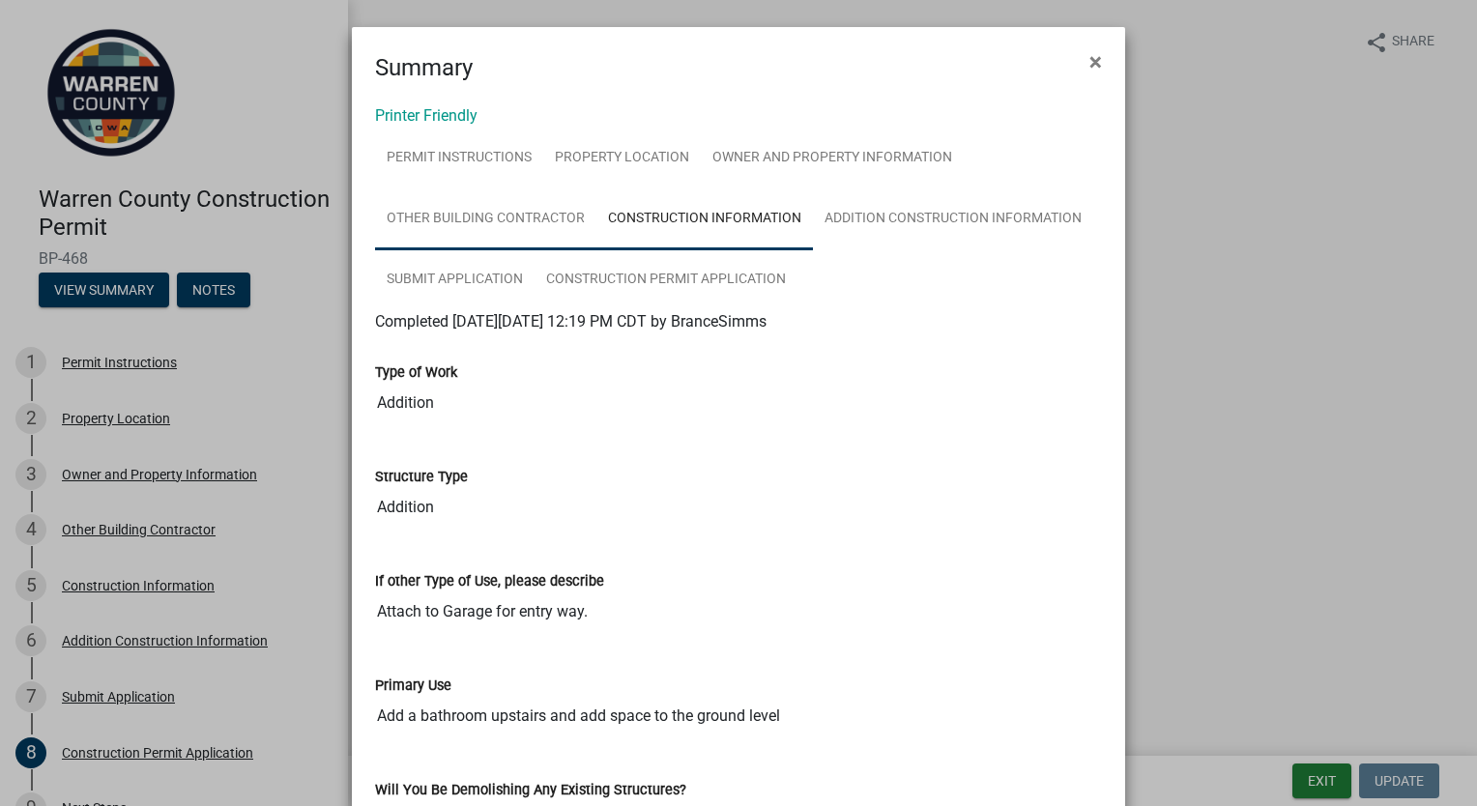
click at [511, 221] on link "Other Building Contractor" at bounding box center [485, 219] width 221 height 62
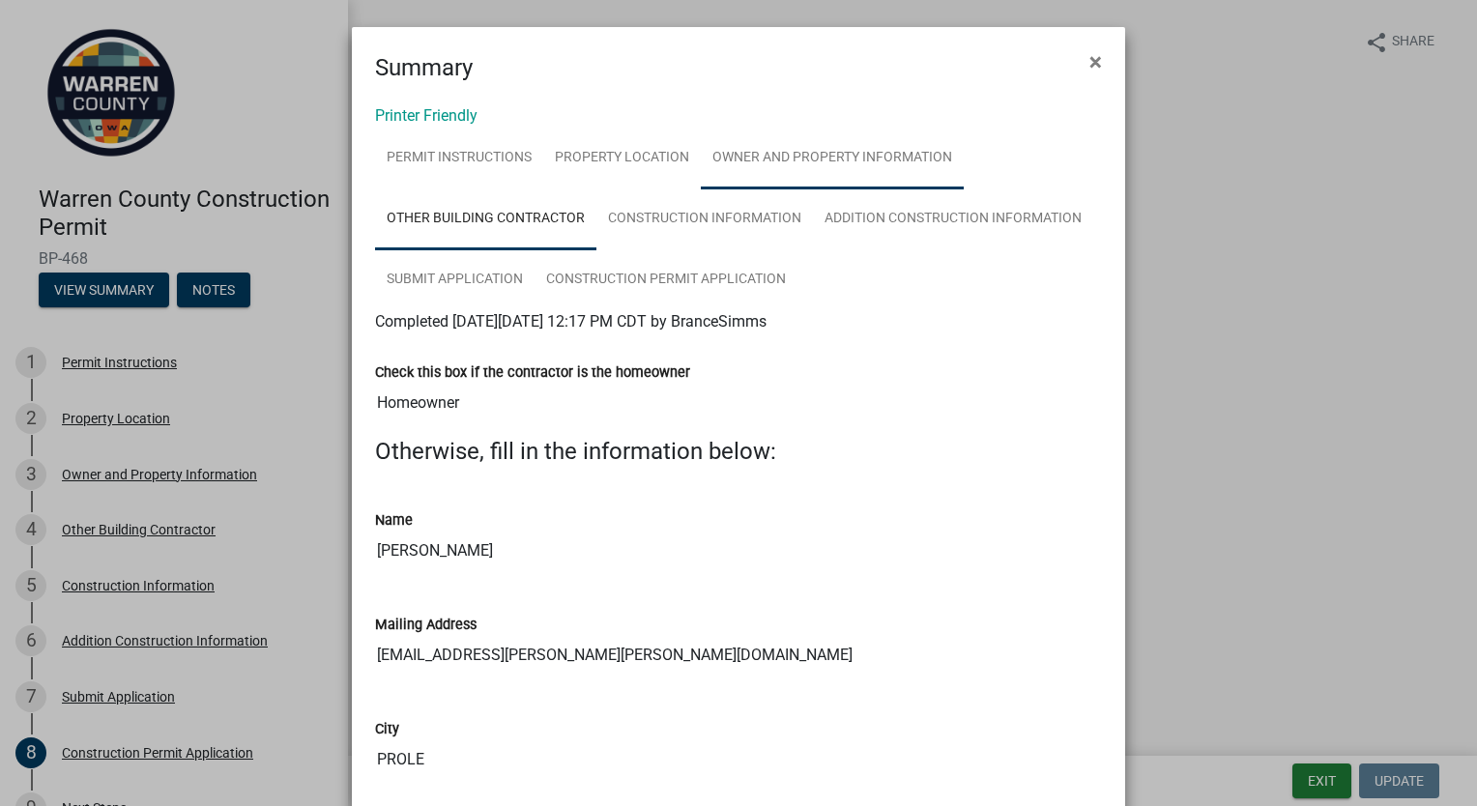
click at [827, 164] on link "Owner and Property Information" at bounding box center [832, 159] width 263 height 62
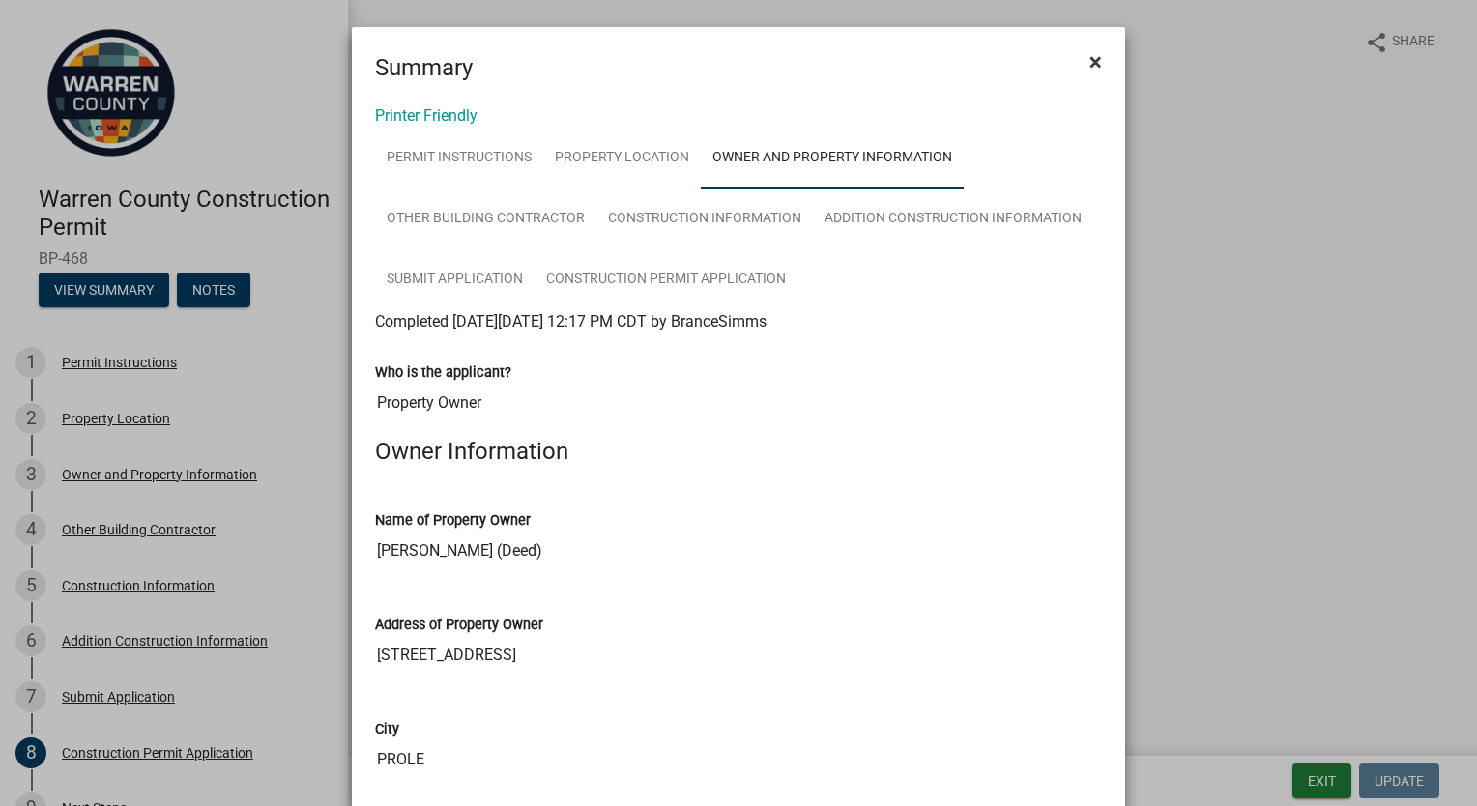
click at [1089, 69] on span "×" at bounding box center [1095, 61] width 13 height 27
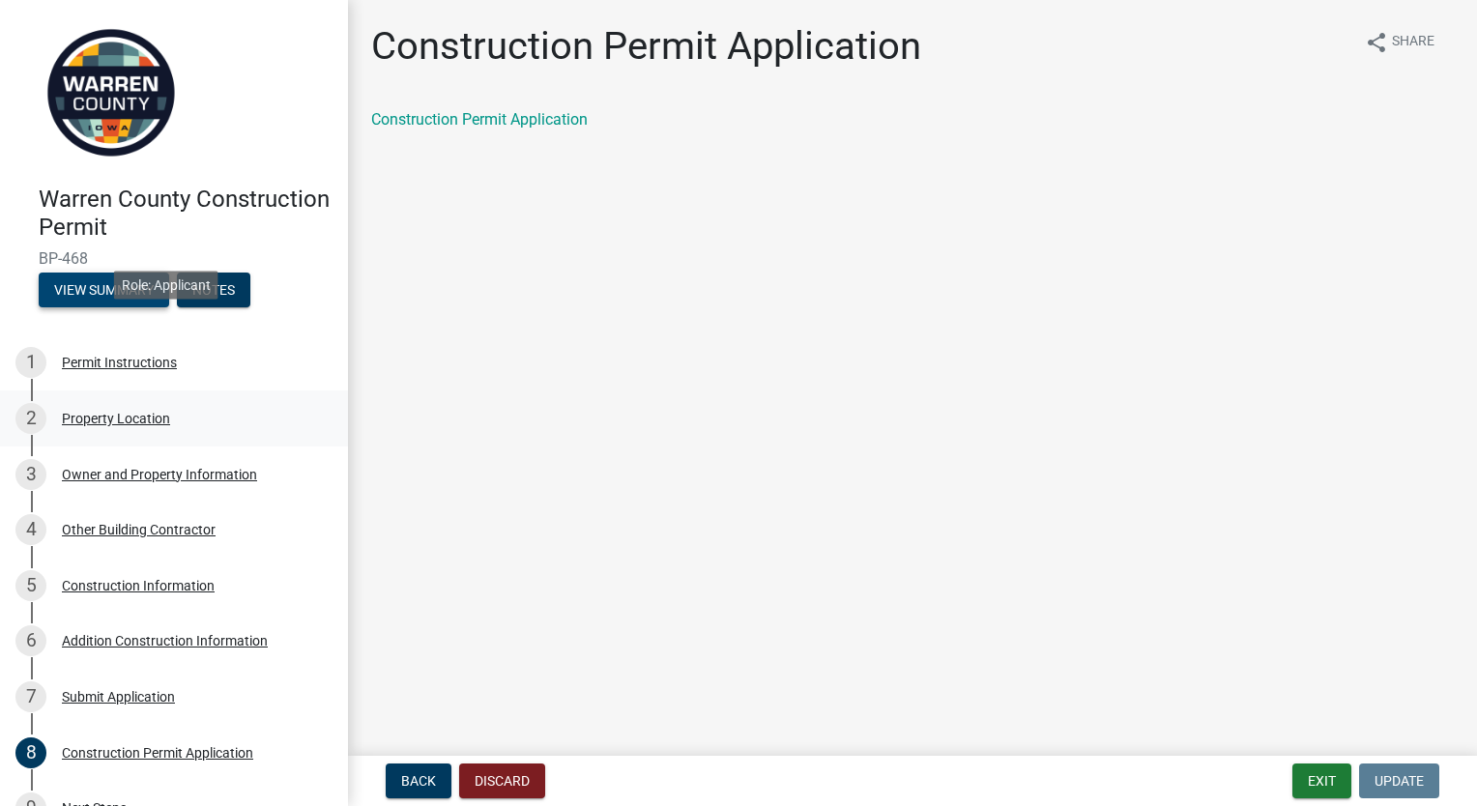
scroll to position [166, 0]
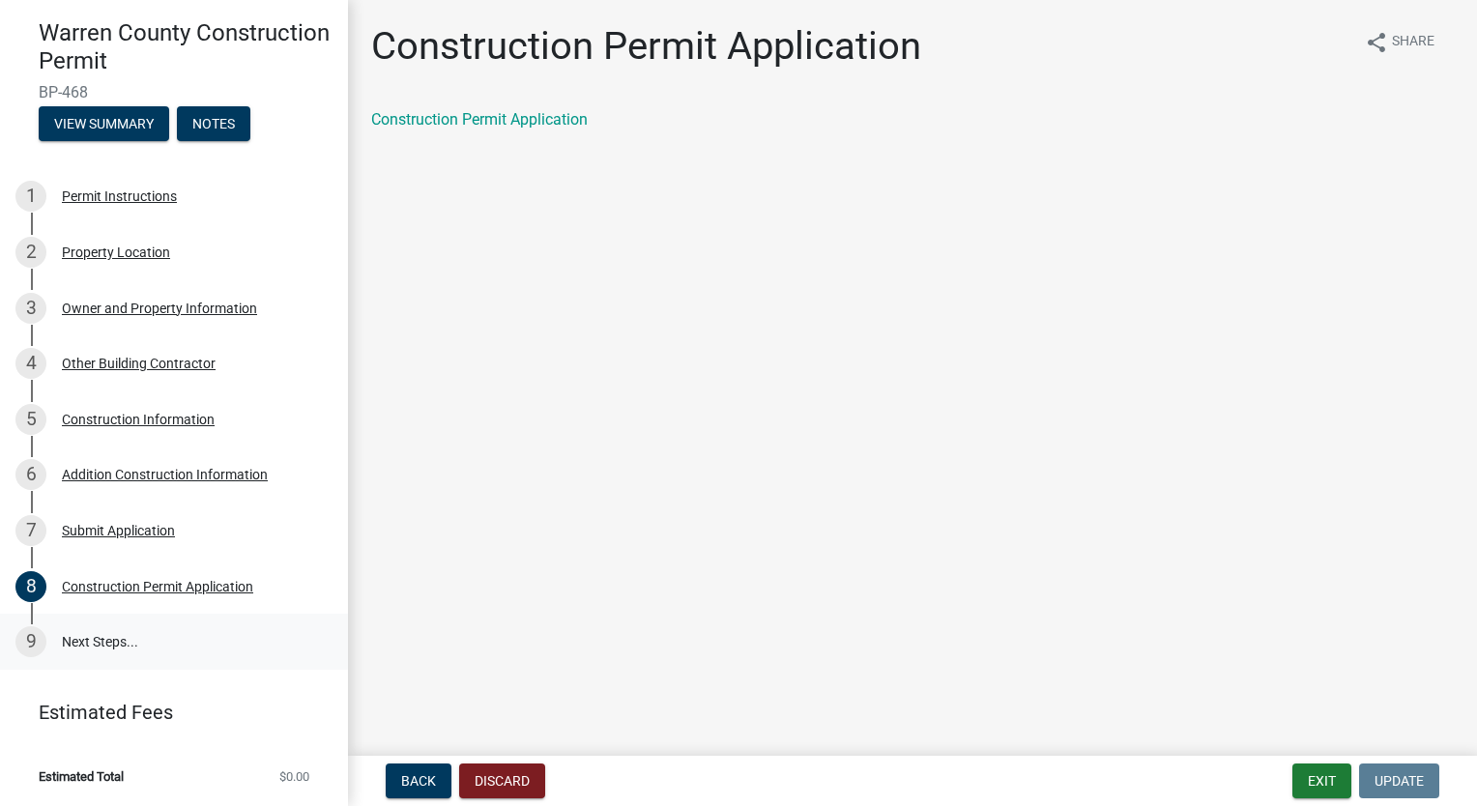
click at [125, 640] on link "9 Next Steps..." at bounding box center [174, 642] width 348 height 56
click at [88, 651] on link "9 Next Steps..." at bounding box center [174, 642] width 348 height 56
click at [153, 543] on div "7 Submit Application" at bounding box center [166, 530] width 302 height 31
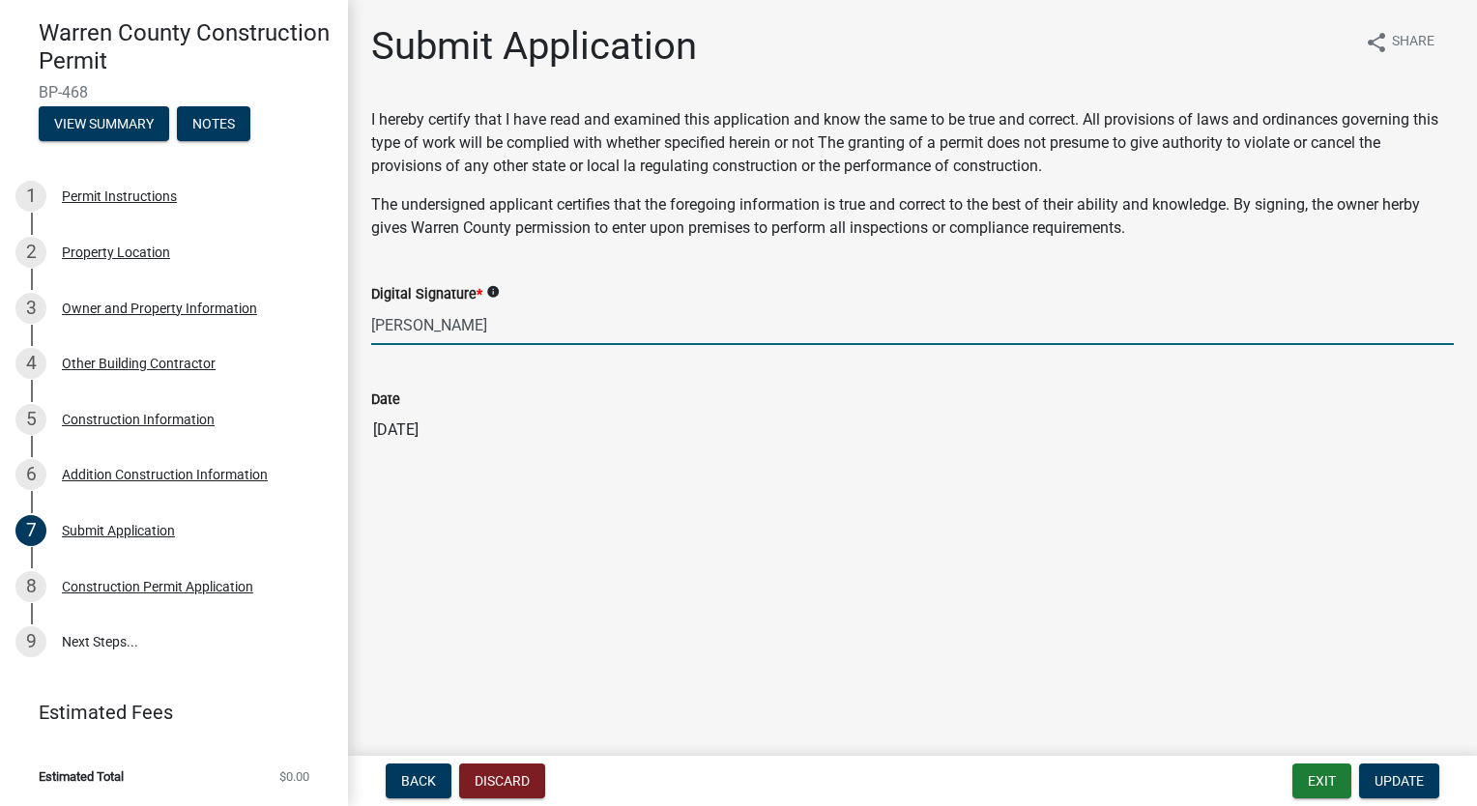
click at [514, 323] on input "Brance Simms" at bounding box center [912, 325] width 1083 height 40
click at [1409, 775] on span "Update" at bounding box center [1398, 780] width 49 height 15
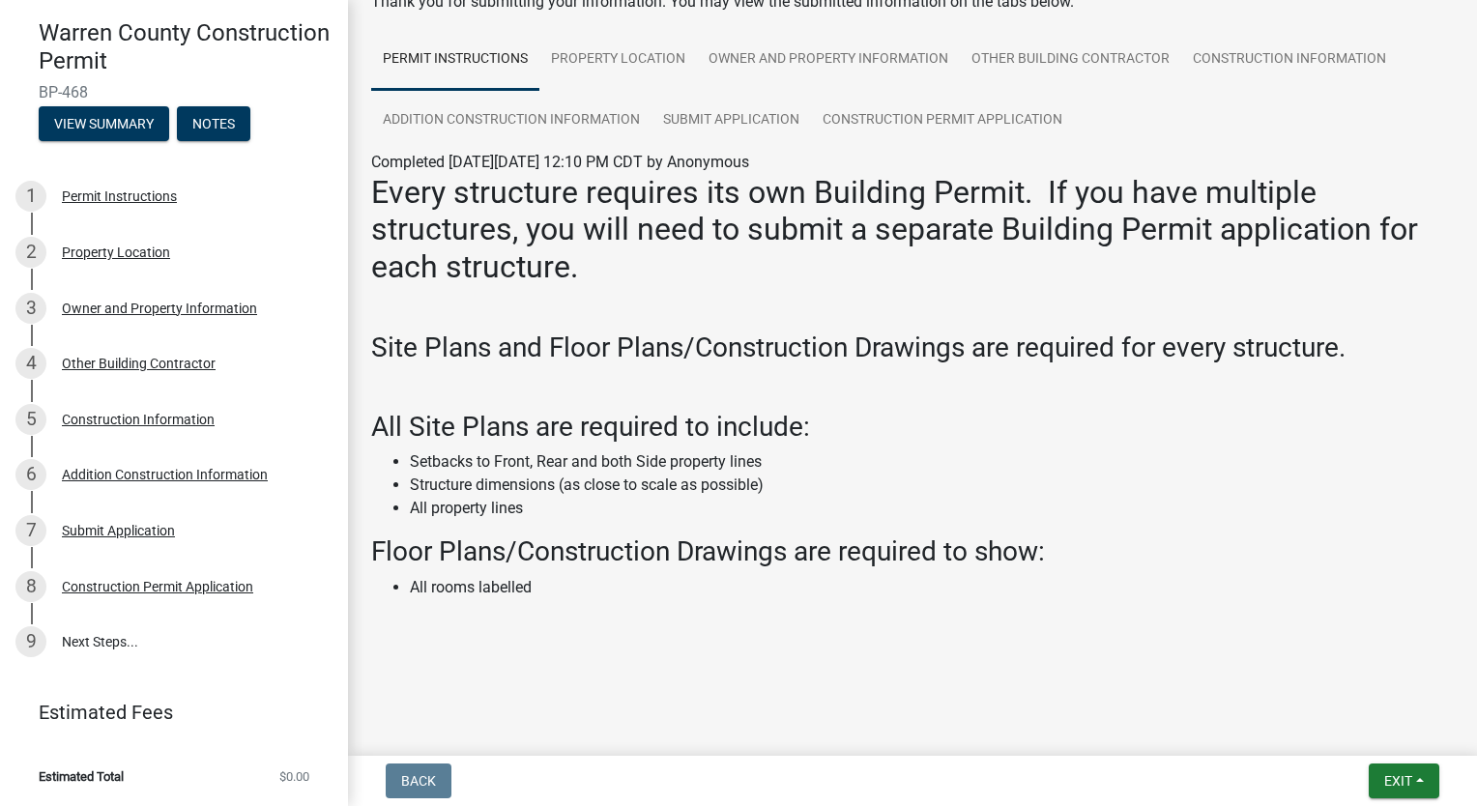
scroll to position [122, 0]
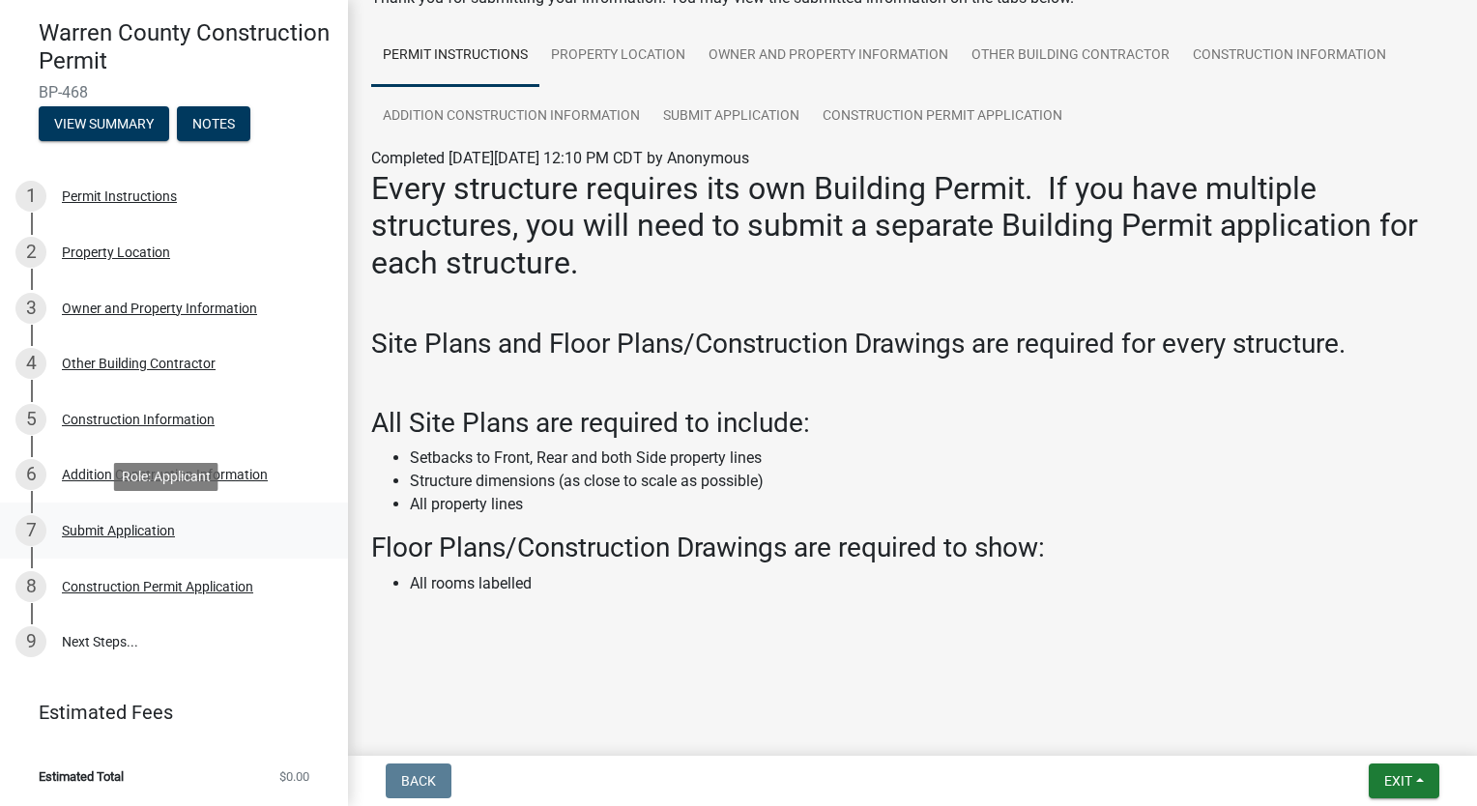
click at [158, 539] on div "7 Submit Application" at bounding box center [166, 530] width 302 height 31
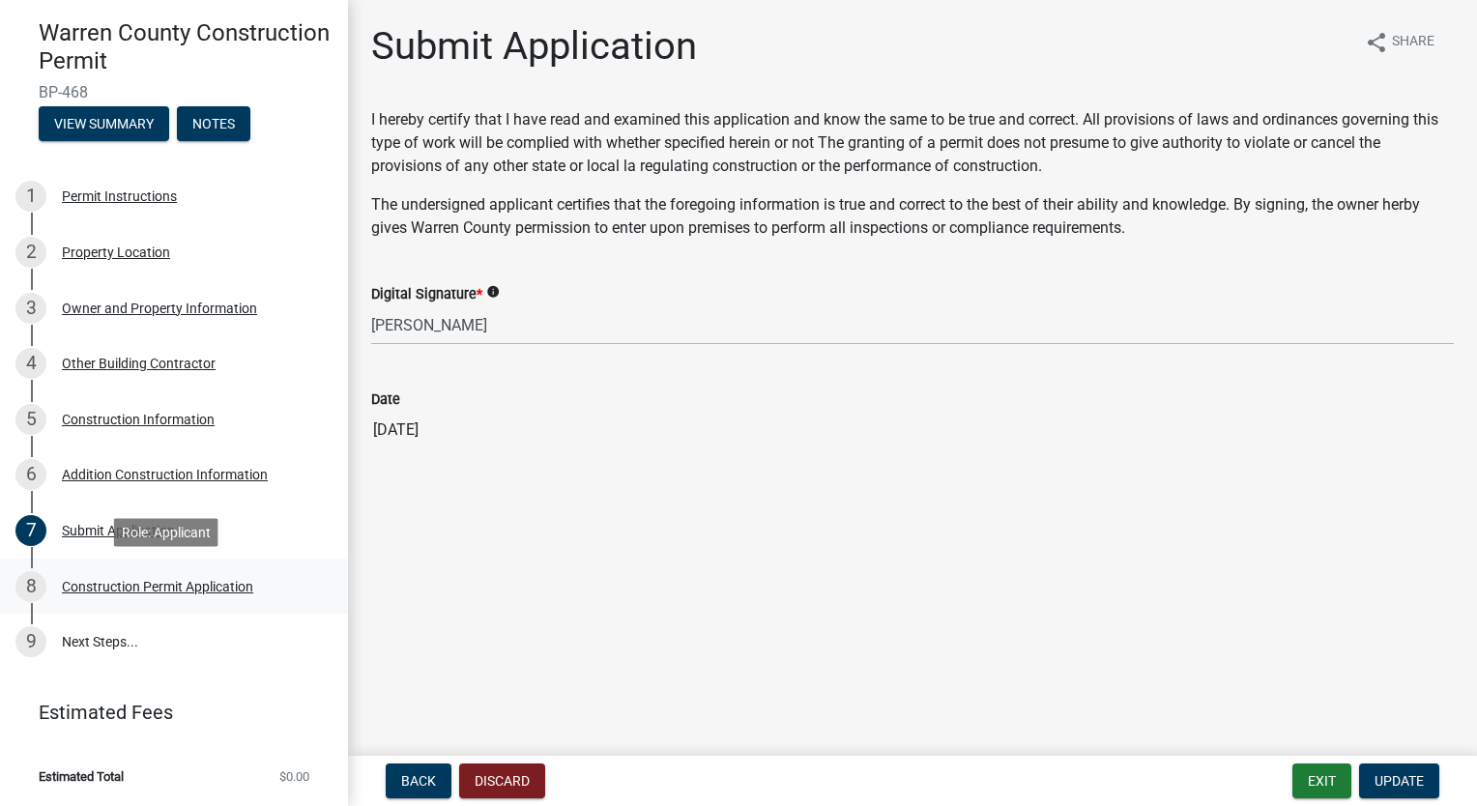
click at [150, 585] on div "Construction Permit Application" at bounding box center [157, 587] width 191 height 14
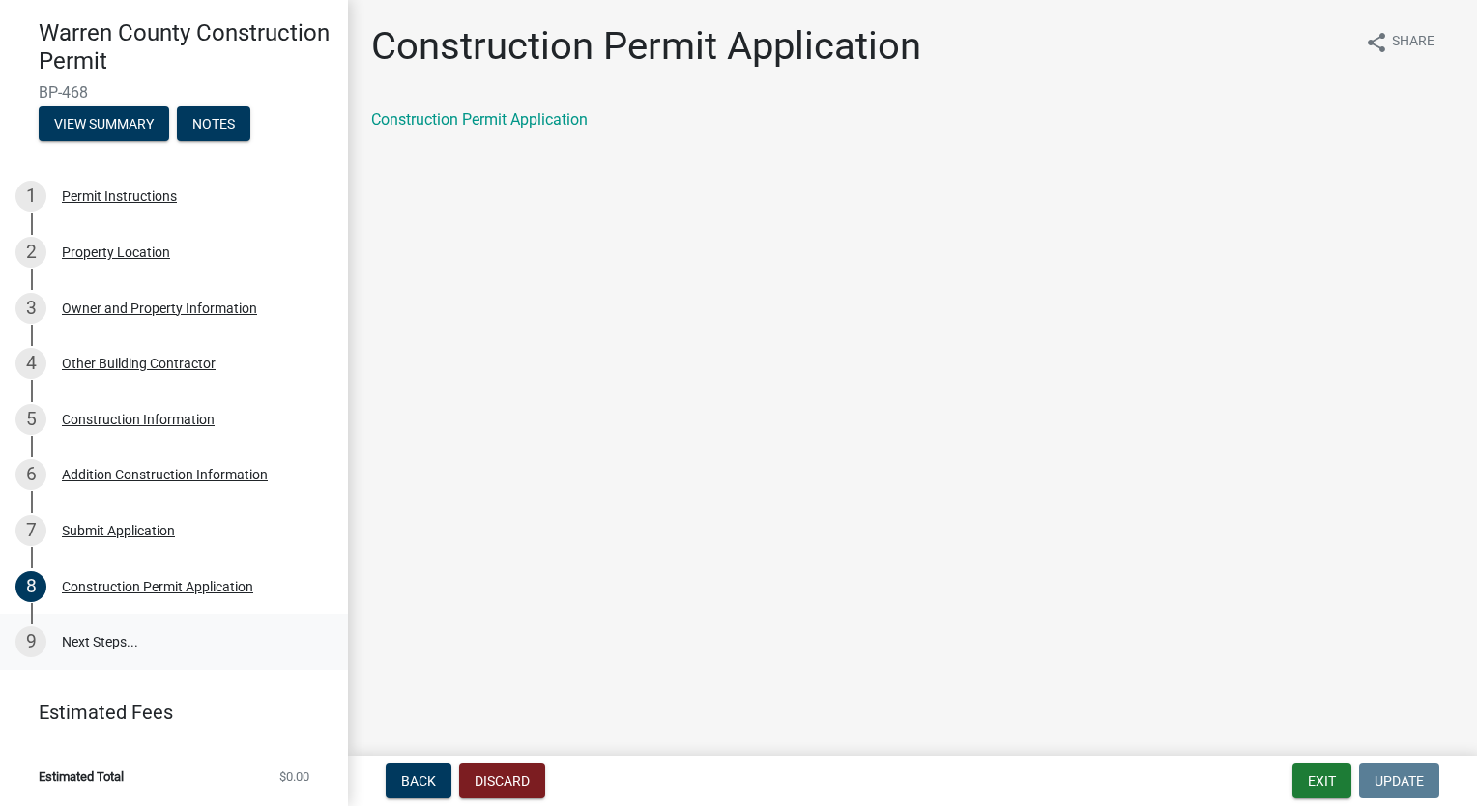
click at [91, 632] on link "9 Next Steps..." at bounding box center [174, 642] width 348 height 56
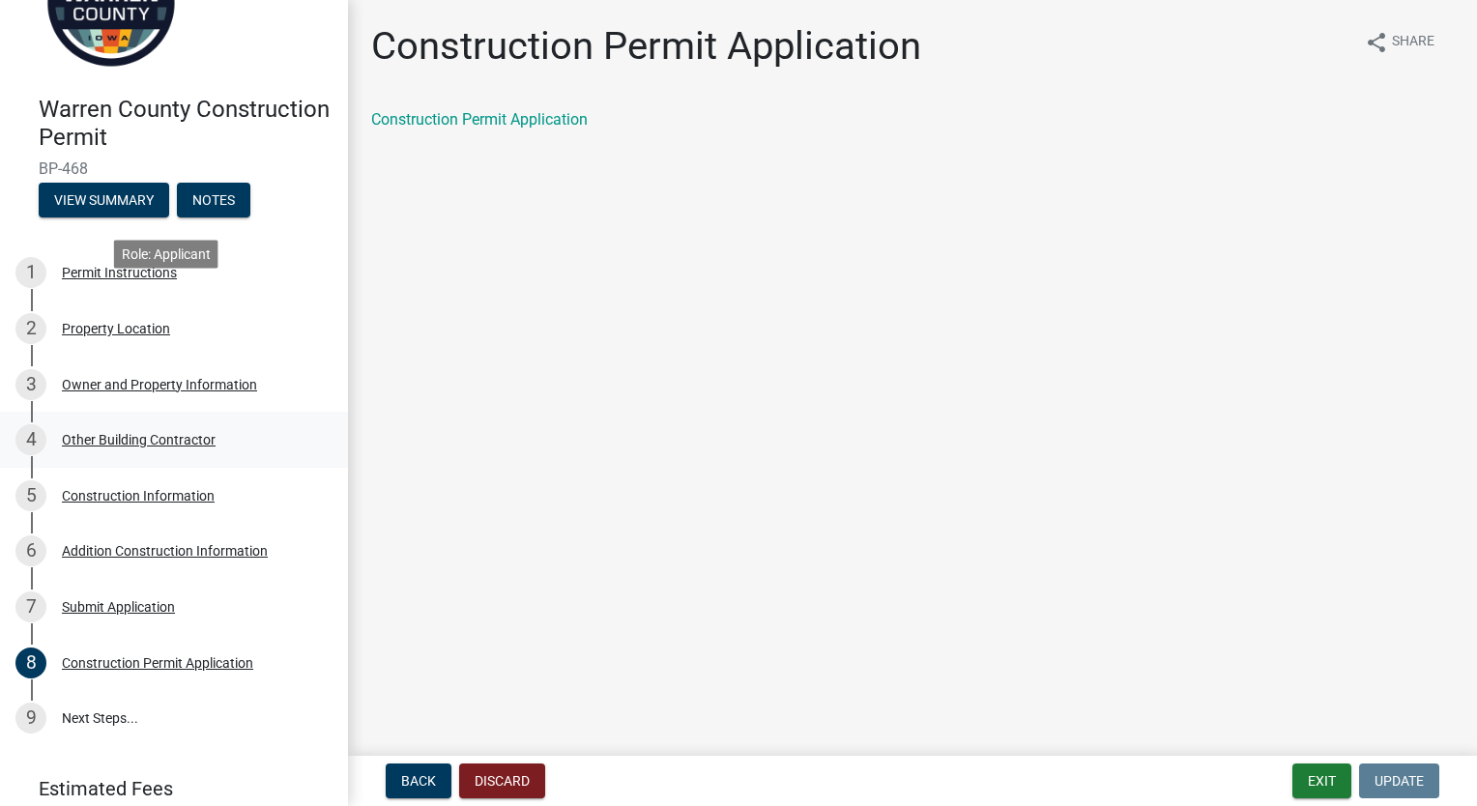
scroll to position [166, 0]
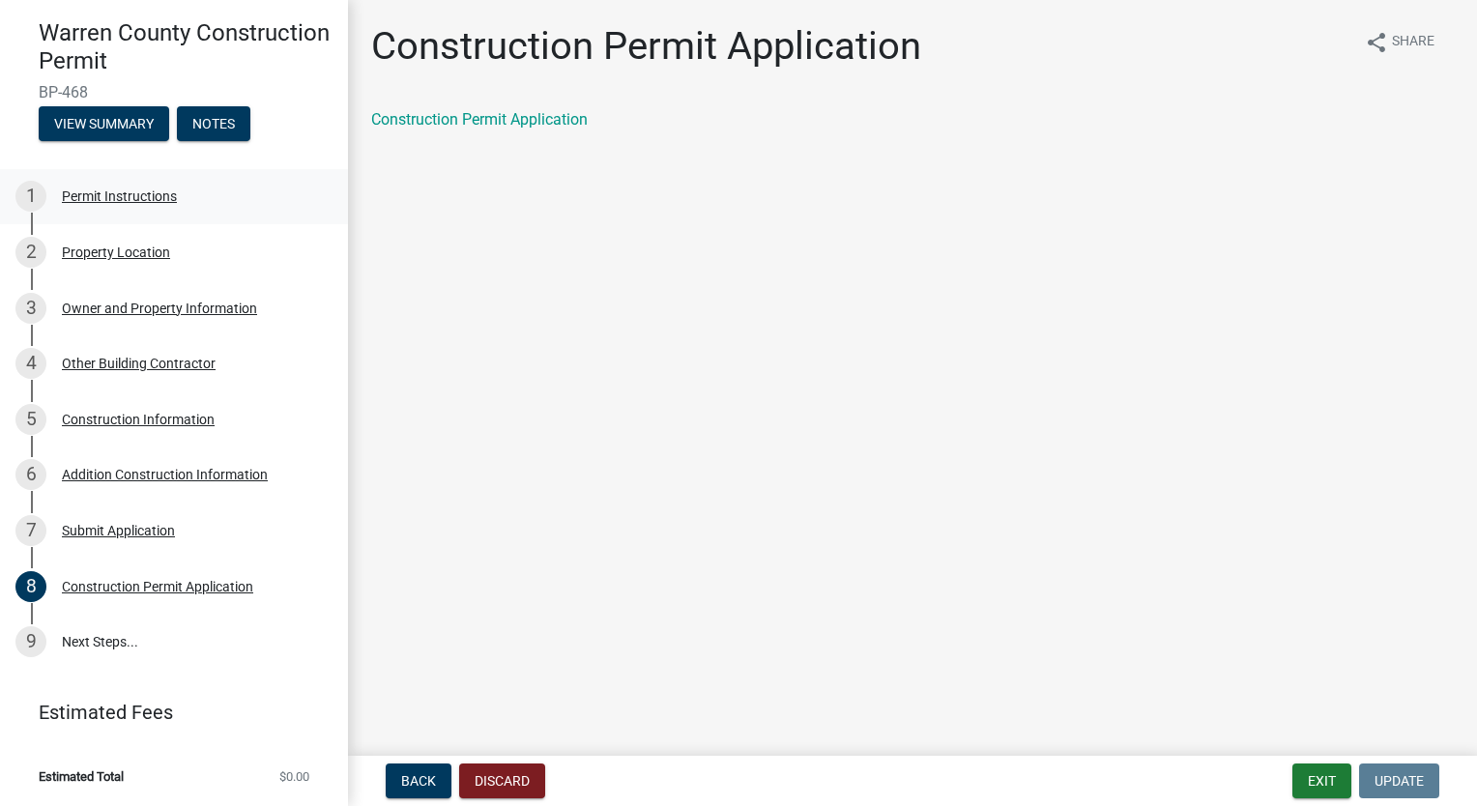
click at [148, 203] on div "Permit Instructions" at bounding box center [119, 196] width 115 height 14
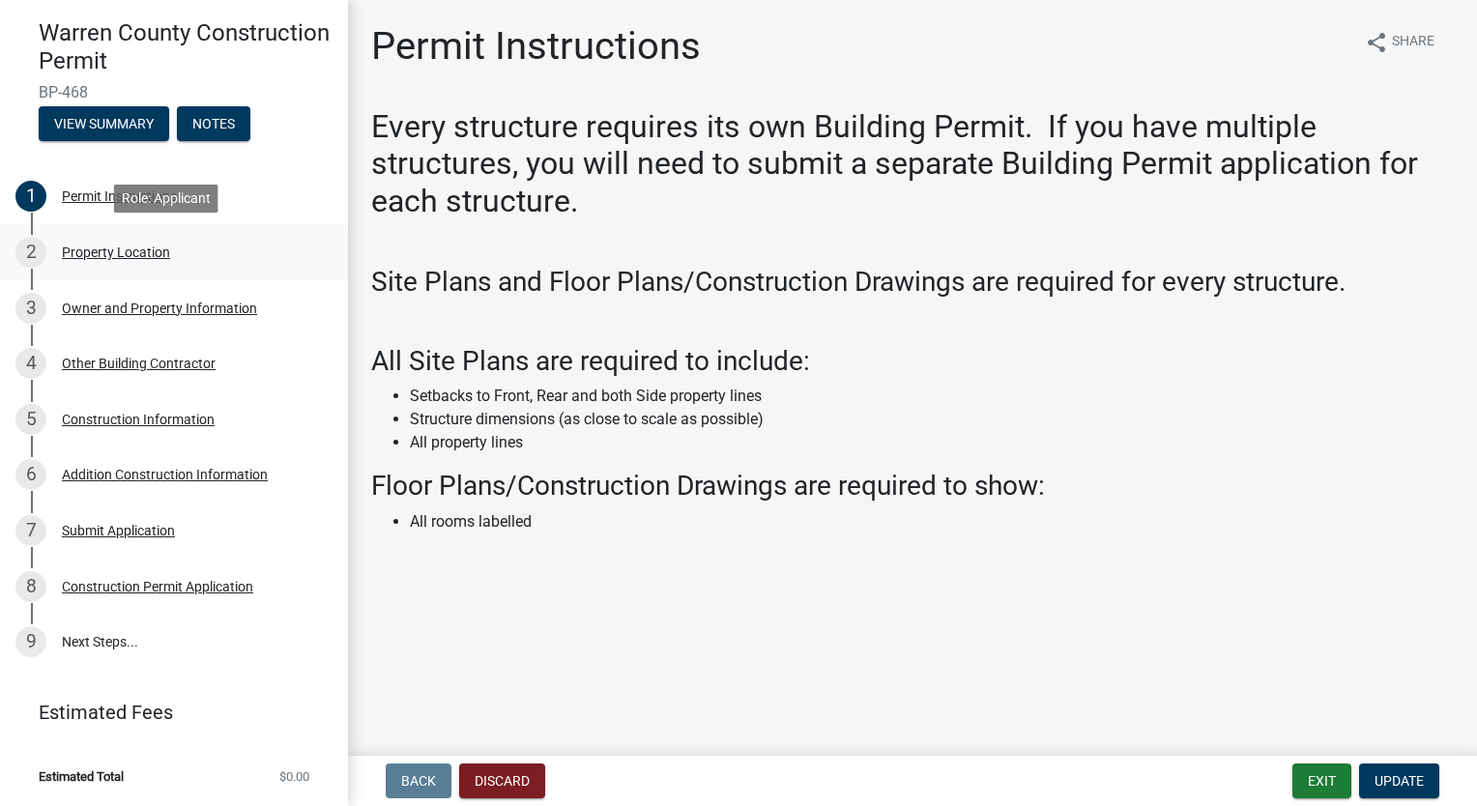
click at [142, 230] on link "2 Property Location" at bounding box center [174, 252] width 348 height 56
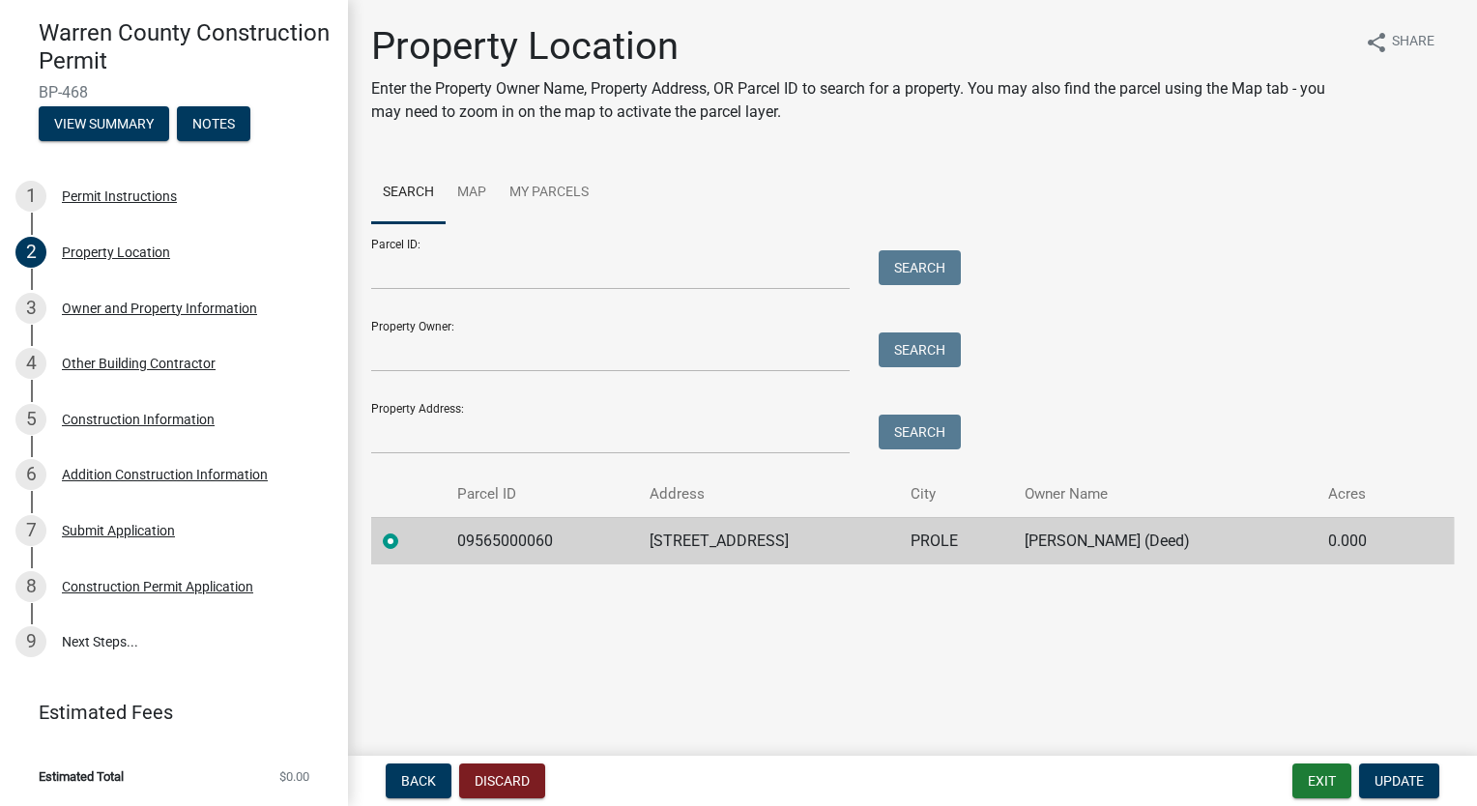
click at [527, 545] on td "09565000060" at bounding box center [541, 540] width 191 height 47
click at [487, 354] on input "Property Owner:" at bounding box center [610, 352] width 478 height 40
type input "Brance Simms"
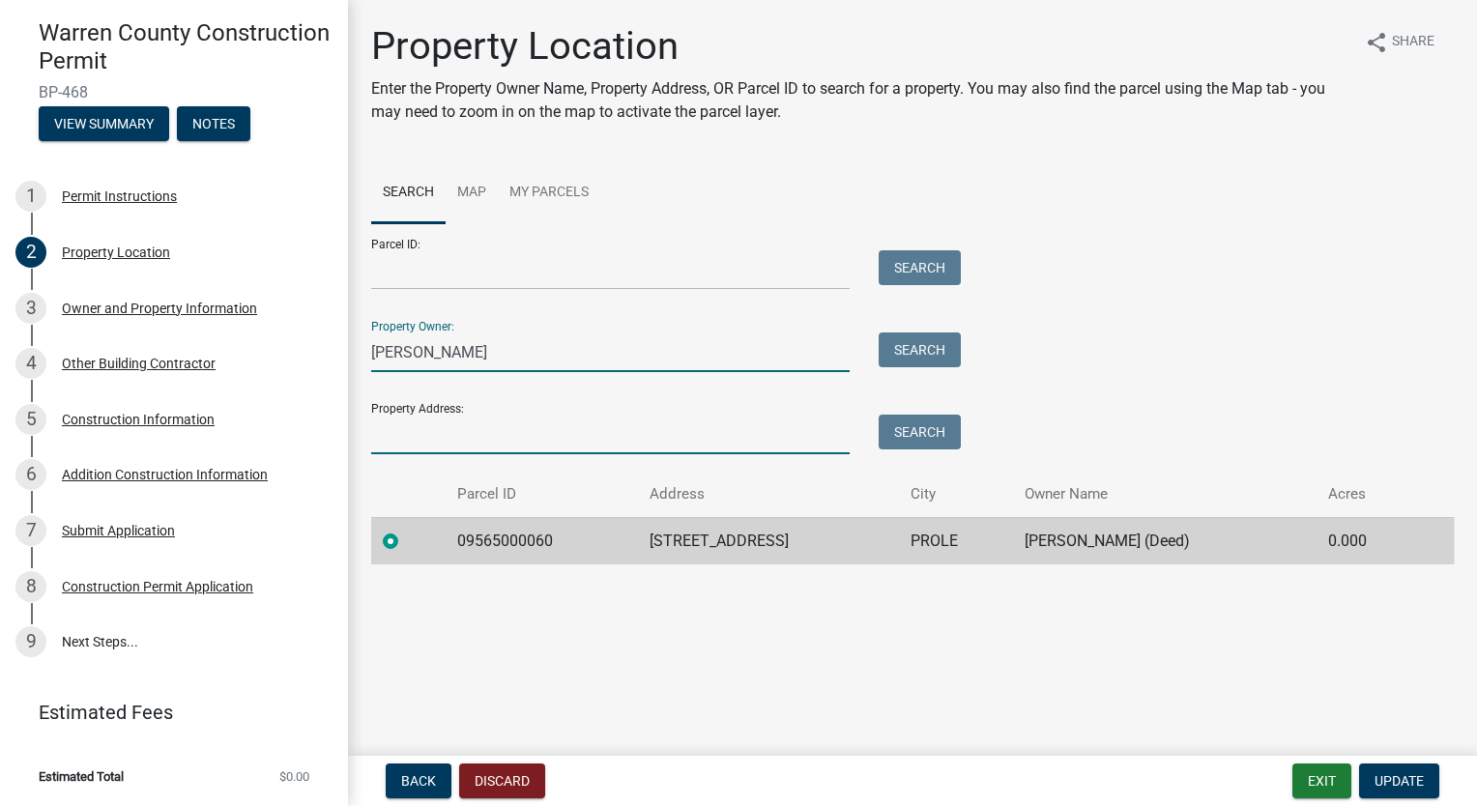
type input "8232 43rd Ave"
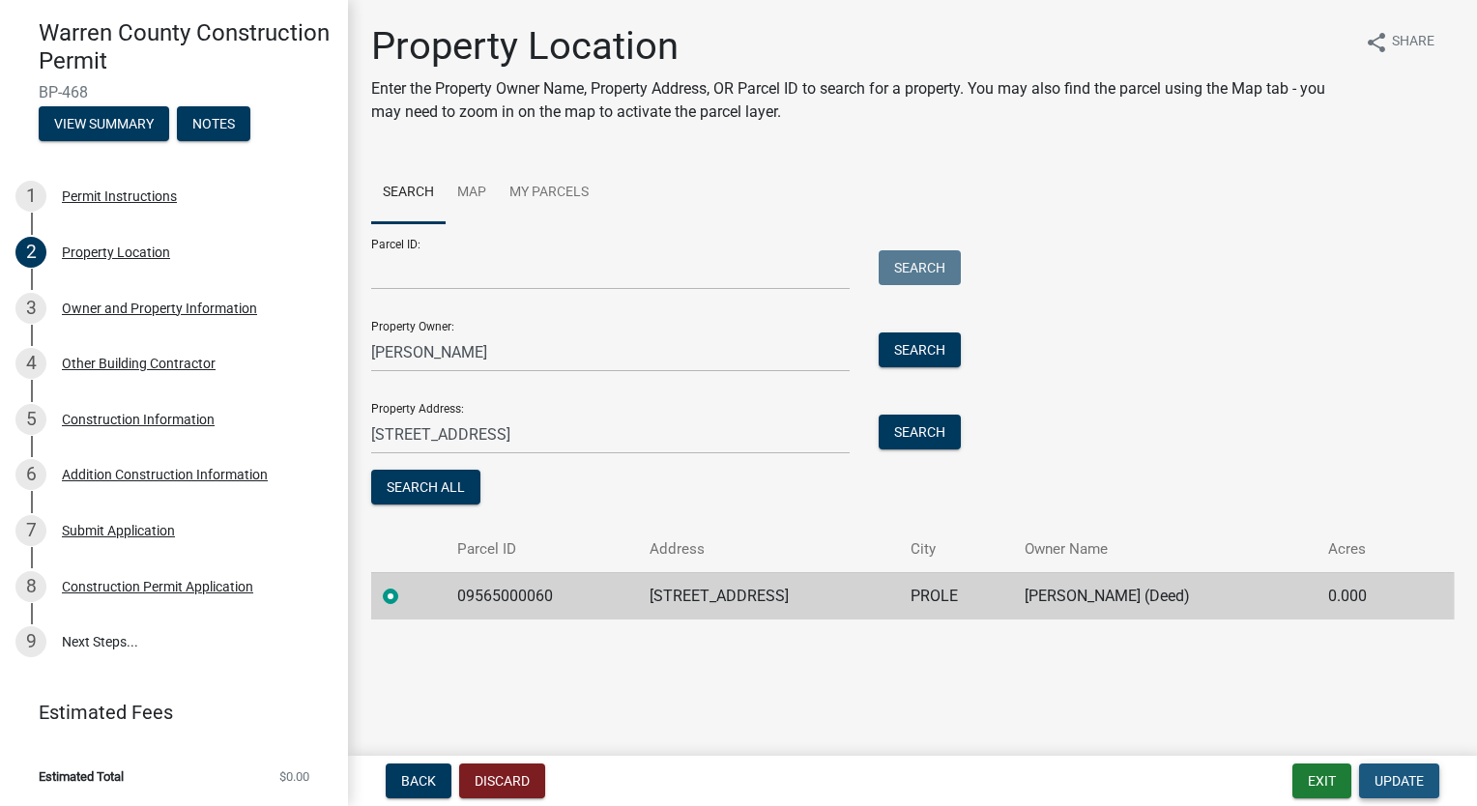
click at [1422, 786] on span "Update" at bounding box center [1398, 780] width 49 height 15
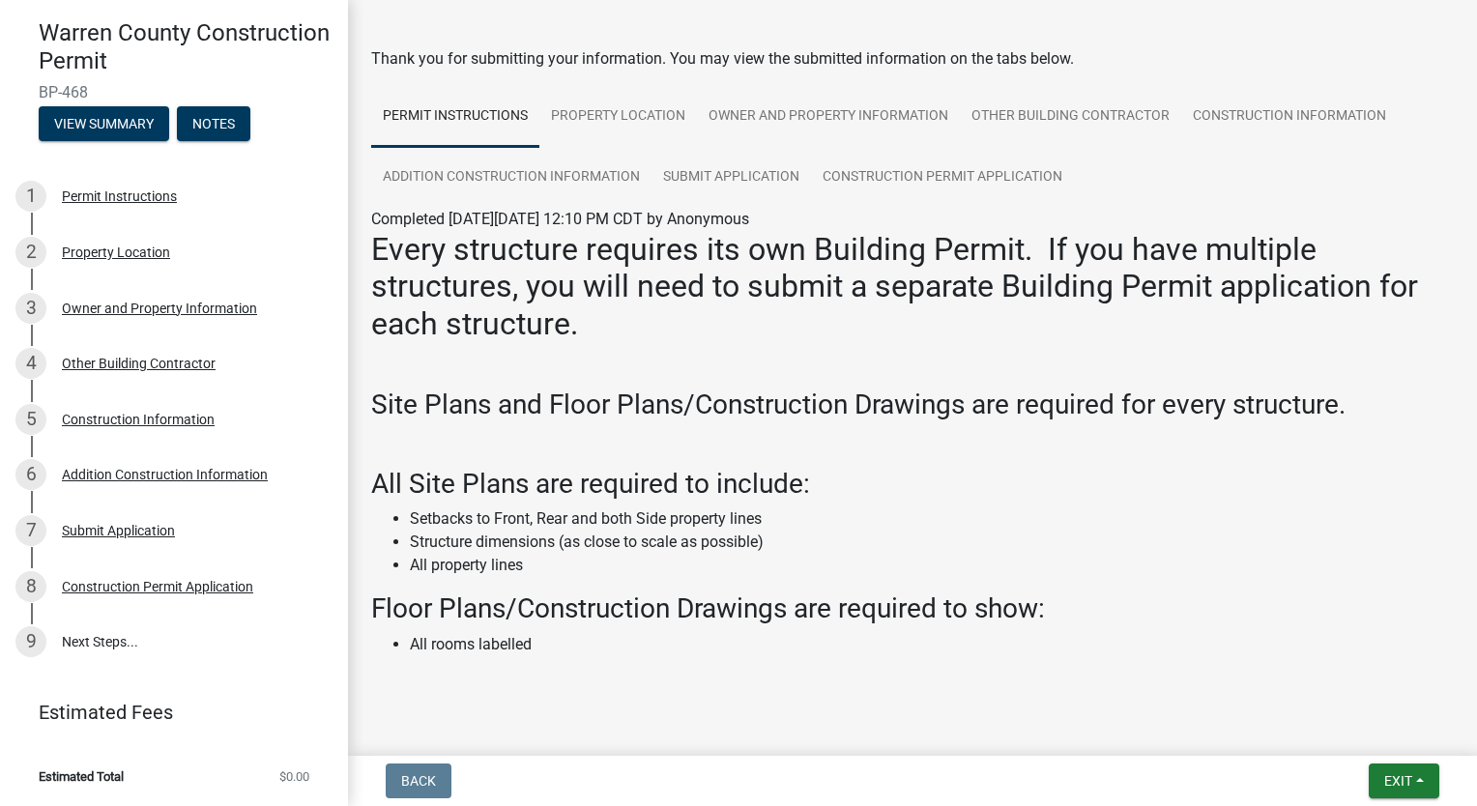
scroll to position [122, 0]
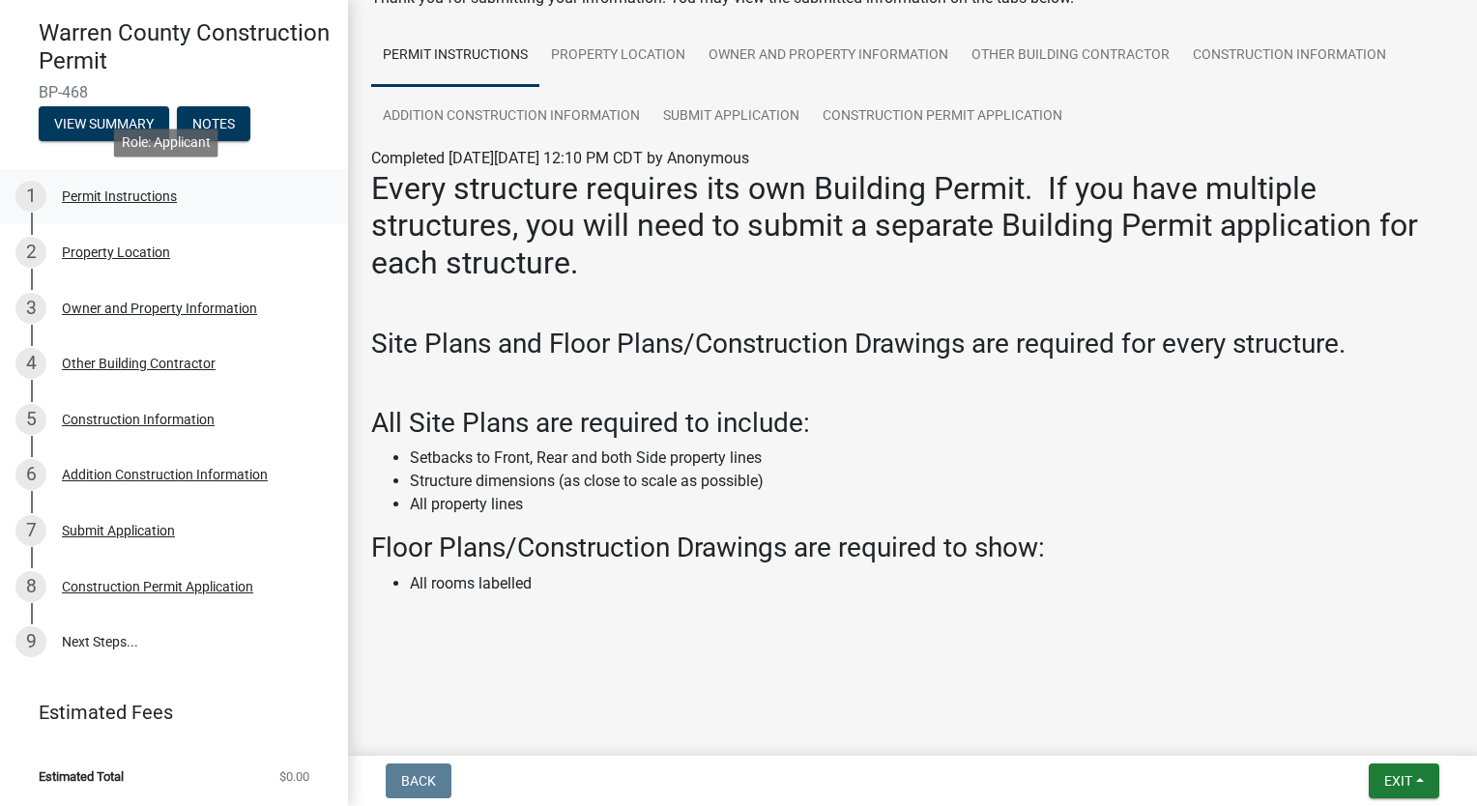
click at [128, 205] on div "1 Permit Instructions" at bounding box center [166, 196] width 302 height 31
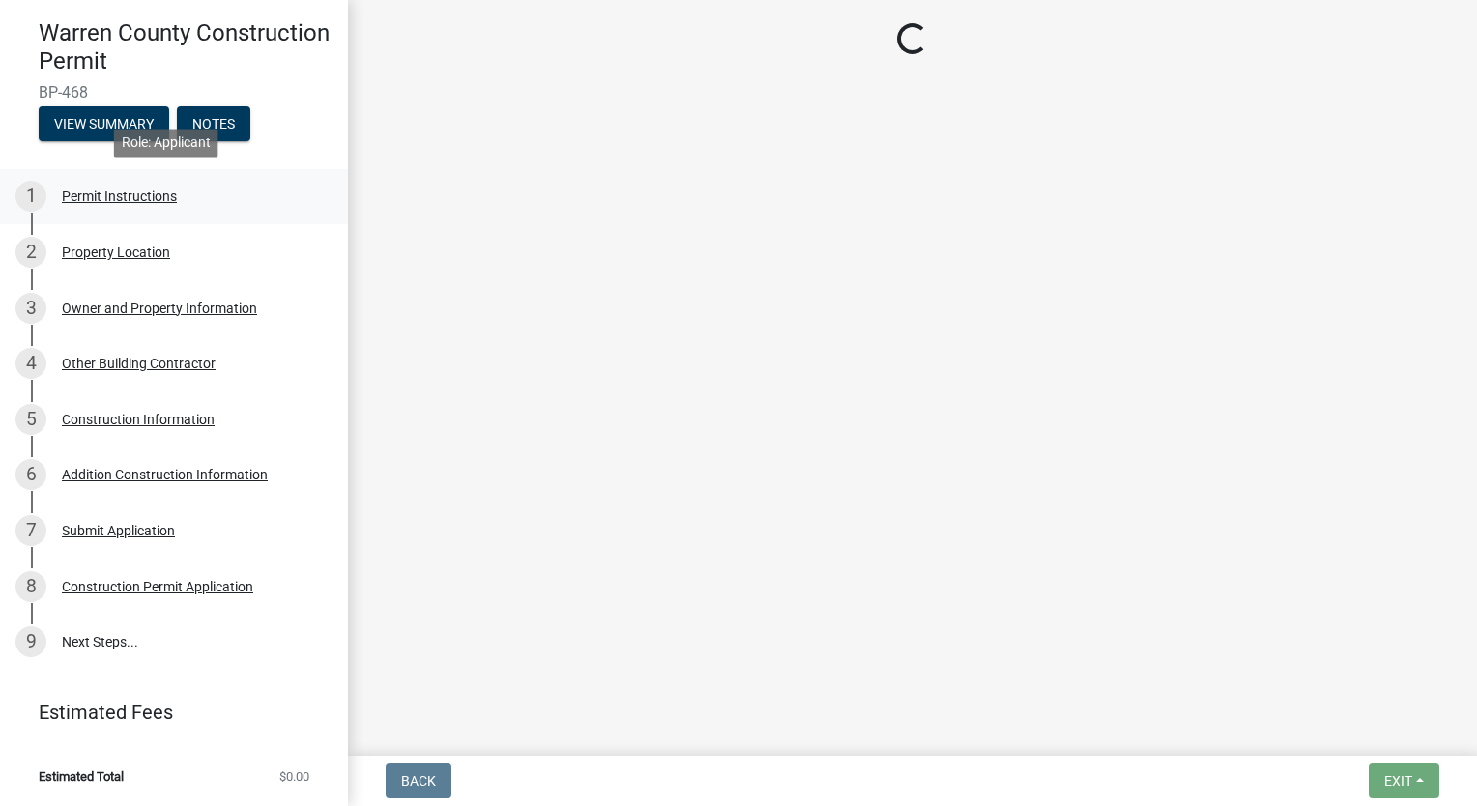
scroll to position [0, 0]
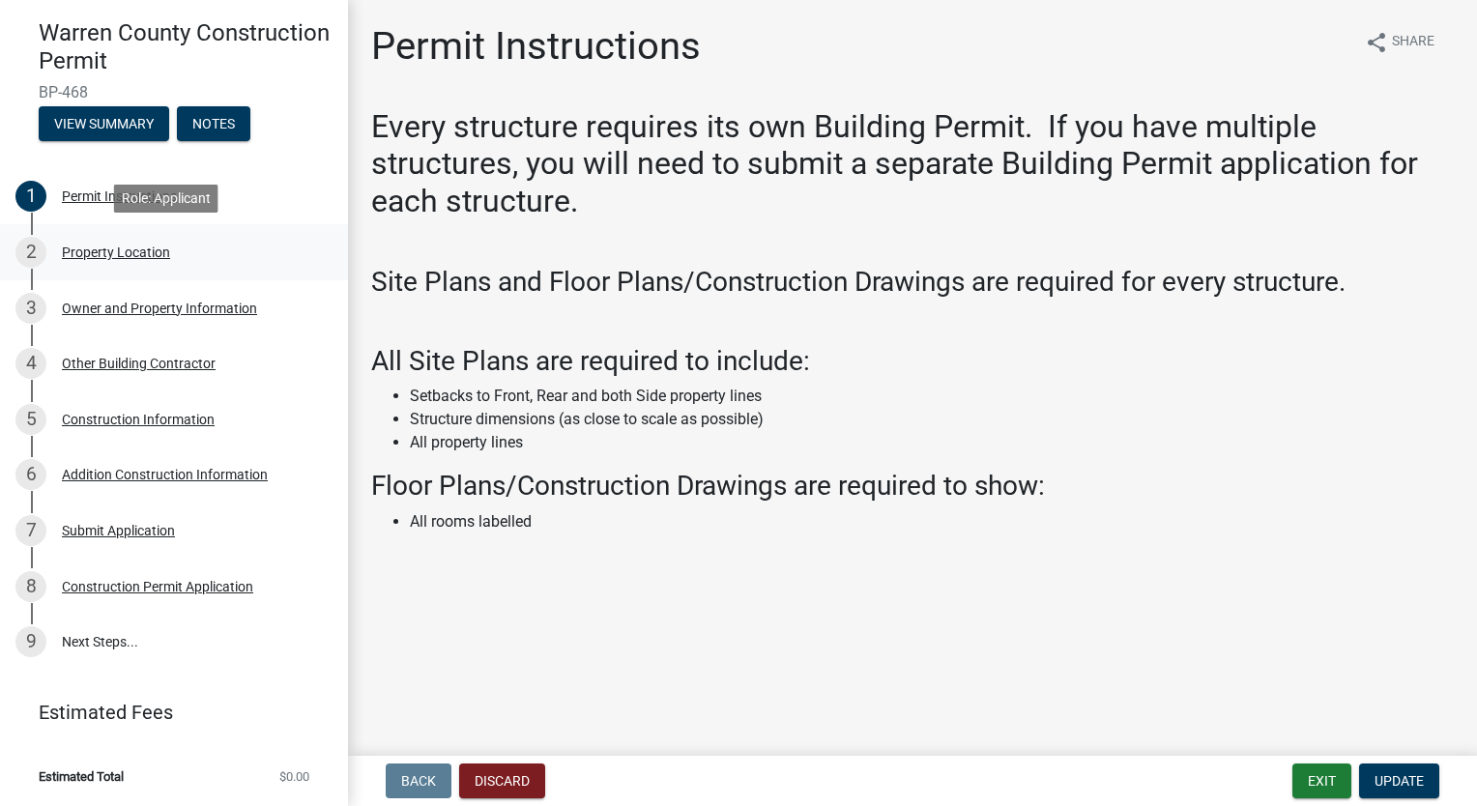
click at [144, 249] on div "Property Location" at bounding box center [116, 253] width 108 height 14
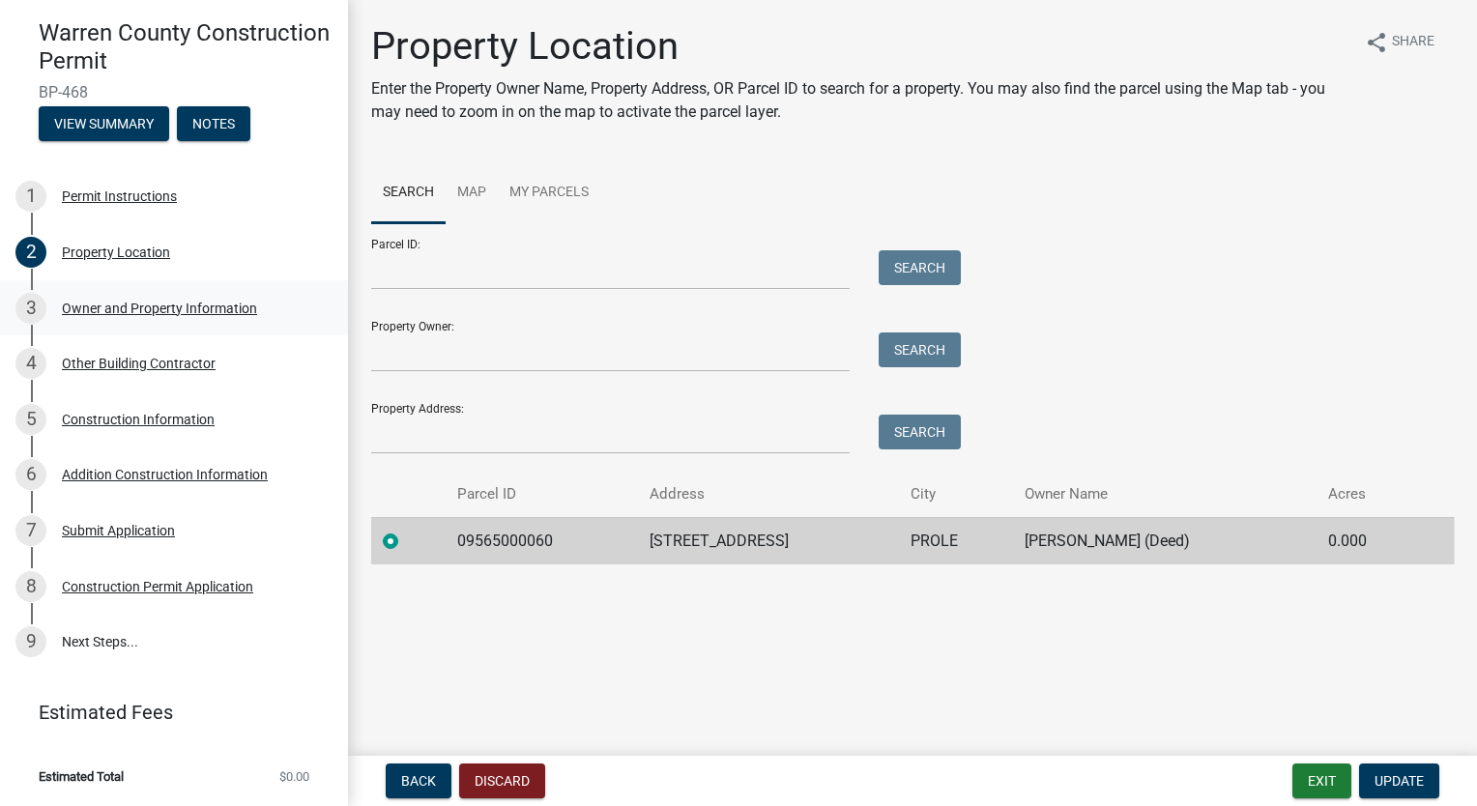
click at [112, 310] on div "Owner and Property Information" at bounding box center [159, 309] width 195 height 14
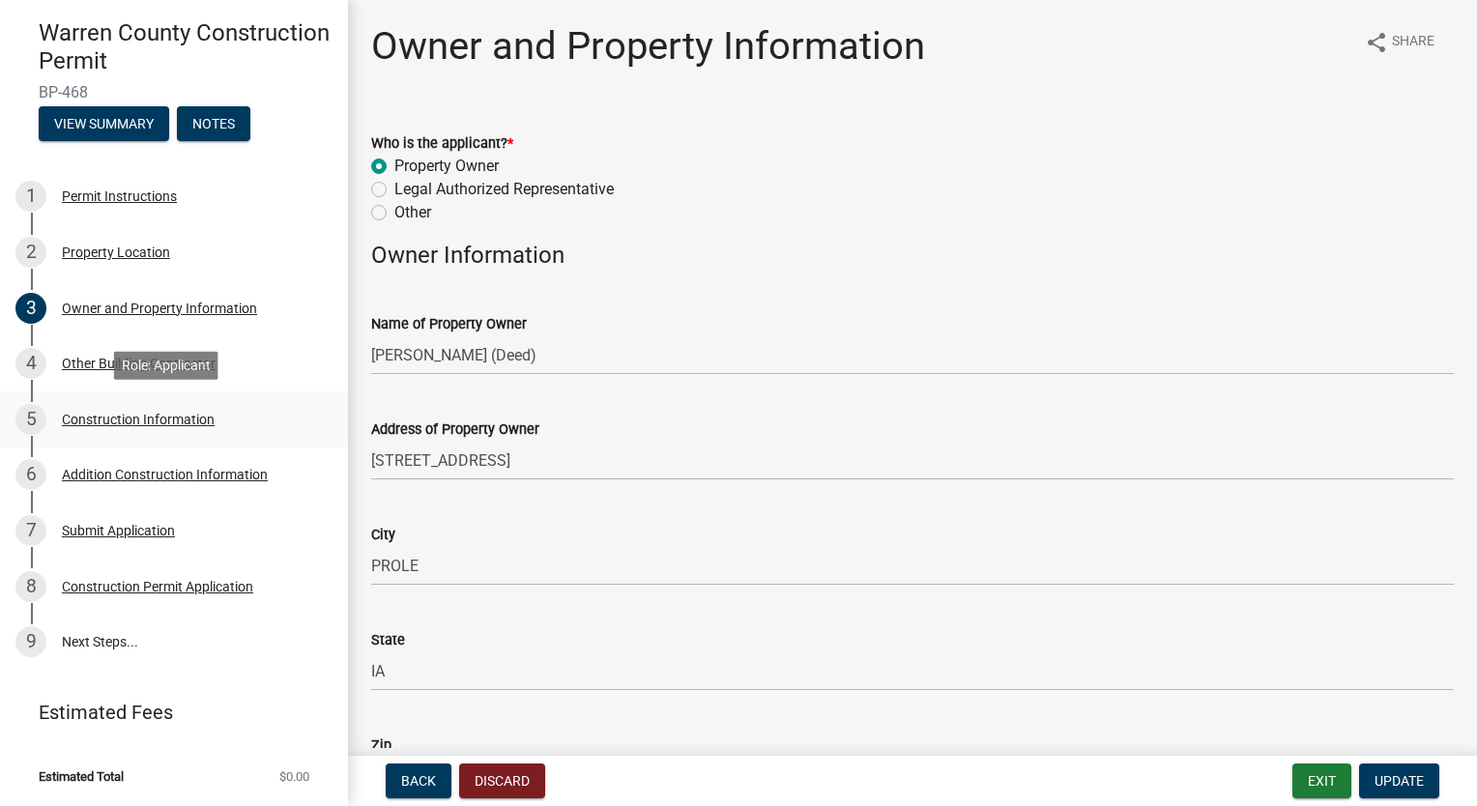
click at [119, 391] on link "5 Construction Information" at bounding box center [174, 419] width 348 height 56
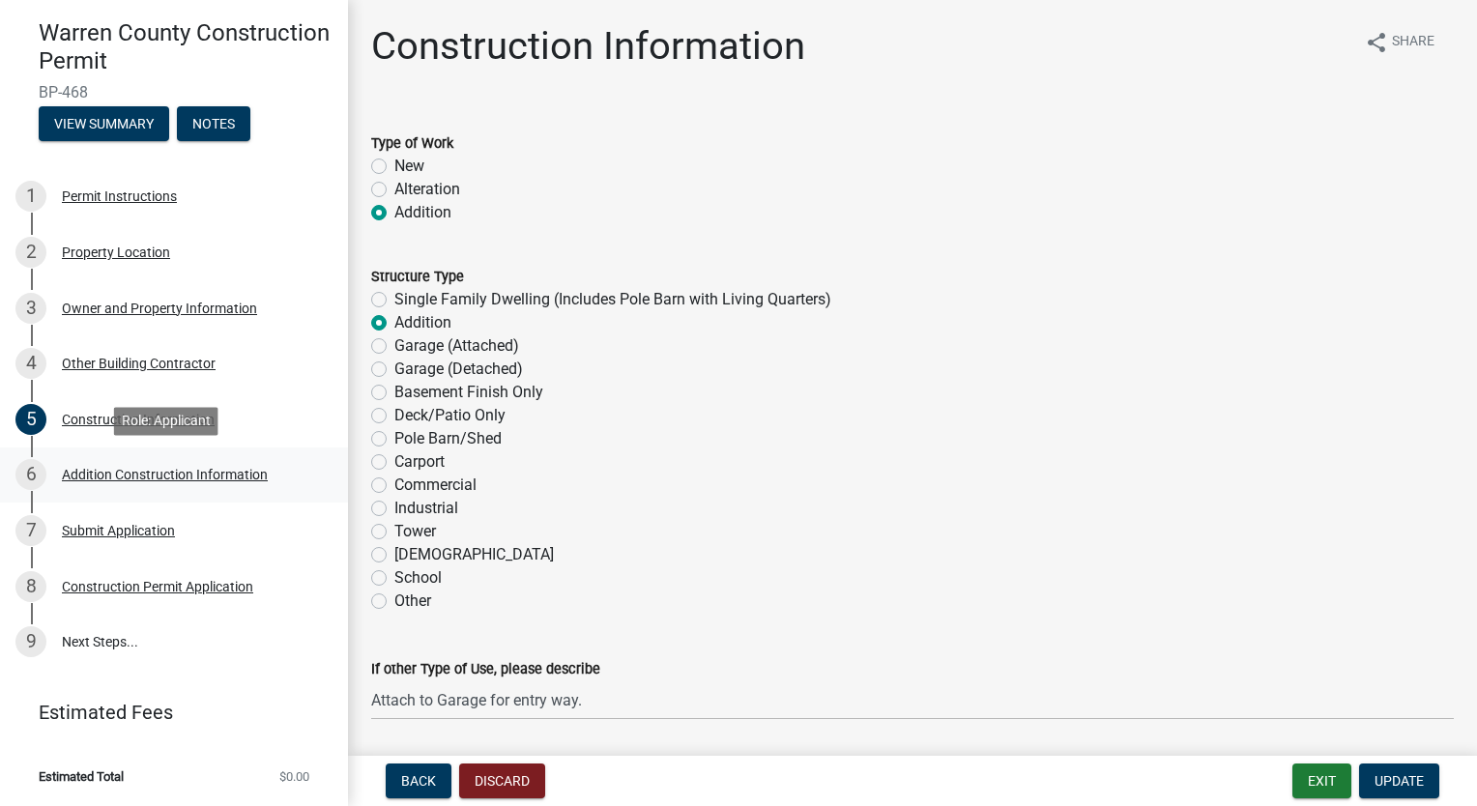
click at [148, 479] on div "Addition Construction Information" at bounding box center [165, 475] width 206 height 14
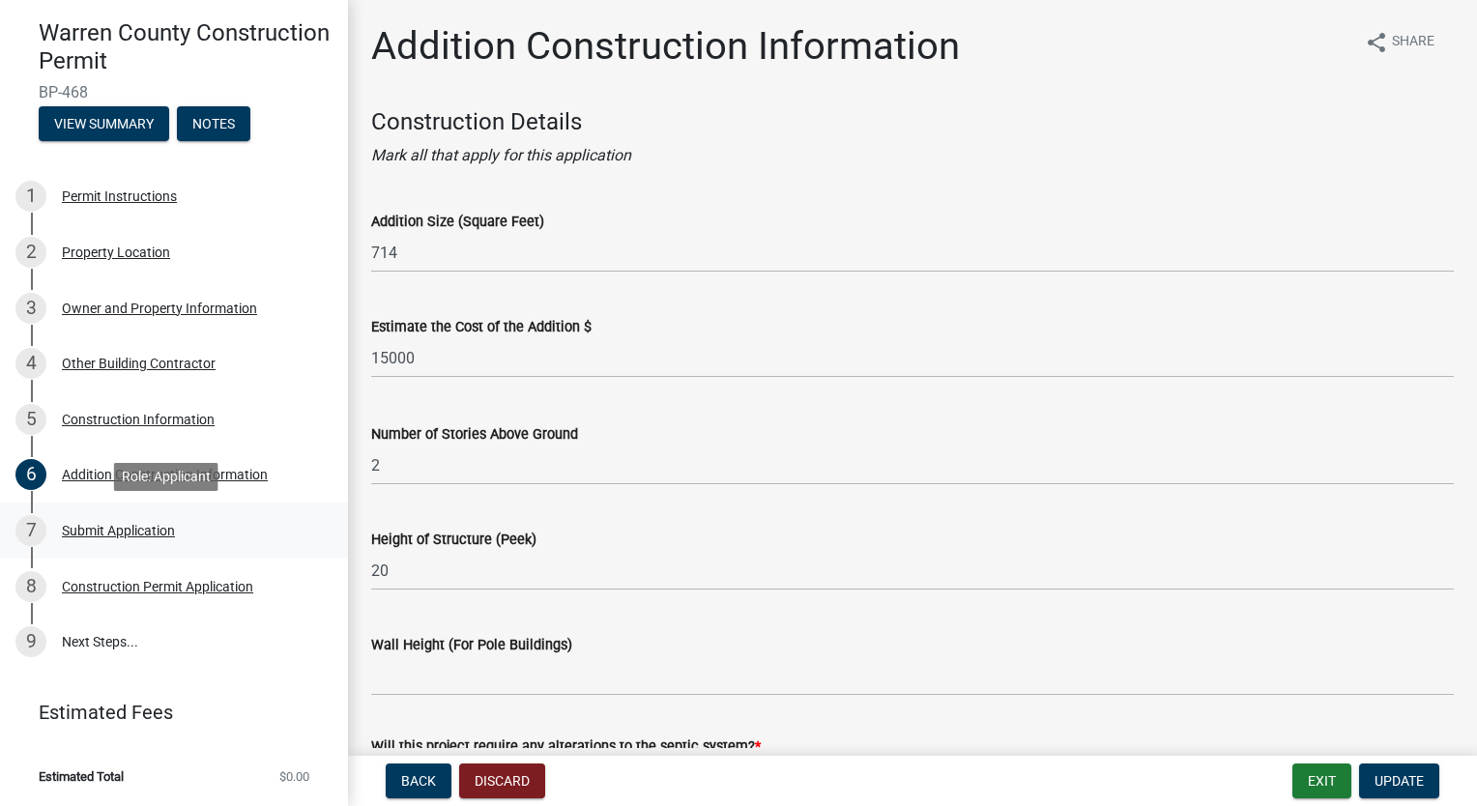
click at [162, 520] on div "7 Submit Application" at bounding box center [166, 530] width 302 height 31
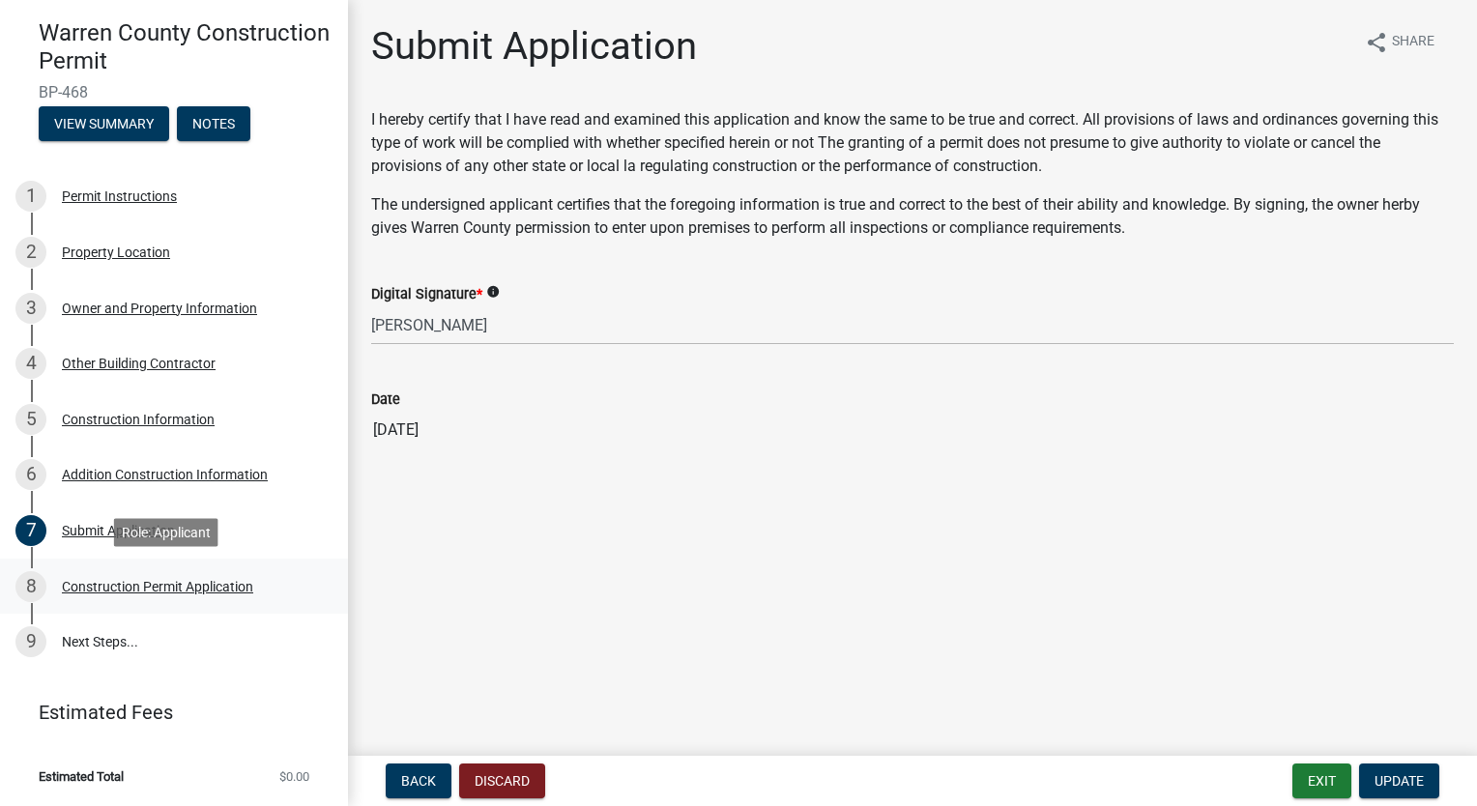
click at [159, 588] on div "Construction Permit Application" at bounding box center [157, 587] width 191 height 14
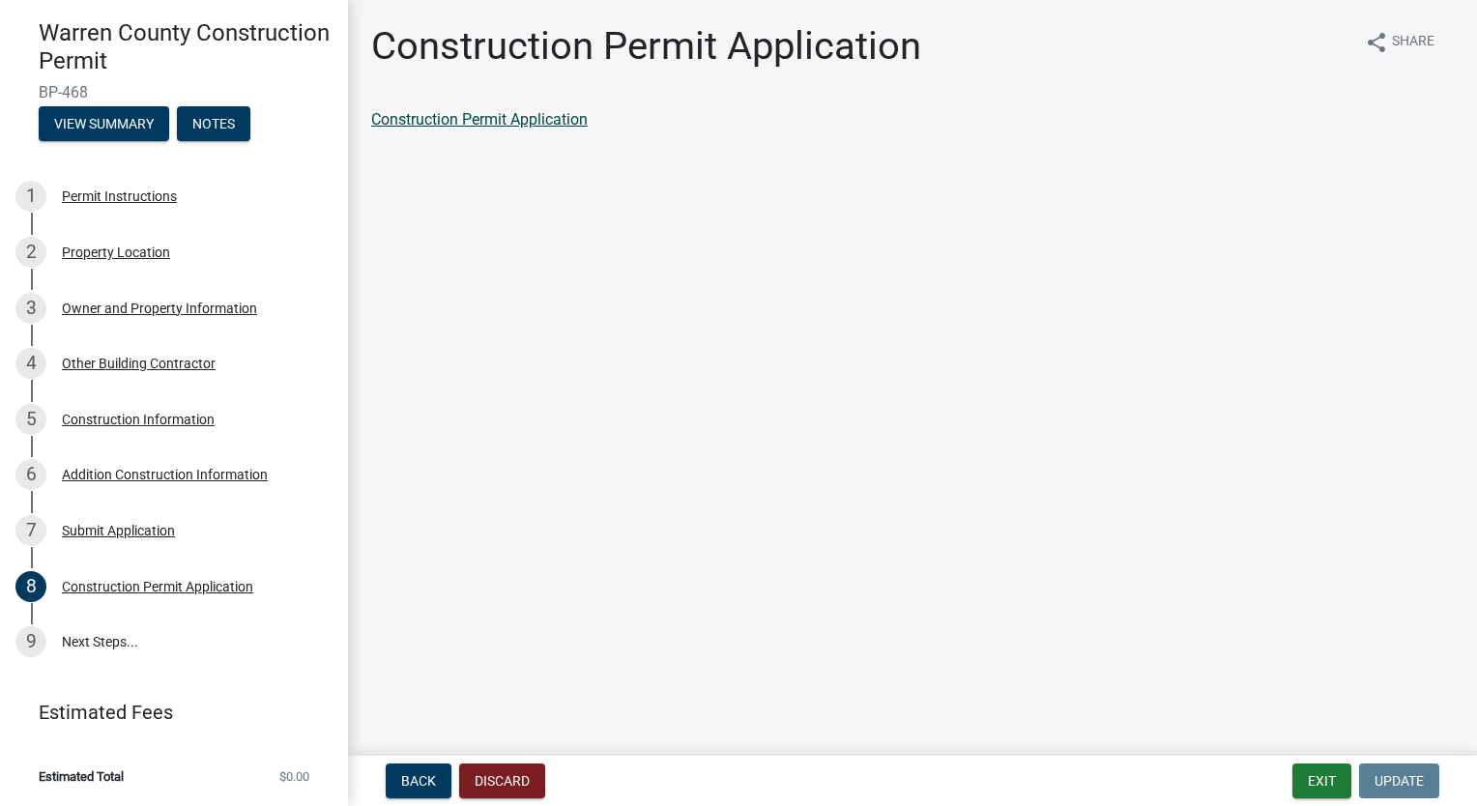
click at [541, 126] on link "Construction Permit Application" at bounding box center [479, 119] width 217 height 18
click at [130, 646] on link "9 Next Steps..." at bounding box center [174, 642] width 348 height 56
click at [139, 645] on link "9 Next Steps..." at bounding box center [174, 642] width 348 height 56
click at [161, 559] on link "8 Construction Permit Application" at bounding box center [174, 587] width 348 height 56
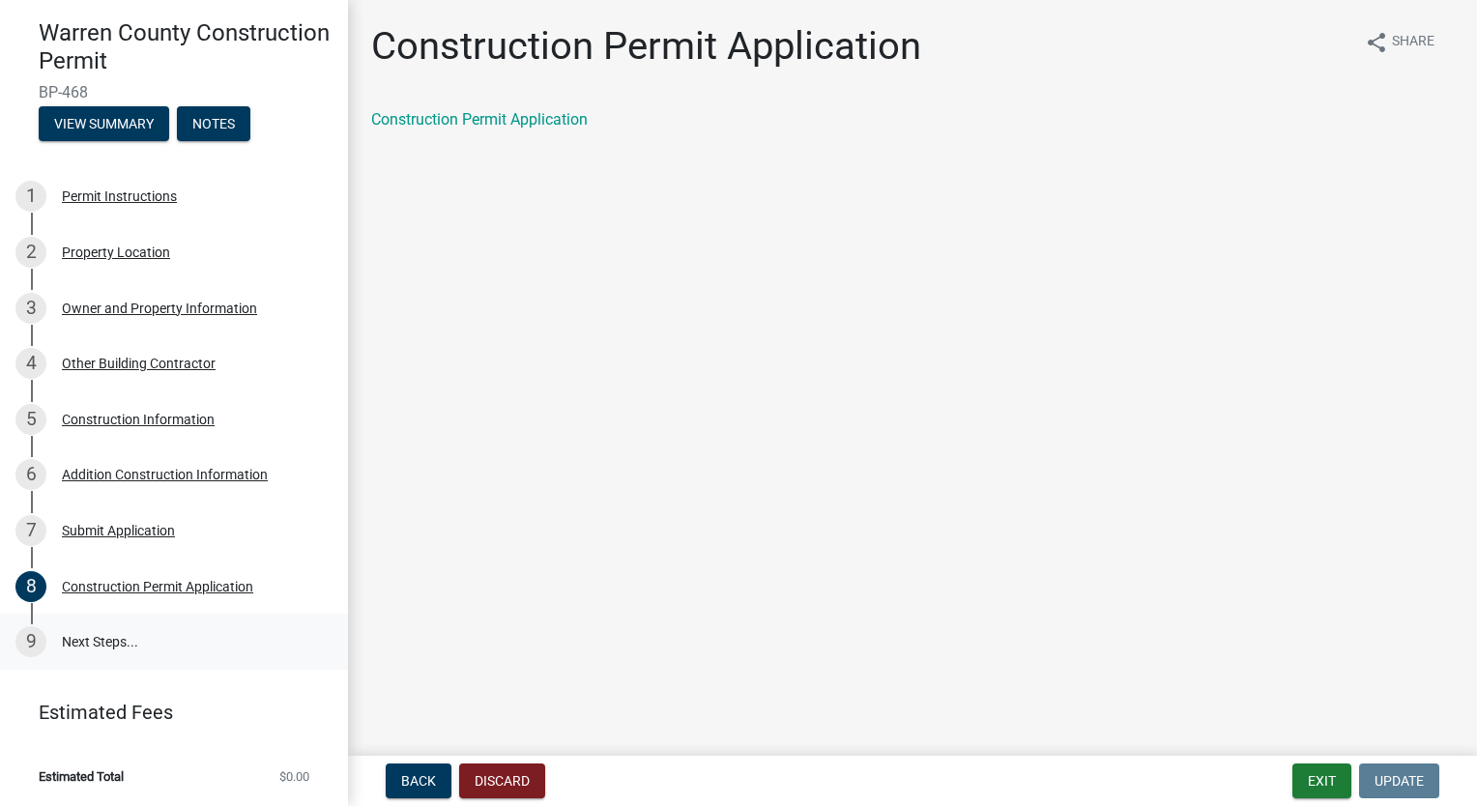
click at [117, 650] on link "9 Next Steps..." at bounding box center [174, 642] width 348 height 56
drag, startPoint x: 117, startPoint y: 647, endPoint x: 914, endPoint y: 388, distance: 838.4
click at [914, 388] on main "Construction Permit Application share Share Construction Permit Application" at bounding box center [912, 374] width 1129 height 748
click at [410, 779] on span "Back" at bounding box center [418, 780] width 35 height 15
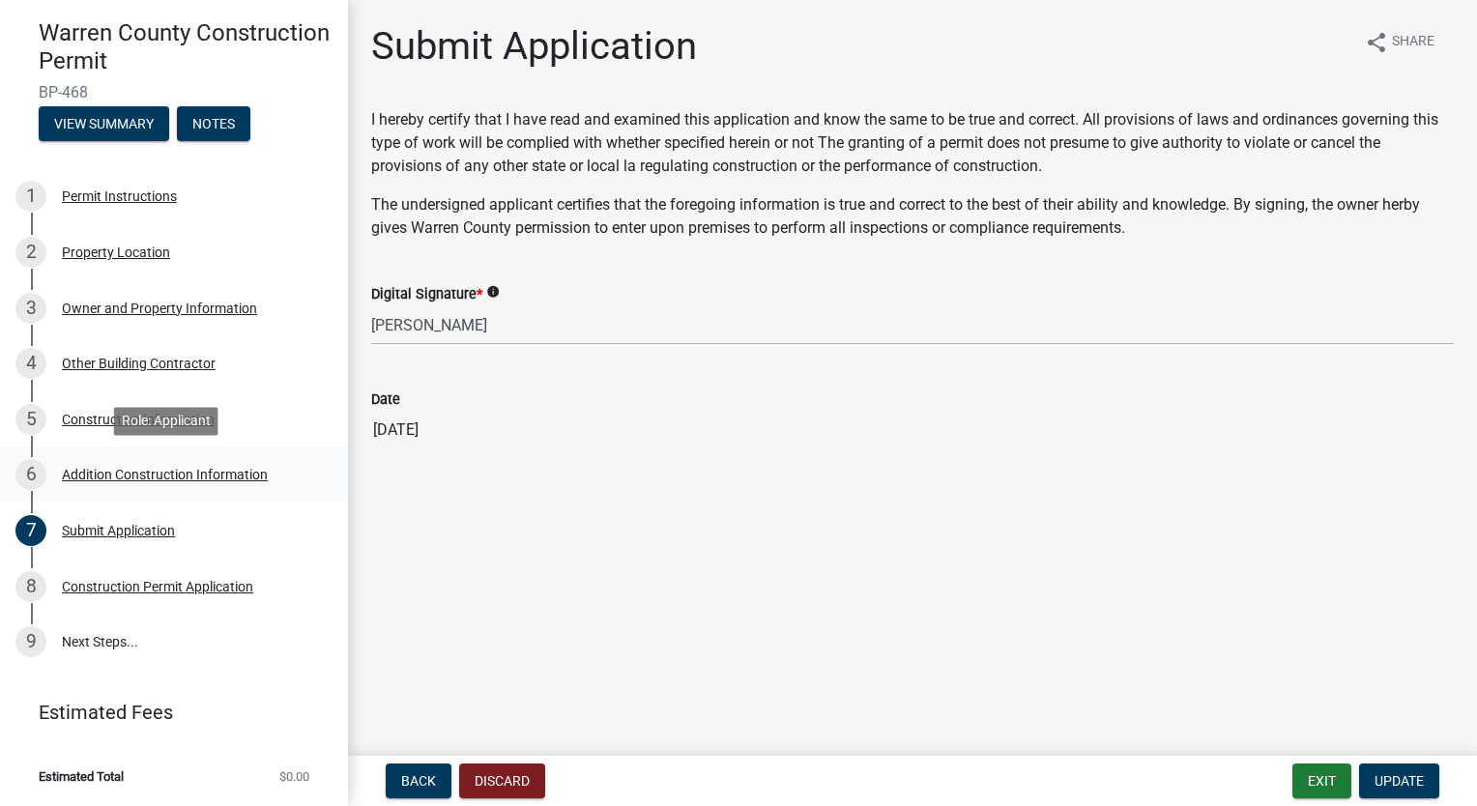
click at [186, 489] on div "6 Addition Construction Information" at bounding box center [166, 474] width 302 height 31
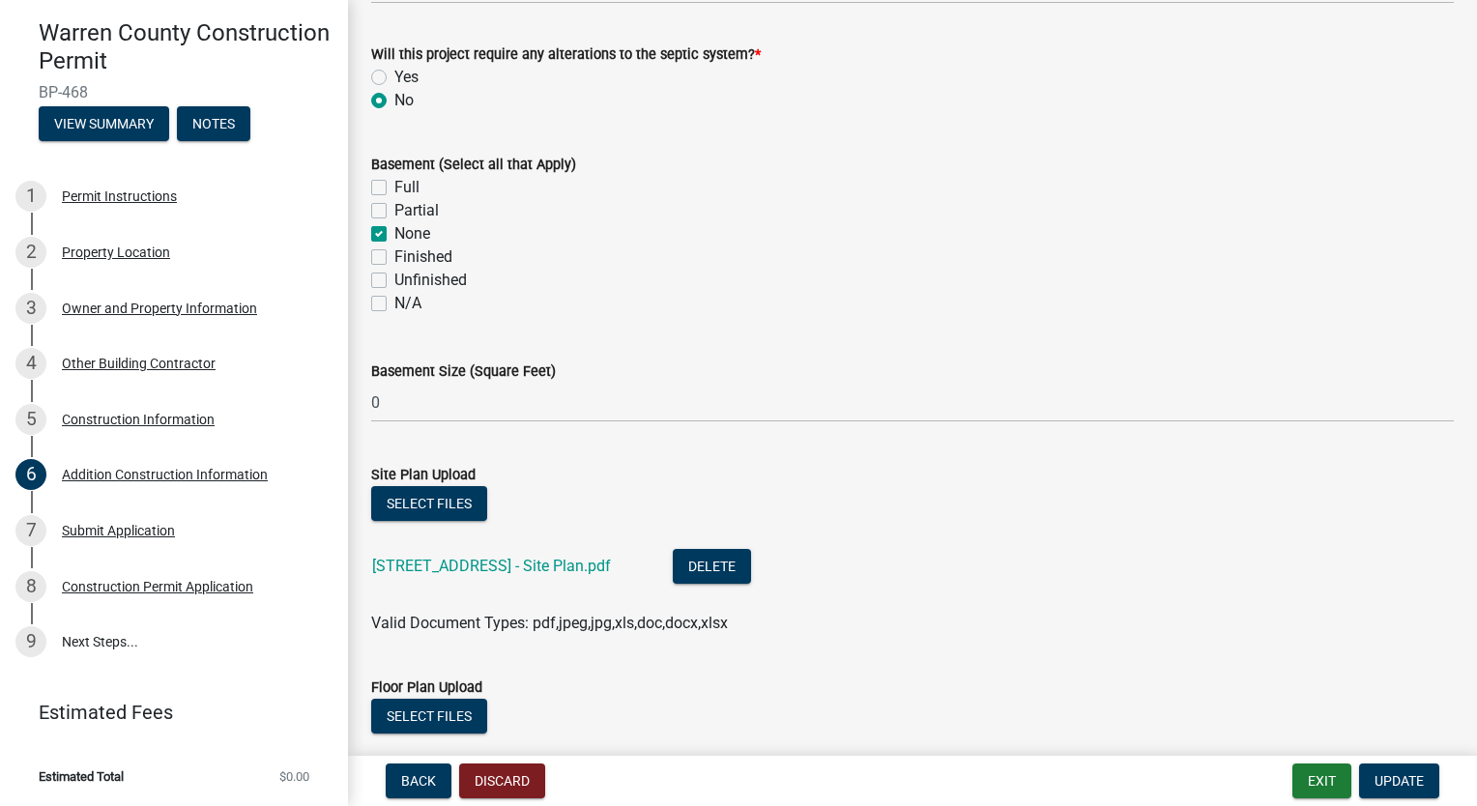
scroll to position [989, 0]
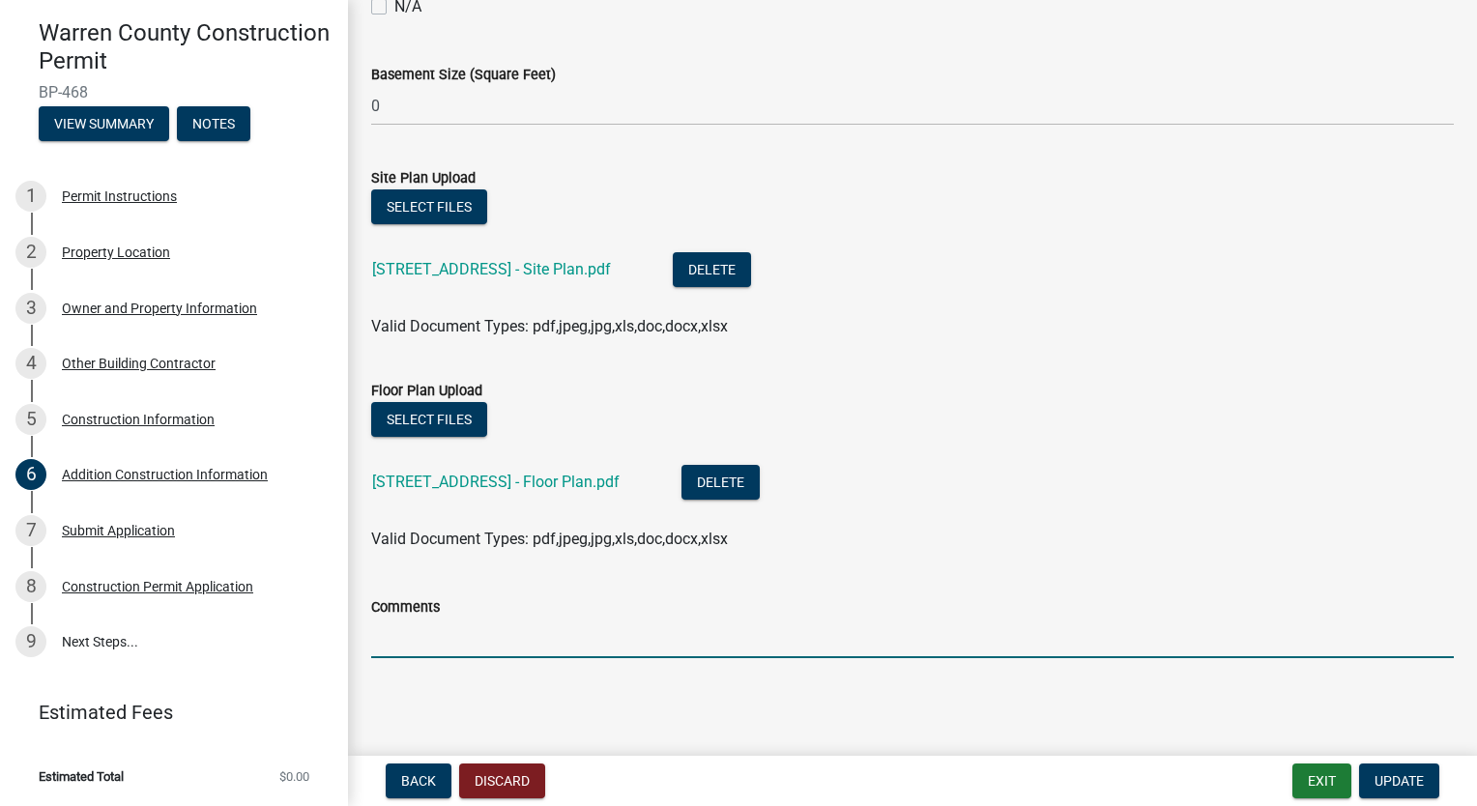
click at [530, 651] on input "Comments" at bounding box center [912, 639] width 1083 height 40
click at [1408, 785] on span "Update" at bounding box center [1398, 780] width 49 height 15
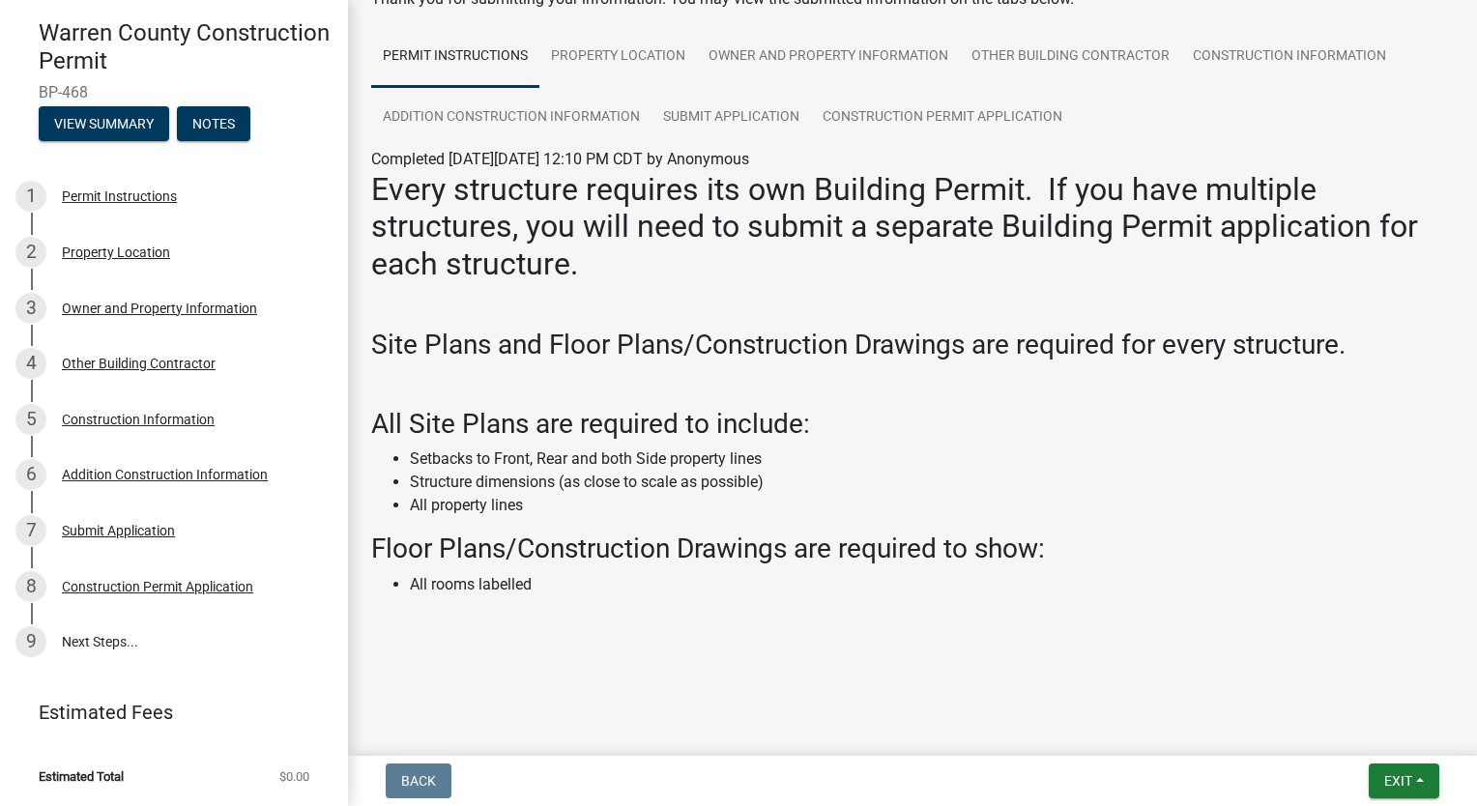
scroll to position [122, 0]
click at [1388, 789] on button "Exit" at bounding box center [1404, 781] width 71 height 35
click at [1336, 693] on button "Save" at bounding box center [1363, 684] width 155 height 46
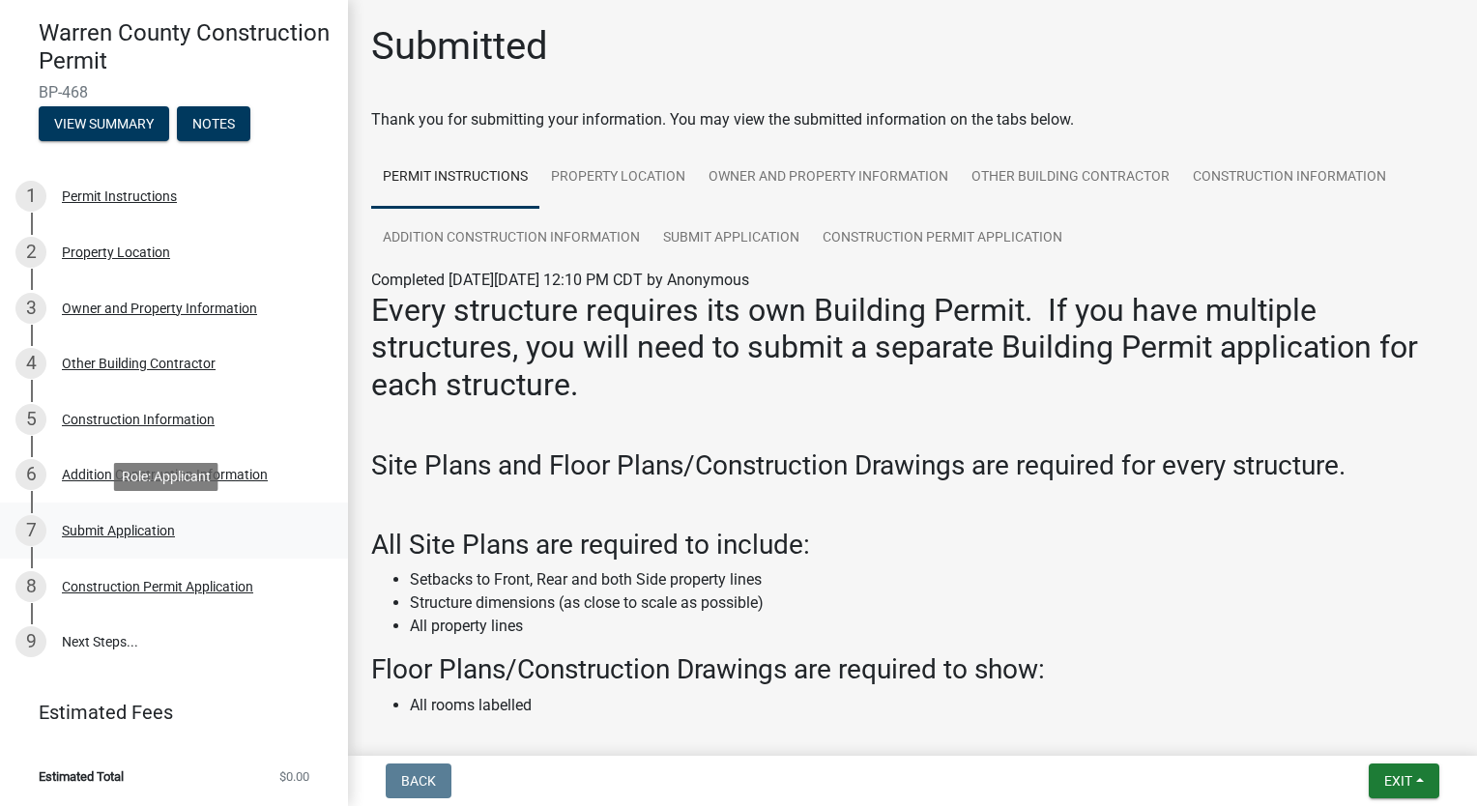
click at [151, 533] on div "Submit Application" at bounding box center [118, 531] width 113 height 14
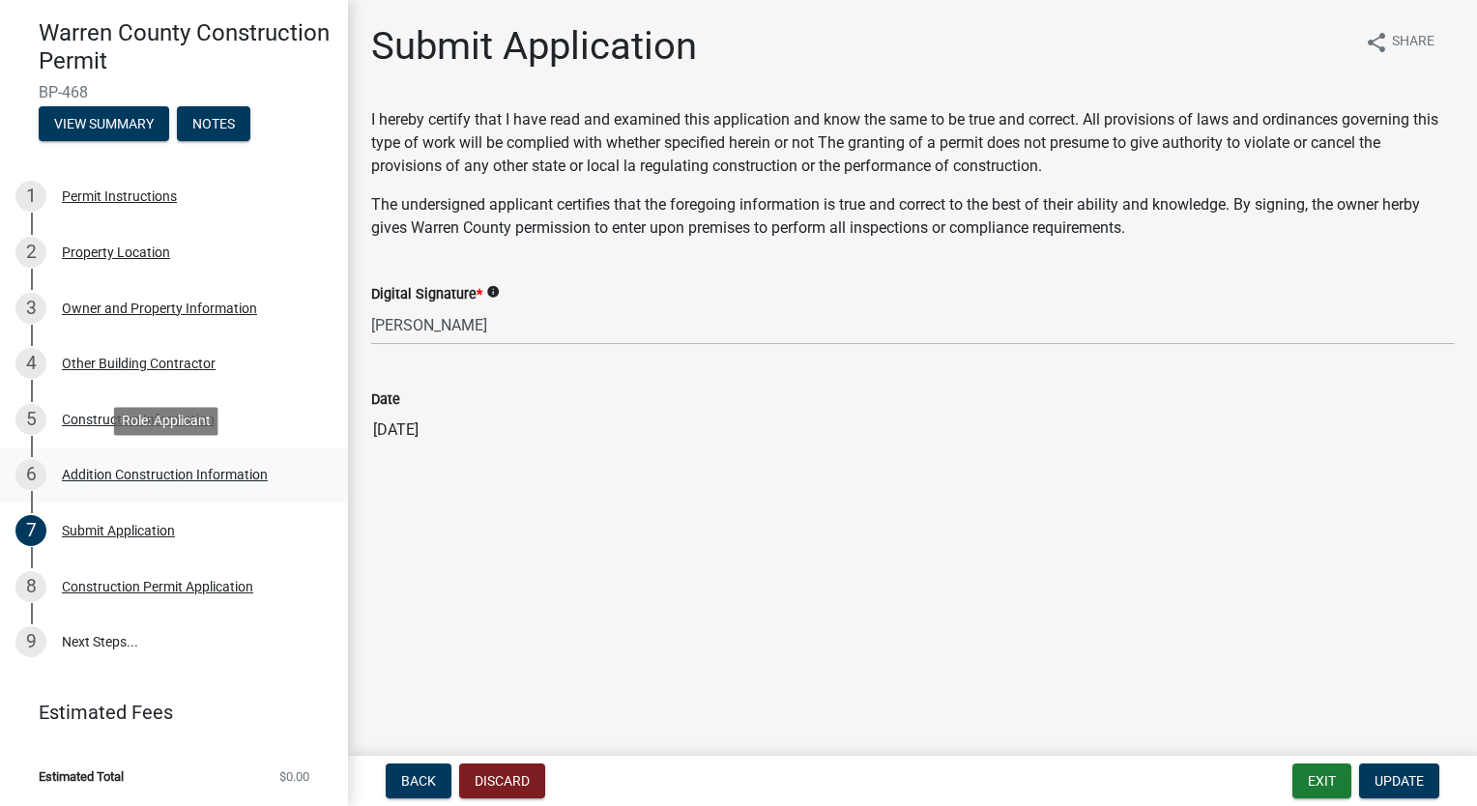
click at [101, 488] on div "6 Addition Construction Information" at bounding box center [166, 474] width 302 height 31
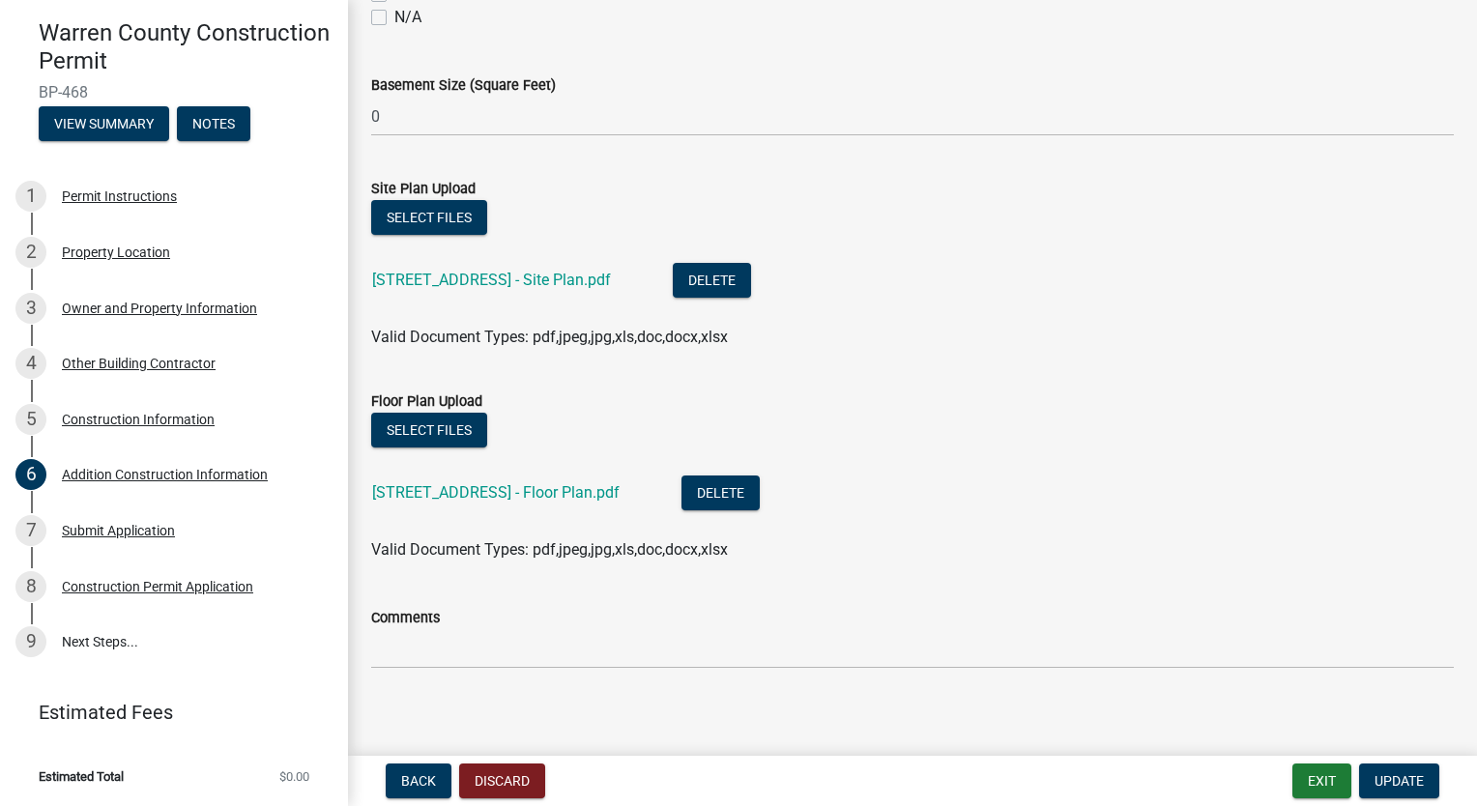
scroll to position [989, 0]
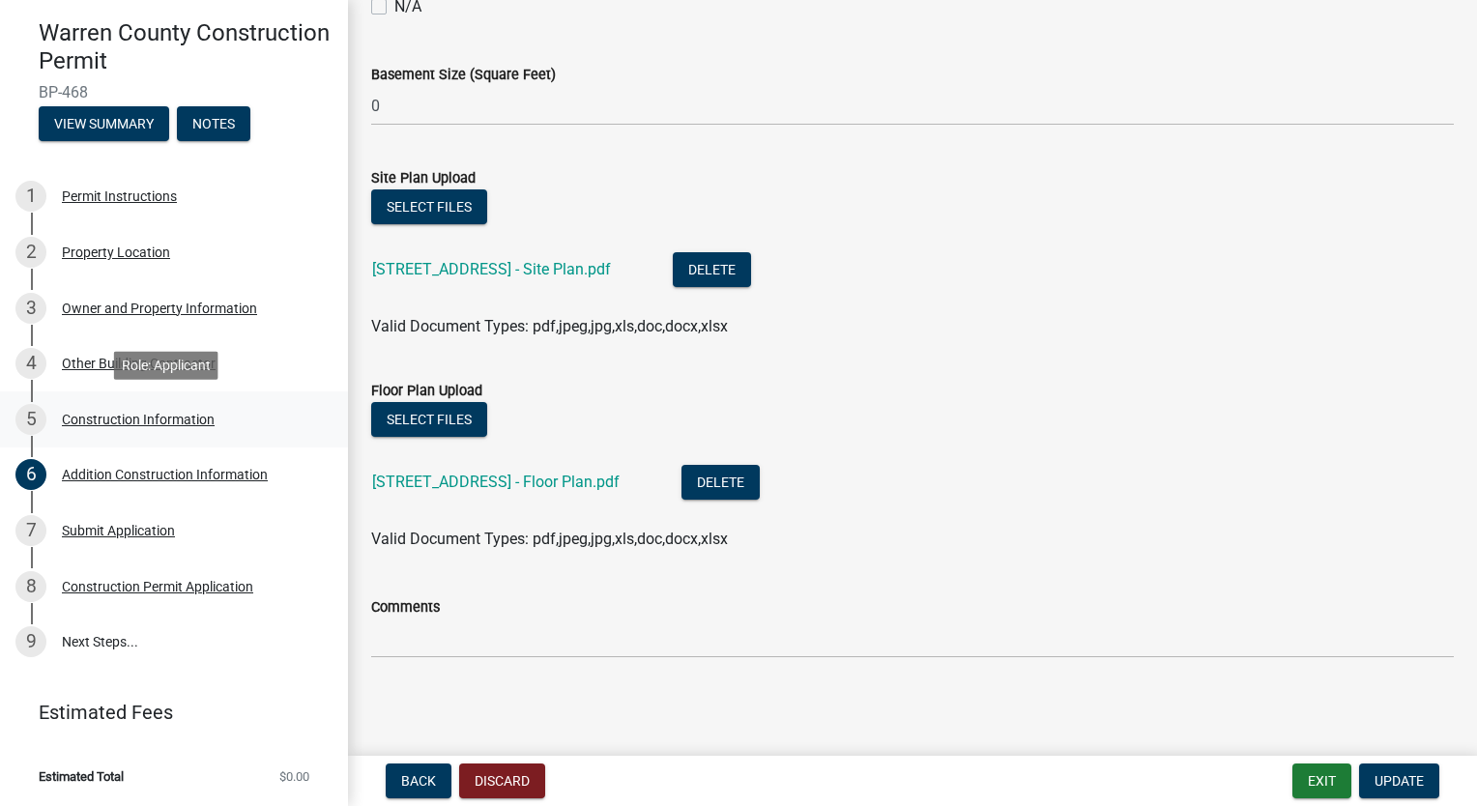
click at [120, 419] on div "Construction Information" at bounding box center [138, 420] width 153 height 14
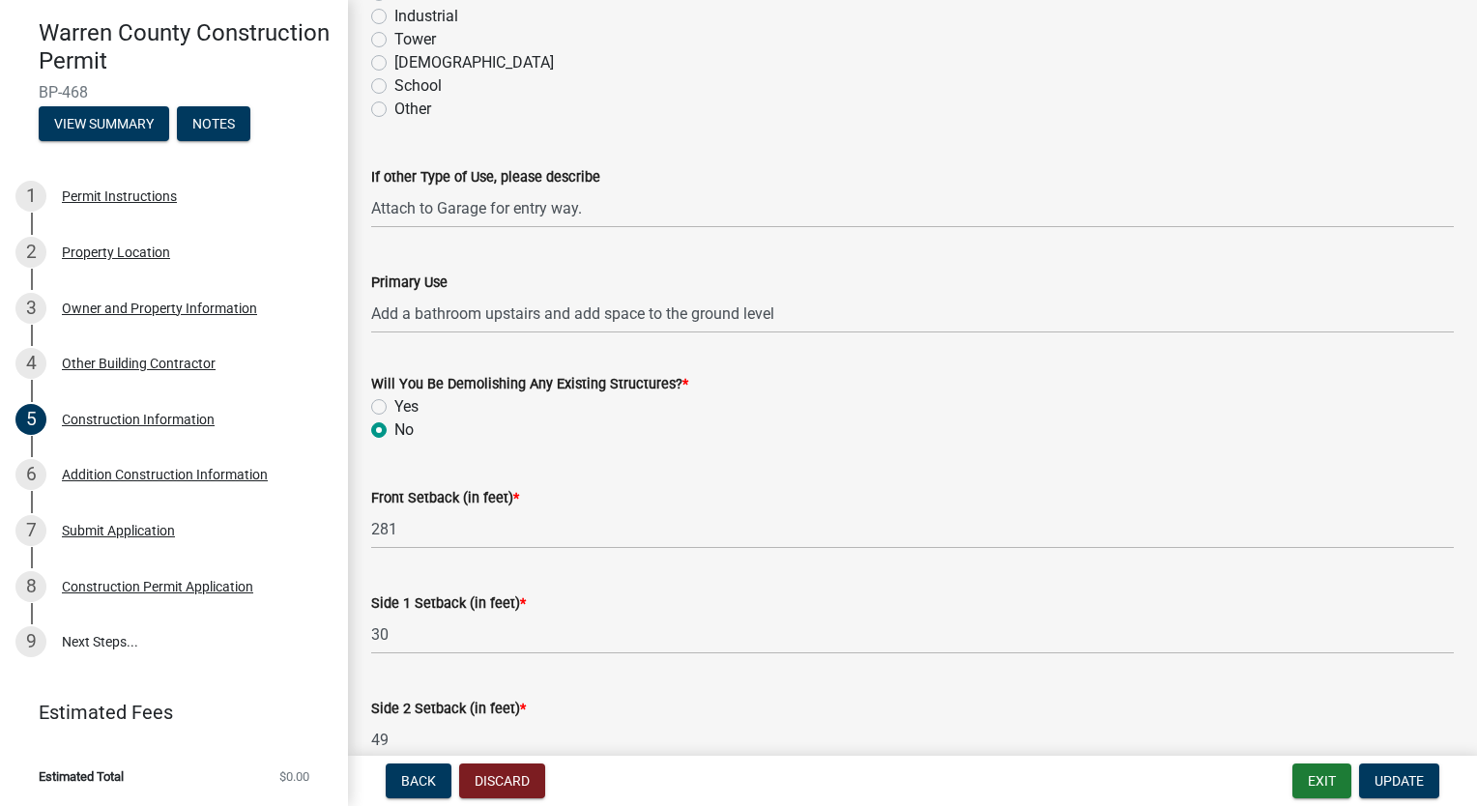
scroll to position [700, 0]
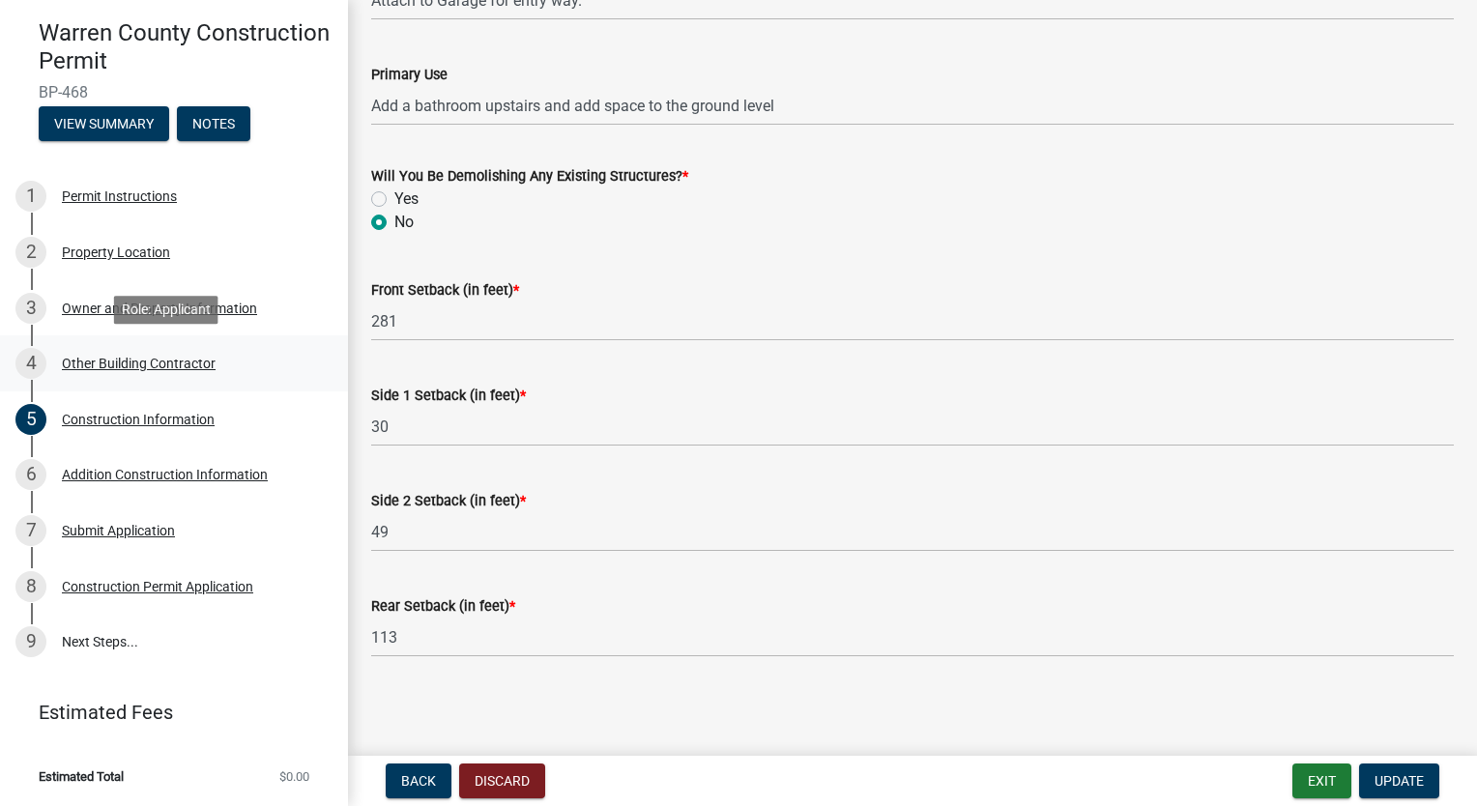
click at [130, 373] on div "4 Other Building Contractor" at bounding box center [166, 363] width 302 height 31
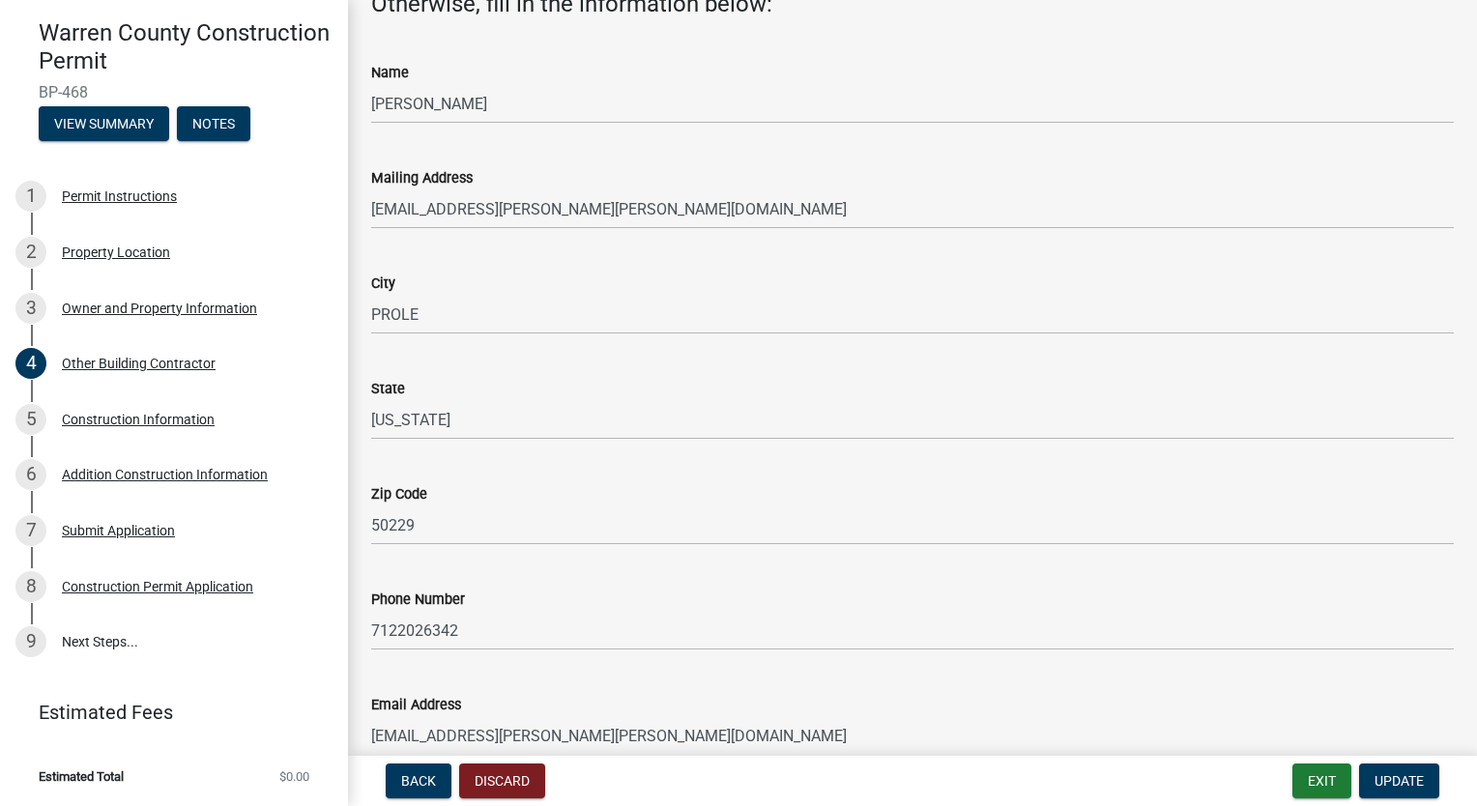
scroll to position [303, 0]
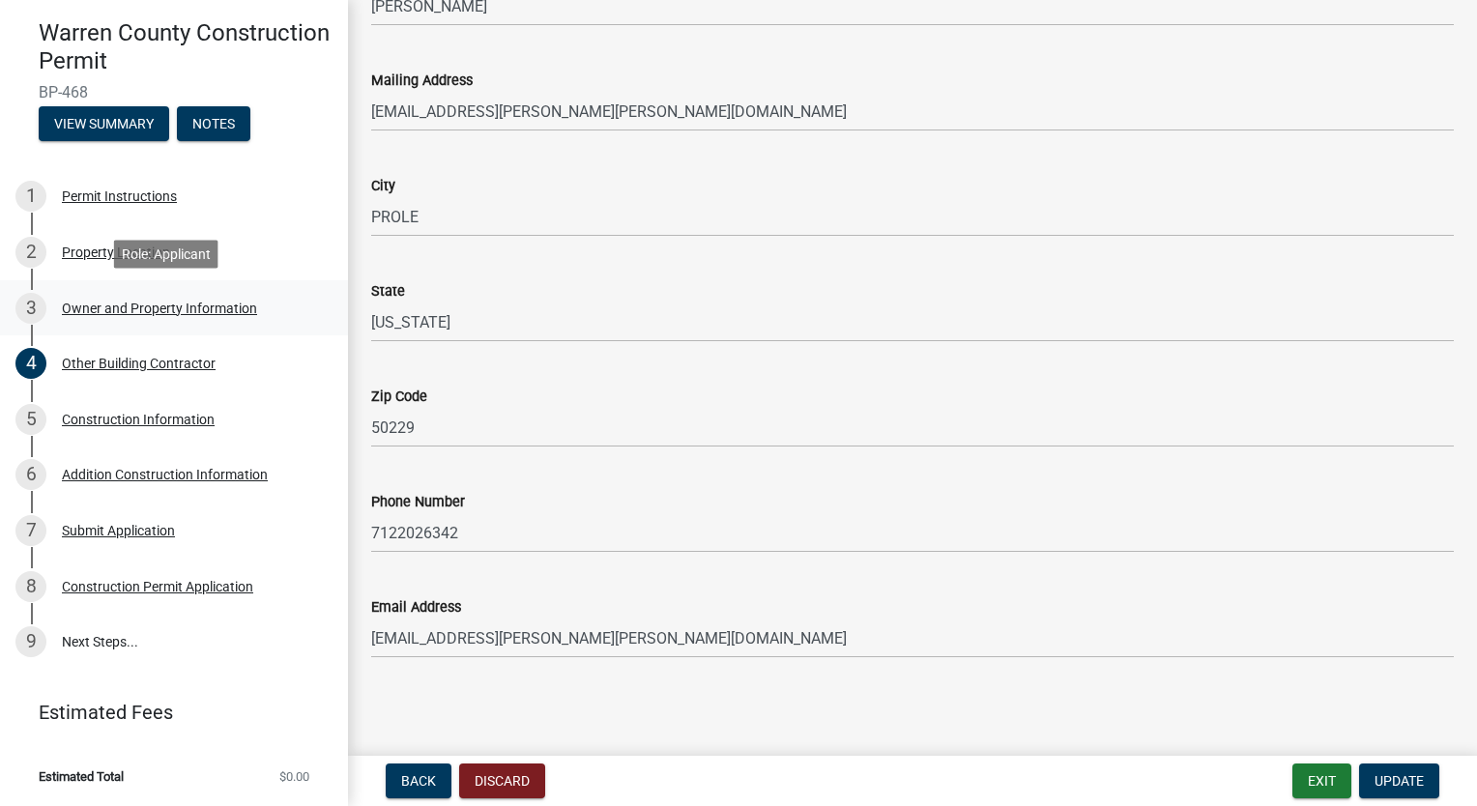
click at [102, 313] on div "Owner and Property Information" at bounding box center [159, 309] width 195 height 14
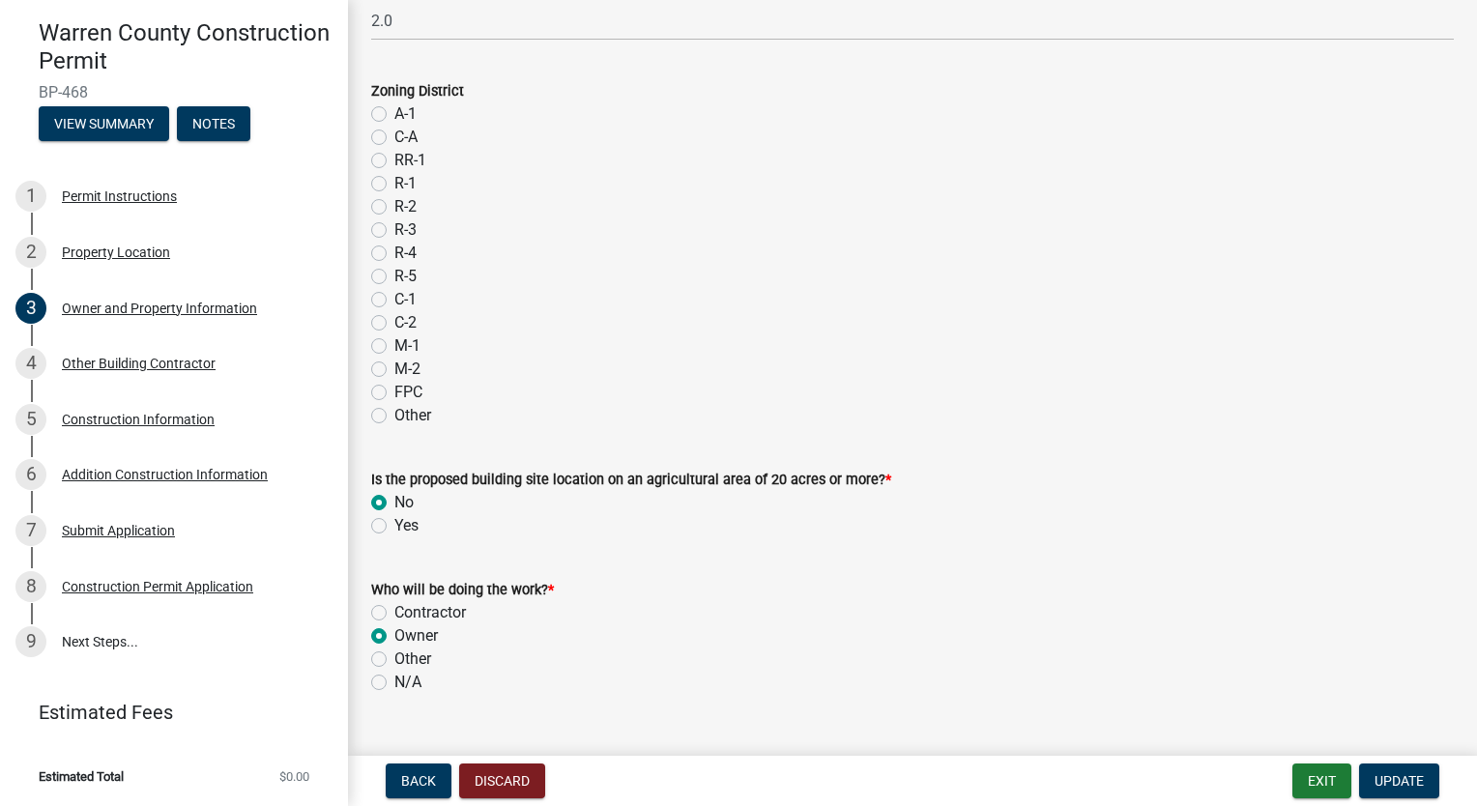
scroll to position [1529, 0]
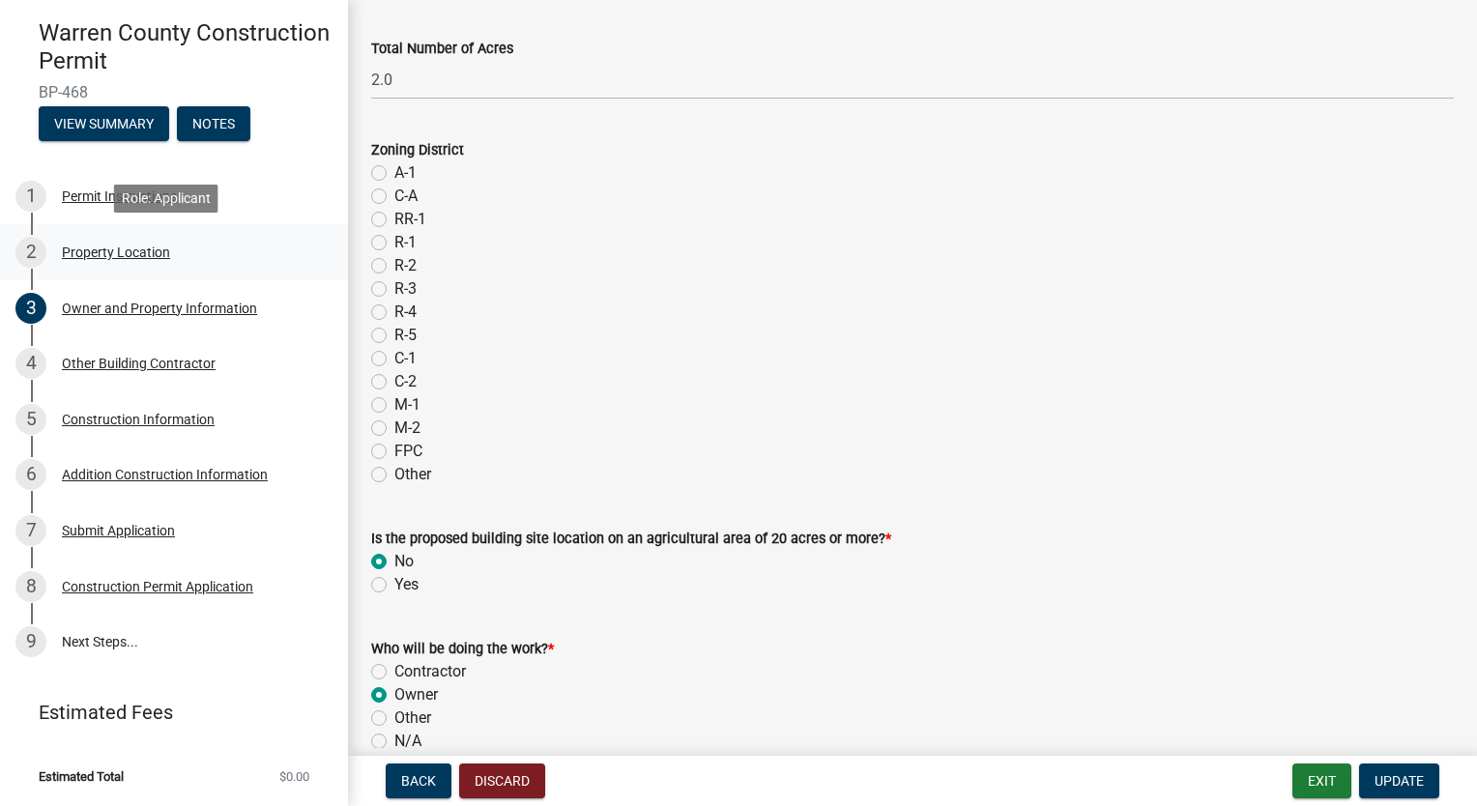
click at [149, 267] on div "2 Property Location" at bounding box center [166, 252] width 302 height 31
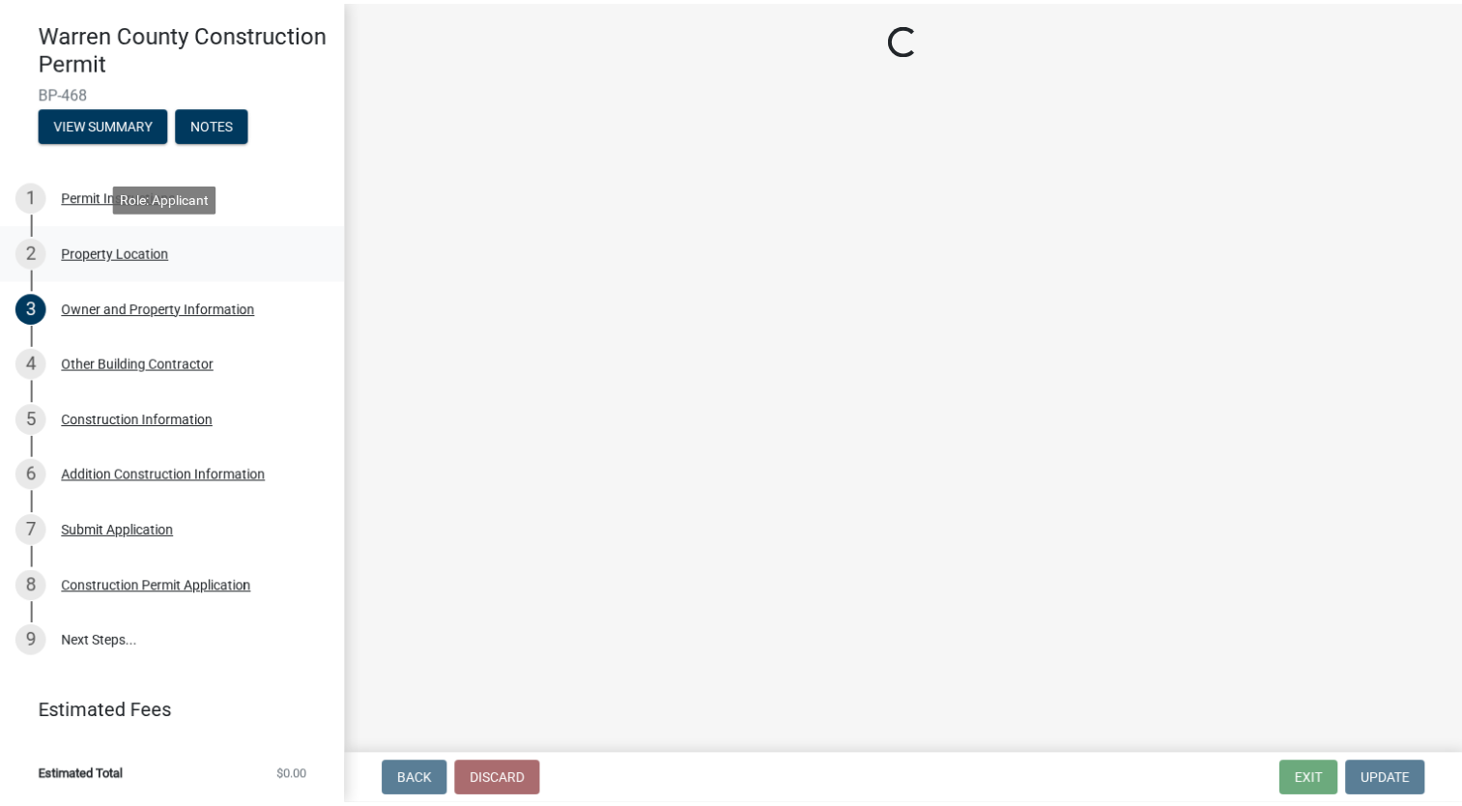
scroll to position [0, 0]
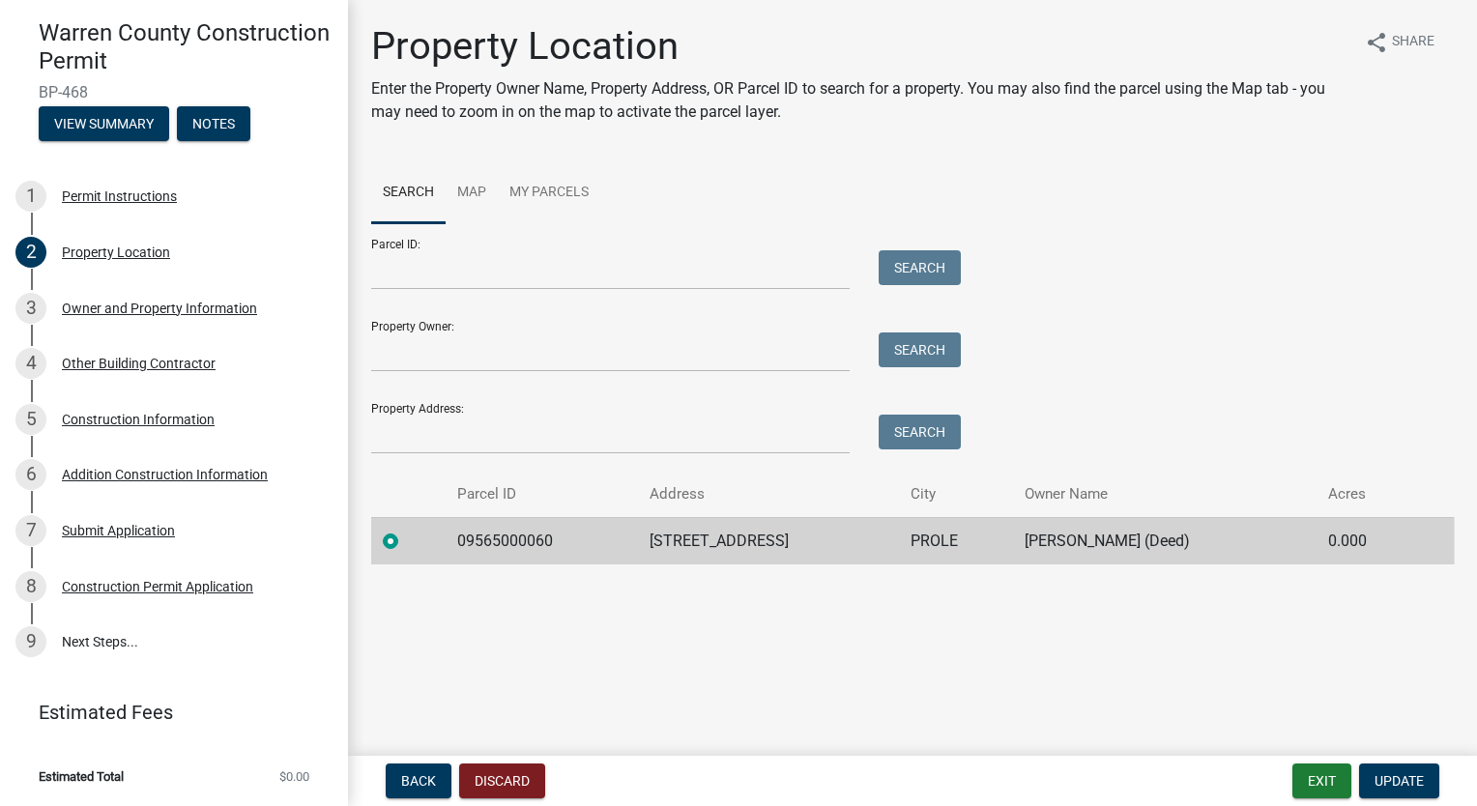
click at [408, 540] on div at bounding box center [408, 541] width 51 height 23
click at [408, 539] on div at bounding box center [408, 541] width 51 height 23
drag, startPoint x: 408, startPoint y: 539, endPoint x: 386, endPoint y: 539, distance: 22.2
click at [406, 530] on label at bounding box center [406, 530] width 0 height 0
click at [406, 539] on input "radio" at bounding box center [412, 536] width 13 height 13
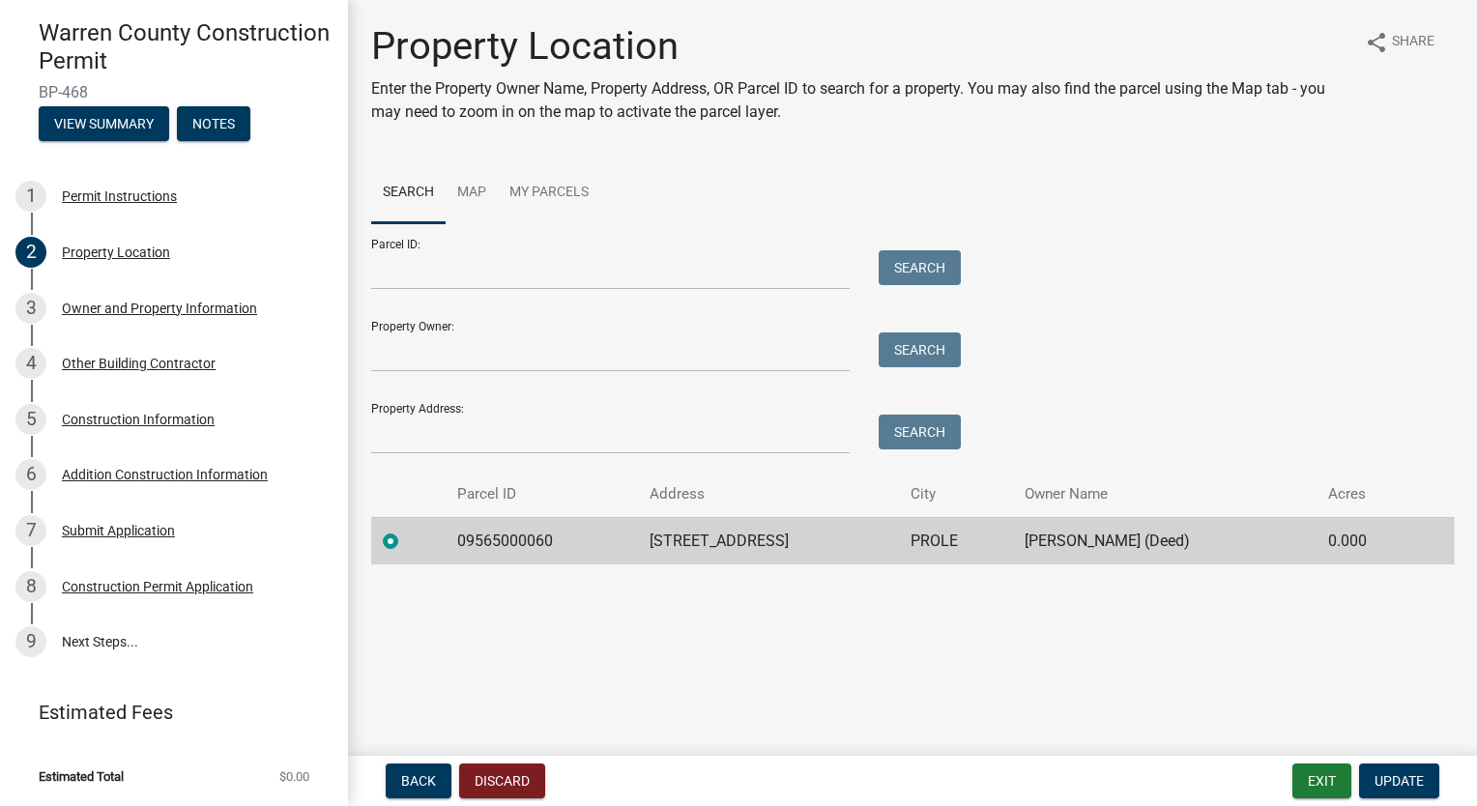
click at [406, 530] on label at bounding box center [406, 530] width 0 height 0
click at [406, 542] on input "radio" at bounding box center [412, 536] width 13 height 13
click at [738, 636] on main "Property Location Enter the Property Owner Name, Property Address, OR Parcel ID…" at bounding box center [912, 374] width 1129 height 748
click at [555, 194] on link "My Parcels" at bounding box center [549, 193] width 102 height 62
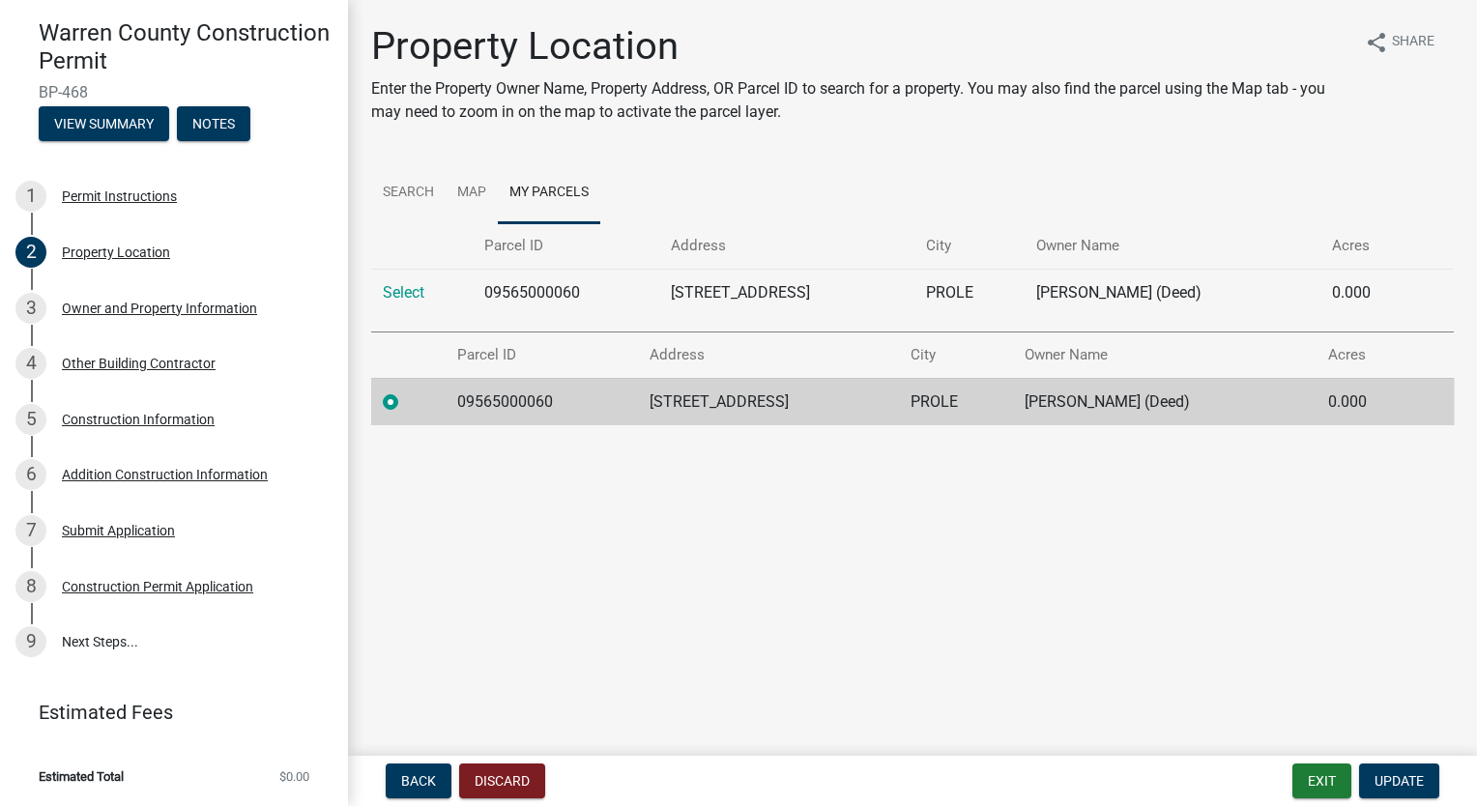
click at [607, 560] on main "Property Location Enter the Property Owner Name, Property Address, OR Parcel ID…" at bounding box center [912, 374] width 1129 height 748
click at [398, 303] on td "Select" at bounding box center [421, 292] width 101 height 47
click at [417, 296] on link "Select" at bounding box center [404, 292] width 42 height 18
radio input "false"
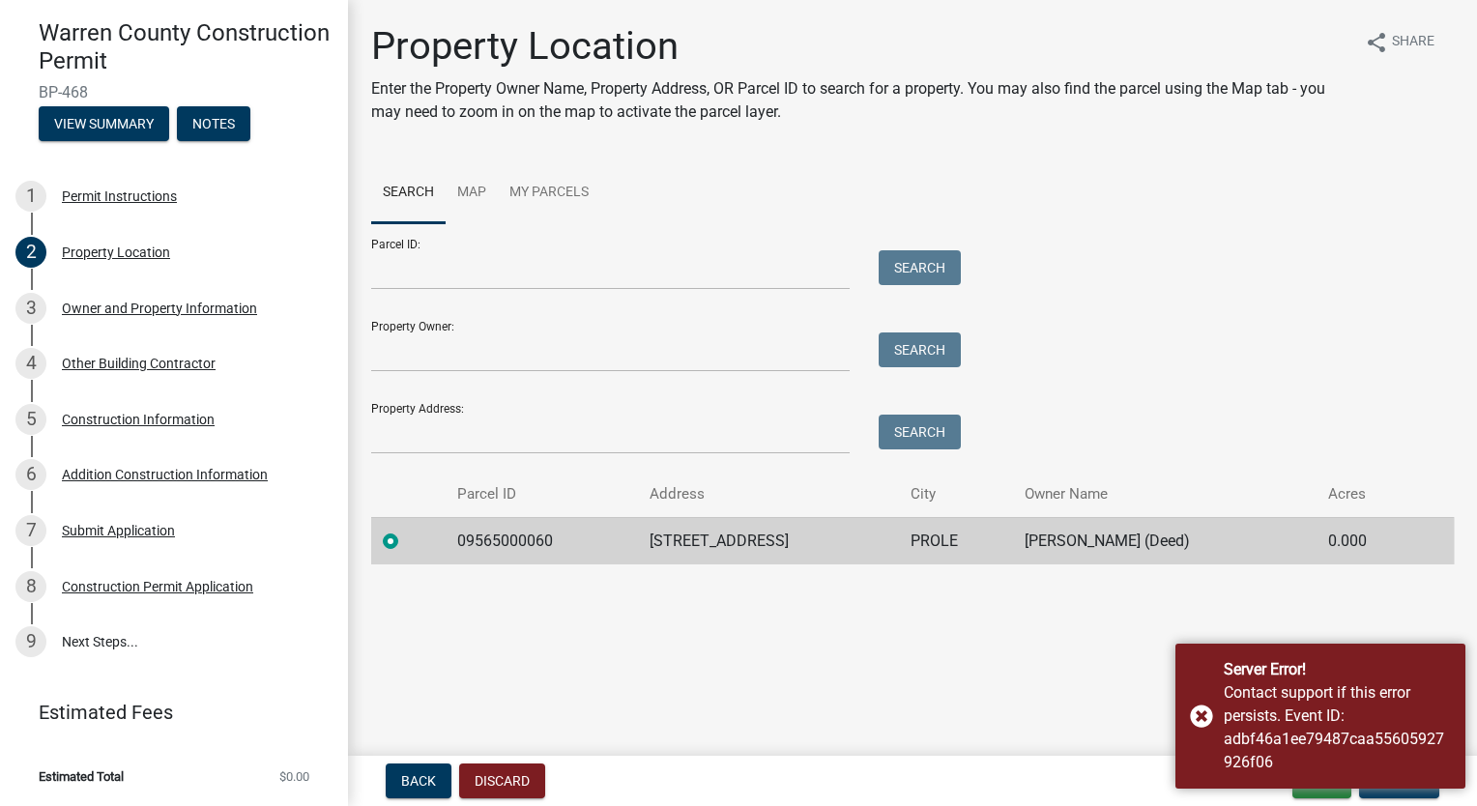
click at [845, 650] on main "Property Location Enter the Property Owner Name, Property Address, OR Parcel ID…" at bounding box center [912, 374] width 1129 height 748
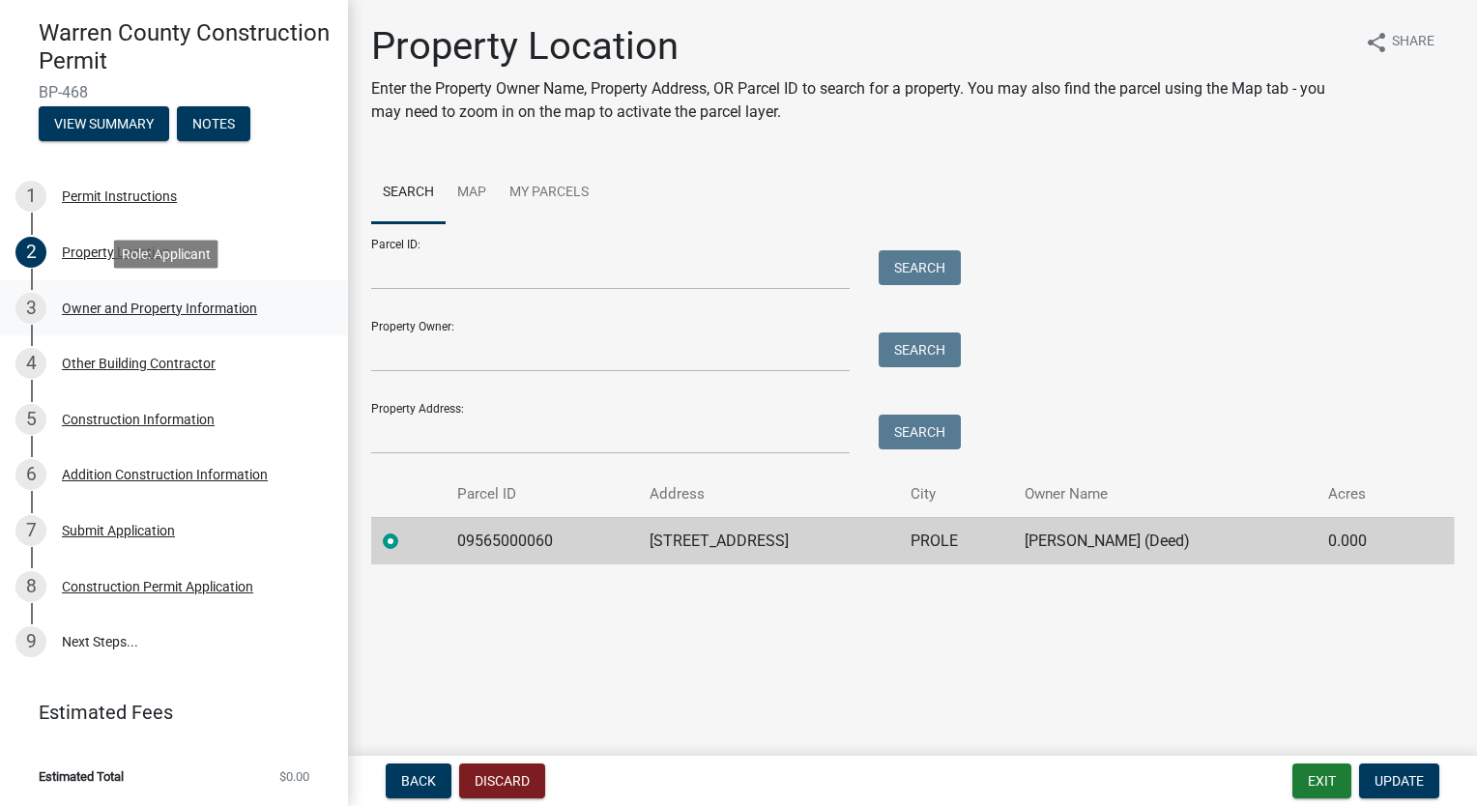
click at [189, 315] on div "Owner and Property Information" at bounding box center [159, 309] width 195 height 14
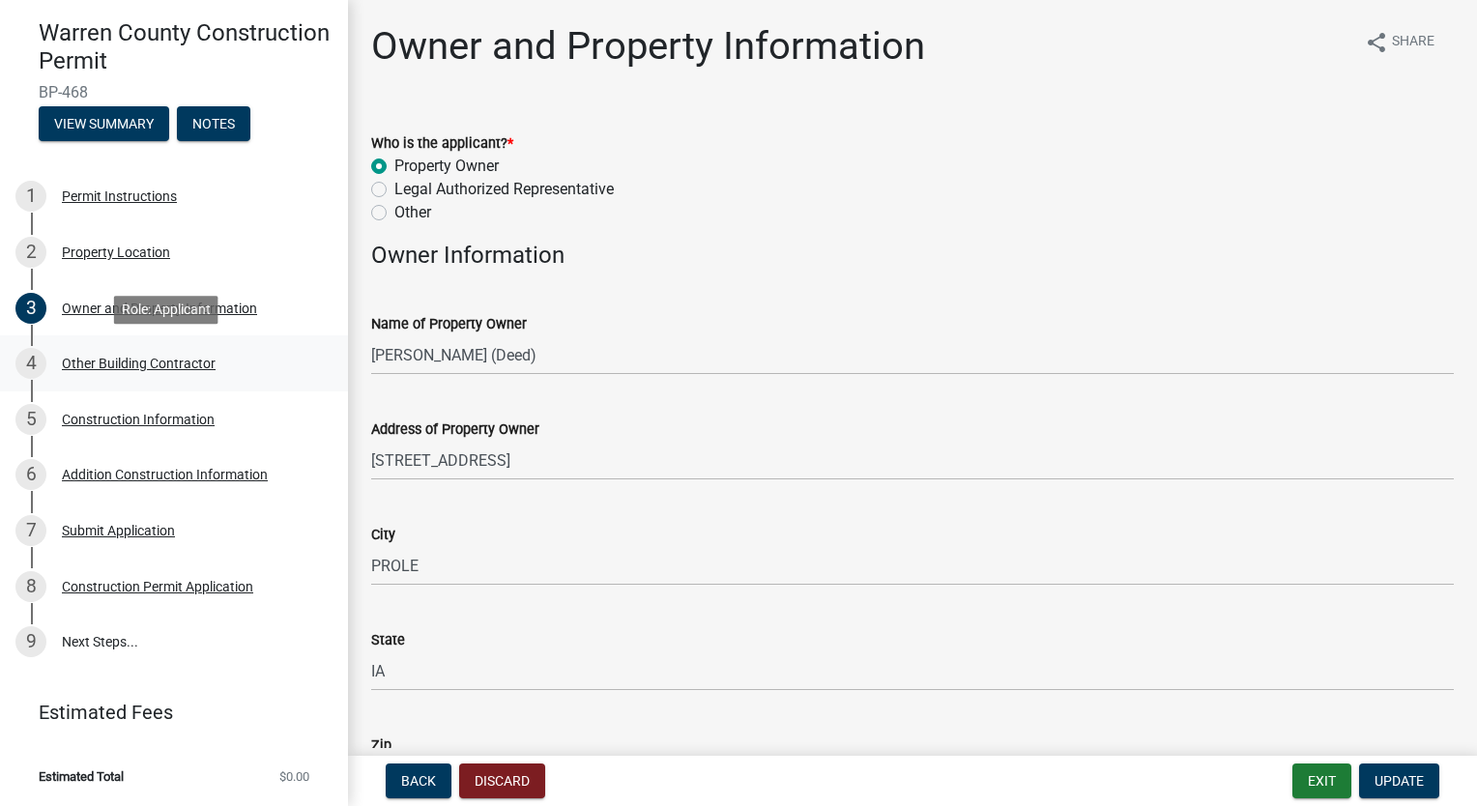
click at [170, 375] on div "4 Other Building Contractor" at bounding box center [166, 363] width 302 height 31
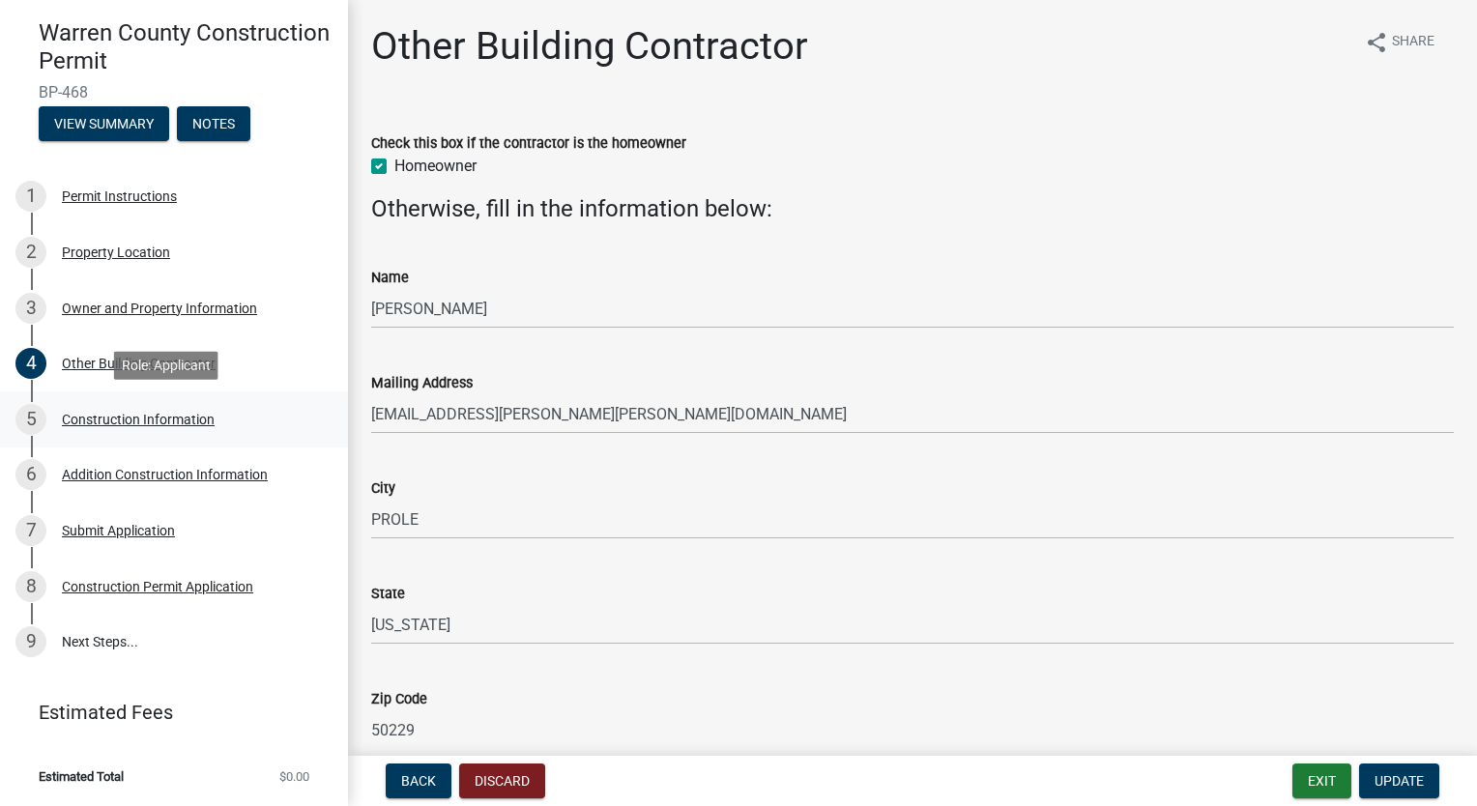
click at [180, 416] on div "Construction Information" at bounding box center [138, 420] width 153 height 14
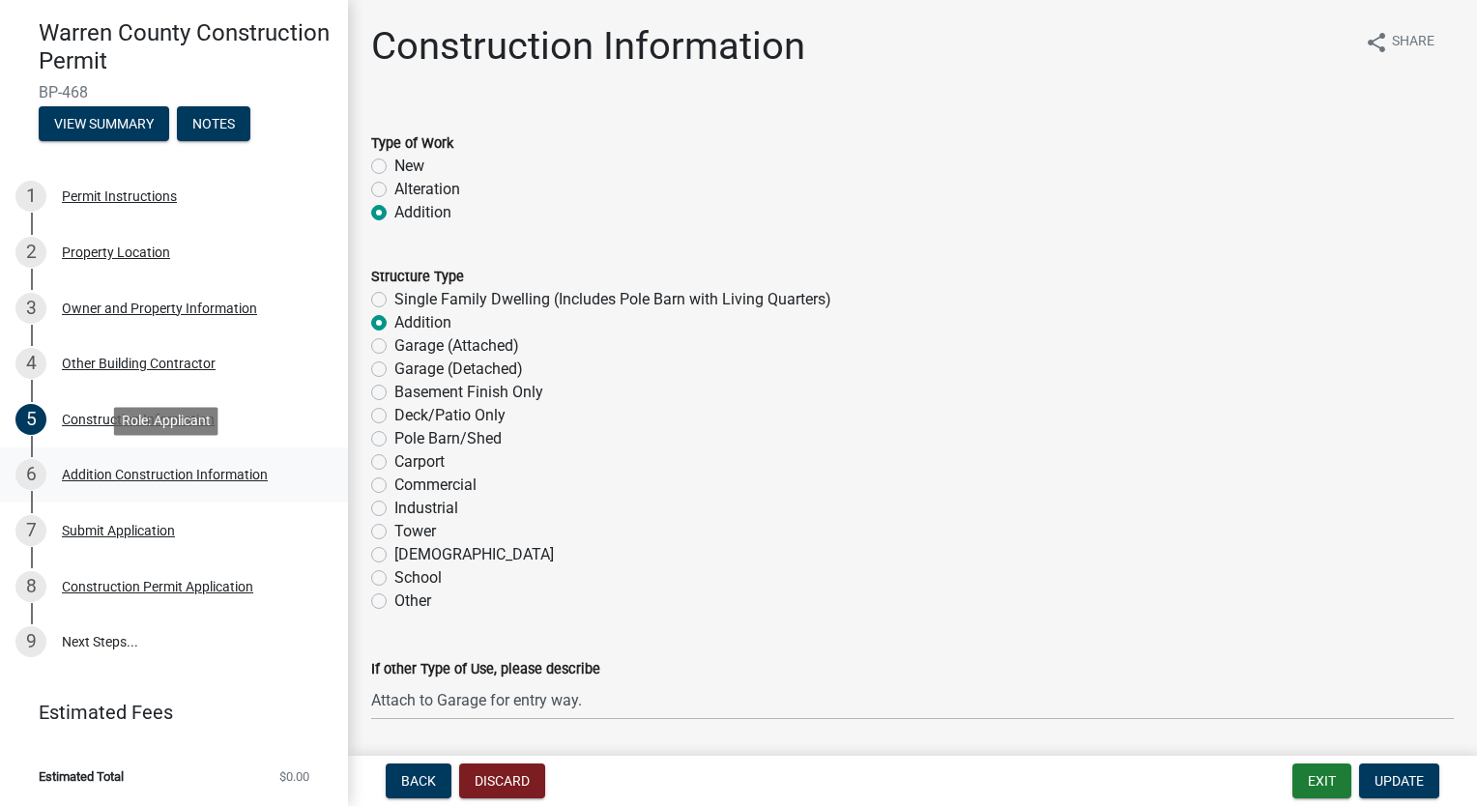
click at [178, 481] on div "Addition Construction Information" at bounding box center [165, 475] width 206 height 14
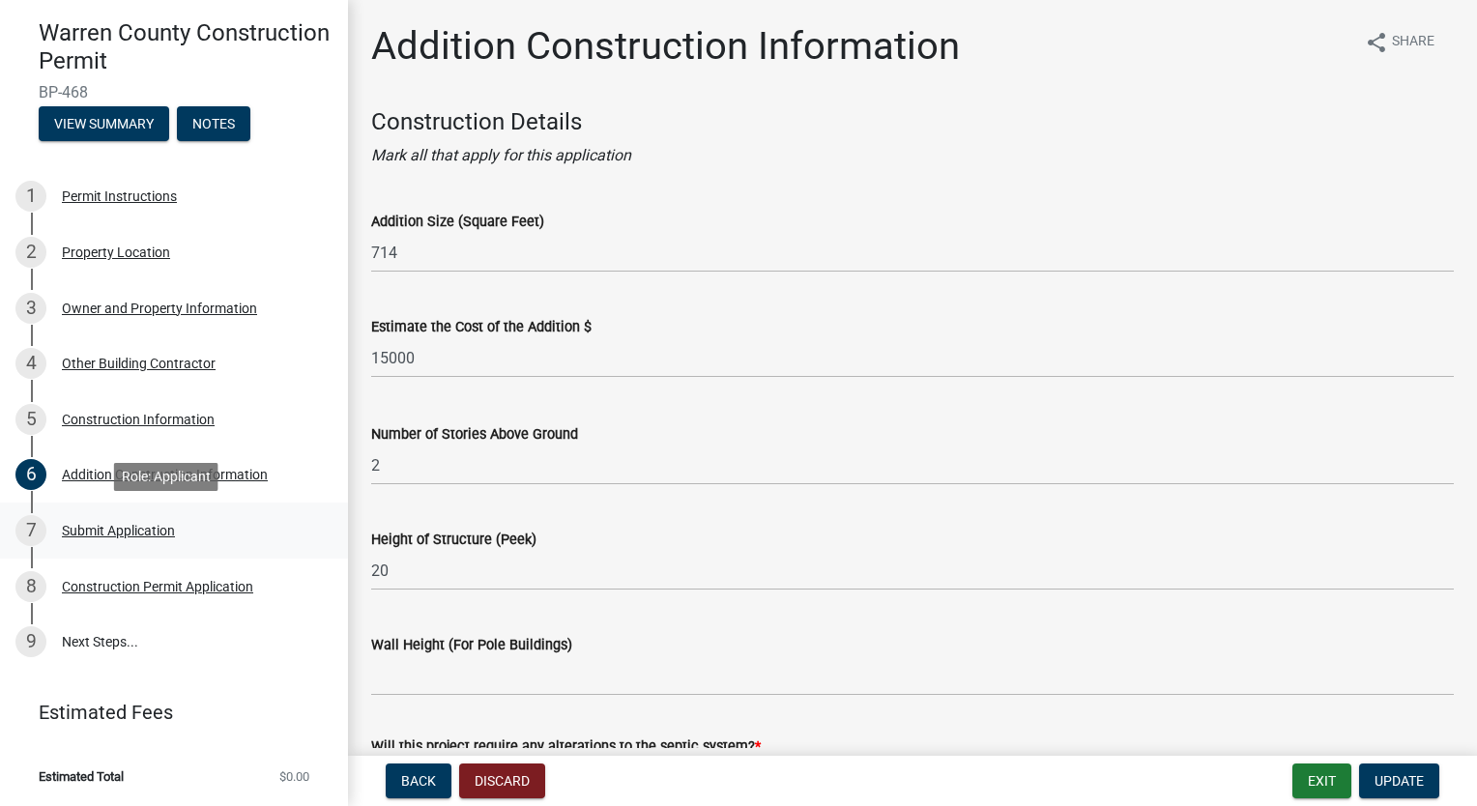
click at [140, 532] on div "Submit Application" at bounding box center [118, 531] width 113 height 14
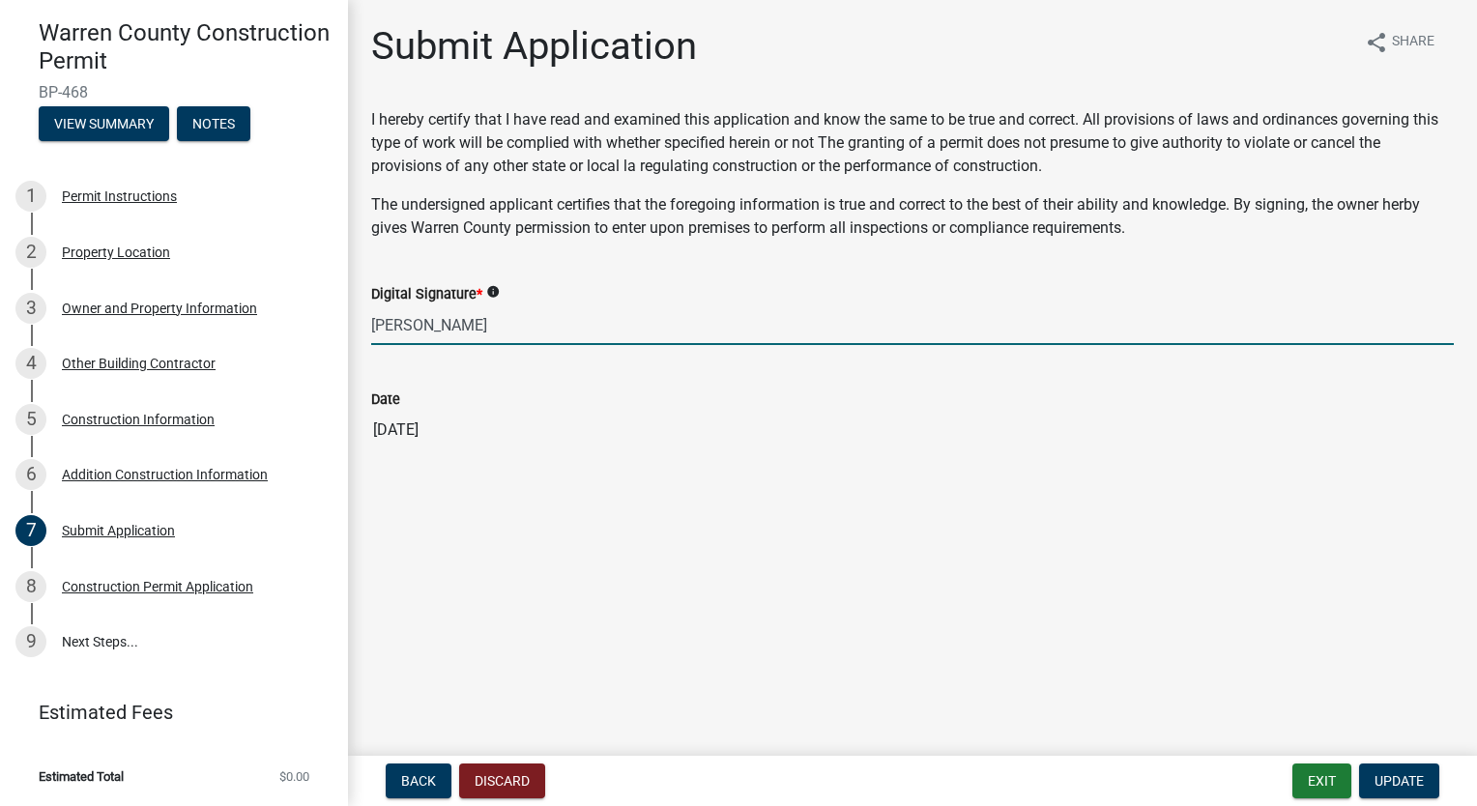
click at [547, 323] on input "Brance Simms" at bounding box center [912, 325] width 1083 height 40
click at [599, 323] on input "Brance Simms" at bounding box center [912, 325] width 1083 height 40
click at [1395, 775] on span "Update" at bounding box center [1398, 780] width 49 height 15
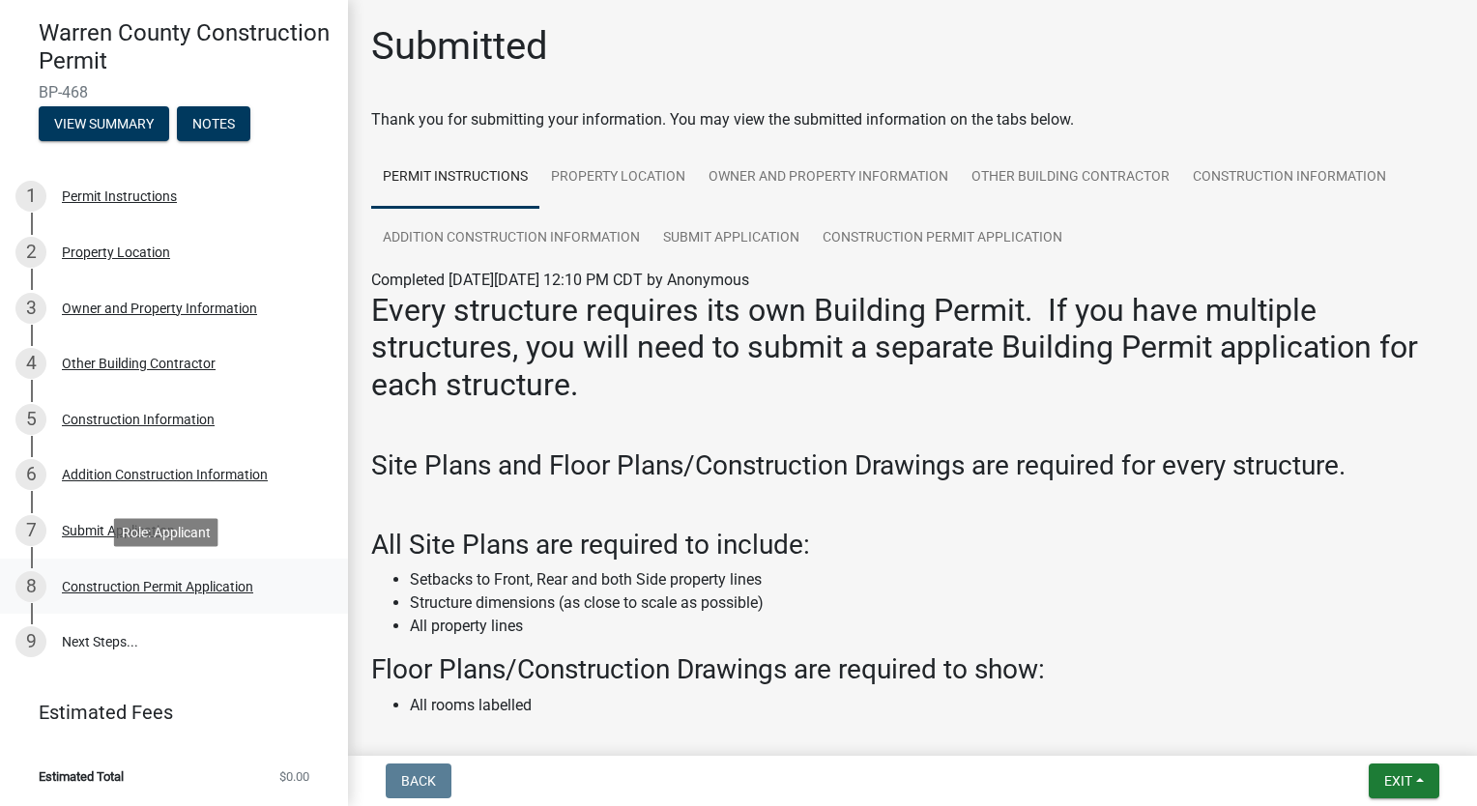
click at [189, 585] on div "Construction Permit Application" at bounding box center [157, 587] width 191 height 14
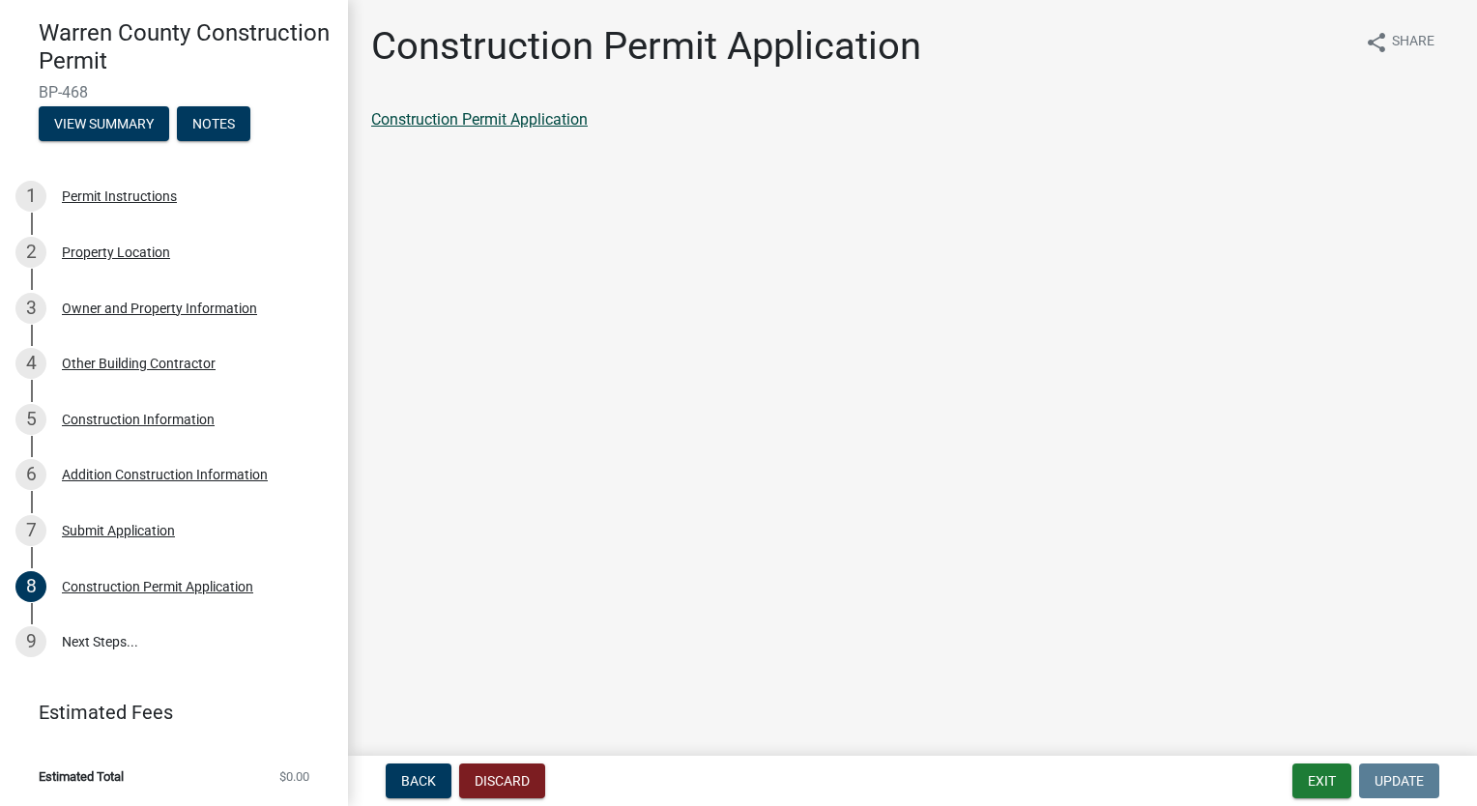
click at [517, 126] on link "Construction Permit Application" at bounding box center [479, 119] width 217 height 18
click at [131, 653] on link "9 Next Steps..." at bounding box center [174, 642] width 348 height 56
click at [1318, 779] on button "Exit" at bounding box center [1321, 781] width 59 height 35
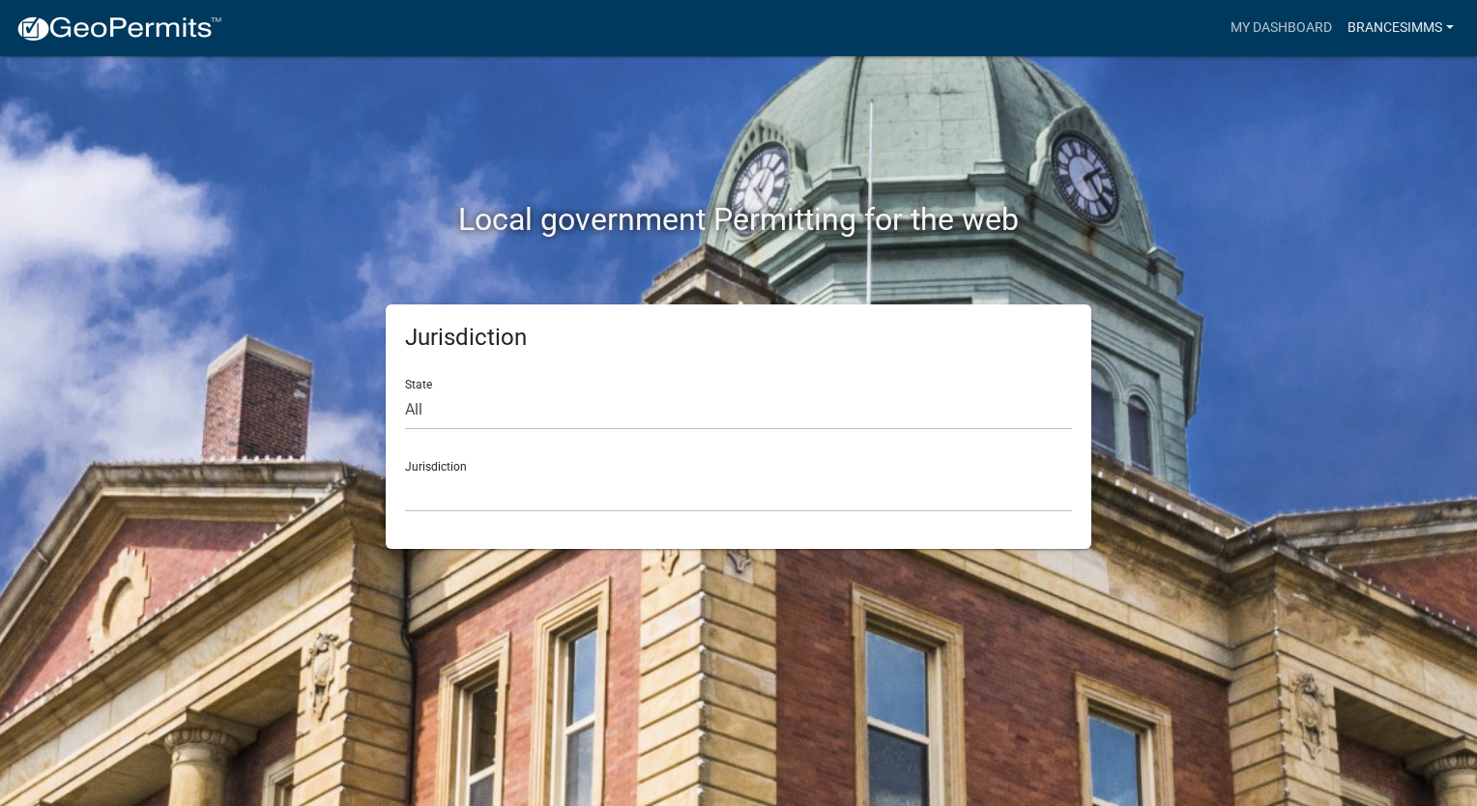
click at [1390, 25] on link "BranceSimms" at bounding box center [1401, 28] width 122 height 37
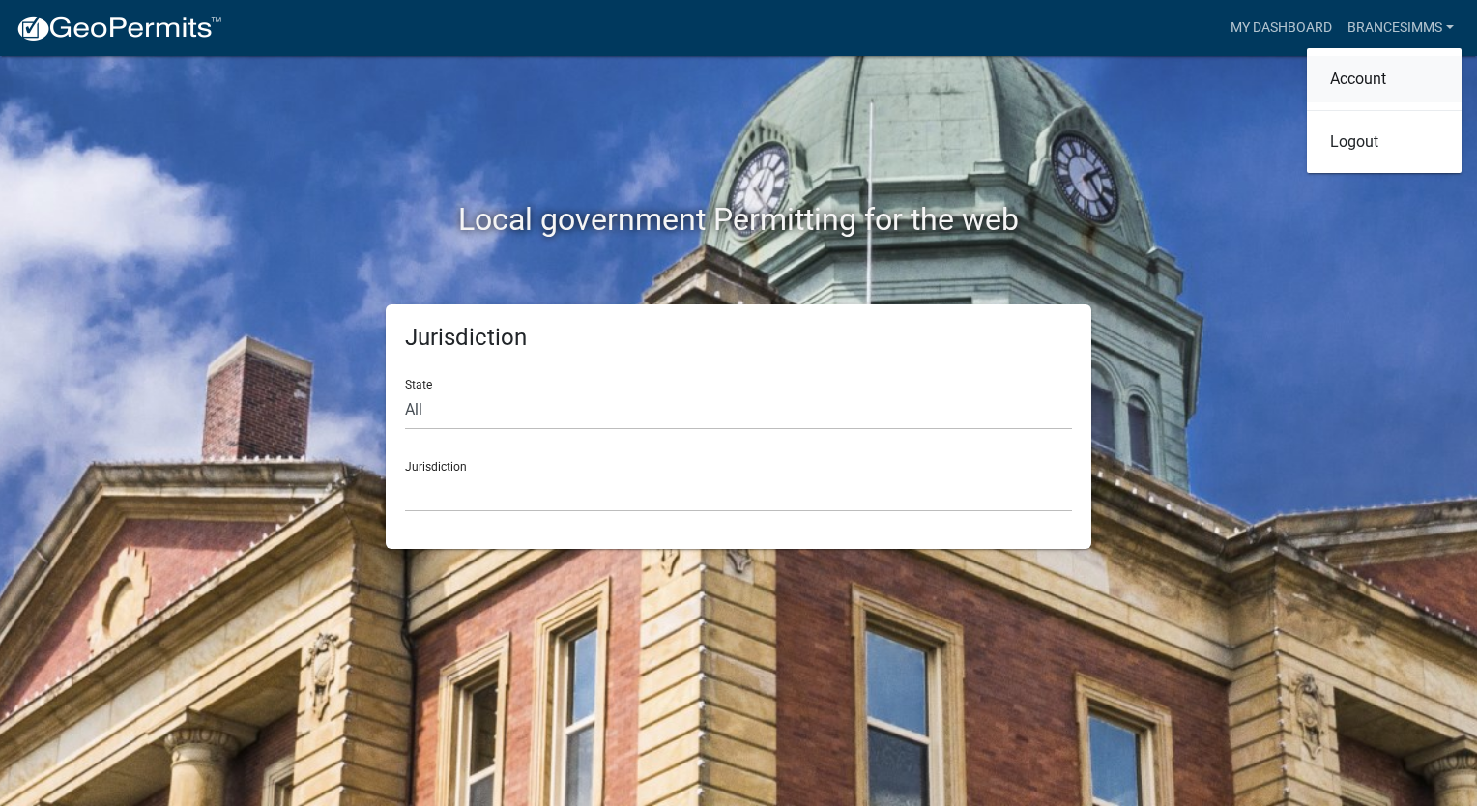
click at [1380, 79] on link "Account" at bounding box center [1384, 79] width 155 height 46
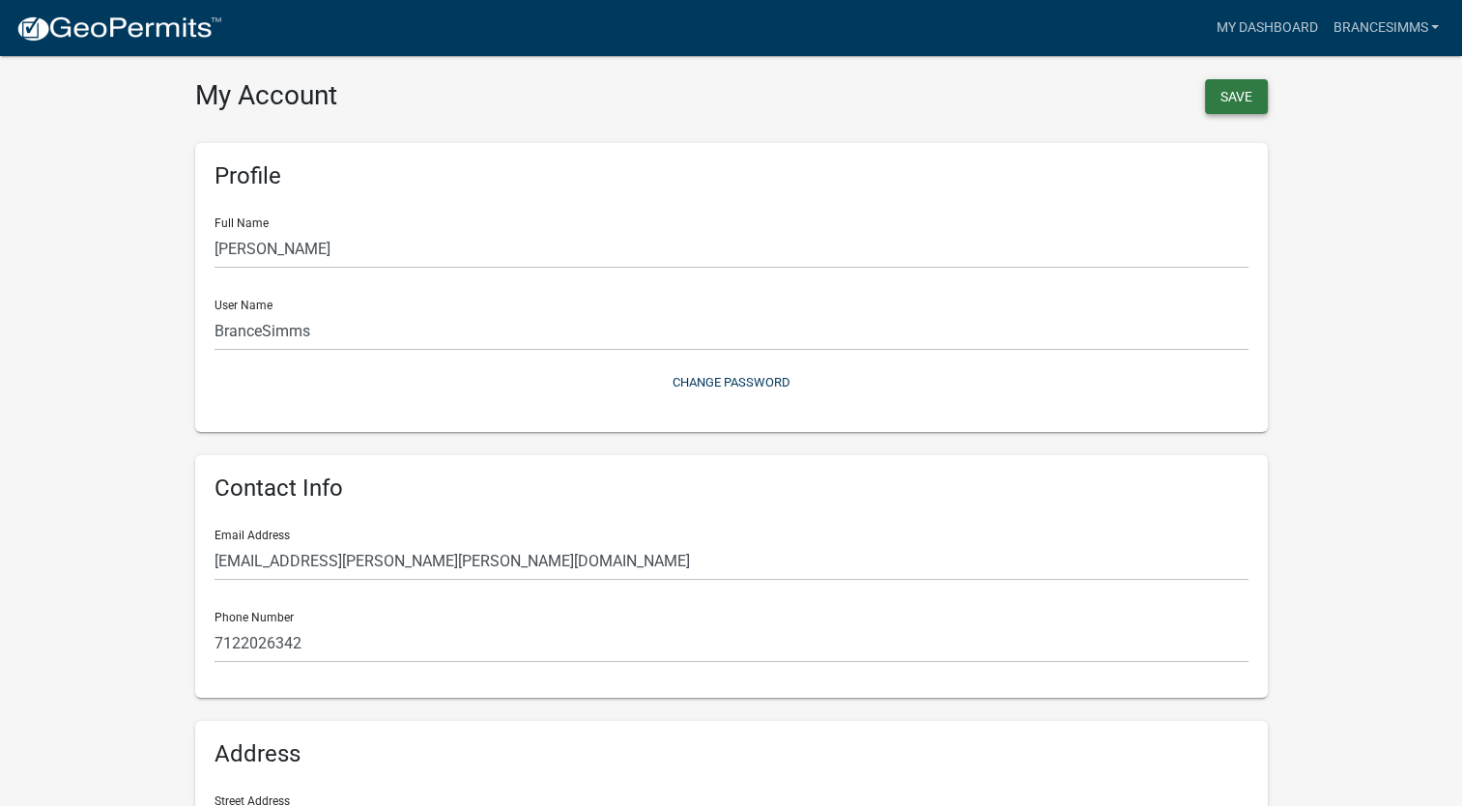
click at [1227, 103] on button "Save" at bounding box center [1236, 96] width 63 height 35
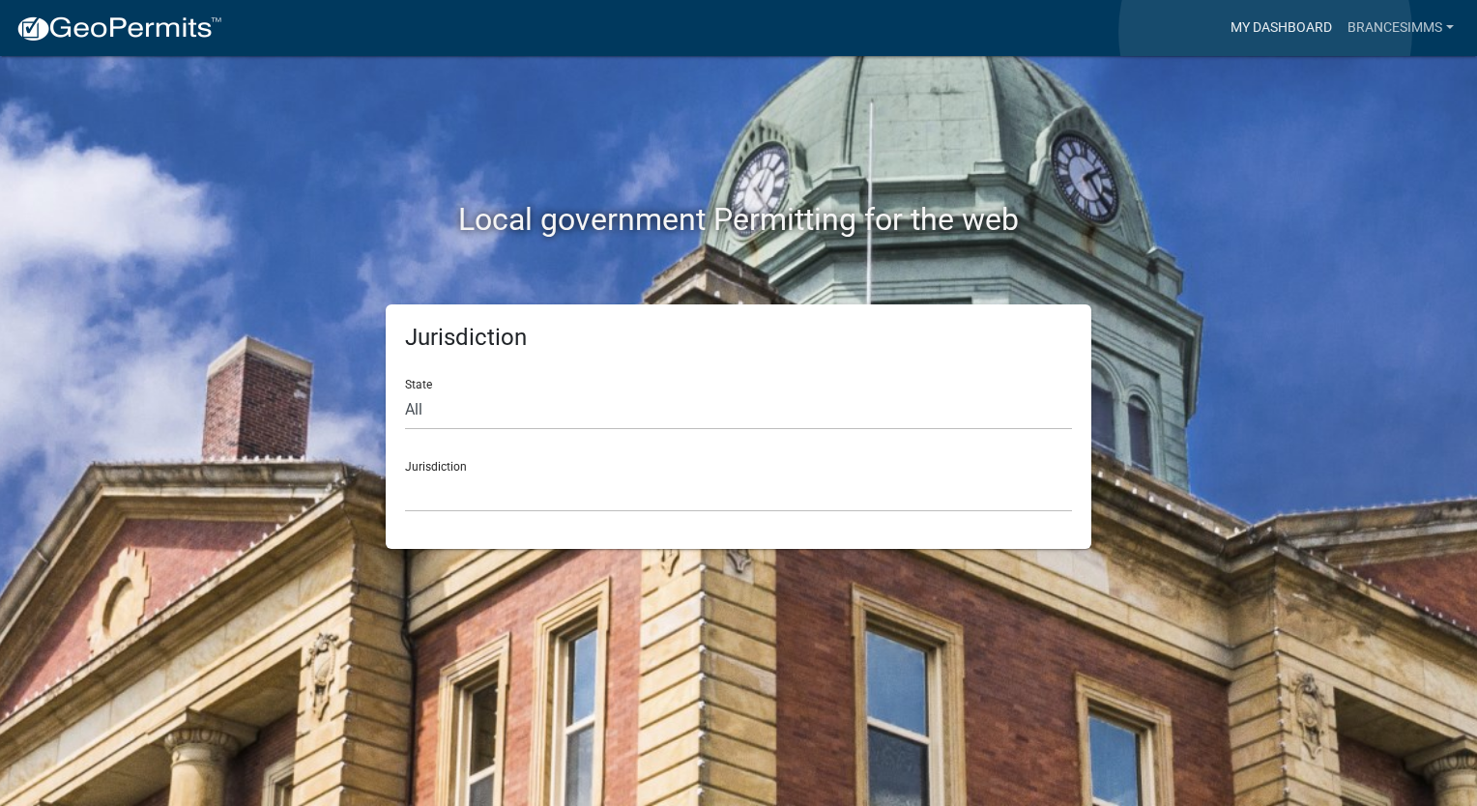
click at [1265, 32] on link "My Dashboard" at bounding box center [1281, 28] width 117 height 37
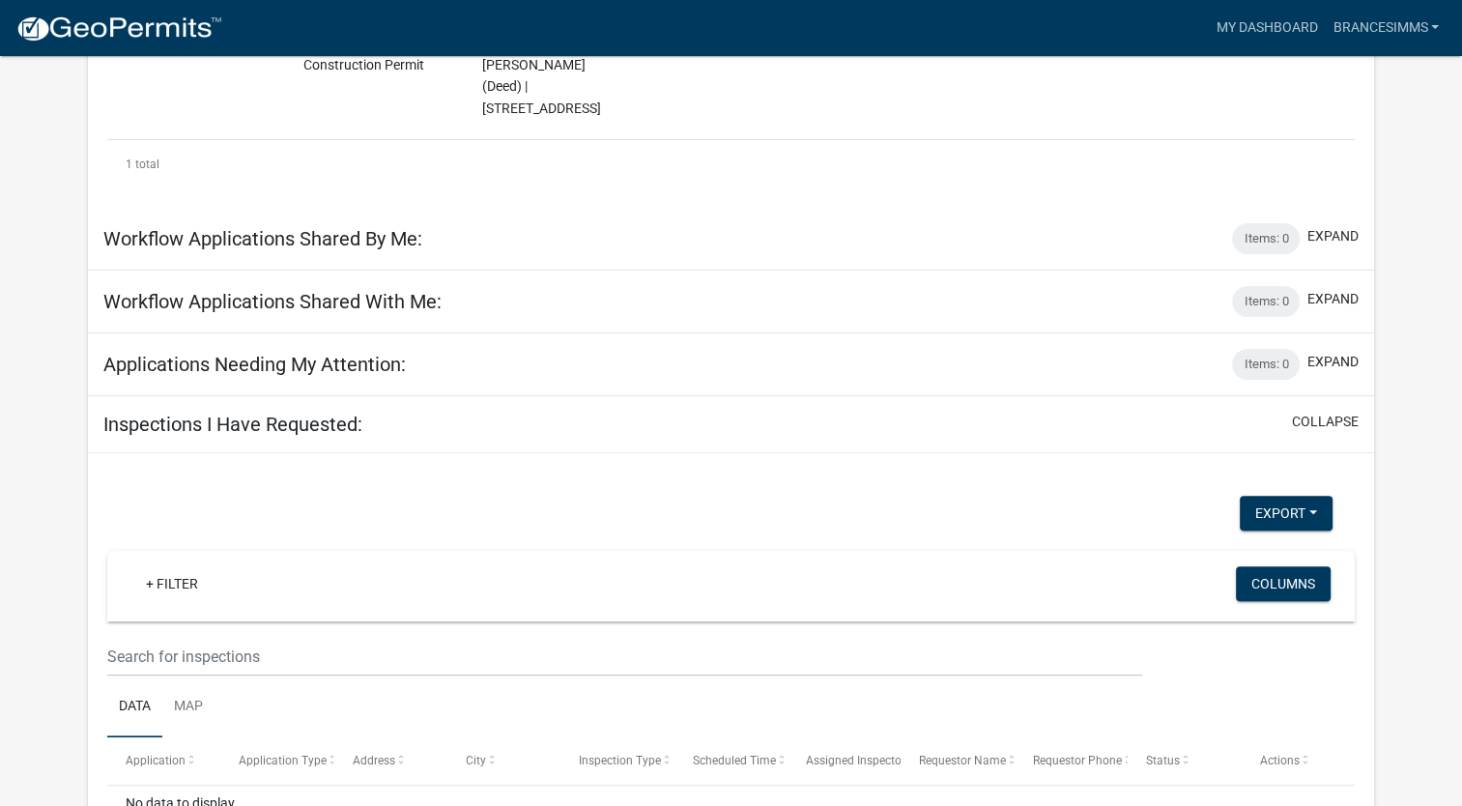
scroll to position [362, 0]
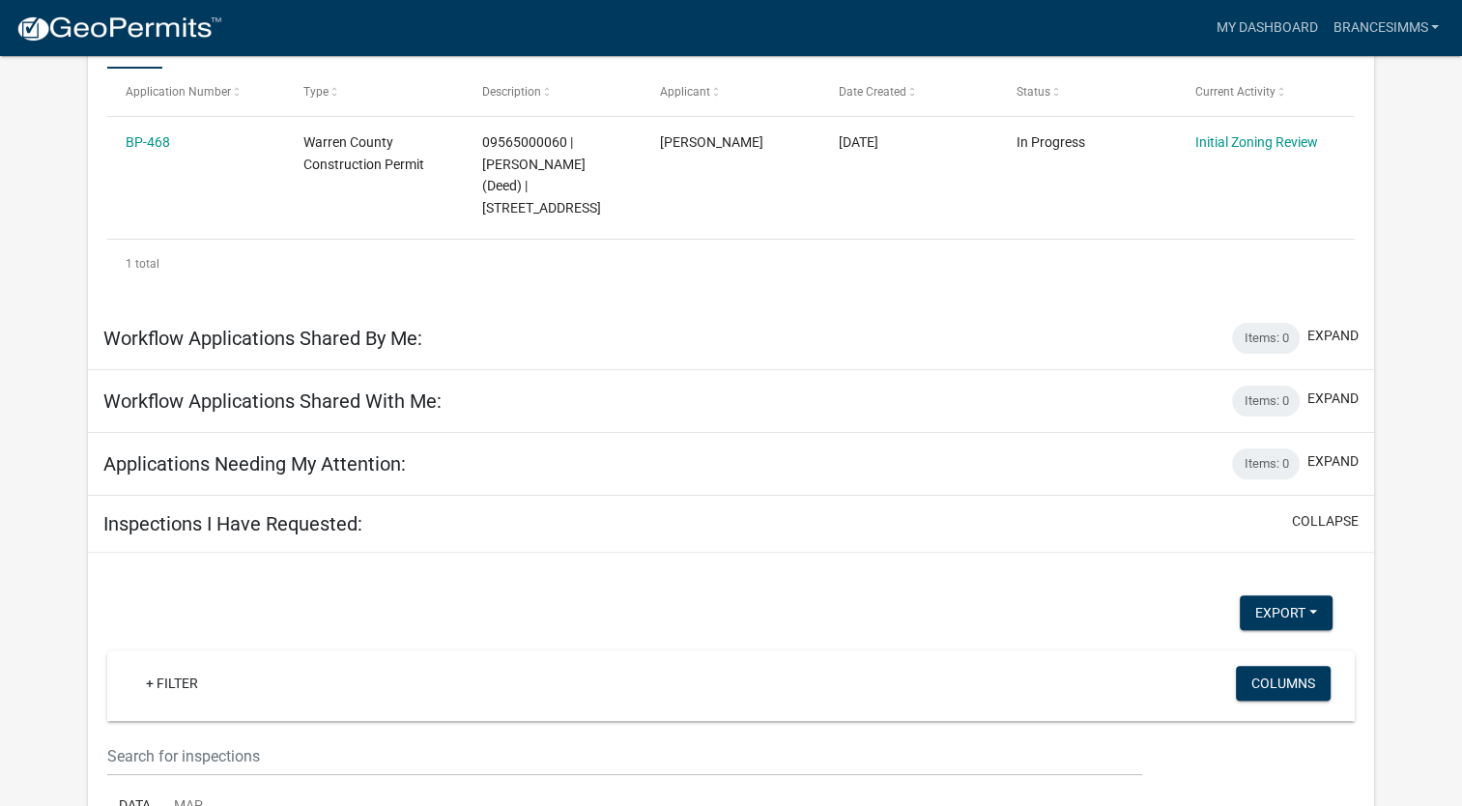
click at [346, 452] on h5 "Applications Needing My Attention:" at bounding box center [254, 463] width 303 height 23
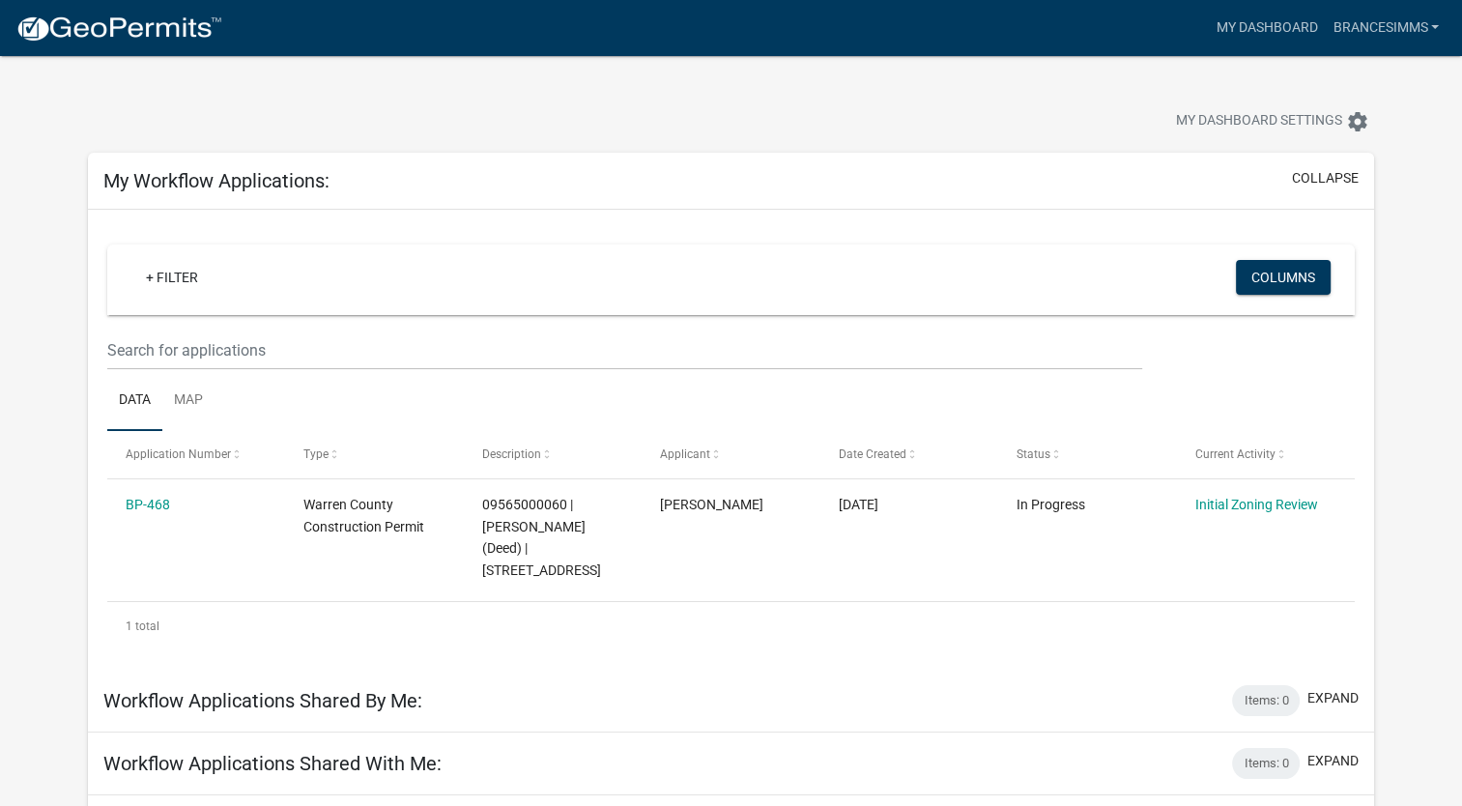
scroll to position [193, 0]
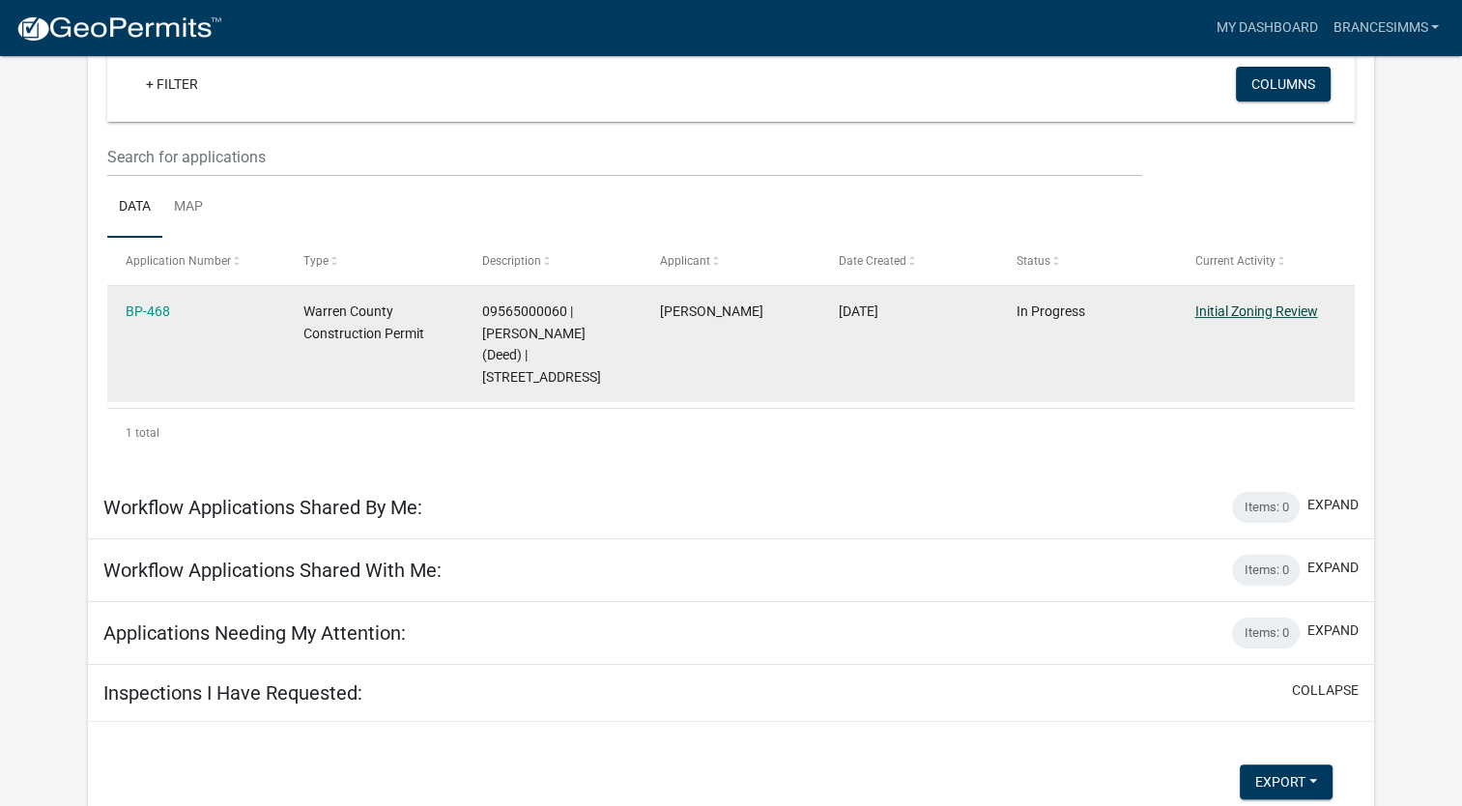
click at [1275, 309] on link "Initial Zoning Review" at bounding box center [1256, 311] width 123 height 15
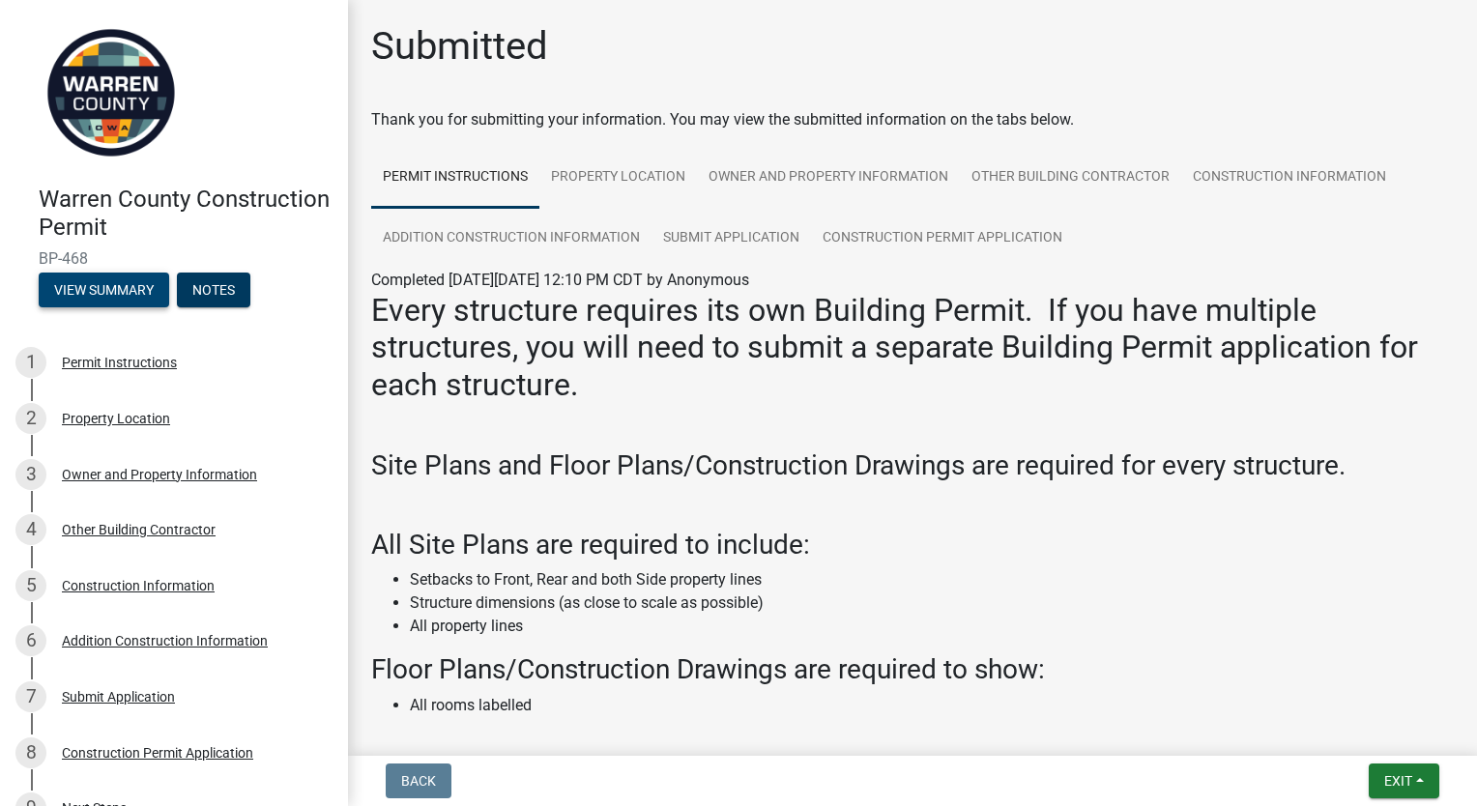
click at [129, 293] on button "View Summary" at bounding box center [104, 290] width 130 height 35
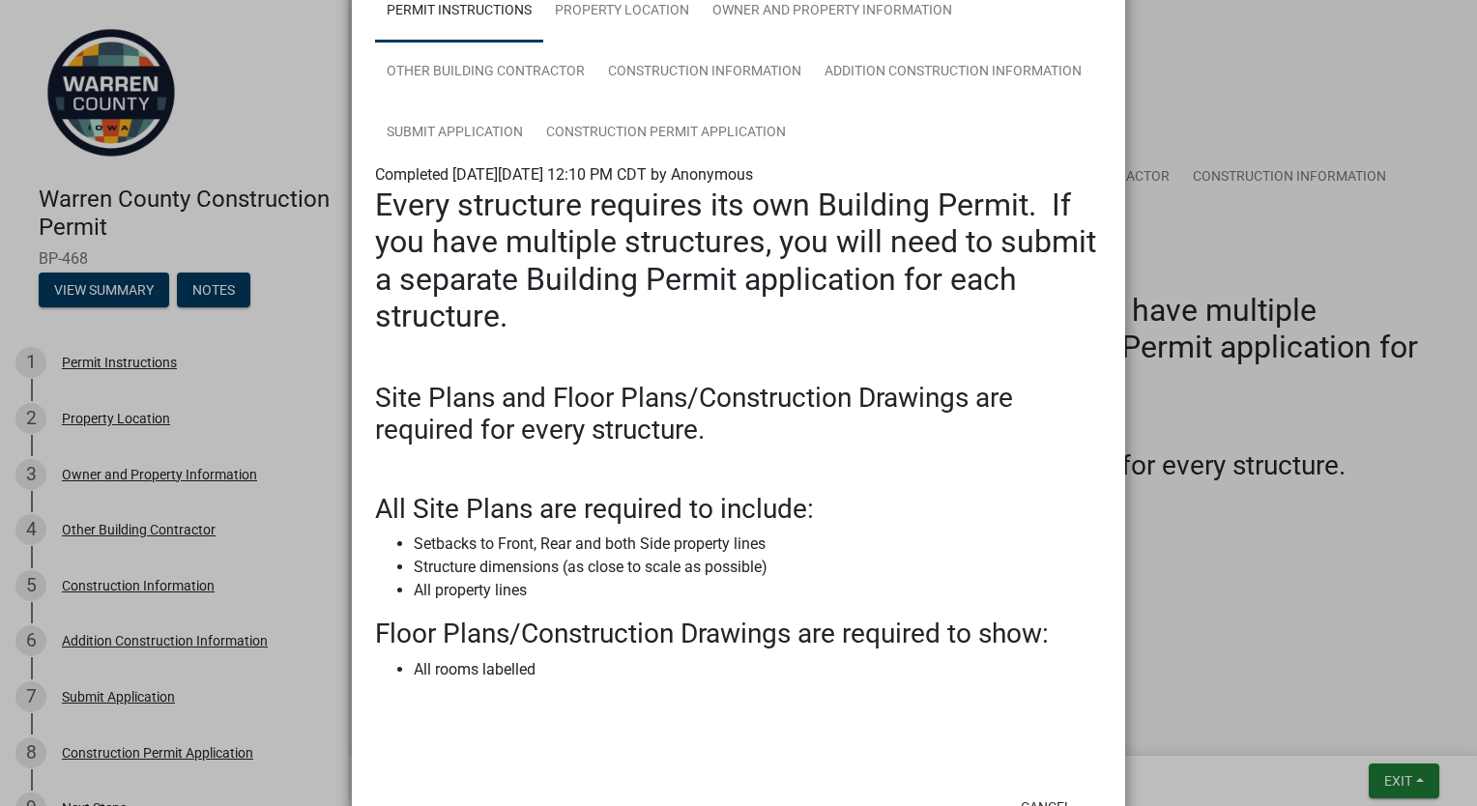
scroll to position [221, 0]
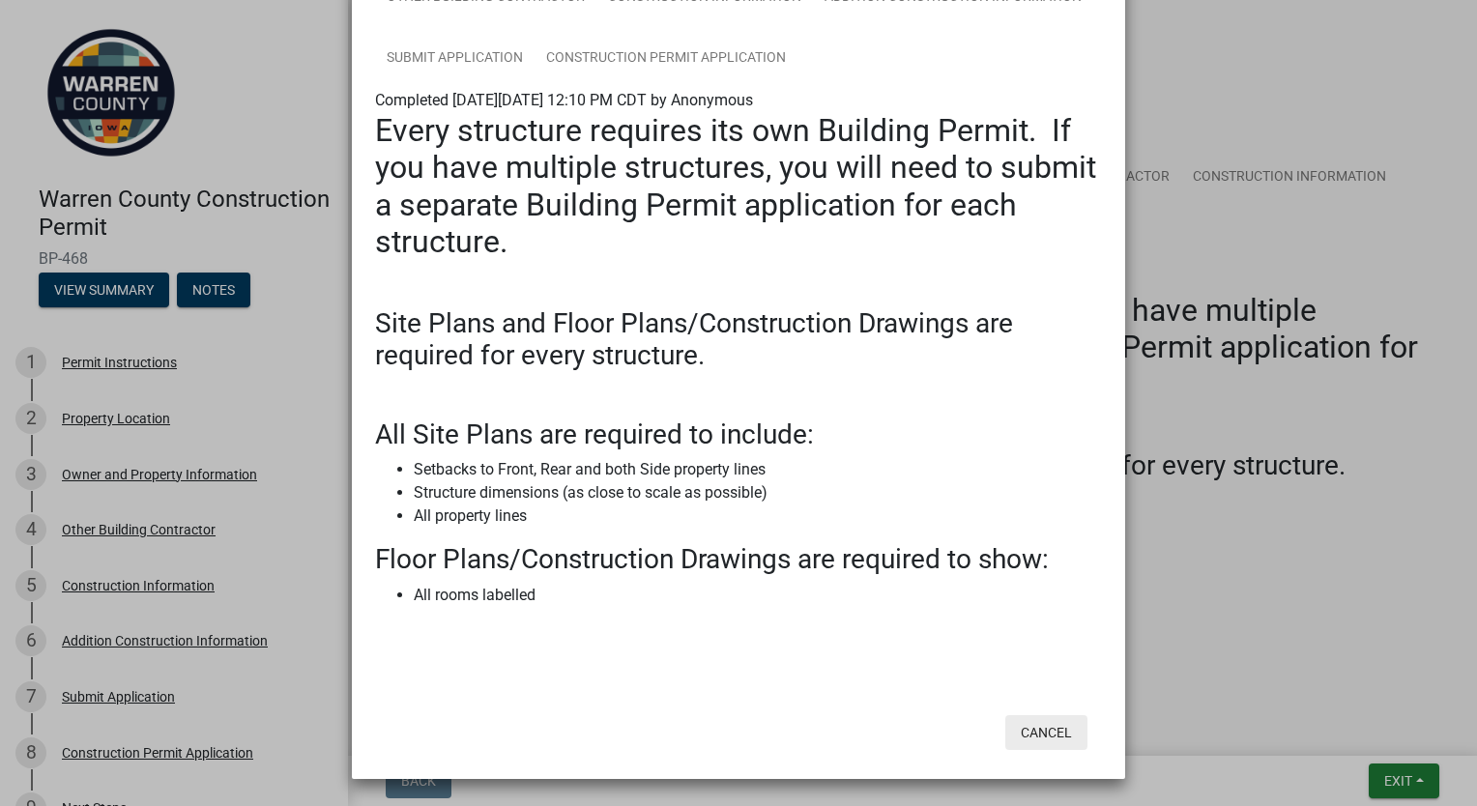
click at [1037, 732] on button "Cancel" at bounding box center [1046, 732] width 82 height 35
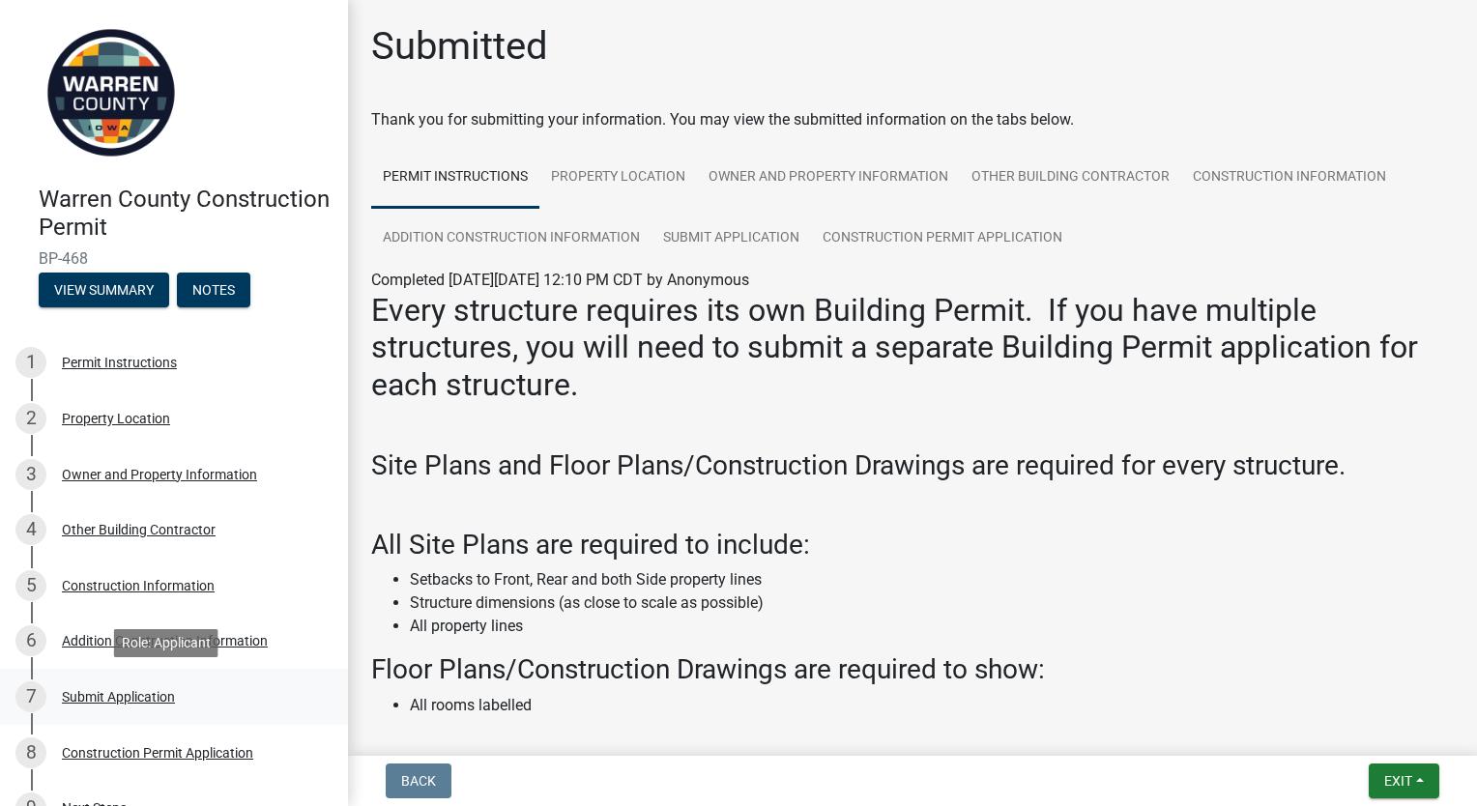
click at [151, 703] on div "Submit Application" at bounding box center [118, 697] width 113 height 14
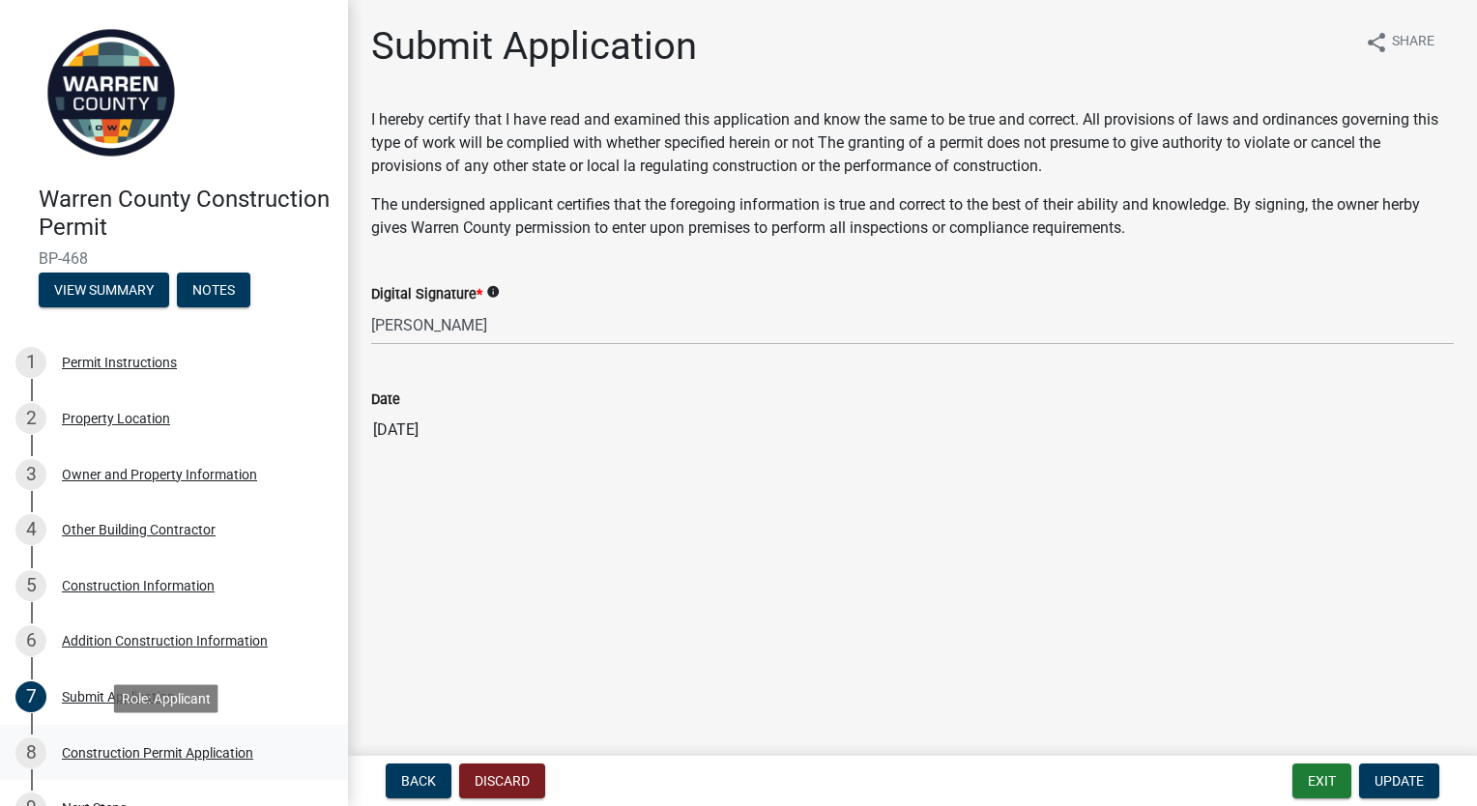
click at [144, 749] on div "Construction Permit Application" at bounding box center [157, 753] width 191 height 14
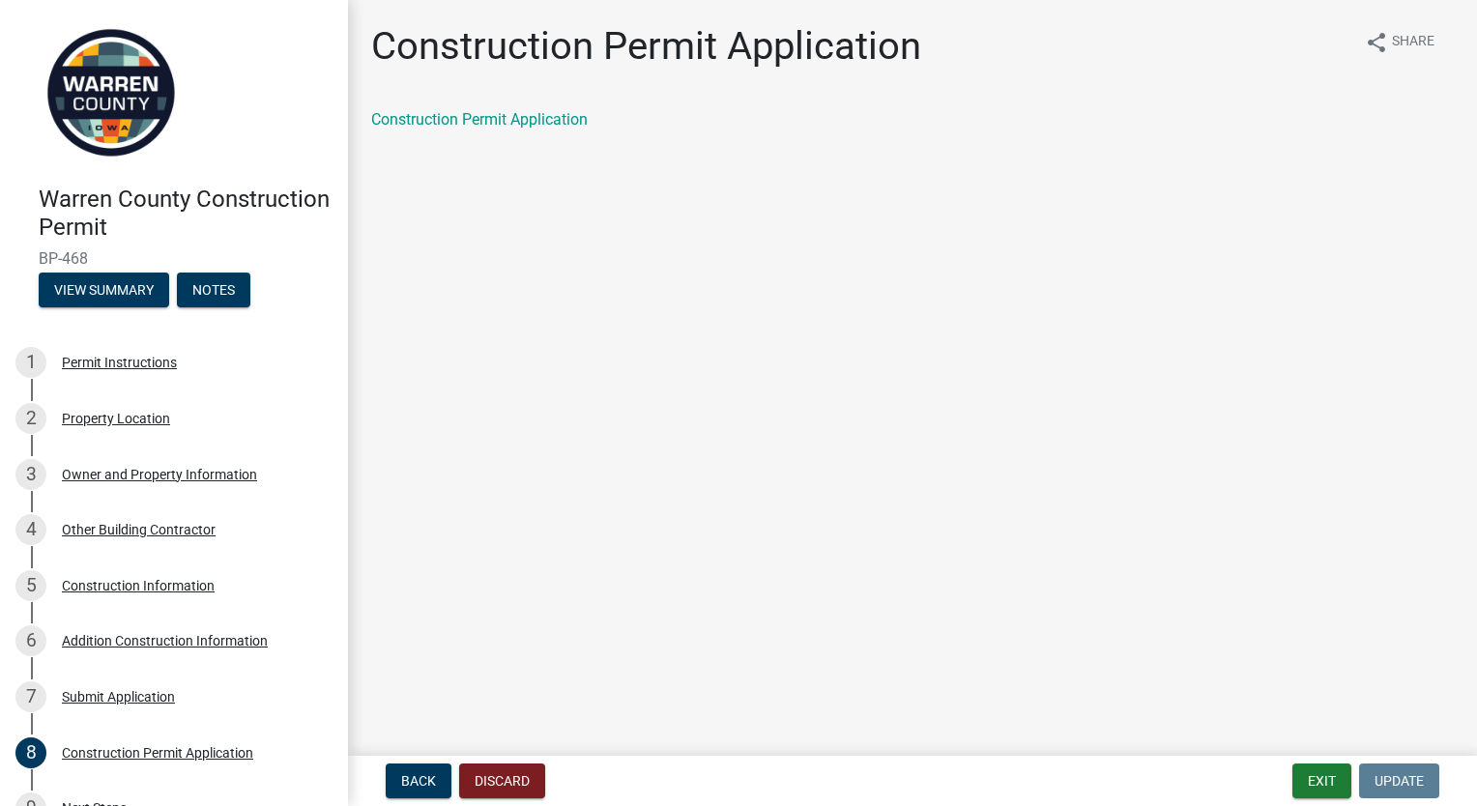
click at [513, 135] on div "Construction Permit Application" at bounding box center [913, 127] width 1112 height 39
drag, startPoint x: 513, startPoint y: 135, endPoint x: 525, endPoint y: 124, distance: 16.4
click at [525, 124] on link "Construction Permit Application" at bounding box center [479, 119] width 217 height 18
